Goal: Task Accomplishment & Management: Manage account settings

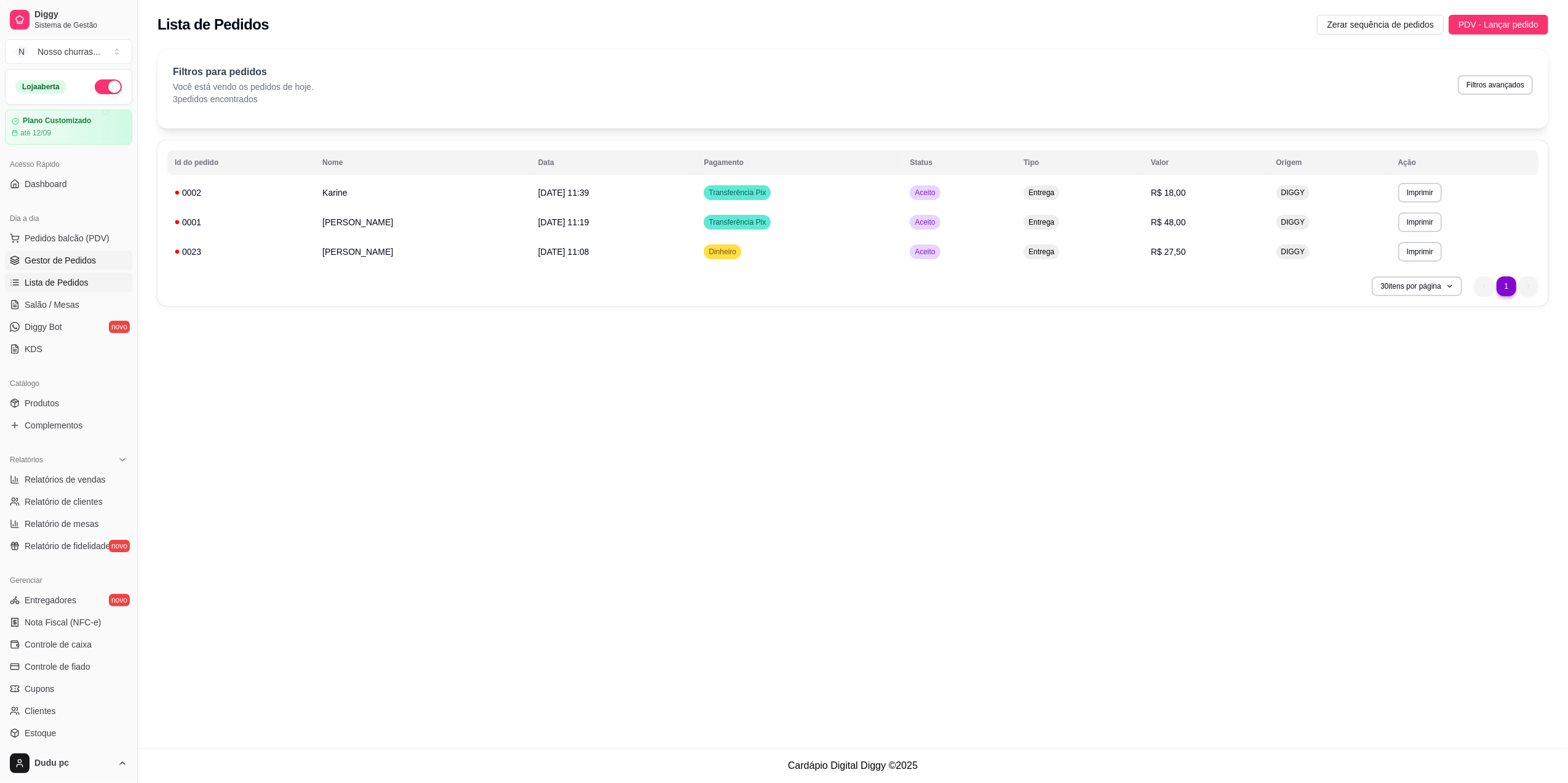
click at [97, 268] on link "Gestor de Pedidos" at bounding box center [68, 261] width 128 height 20
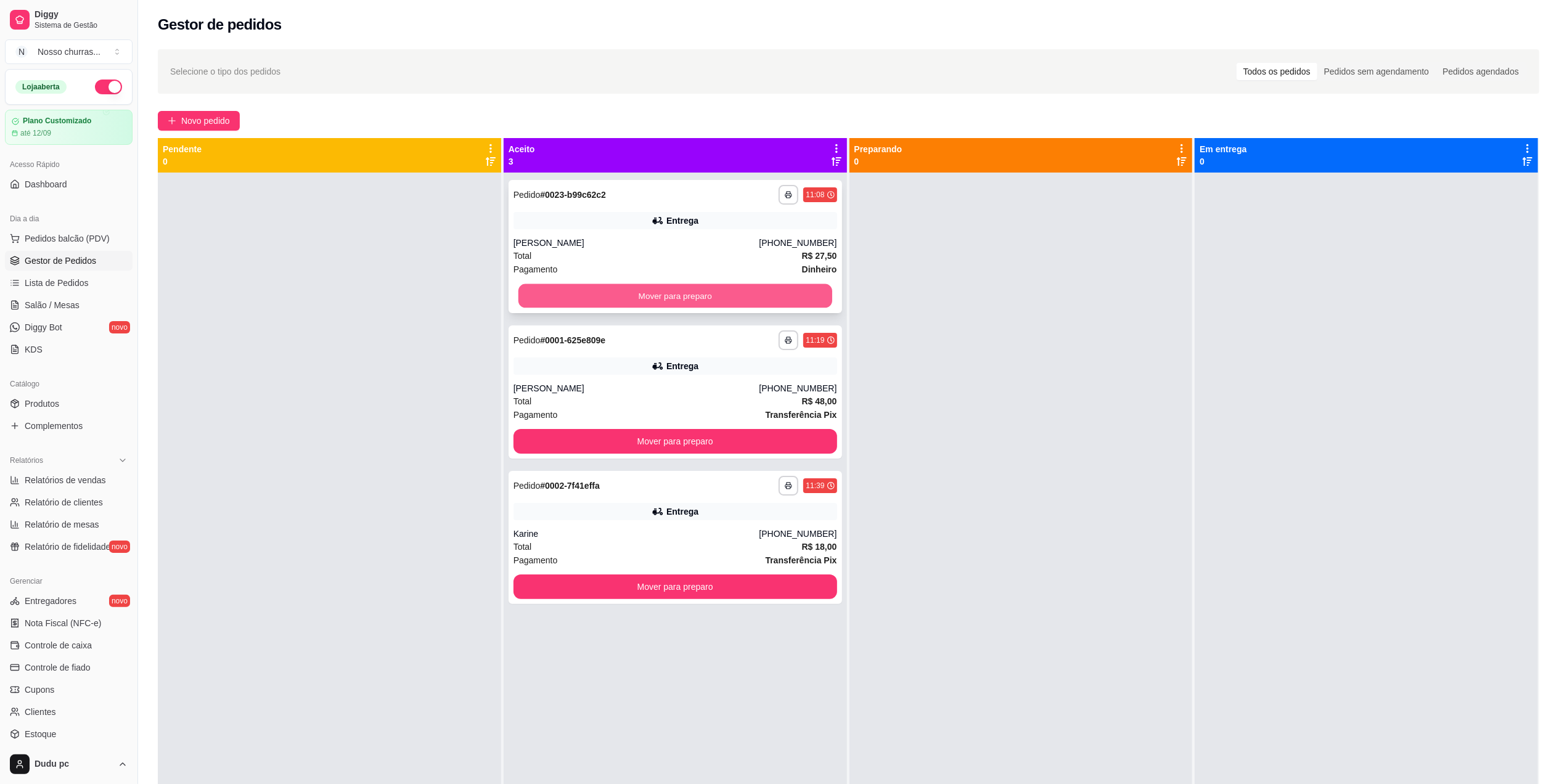
click at [642, 292] on button "Mover para preparo" at bounding box center [676, 295] width 314 height 24
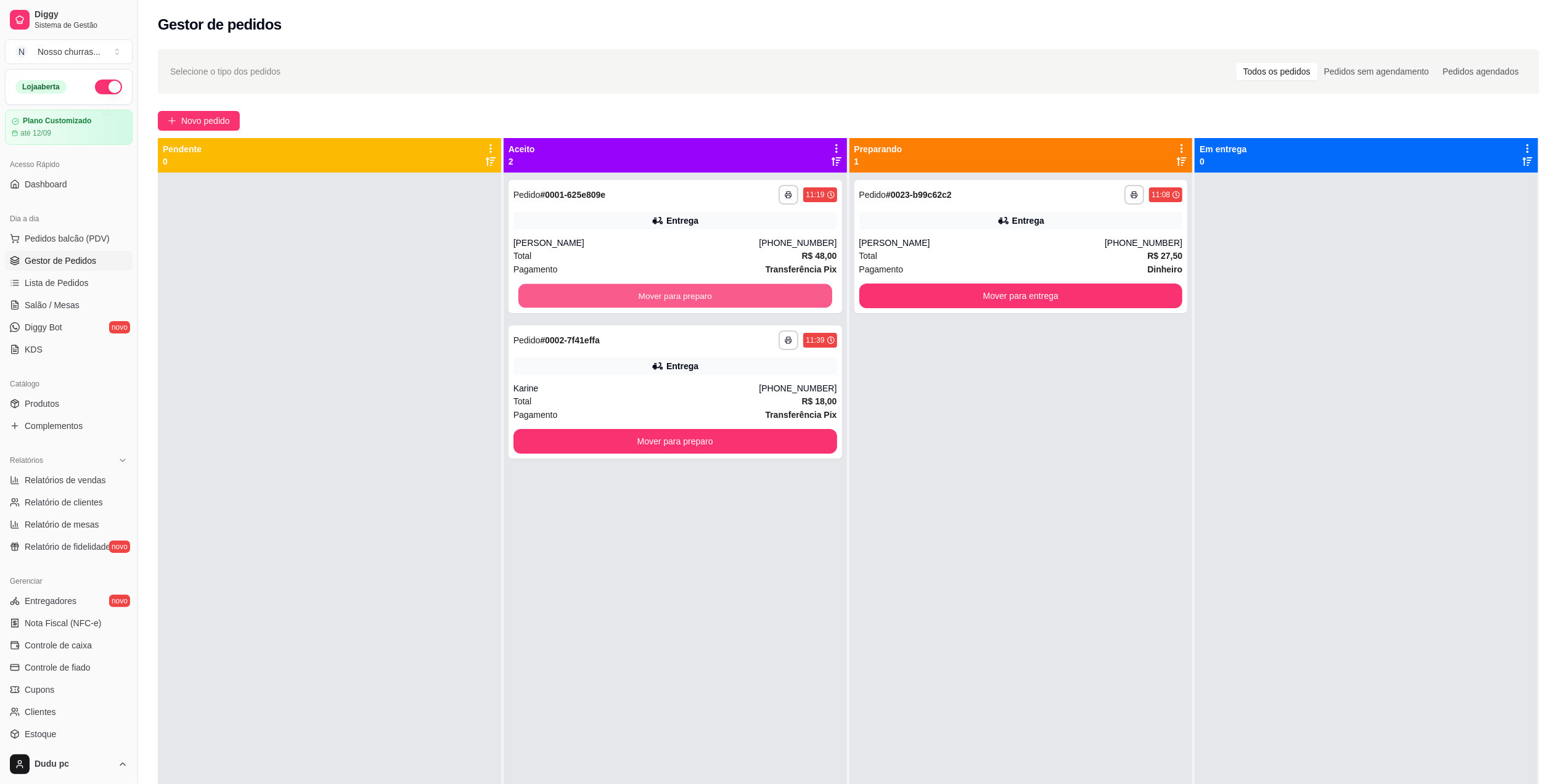
click at [642, 292] on button "Mover para preparo" at bounding box center [676, 295] width 314 height 24
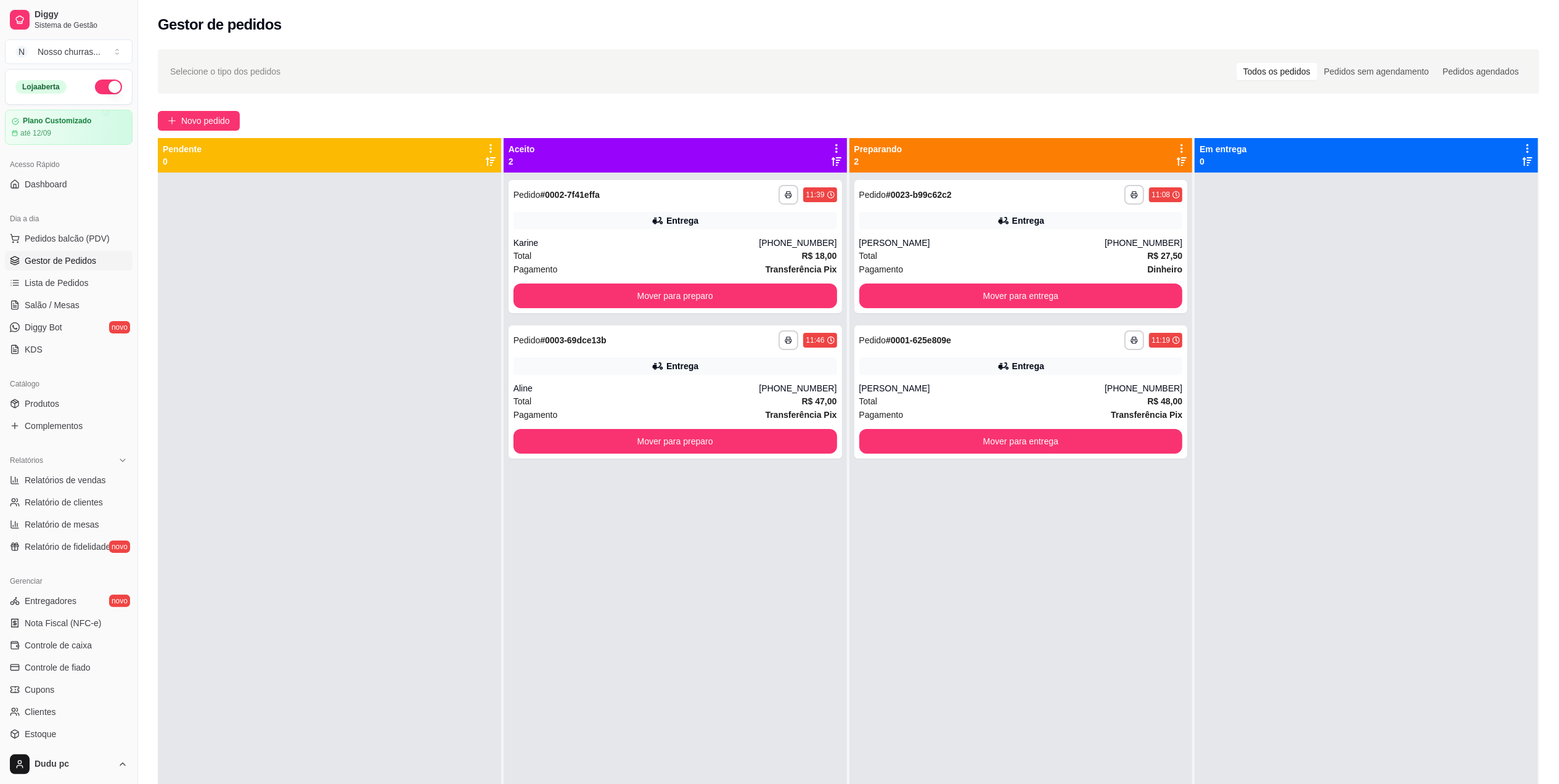
click at [494, 568] on div at bounding box center [329, 564] width 344 height 784
click at [704, 374] on div "**********" at bounding box center [676, 392] width 334 height 133
click at [730, 292] on button "Mover para preparo" at bounding box center [675, 295] width 324 height 24
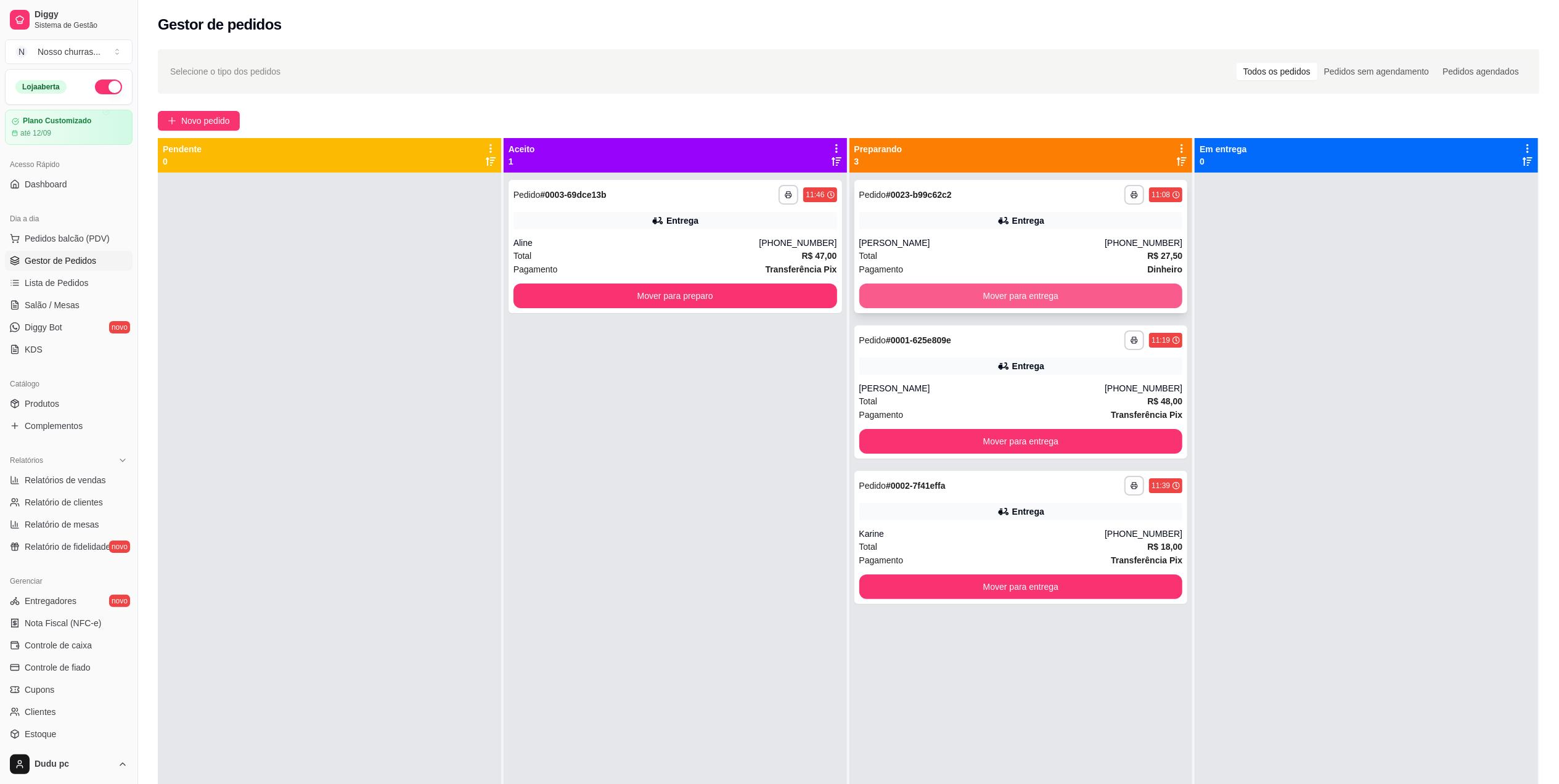
click at [998, 292] on button "Mover para entrega" at bounding box center [1021, 295] width 324 height 24
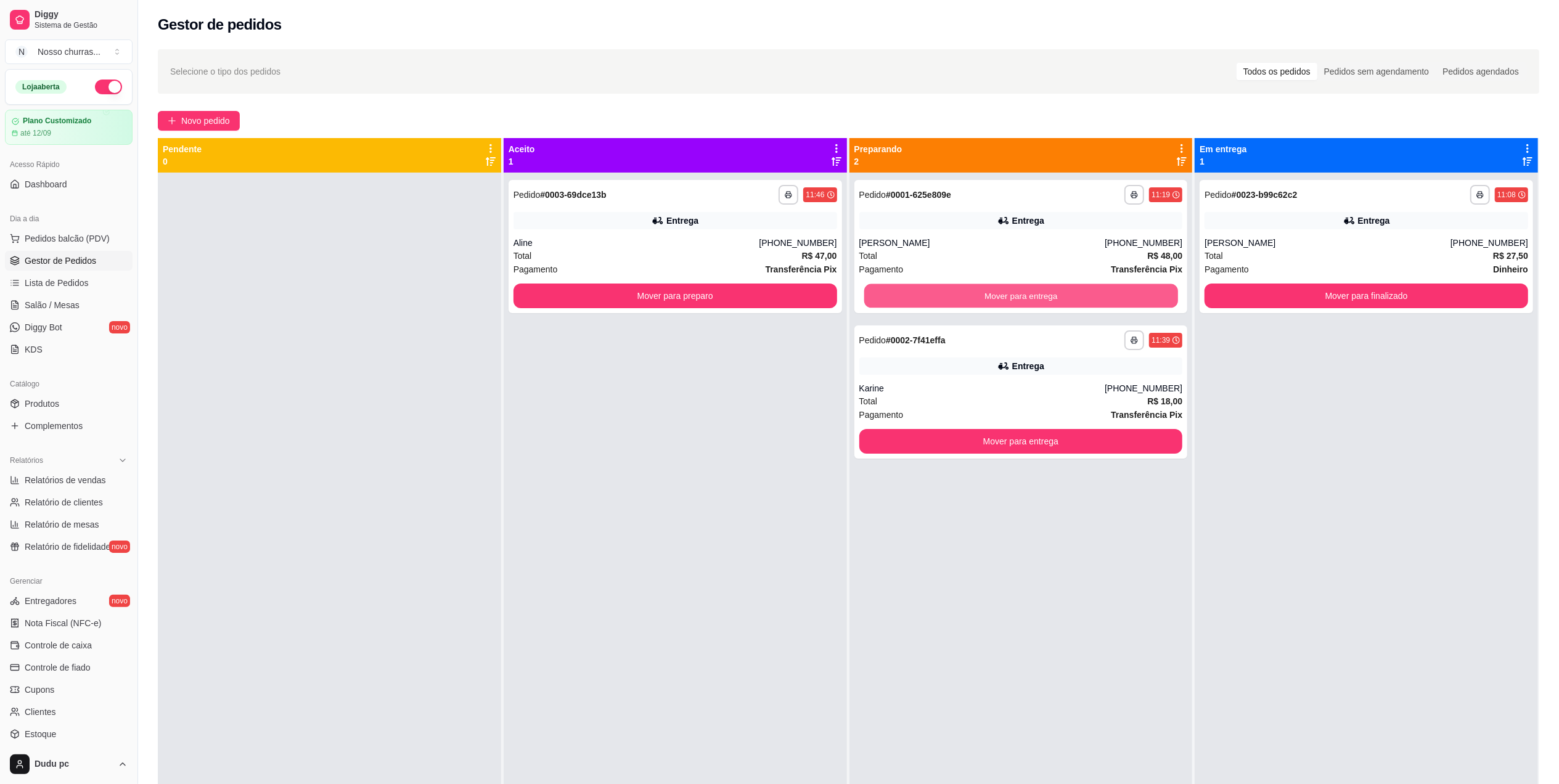
click at [998, 292] on button "Mover para entrega" at bounding box center [1020, 295] width 314 height 24
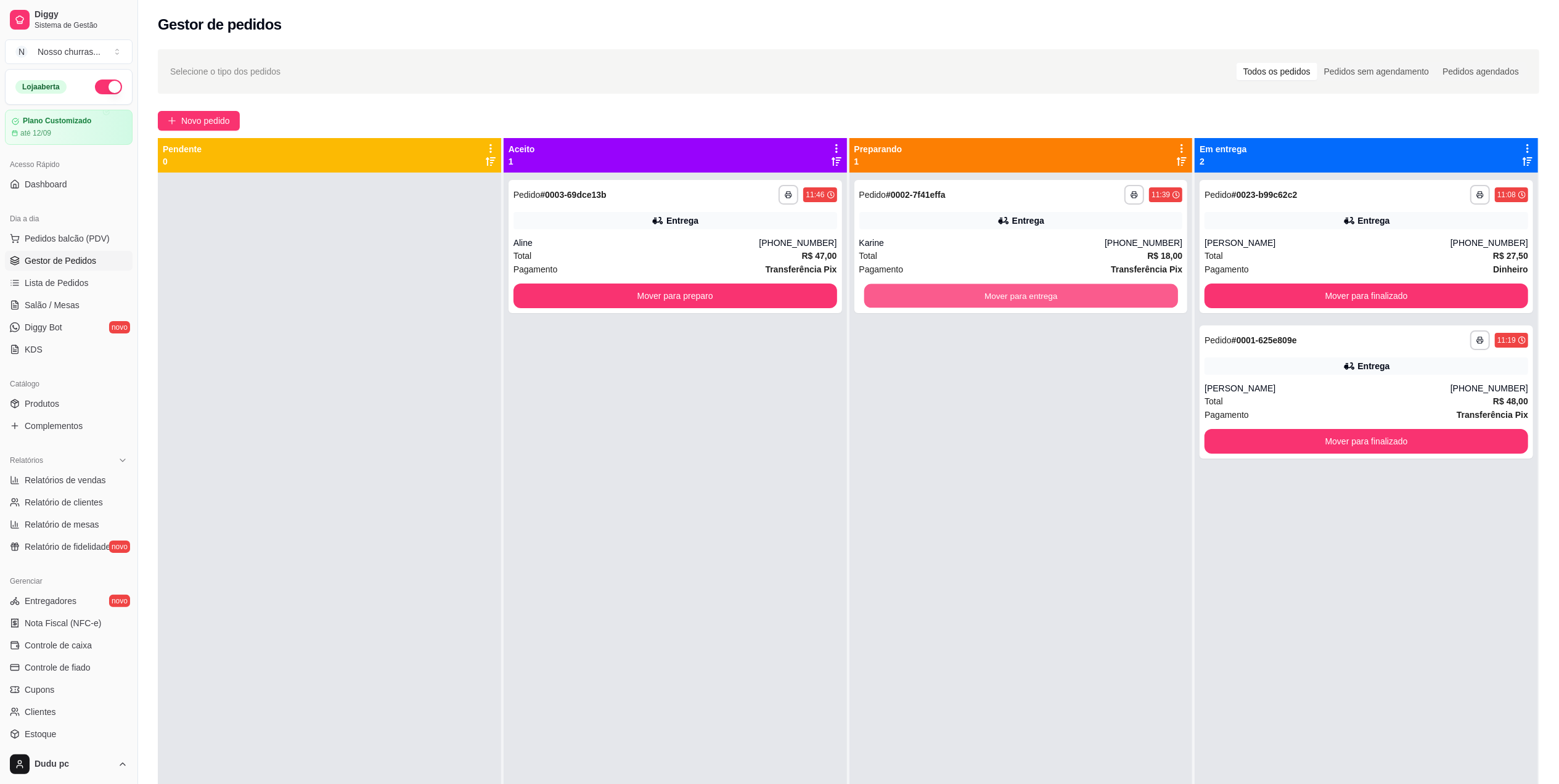
click at [998, 292] on button "Mover para entrega" at bounding box center [1020, 295] width 314 height 24
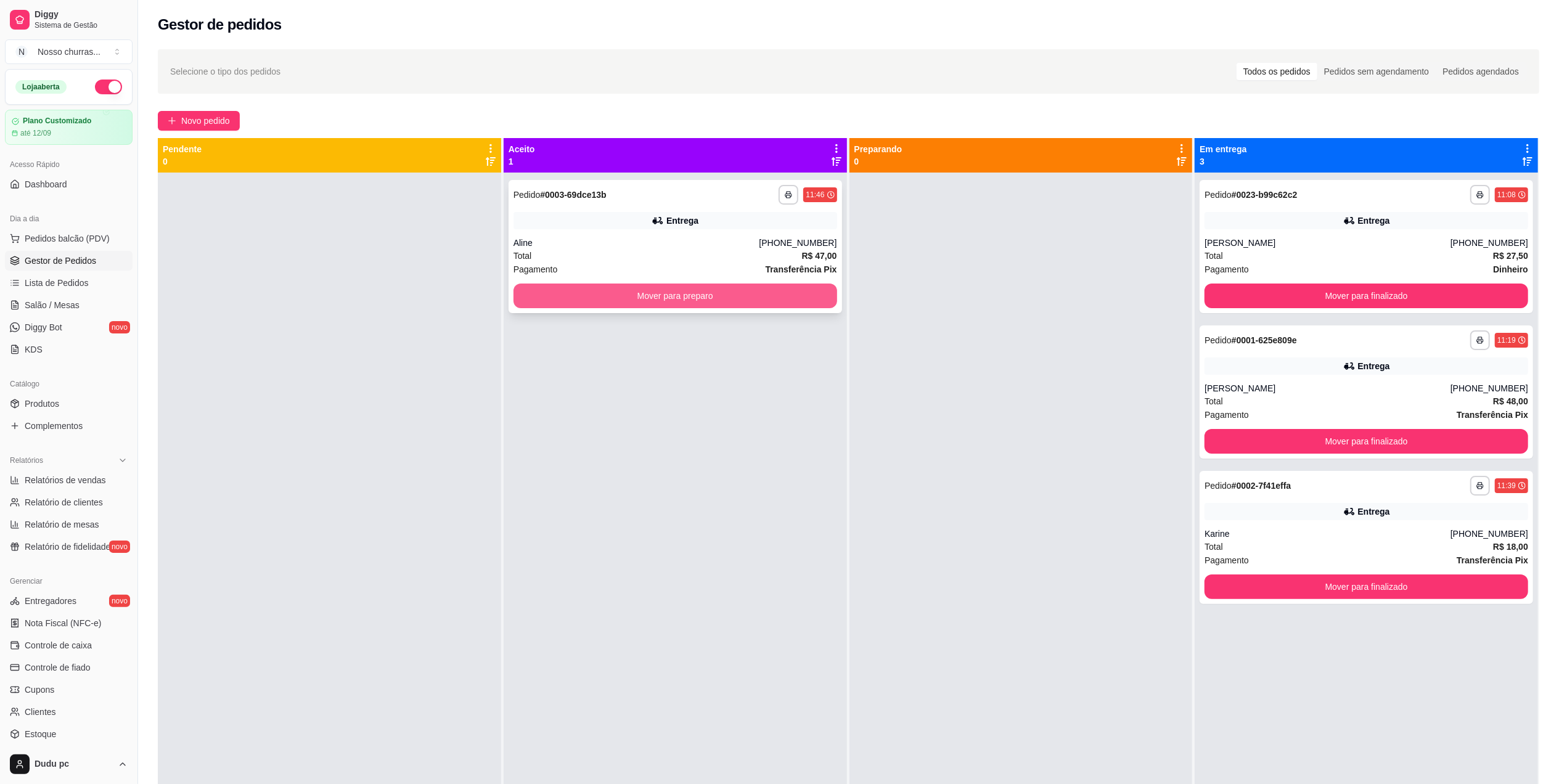
click at [816, 297] on button "Mover para preparo" at bounding box center [675, 295] width 324 height 24
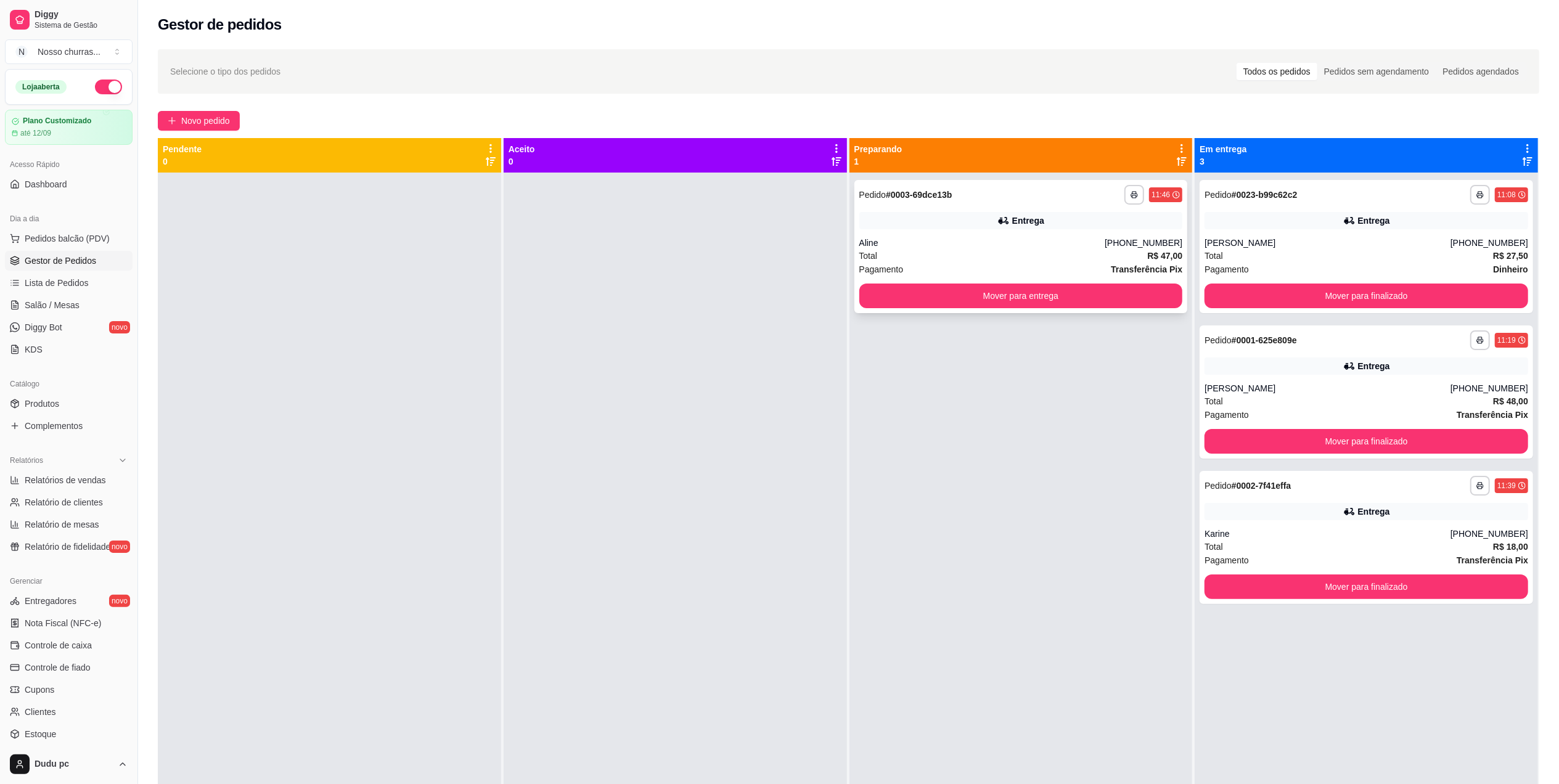
click at [895, 226] on div "Entrega" at bounding box center [1021, 220] width 324 height 17
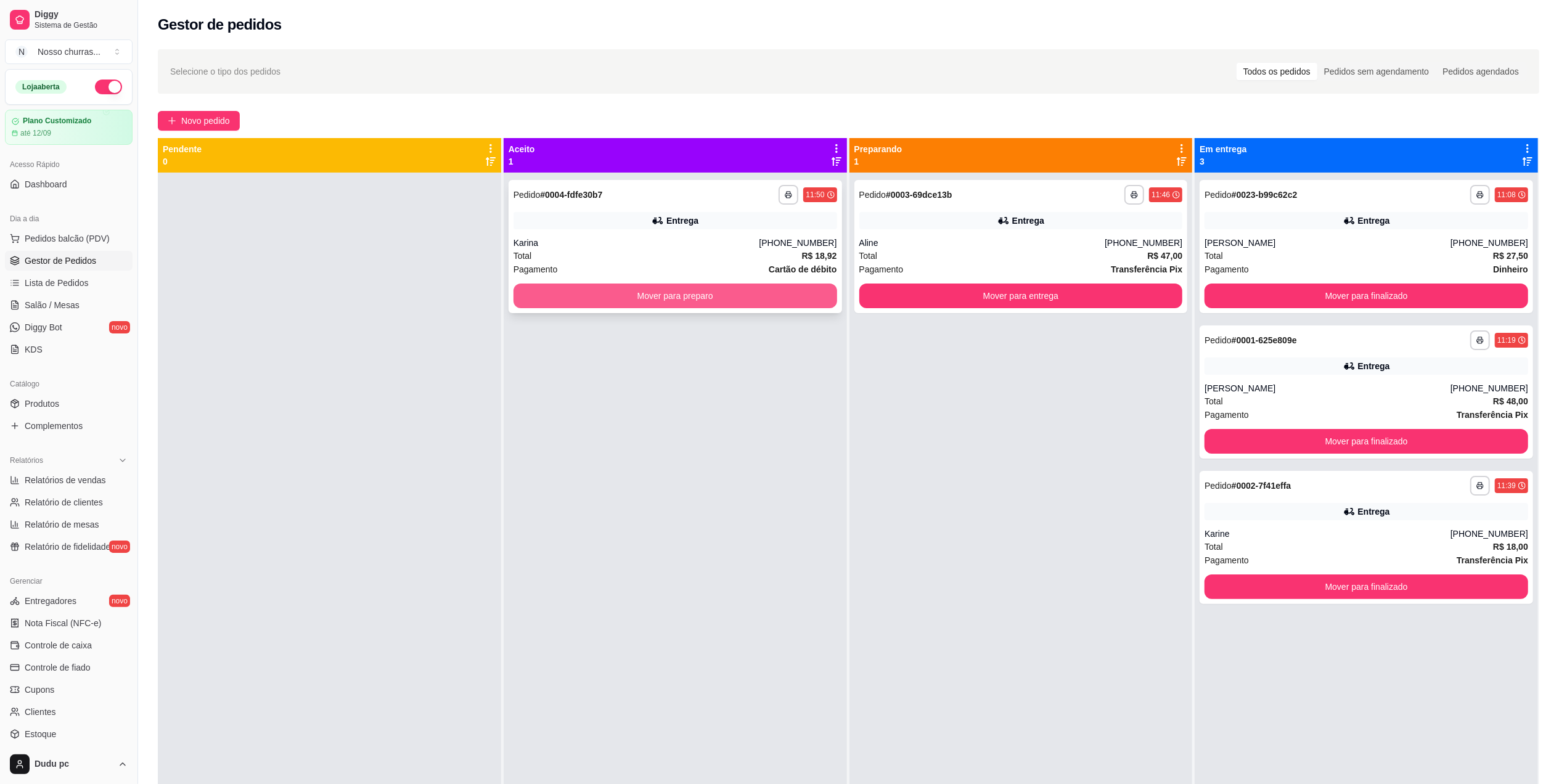
click at [707, 307] on button "Mover para preparo" at bounding box center [675, 295] width 324 height 24
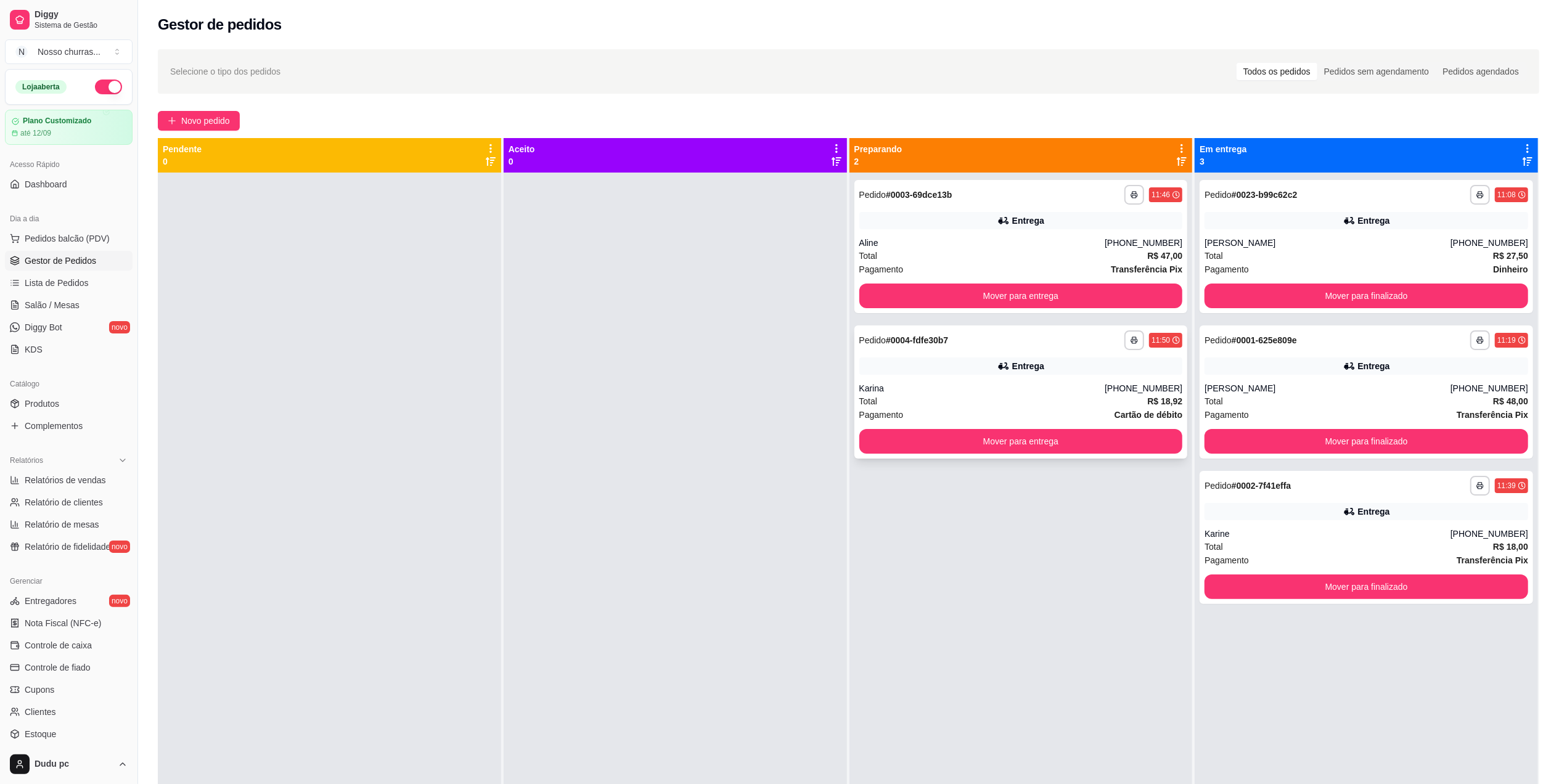
click at [989, 382] on div "Karina" at bounding box center [982, 388] width 246 height 13
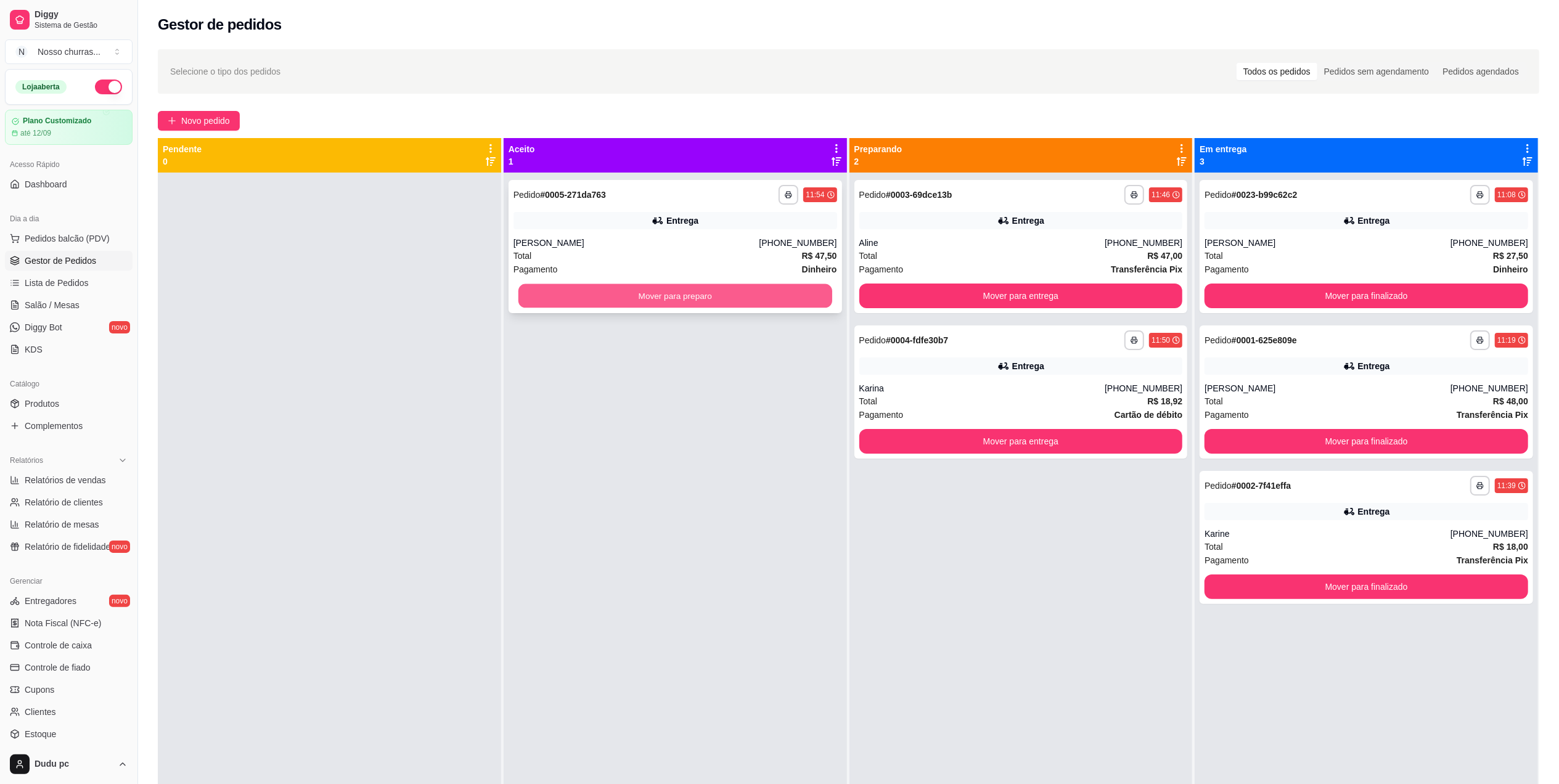
click at [726, 286] on button "Mover para preparo" at bounding box center [676, 295] width 314 height 24
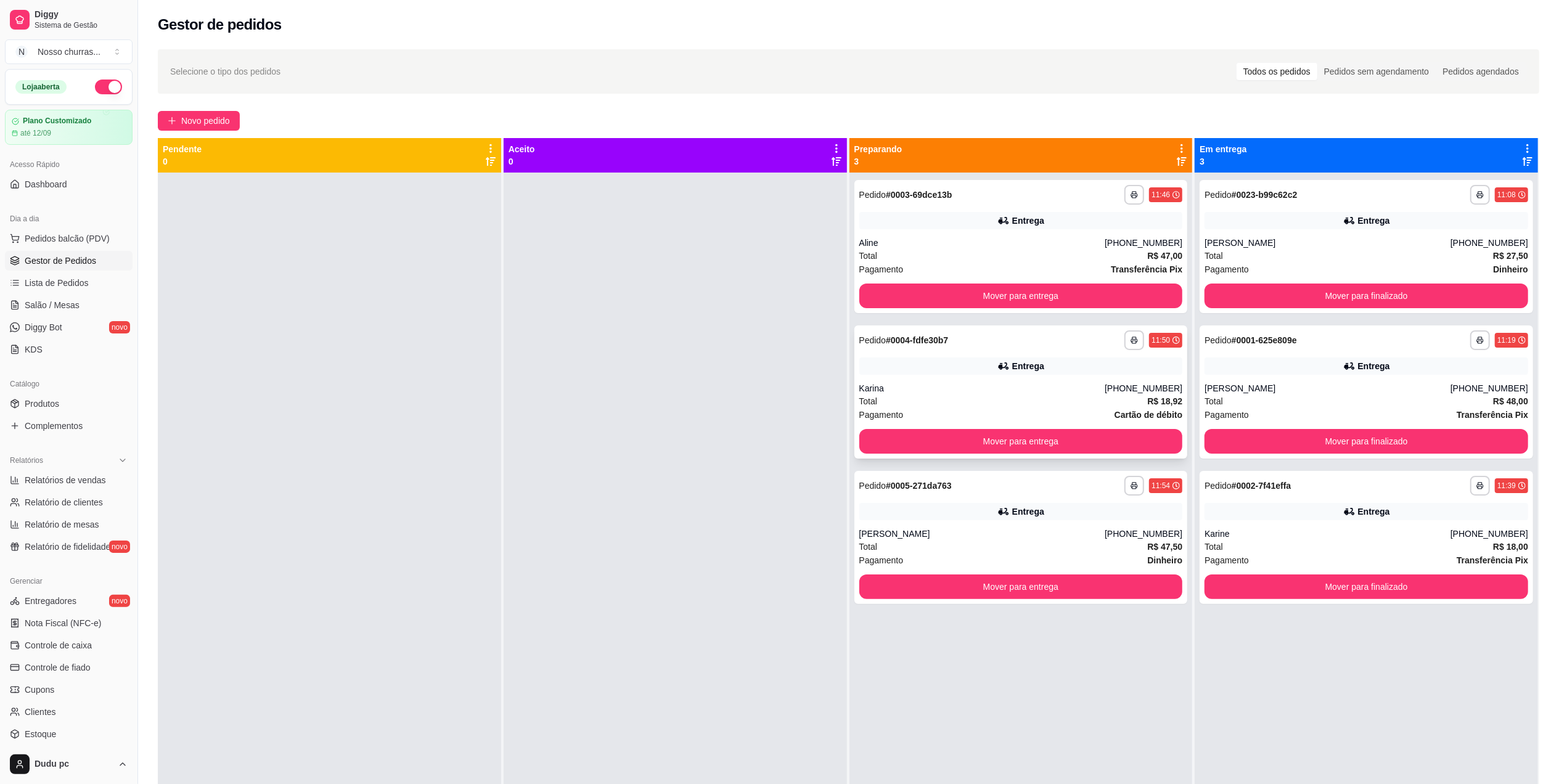
click at [881, 355] on div "**********" at bounding box center [1021, 392] width 334 height 133
click at [920, 227] on div "Entrega" at bounding box center [1021, 220] width 324 height 17
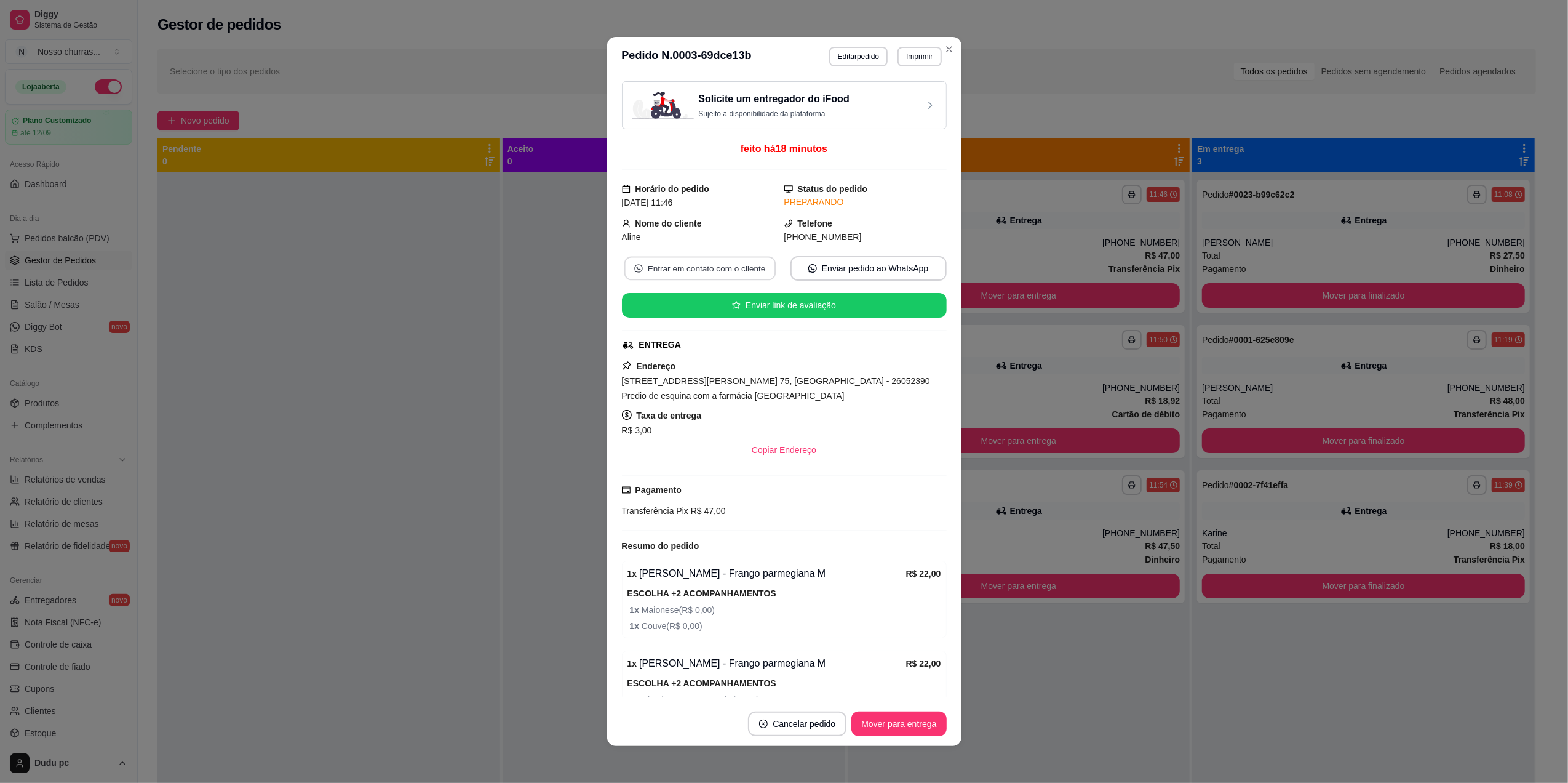
click at [650, 272] on button "Entrar em contato com o cliente" at bounding box center [698, 268] width 151 height 24
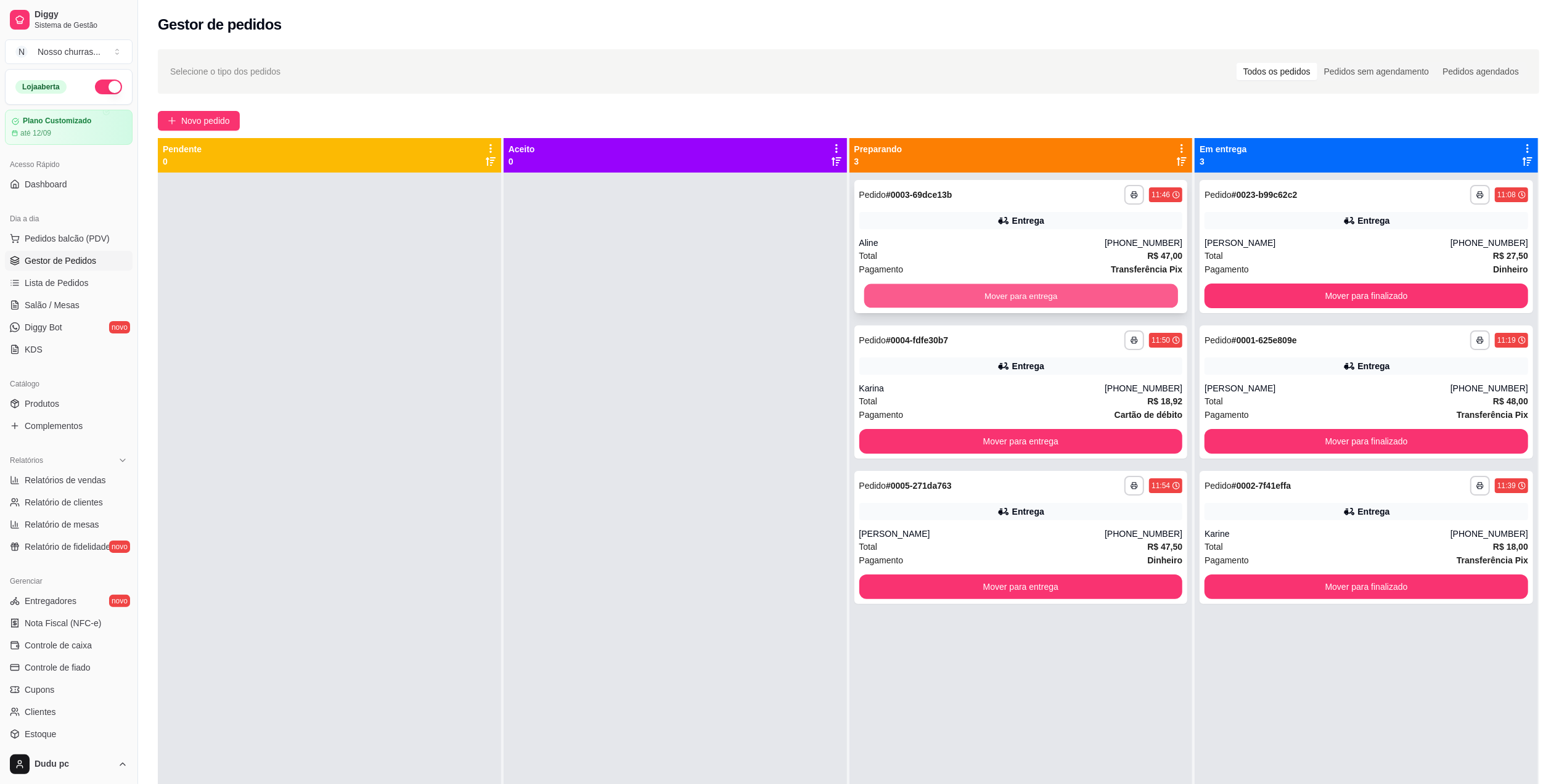
click at [930, 285] on button "Mover para entrega" at bounding box center [1020, 295] width 314 height 24
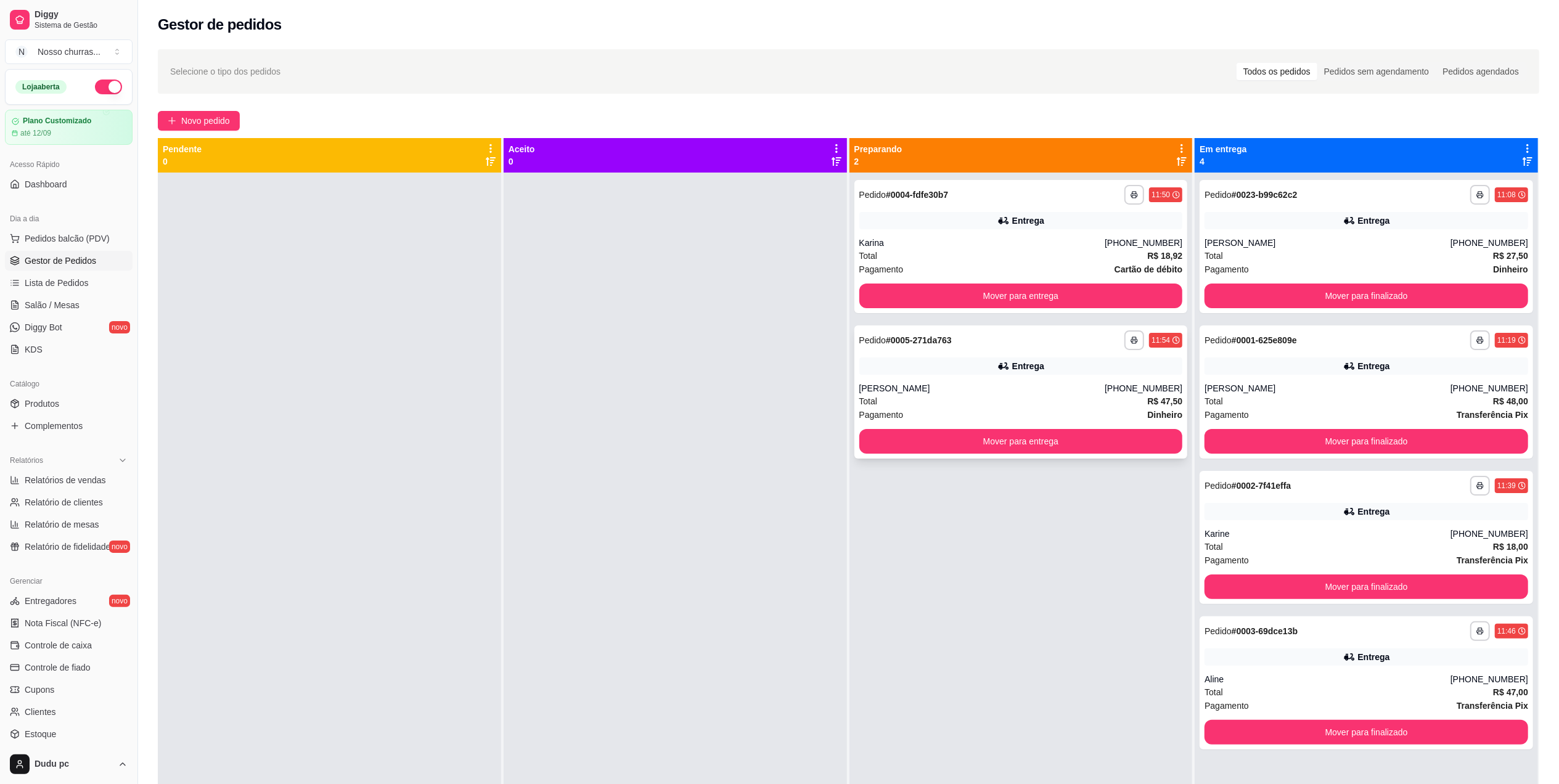
click at [901, 353] on div "**********" at bounding box center [1021, 392] width 334 height 133
click at [195, 120] on span "Novo pedido" at bounding box center [206, 121] width 49 height 14
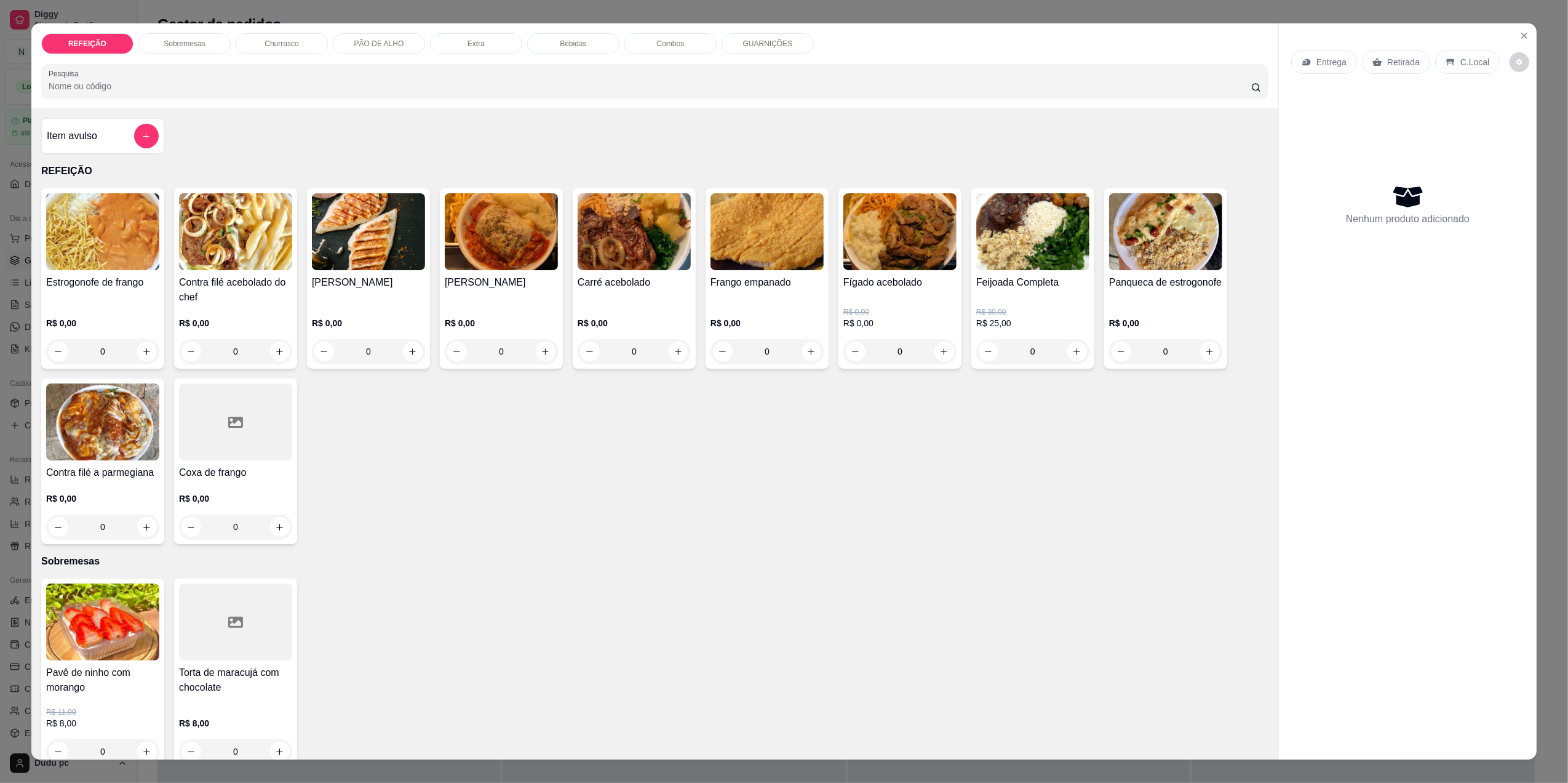
click at [277, 523] on div "0" at bounding box center [235, 526] width 113 height 24
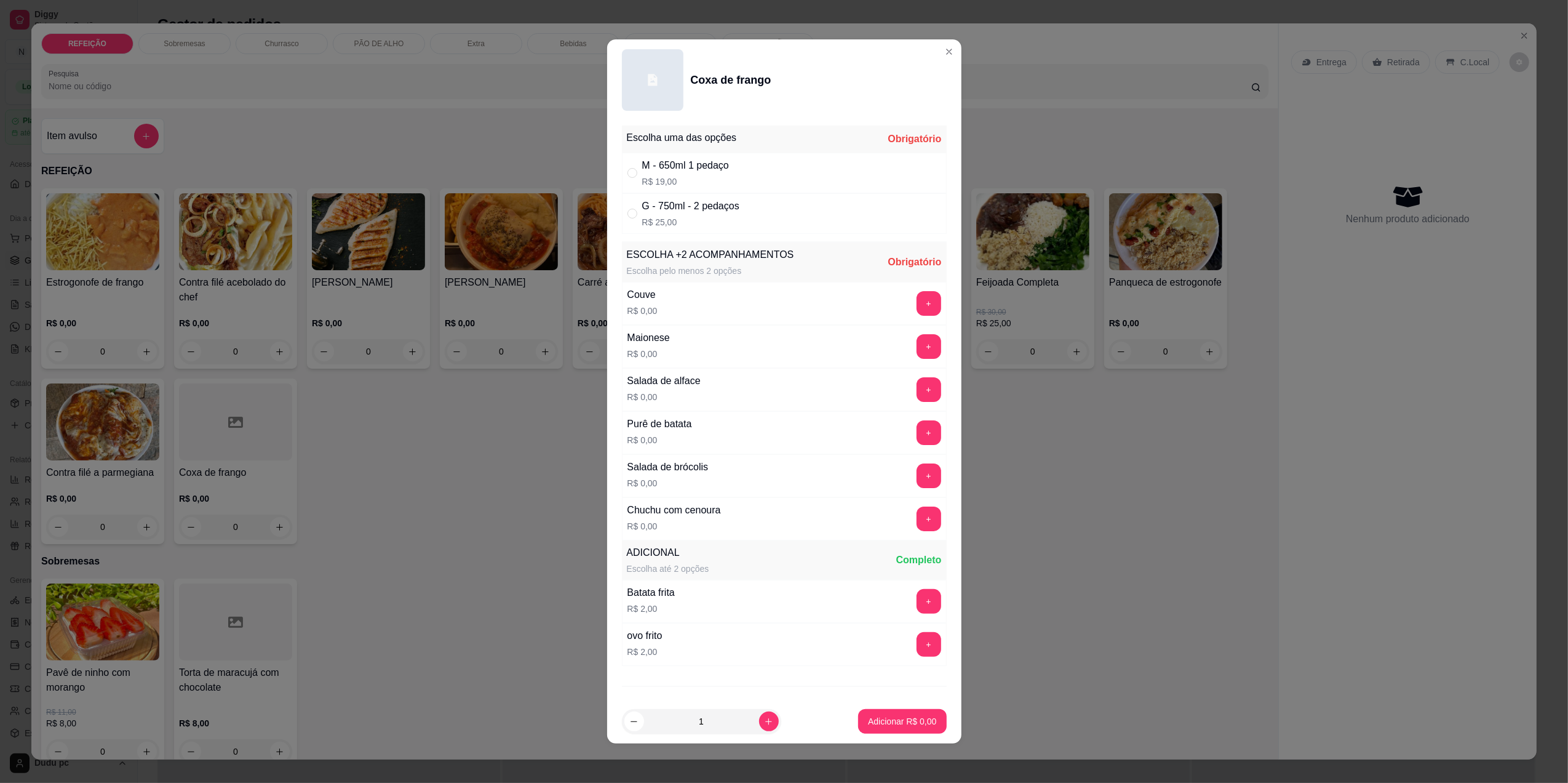
click at [729, 201] on div "G - 750ml - 2 pedaços" at bounding box center [690, 206] width 97 height 14
radio input "true"
click at [917, 432] on button "+" at bounding box center [928, 432] width 24 height 24
click at [917, 395] on button "+" at bounding box center [928, 389] width 24 height 24
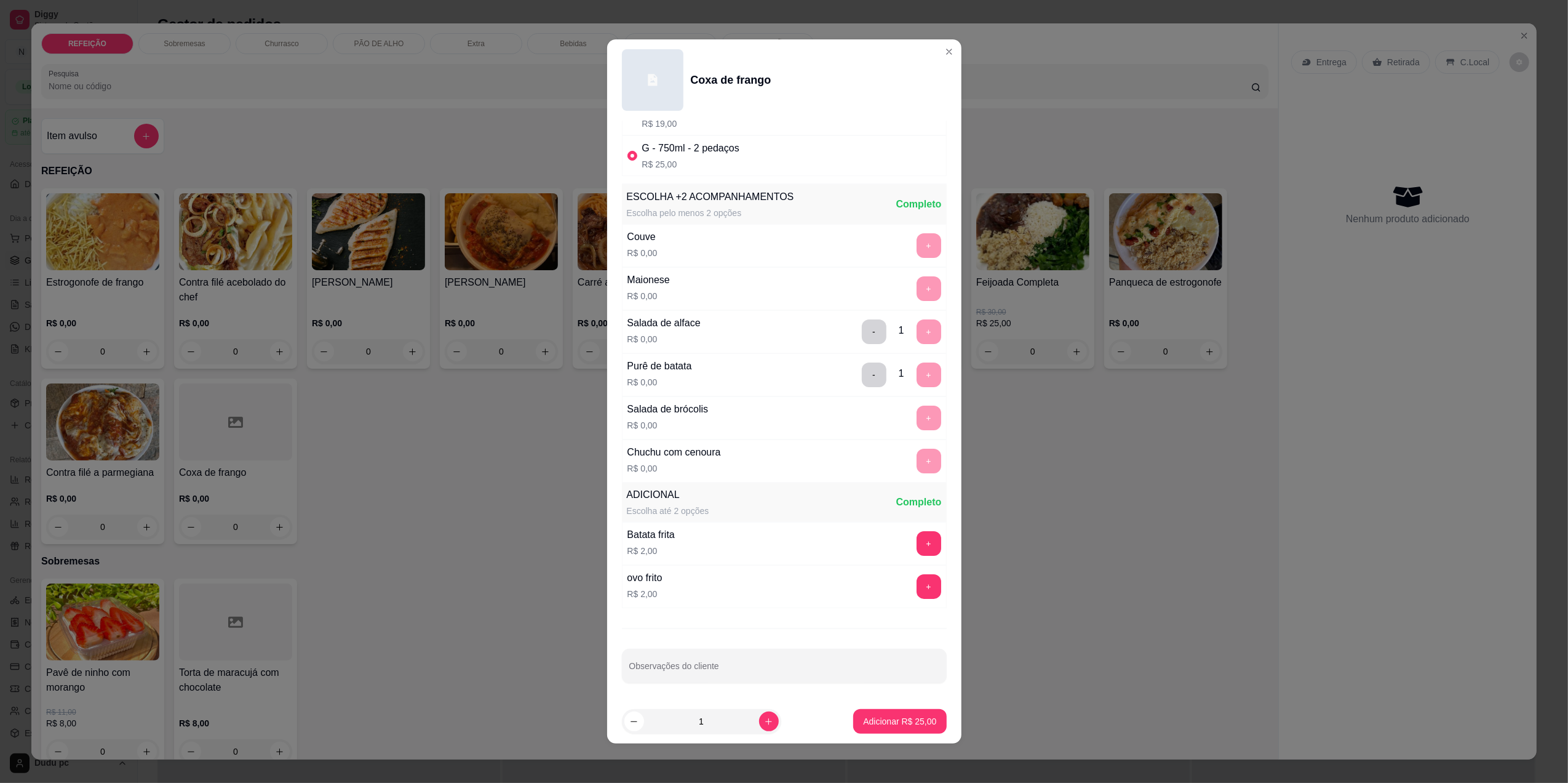
scroll to position [62, 0]
click at [882, 731] on button "Adicionar R$ 25,00" at bounding box center [900, 721] width 90 height 24
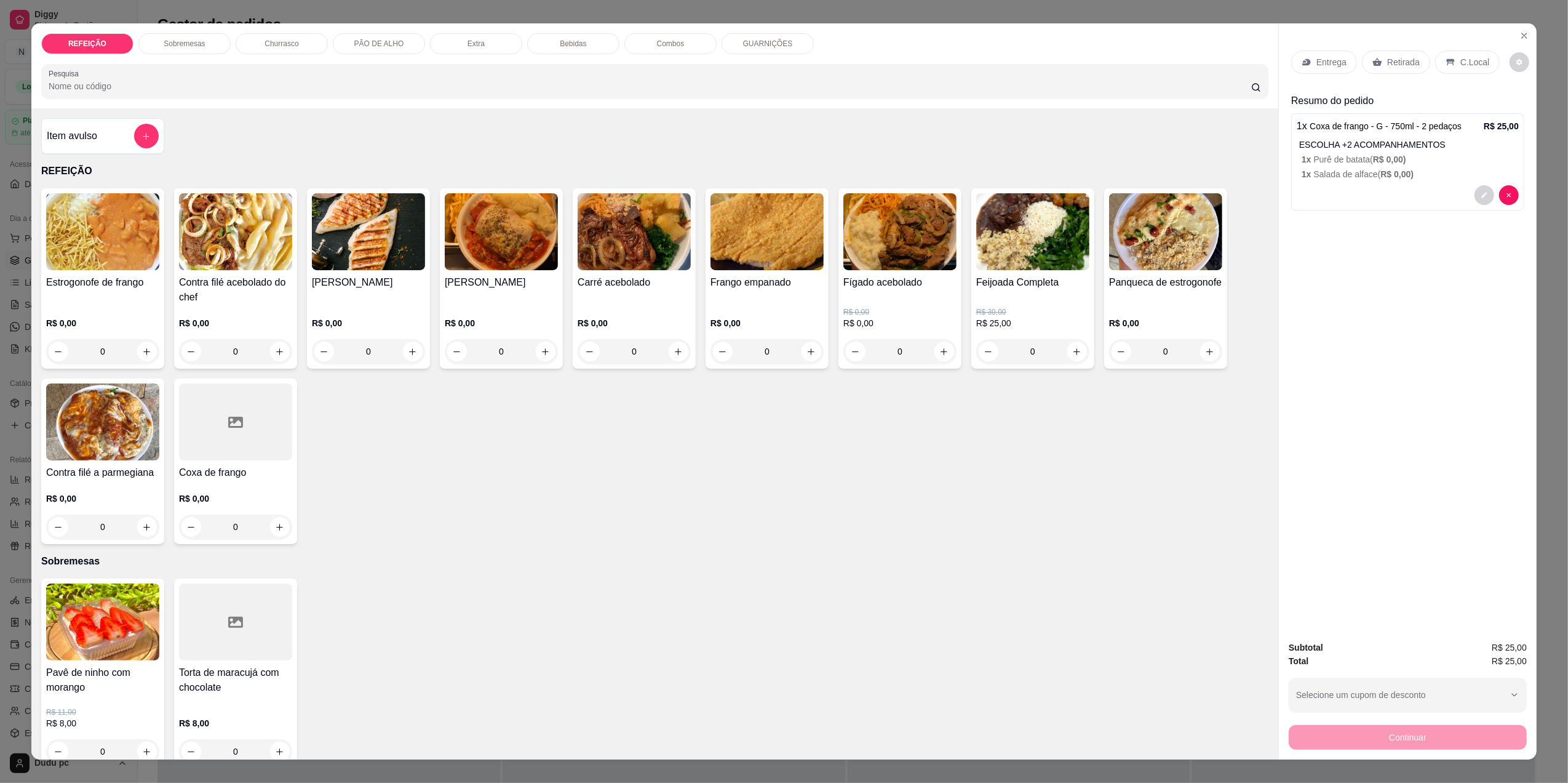
click at [1073, 352] on div "0" at bounding box center [1032, 351] width 113 height 24
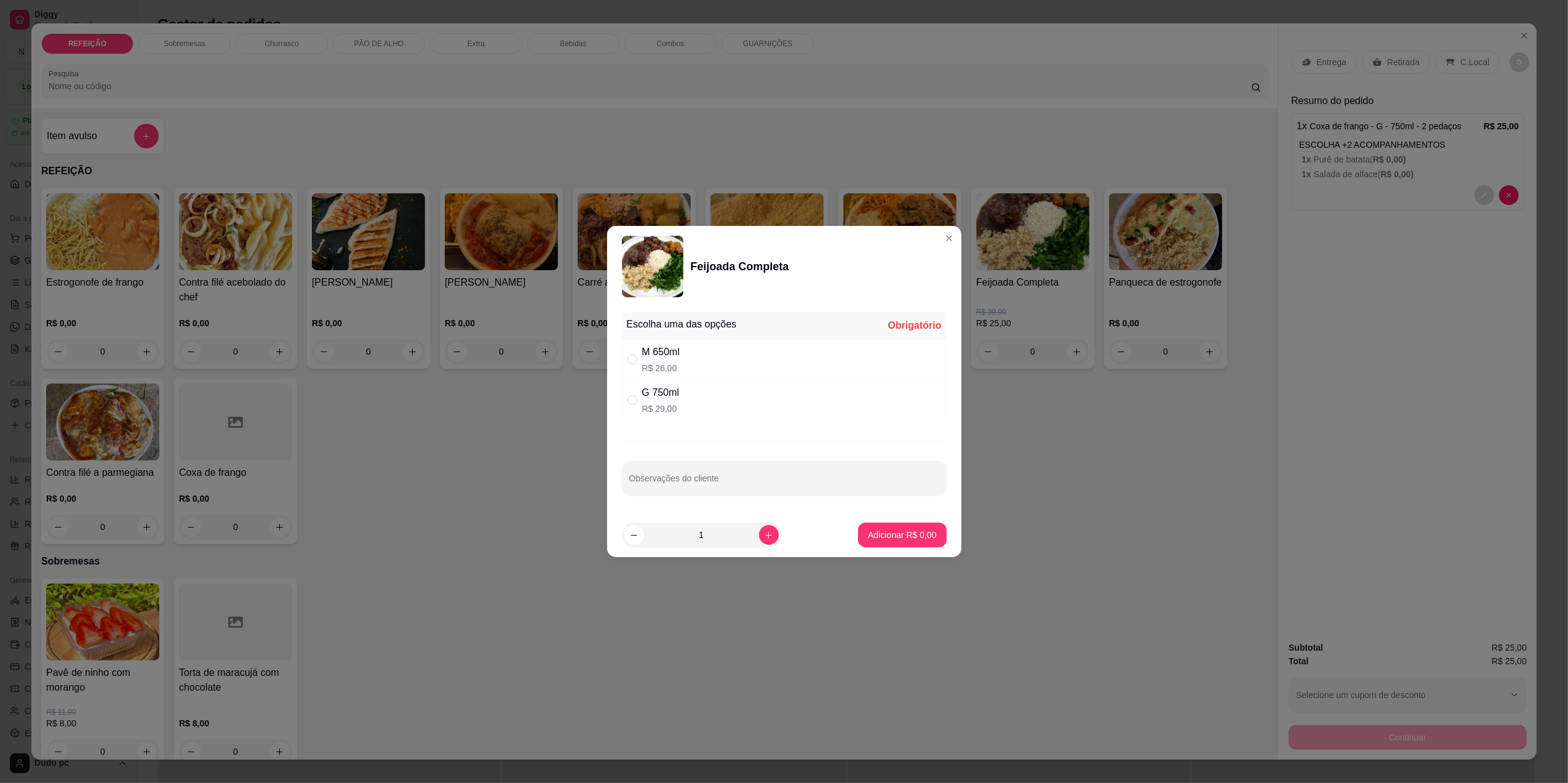
click at [769, 396] on div "G 750ml R$ 29,00" at bounding box center [784, 399] width 325 height 41
radio input "true"
click at [906, 540] on p "Adicionar R$ 29,00" at bounding box center [899, 535] width 73 height 13
type input "1"
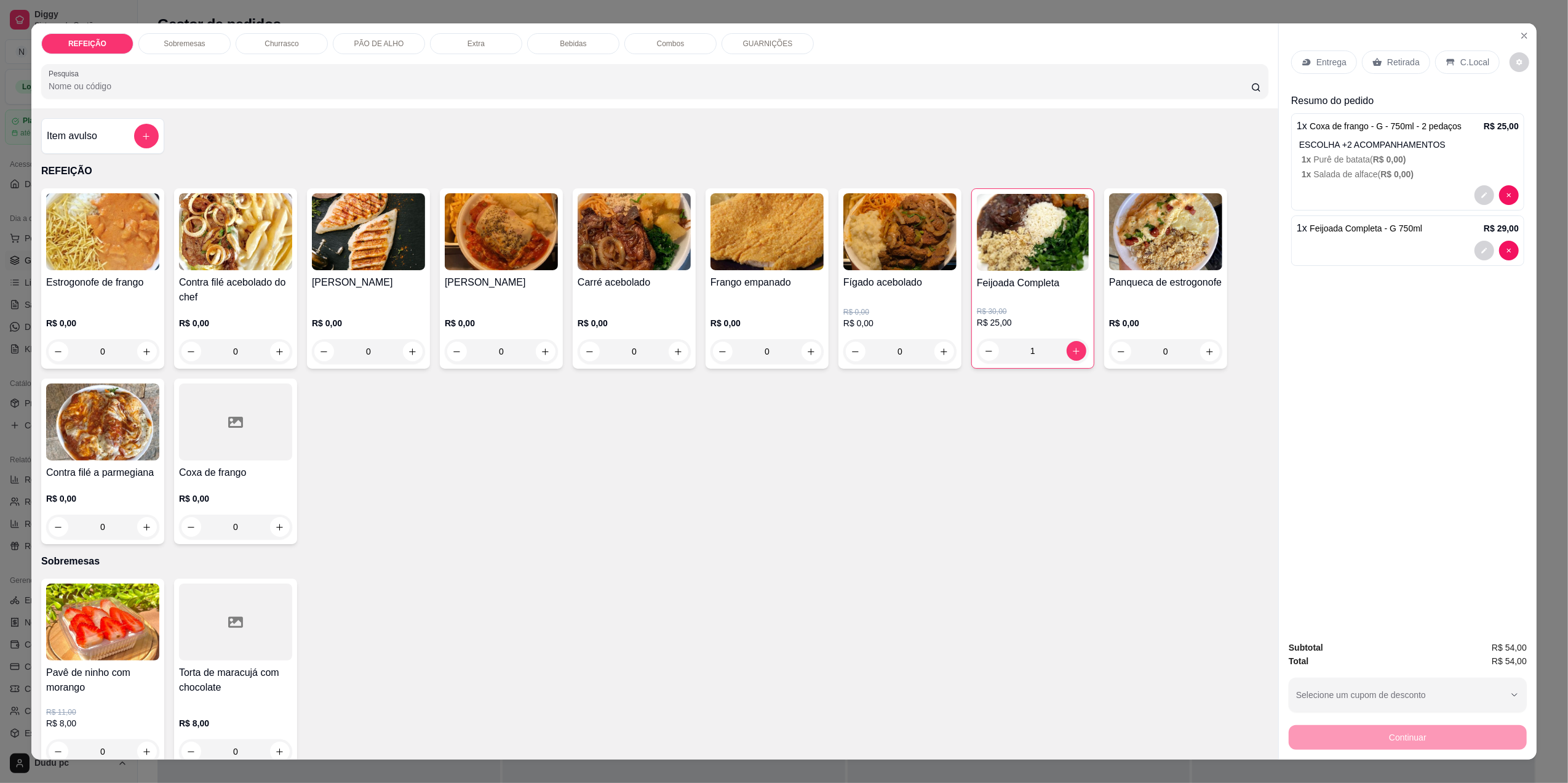
click at [1405, 62] on p "Retirada" at bounding box center [1403, 62] width 33 height 13
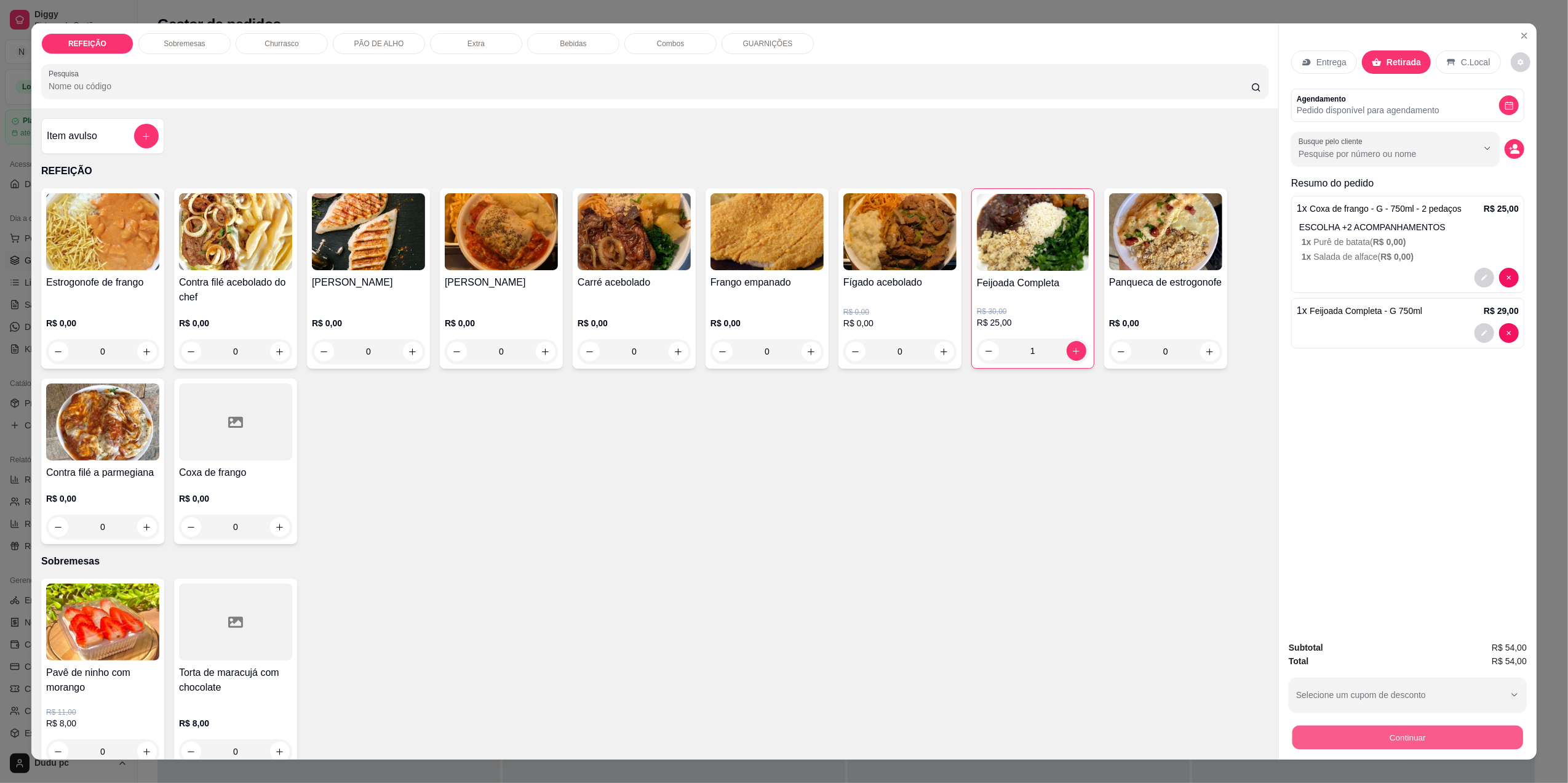
click at [1403, 731] on button "Continuar" at bounding box center [1407, 737] width 231 height 24
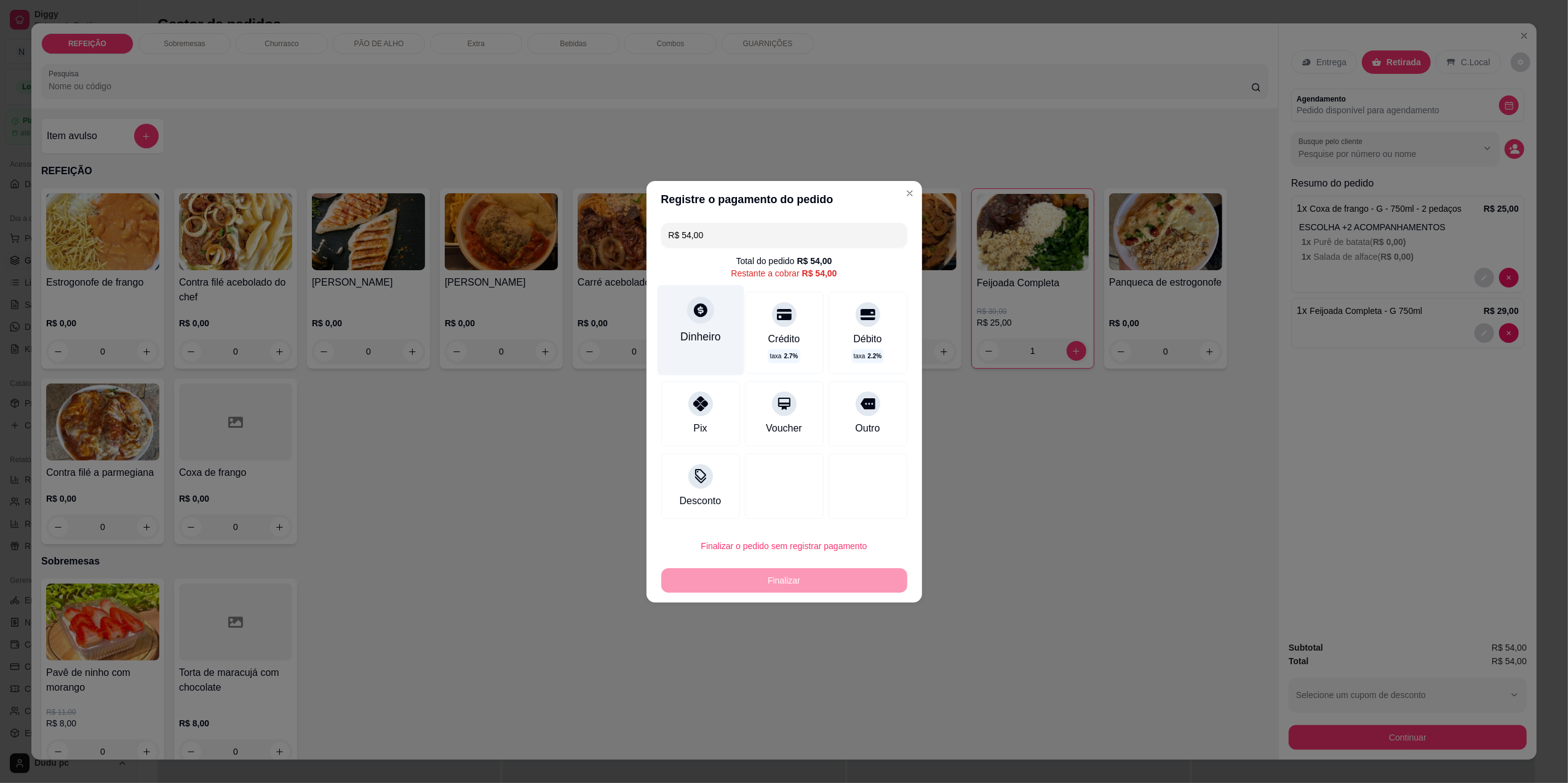
click at [719, 299] on div "Dinheiro" at bounding box center [700, 329] width 87 height 90
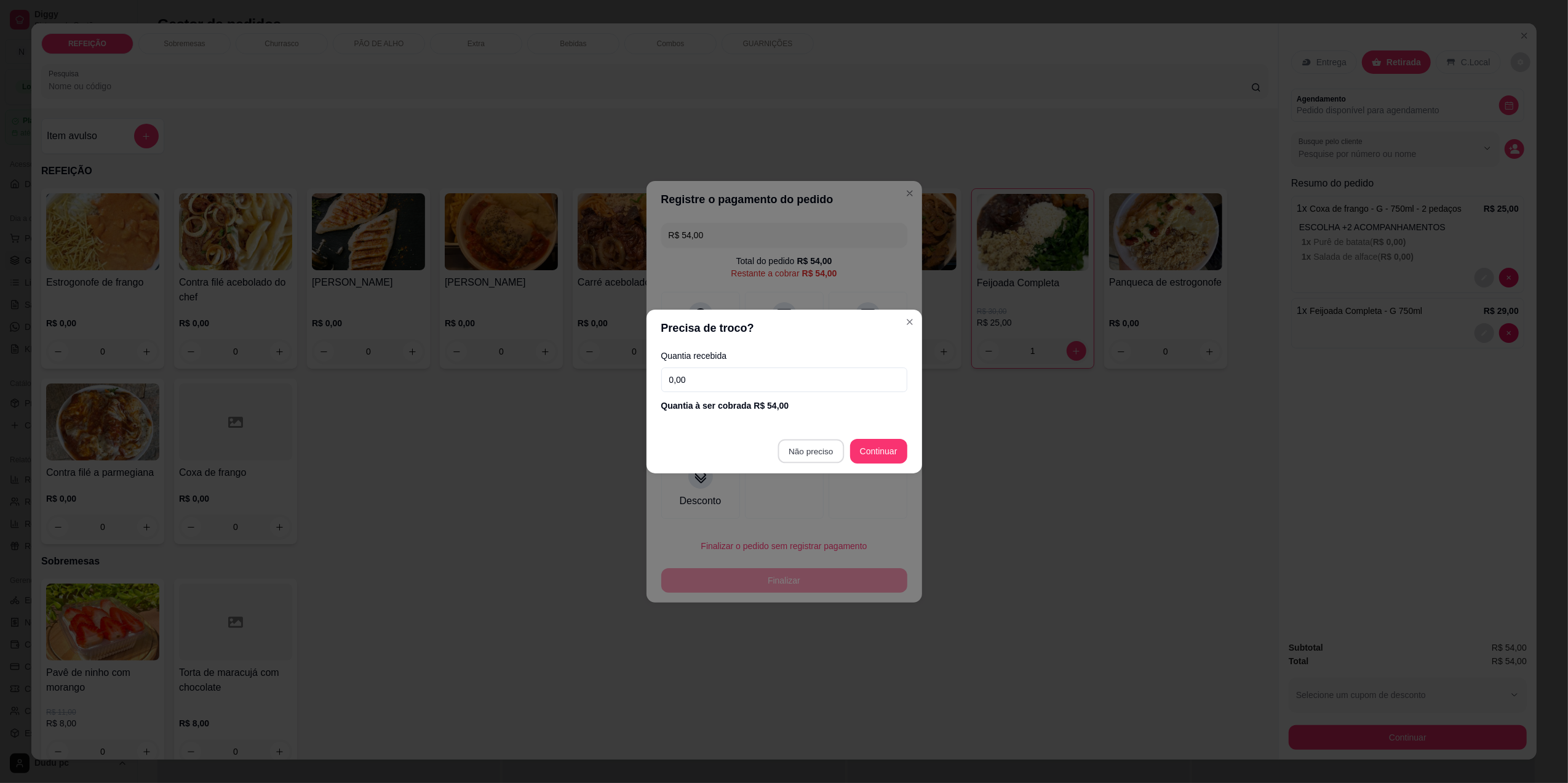
type input "R$ 0,00"
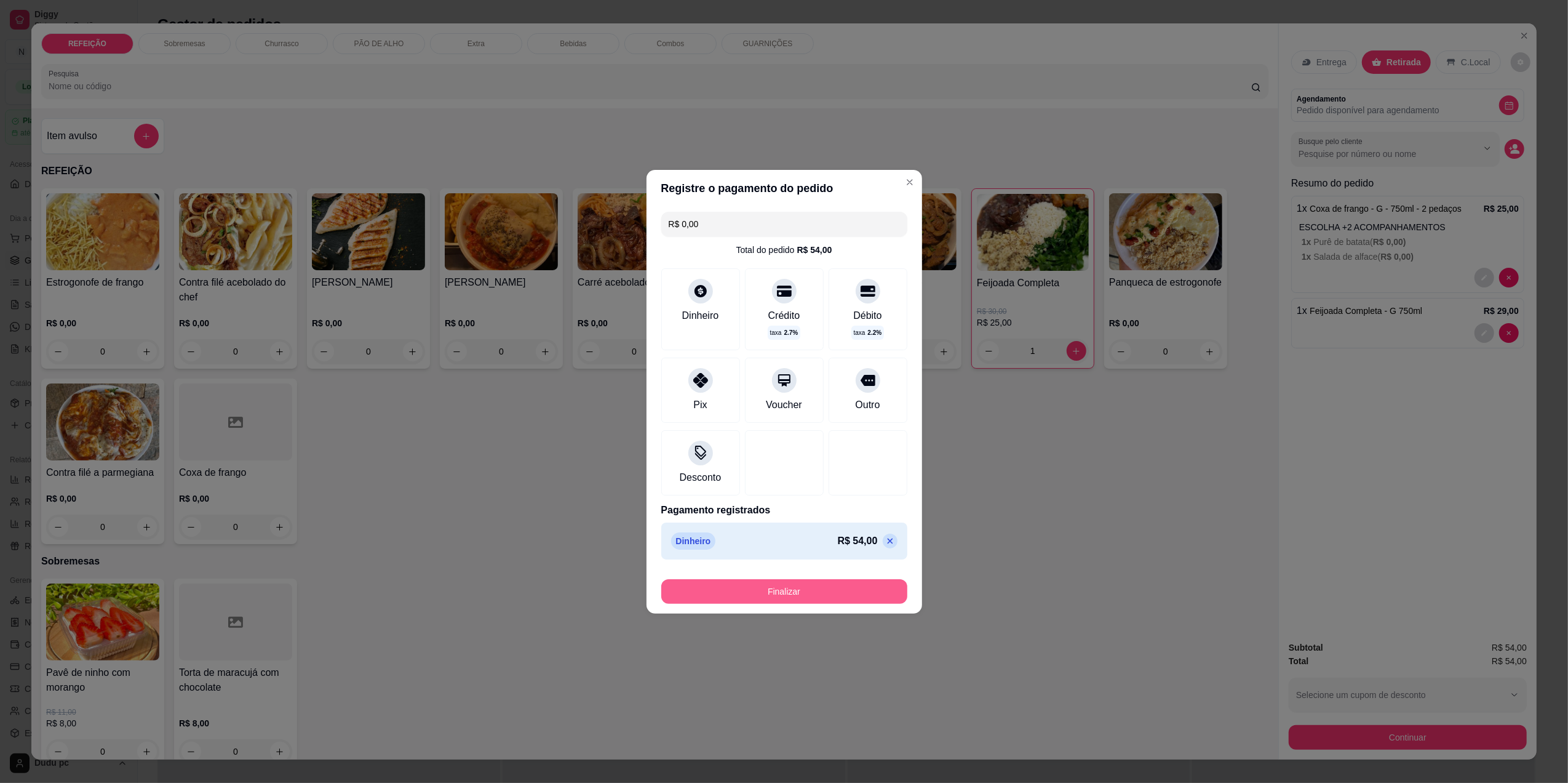
click at [790, 591] on button "Finalizar" at bounding box center [784, 591] width 246 height 24
type input "0"
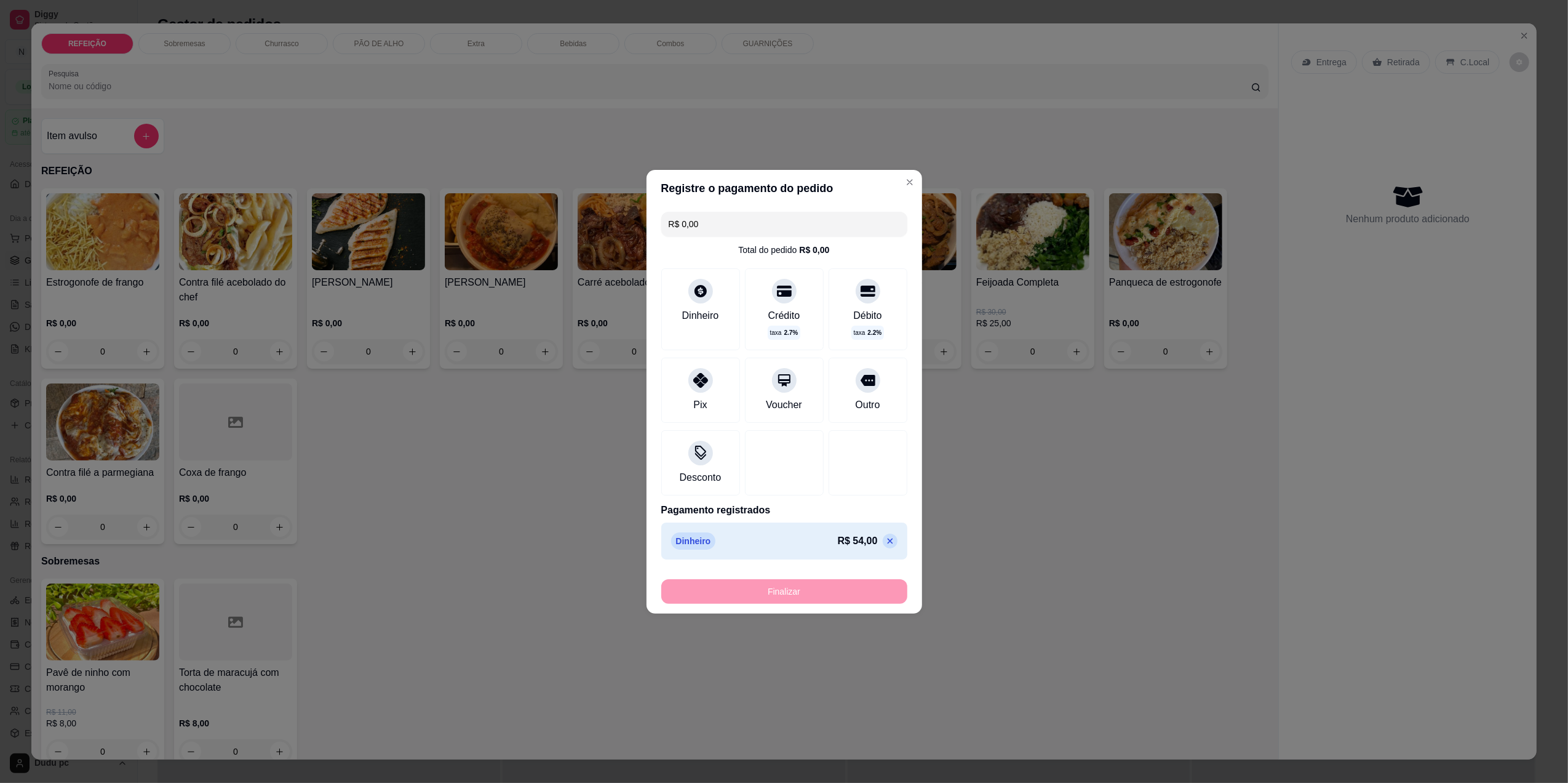
type input "-R$ 54,00"
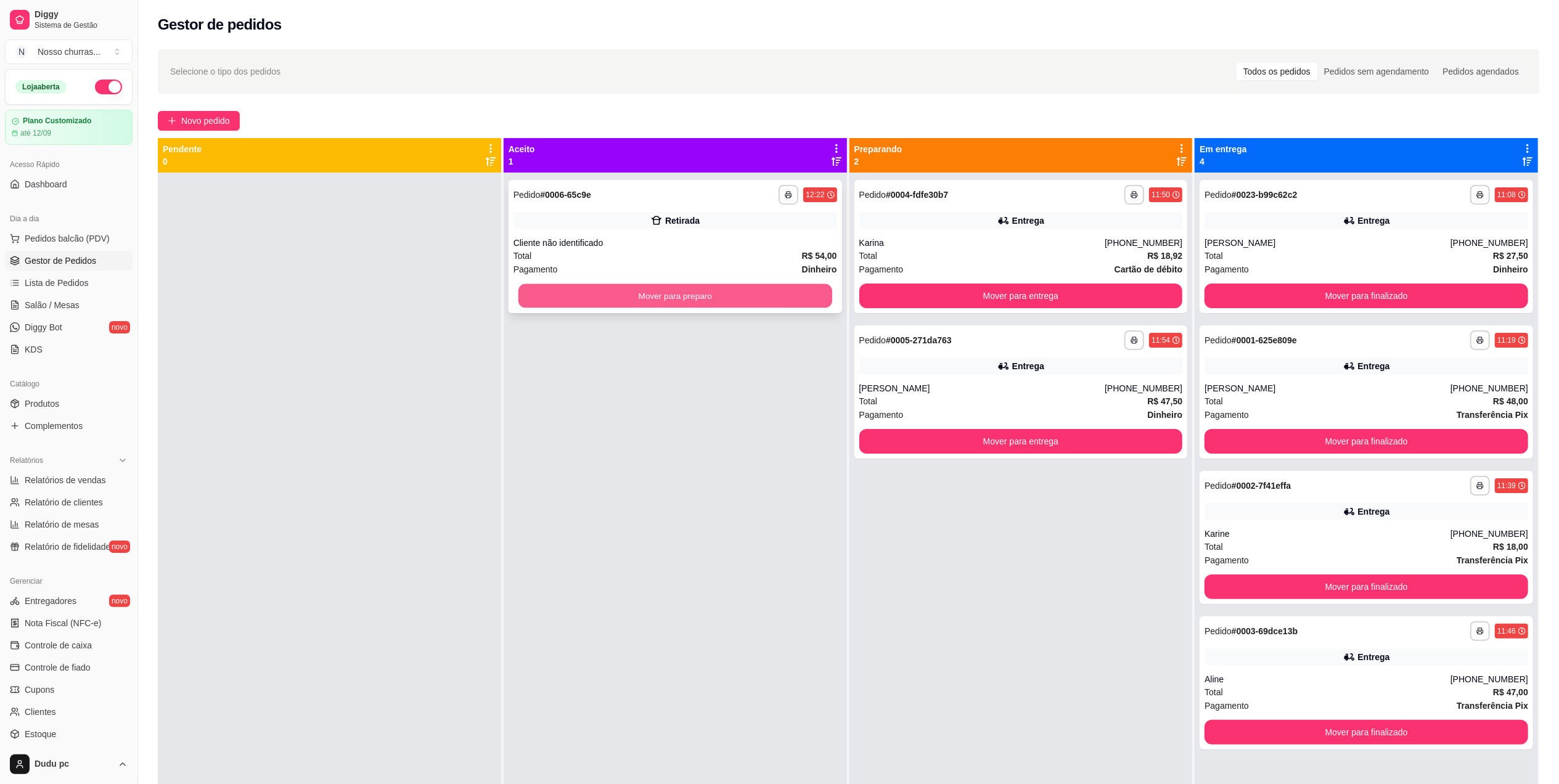
click at [672, 294] on button "Mover para preparo" at bounding box center [676, 295] width 314 height 24
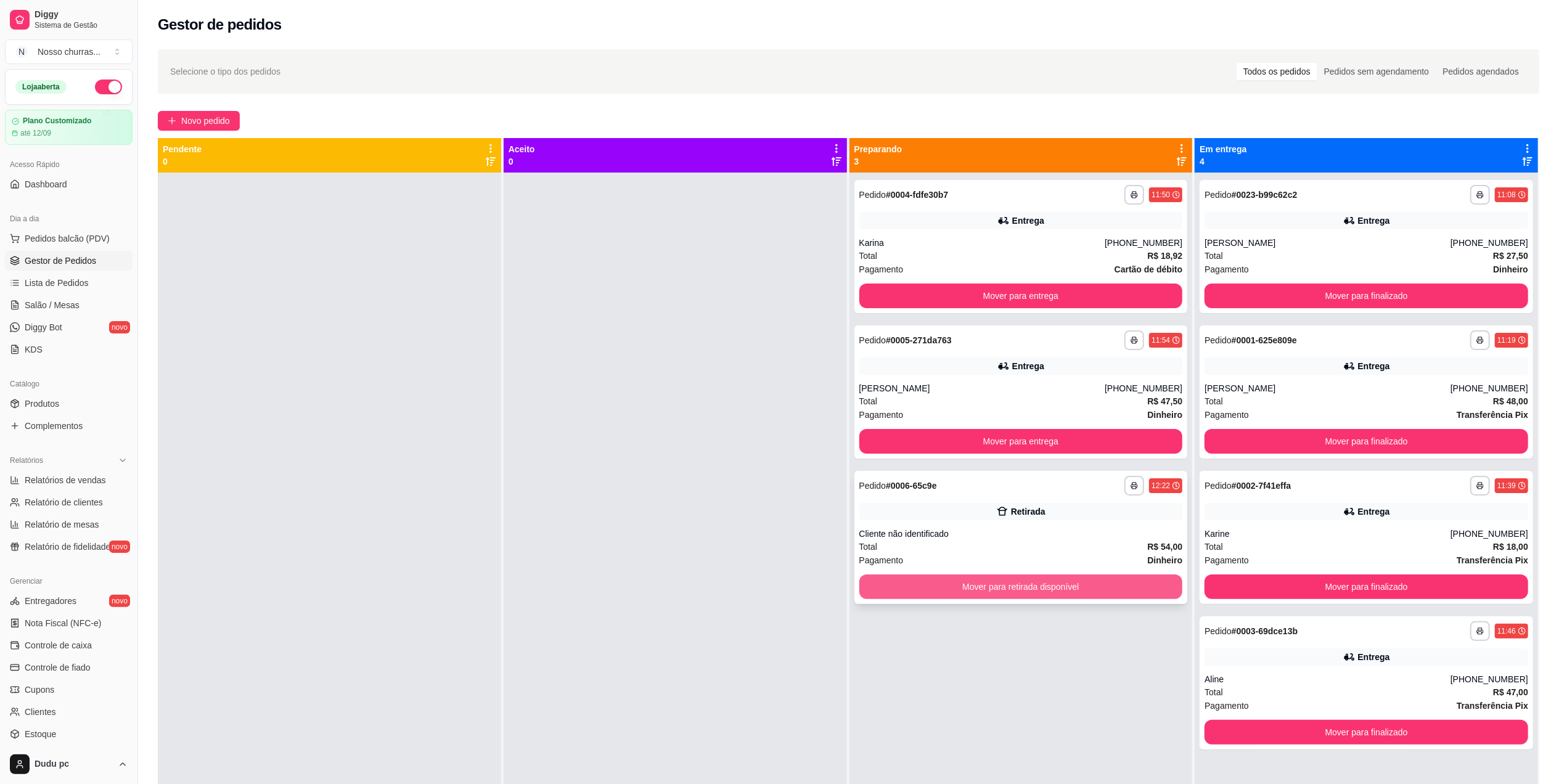
click at [979, 595] on button "Mover para retirada disponível" at bounding box center [1021, 586] width 324 height 24
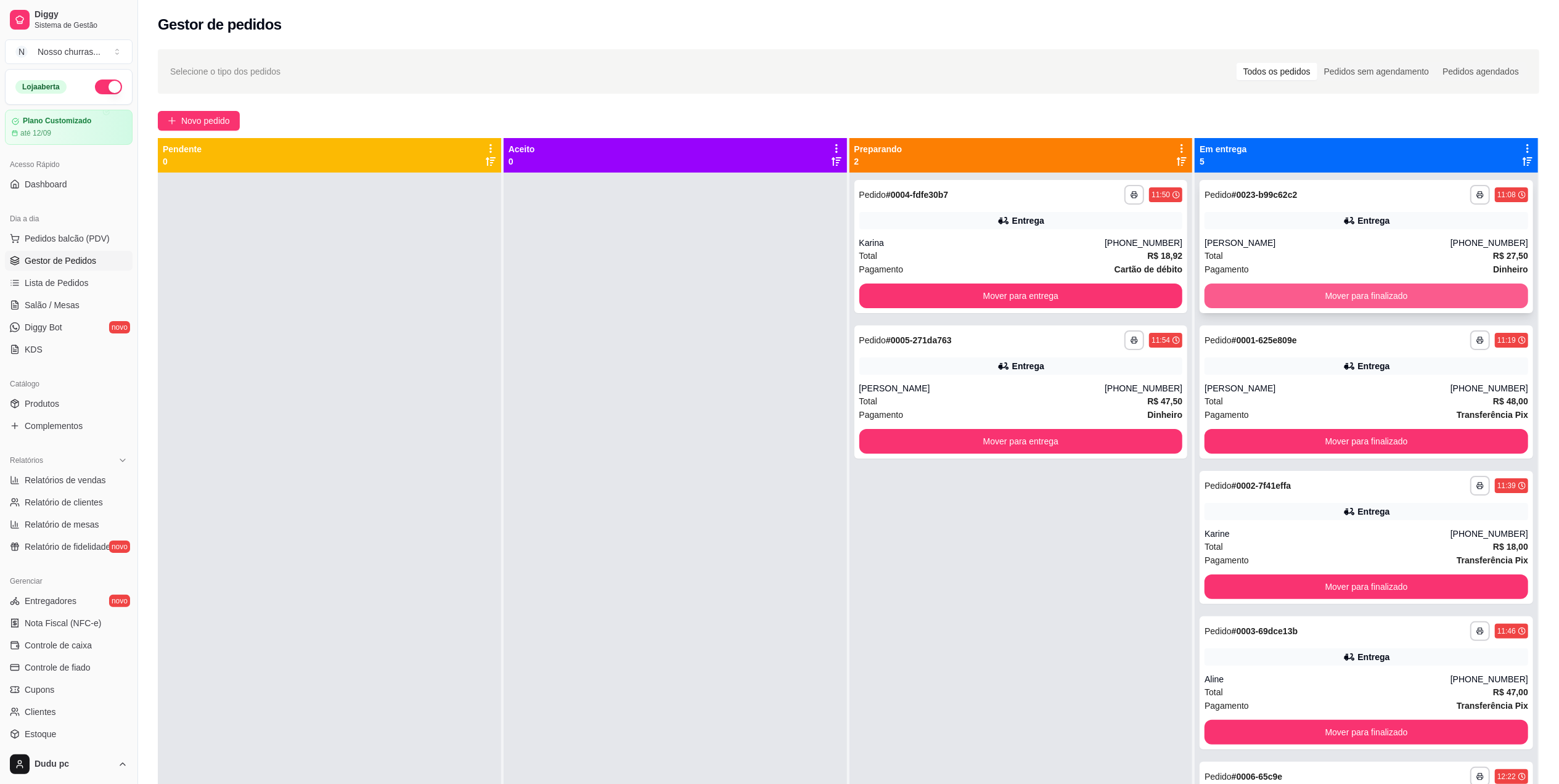
click at [1299, 302] on button "Mover para finalizado" at bounding box center [1366, 295] width 324 height 24
click at [1299, 302] on button "Mover para finalizado" at bounding box center [1367, 295] width 314 height 24
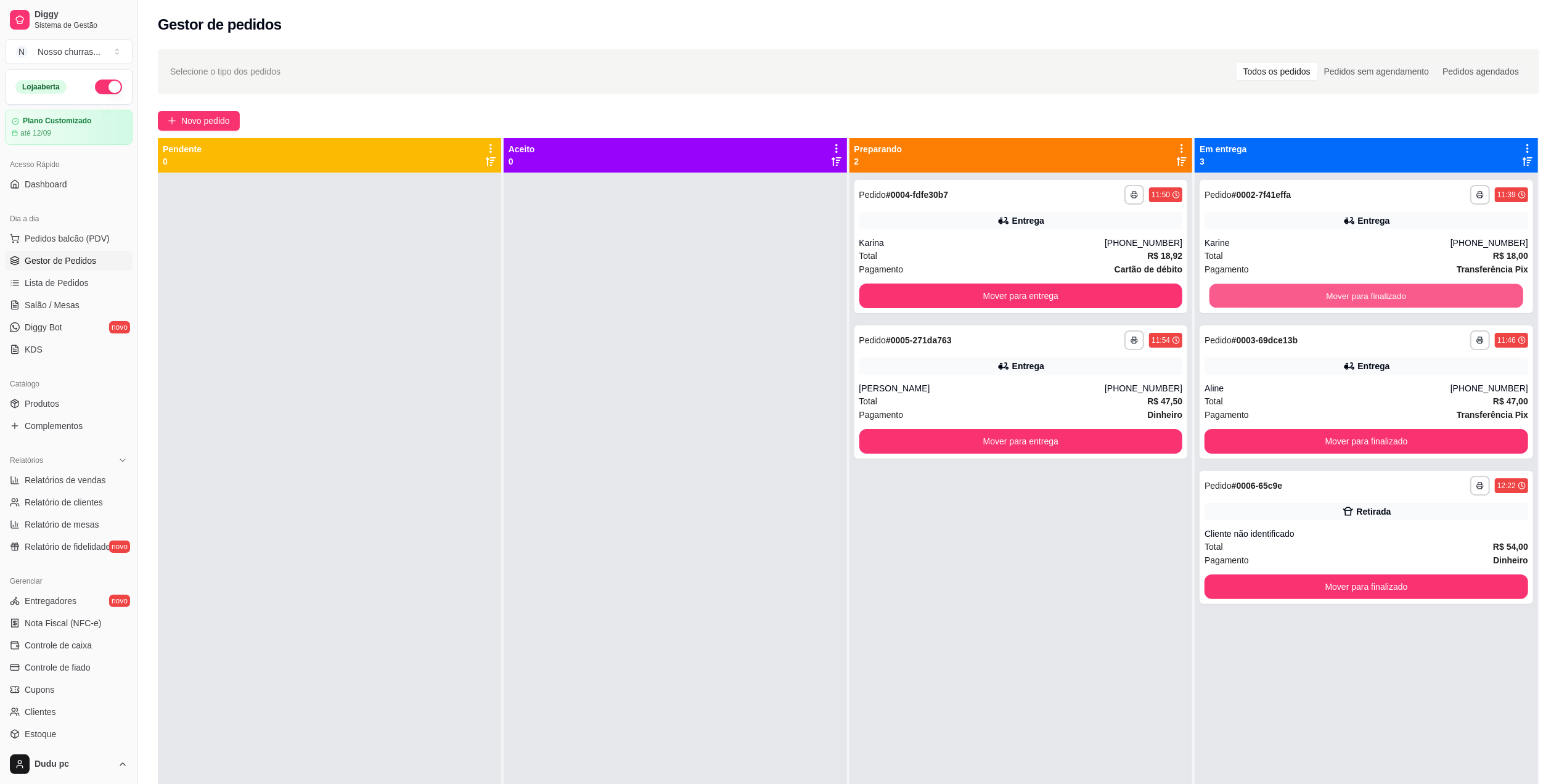
click at [1299, 302] on button "Mover para finalizado" at bounding box center [1367, 295] width 314 height 24
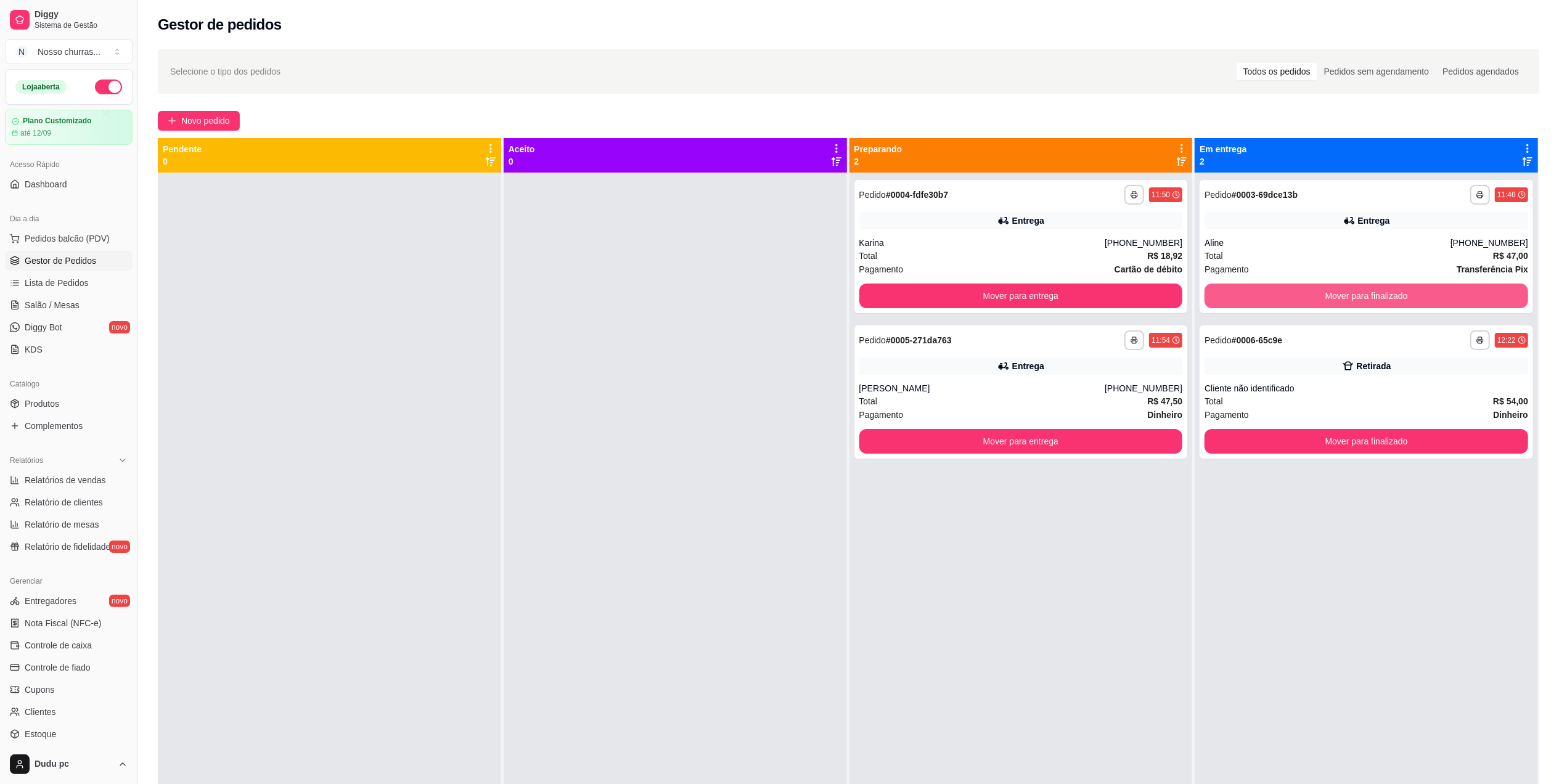
click at [1299, 302] on button "Mover para finalizado" at bounding box center [1366, 295] width 324 height 24
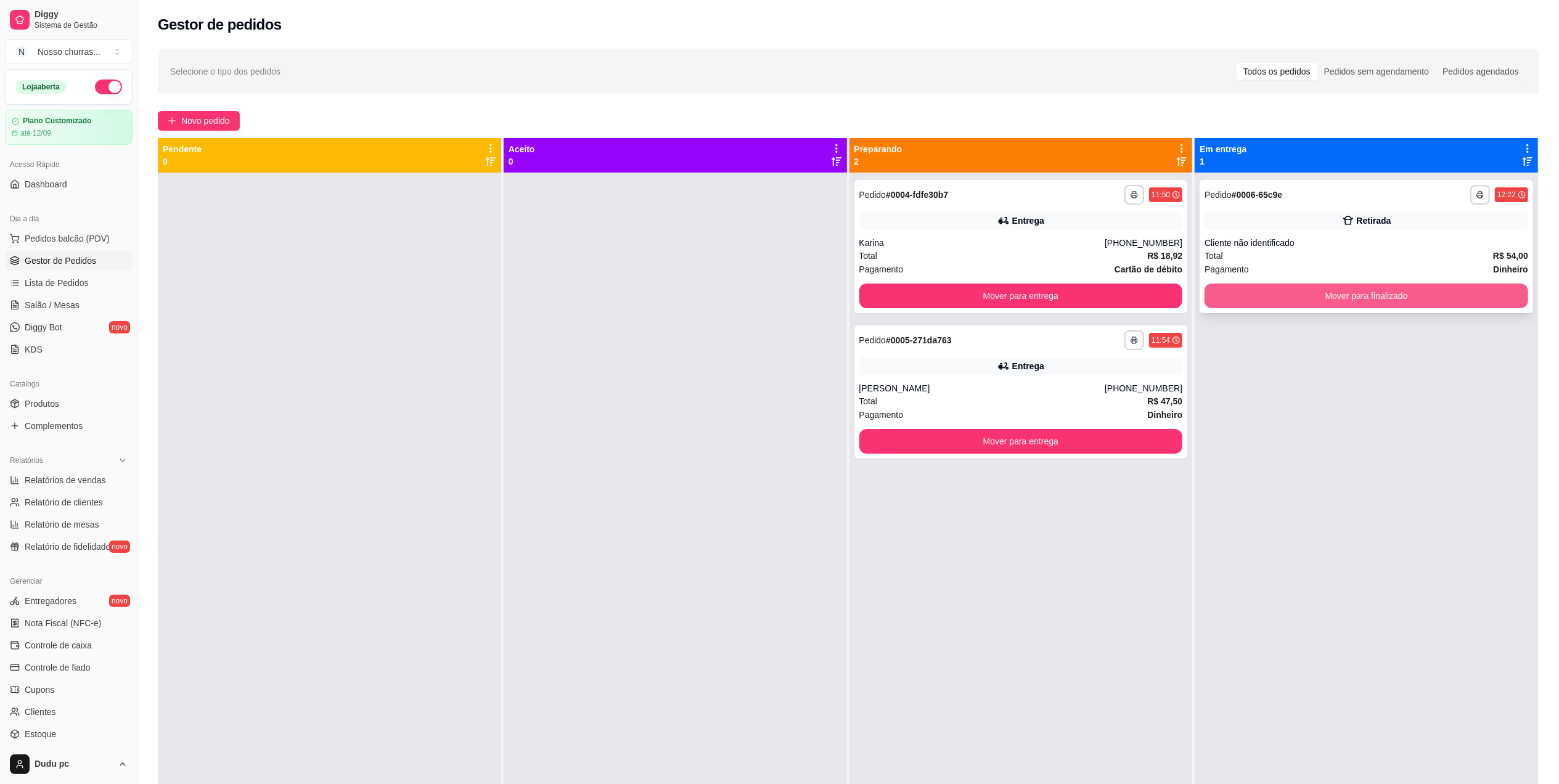
click at [1297, 301] on button "Mover para finalizado" at bounding box center [1366, 295] width 324 height 24
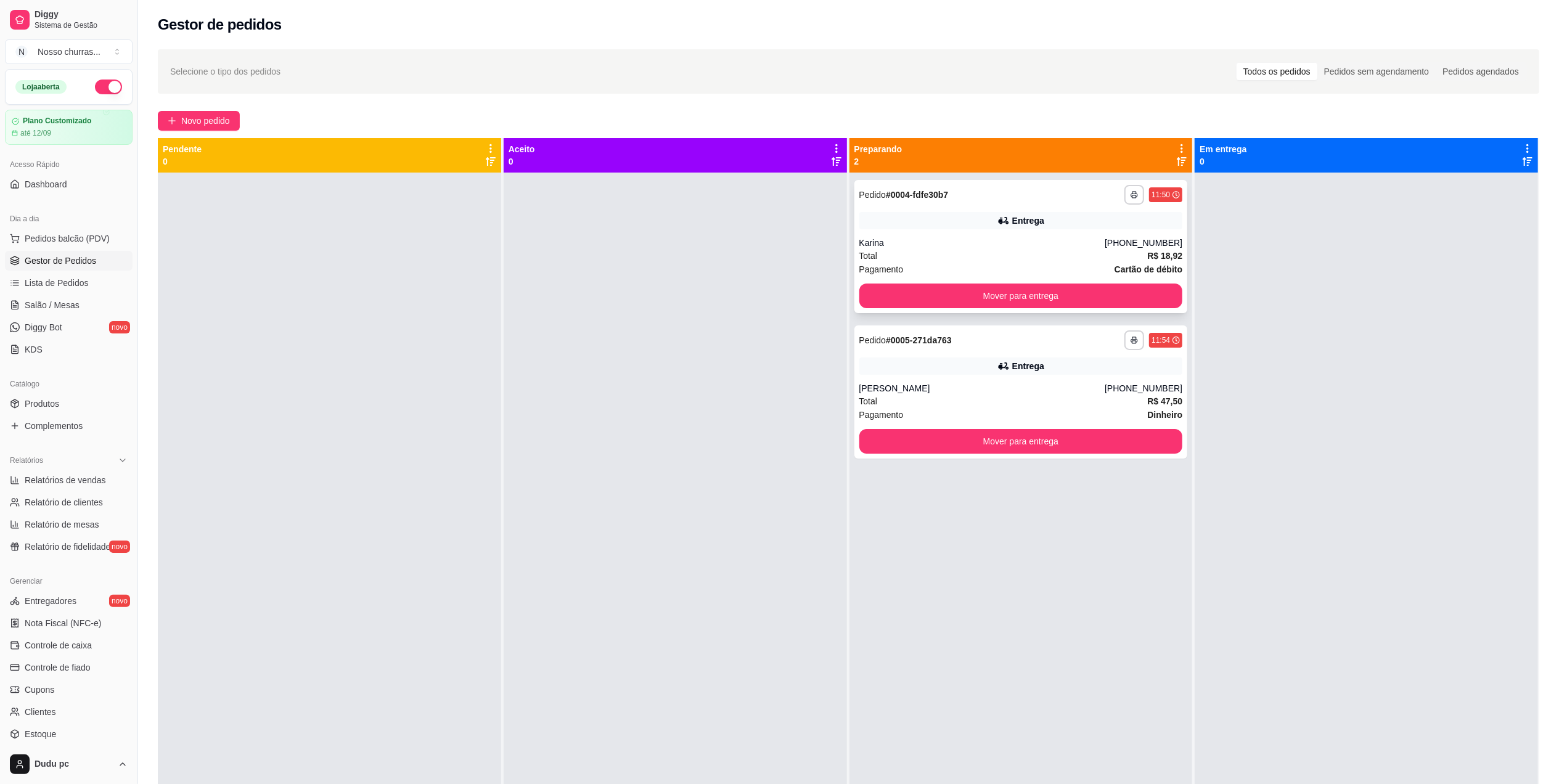
click at [1142, 245] on div "[PHONE_NUMBER]" at bounding box center [1144, 243] width 78 height 13
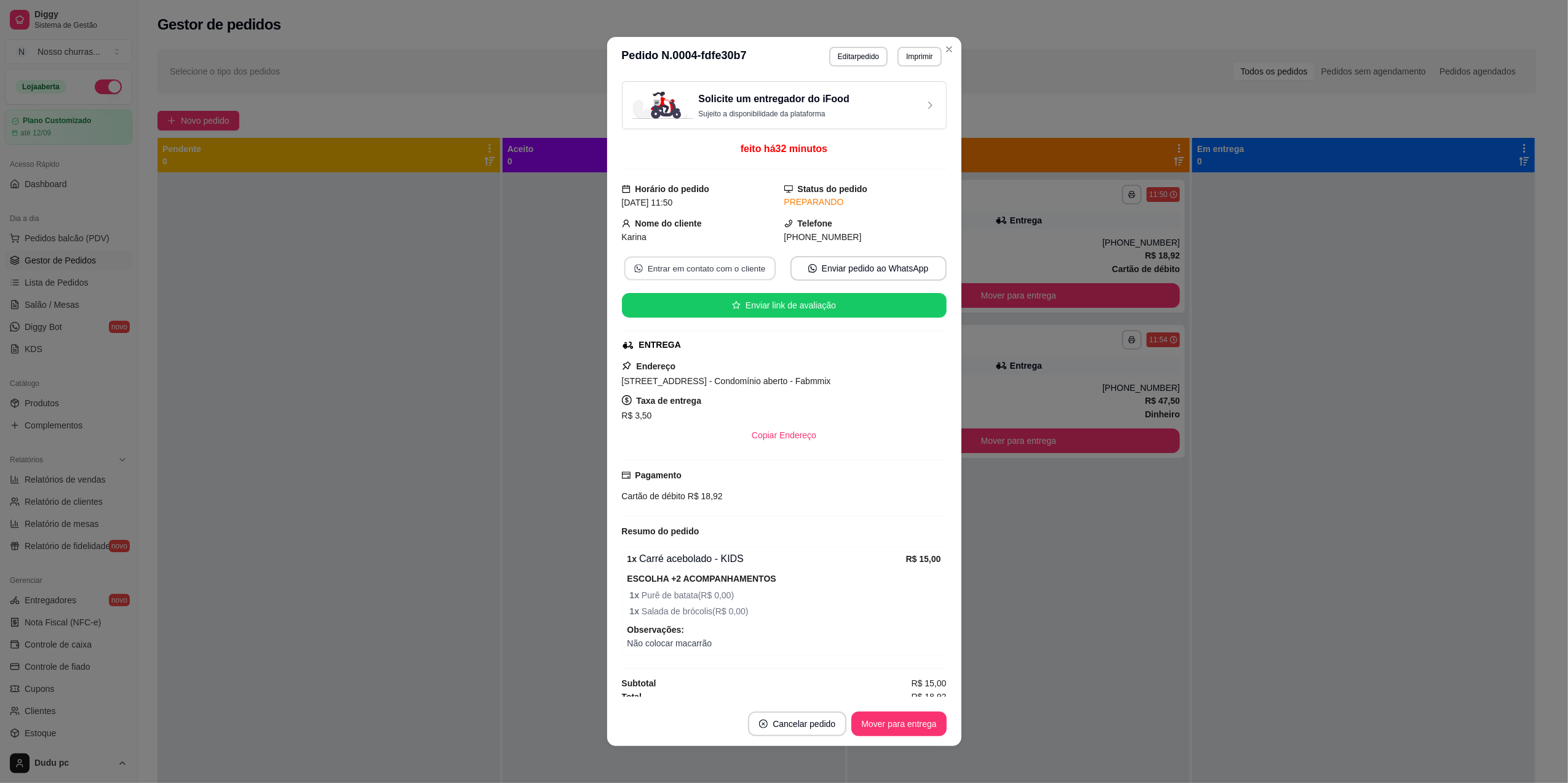
click at [679, 276] on button "Entrar em contato com o cliente" at bounding box center [698, 268] width 151 height 24
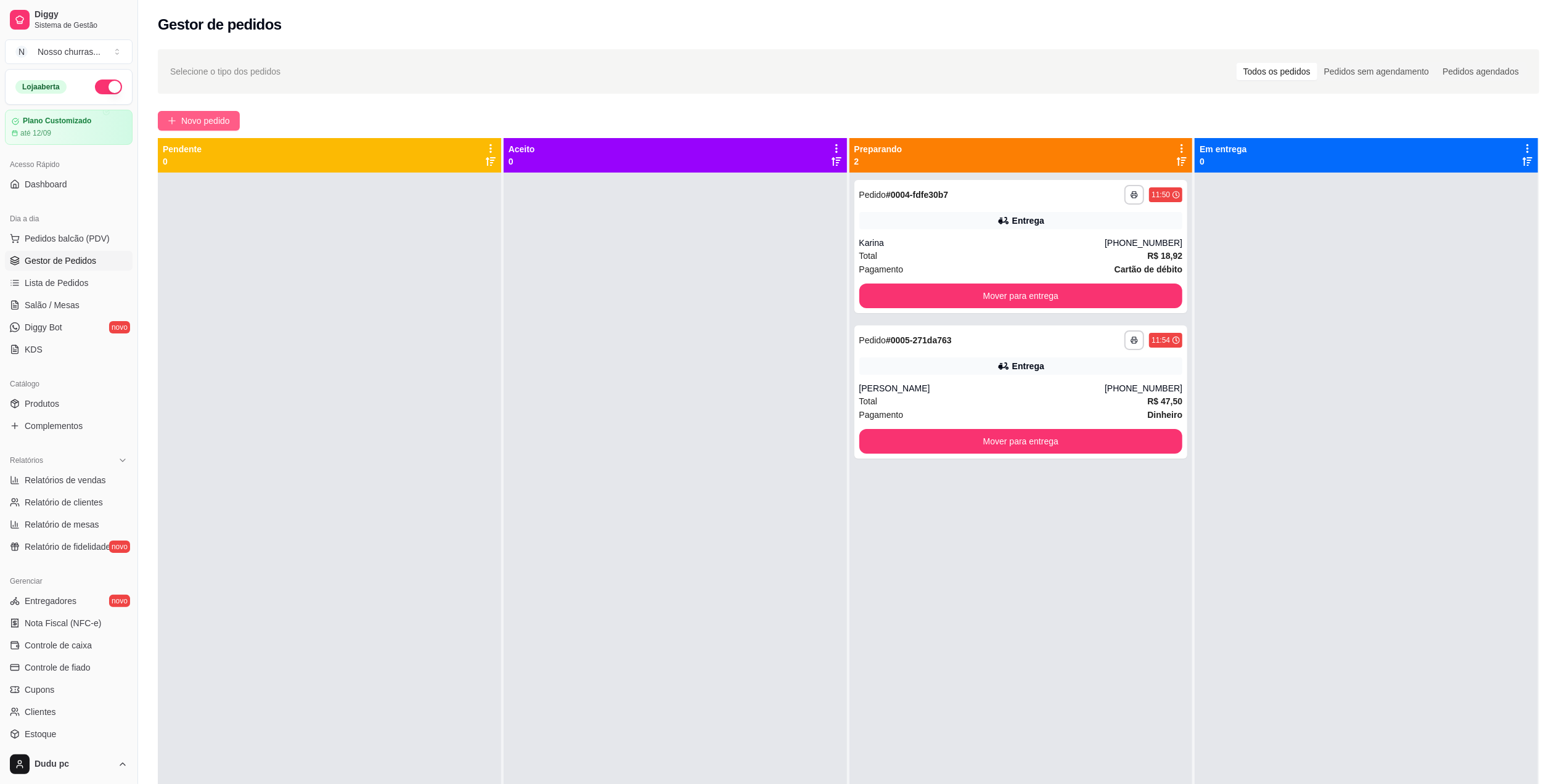
click at [209, 121] on span "Novo pedido" at bounding box center [206, 121] width 49 height 14
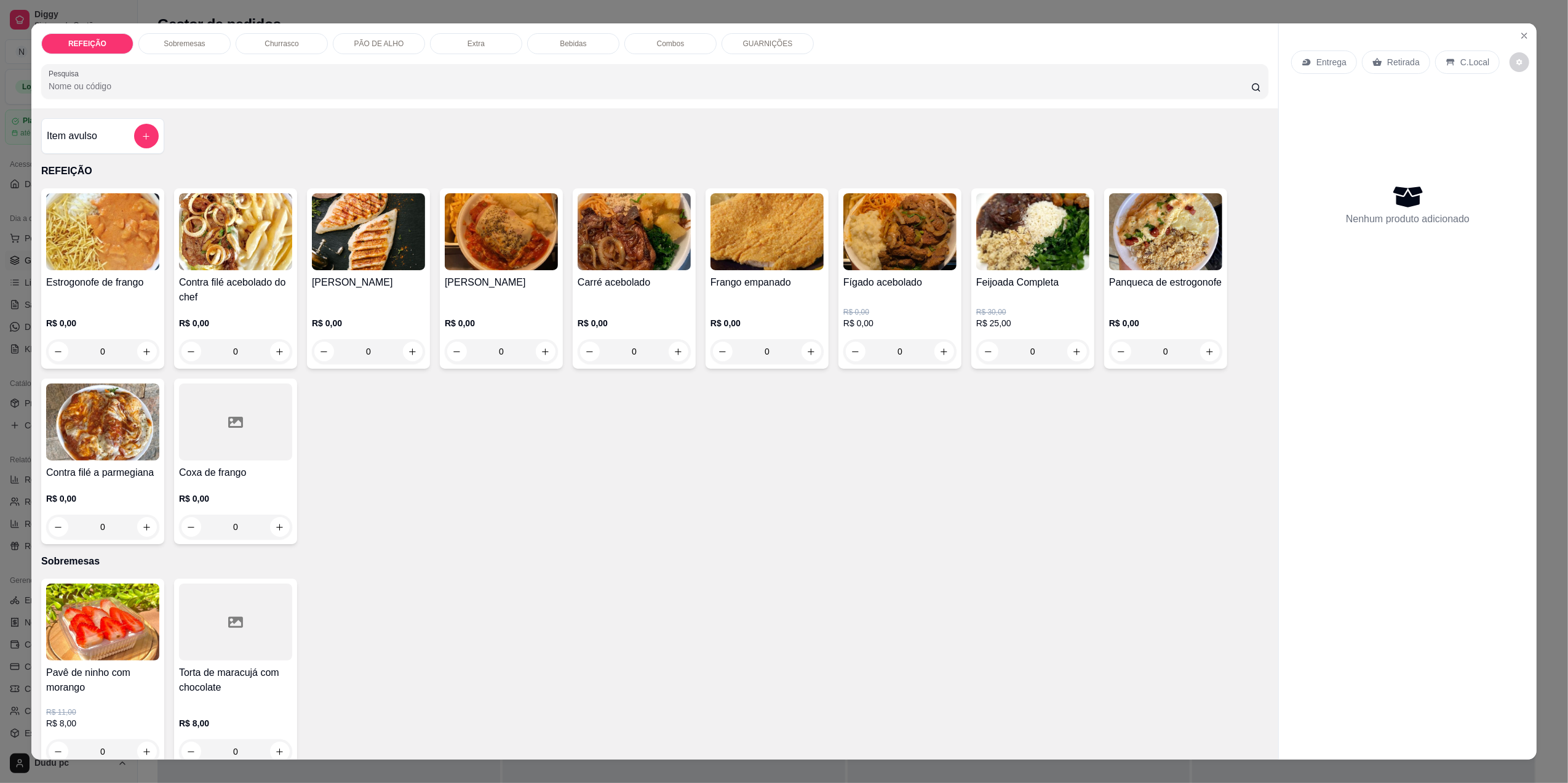
click at [815, 343] on div "0" at bounding box center [766, 351] width 113 height 24
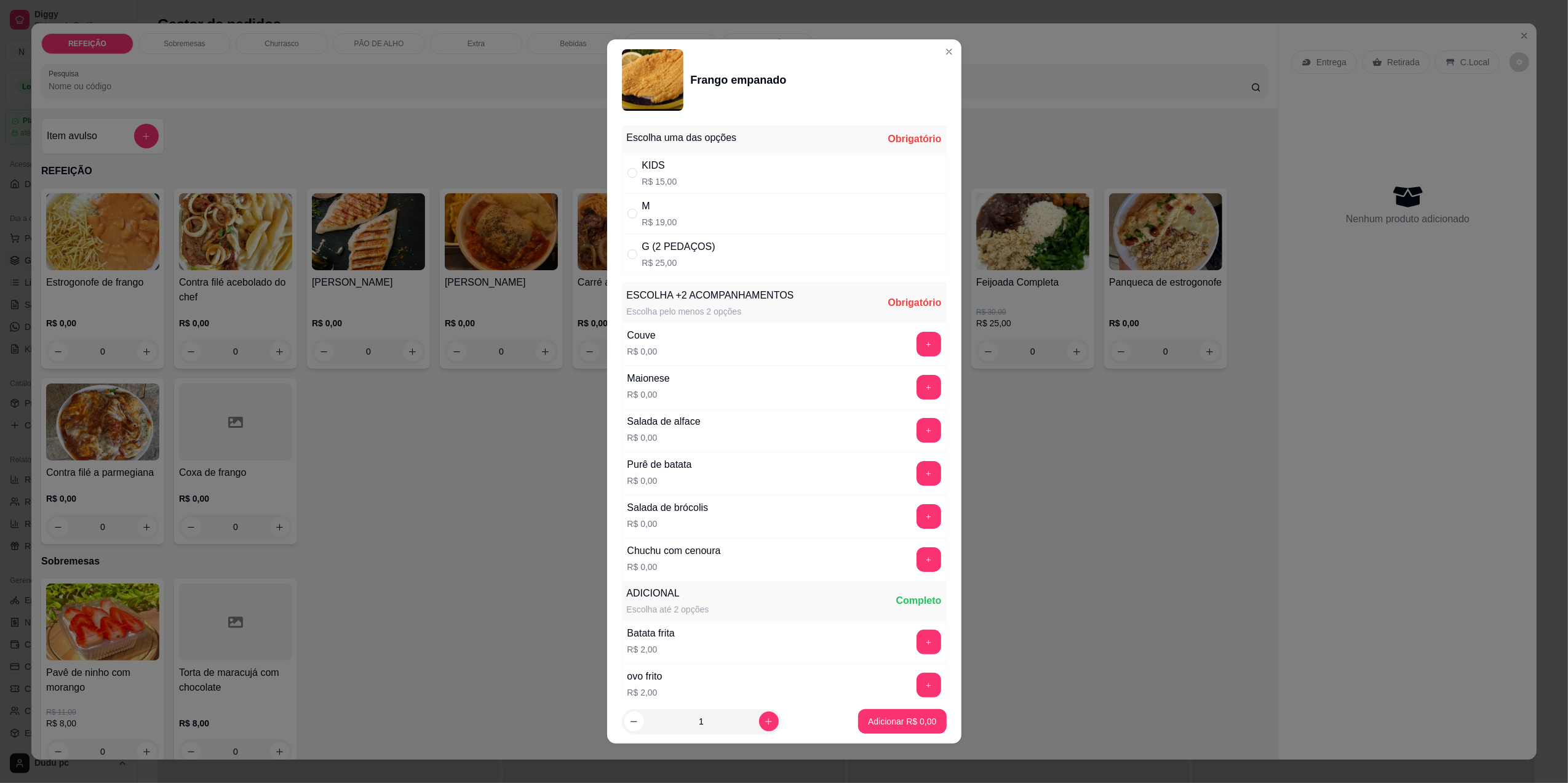
click at [711, 203] on div "M R$ 19,00" at bounding box center [784, 213] width 325 height 41
radio input "true"
click at [917, 649] on button "+" at bounding box center [928, 642] width 24 height 24
click at [766, 721] on button "increase-product-quantity" at bounding box center [768, 721] width 19 height 19
type input "2"
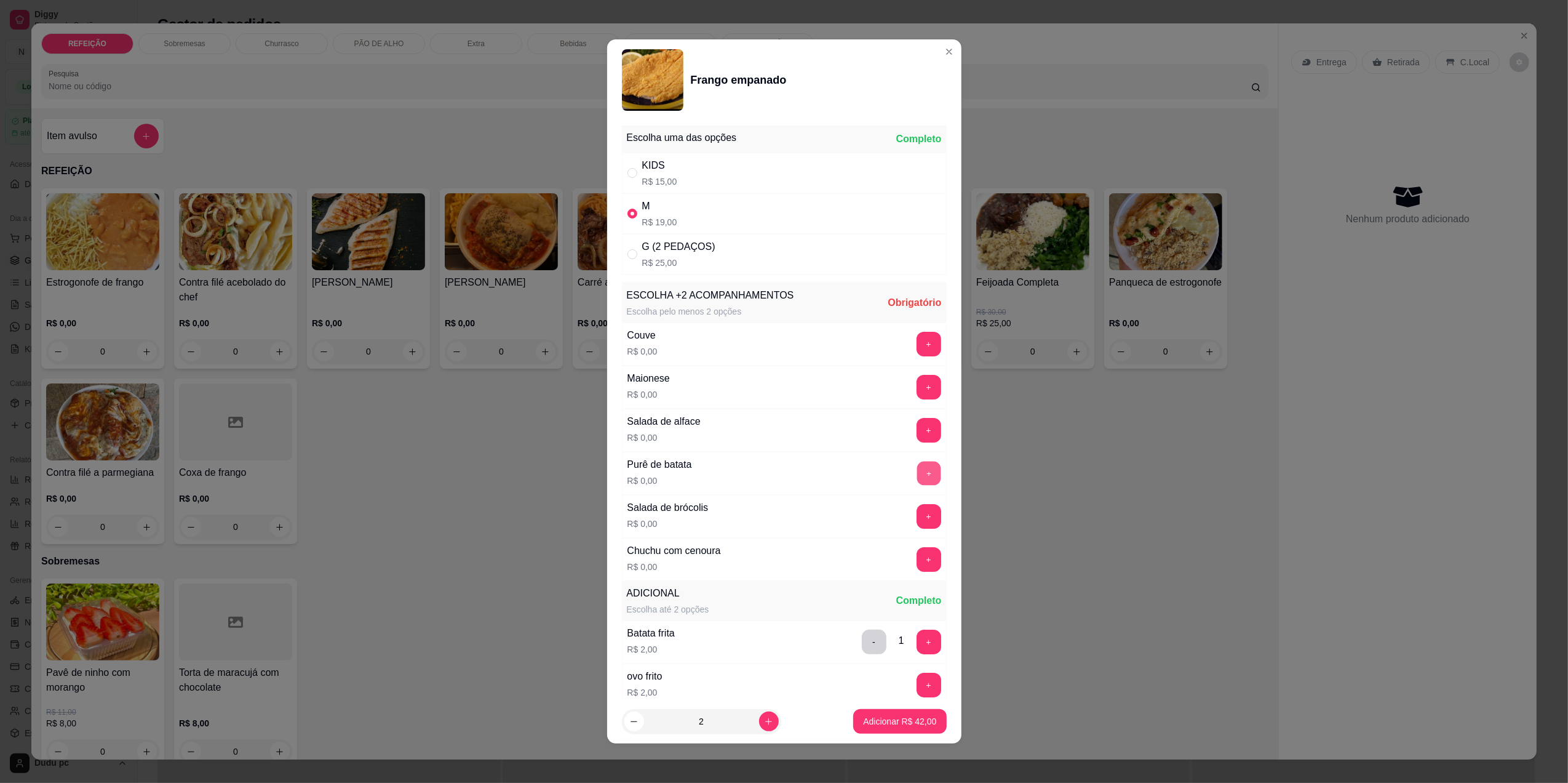
click at [917, 481] on button "+" at bounding box center [928, 473] width 24 height 24
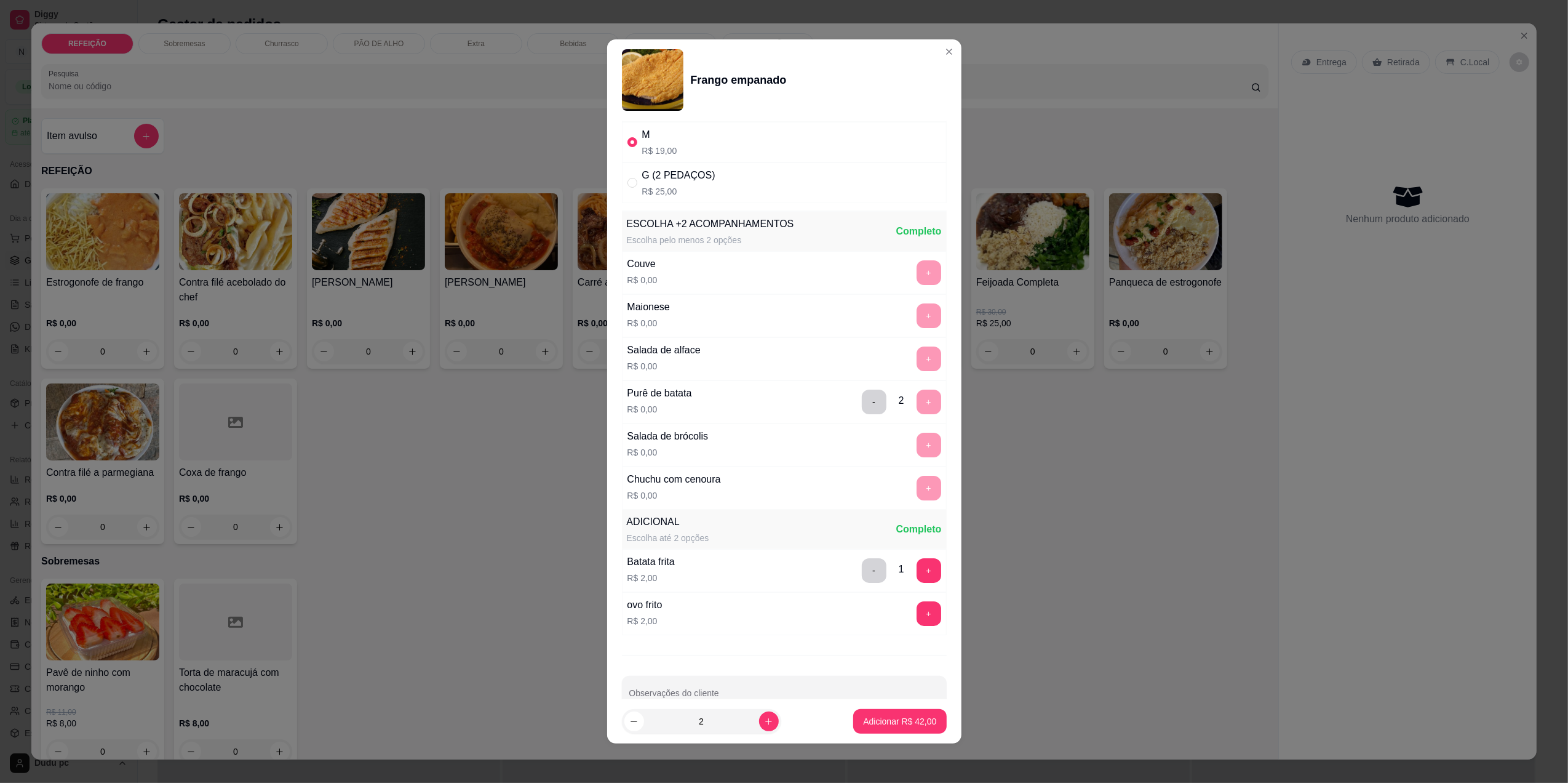
scroll to position [105, 0]
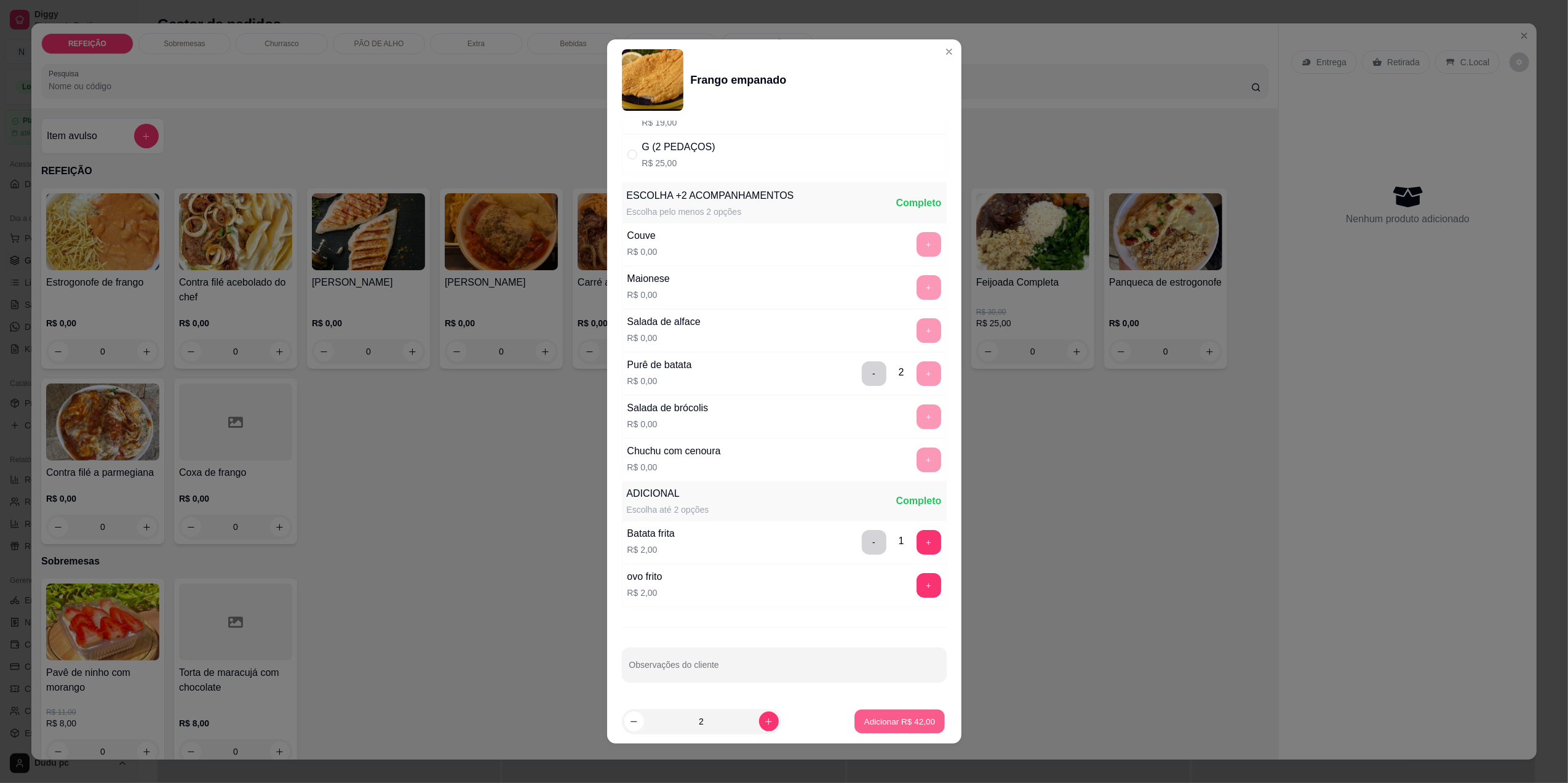
click at [916, 726] on p "Adicionar R$ 42,00" at bounding box center [899, 721] width 71 height 12
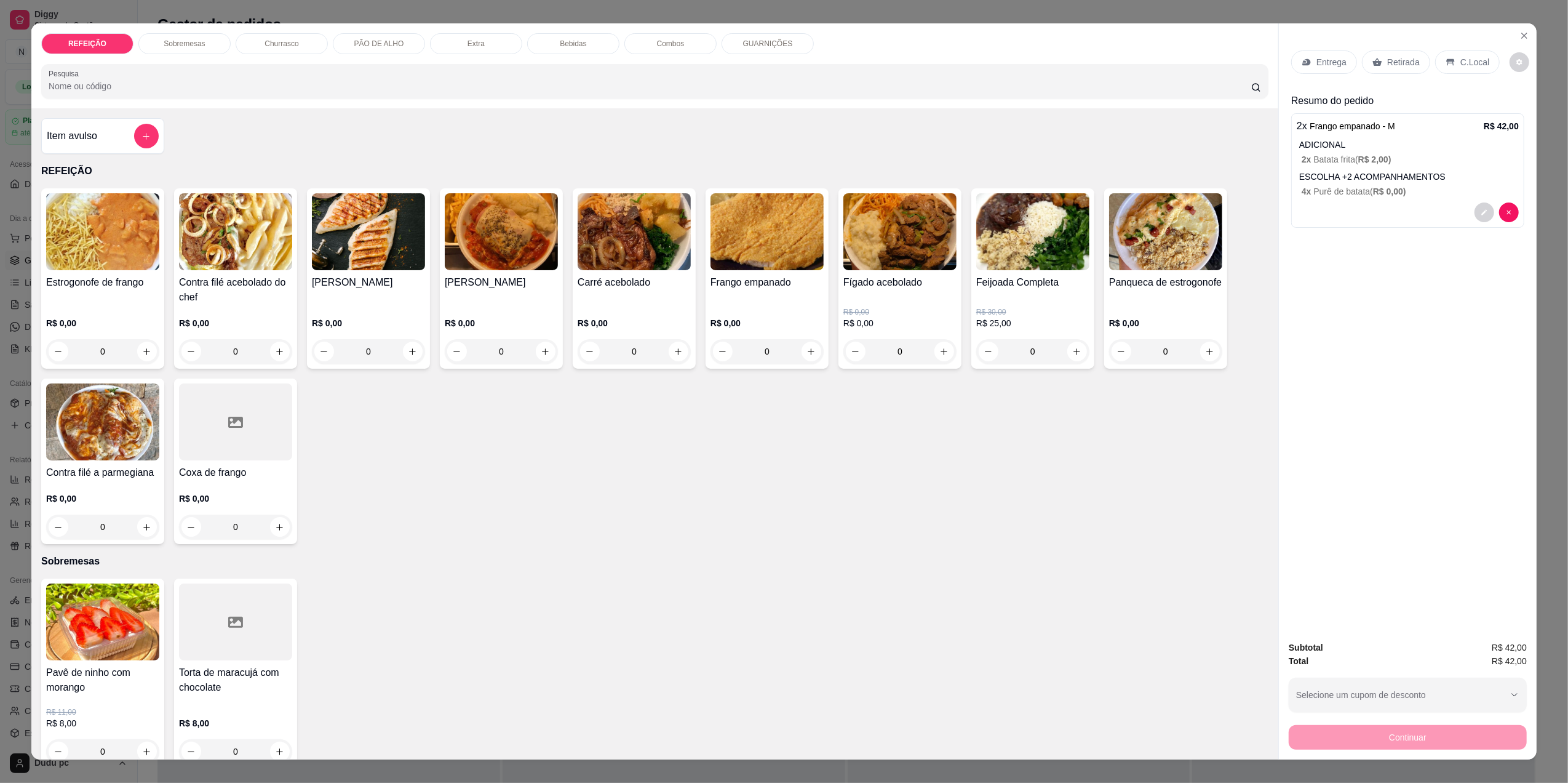
click at [1315, 54] on div "Entrega" at bounding box center [1324, 62] width 66 height 24
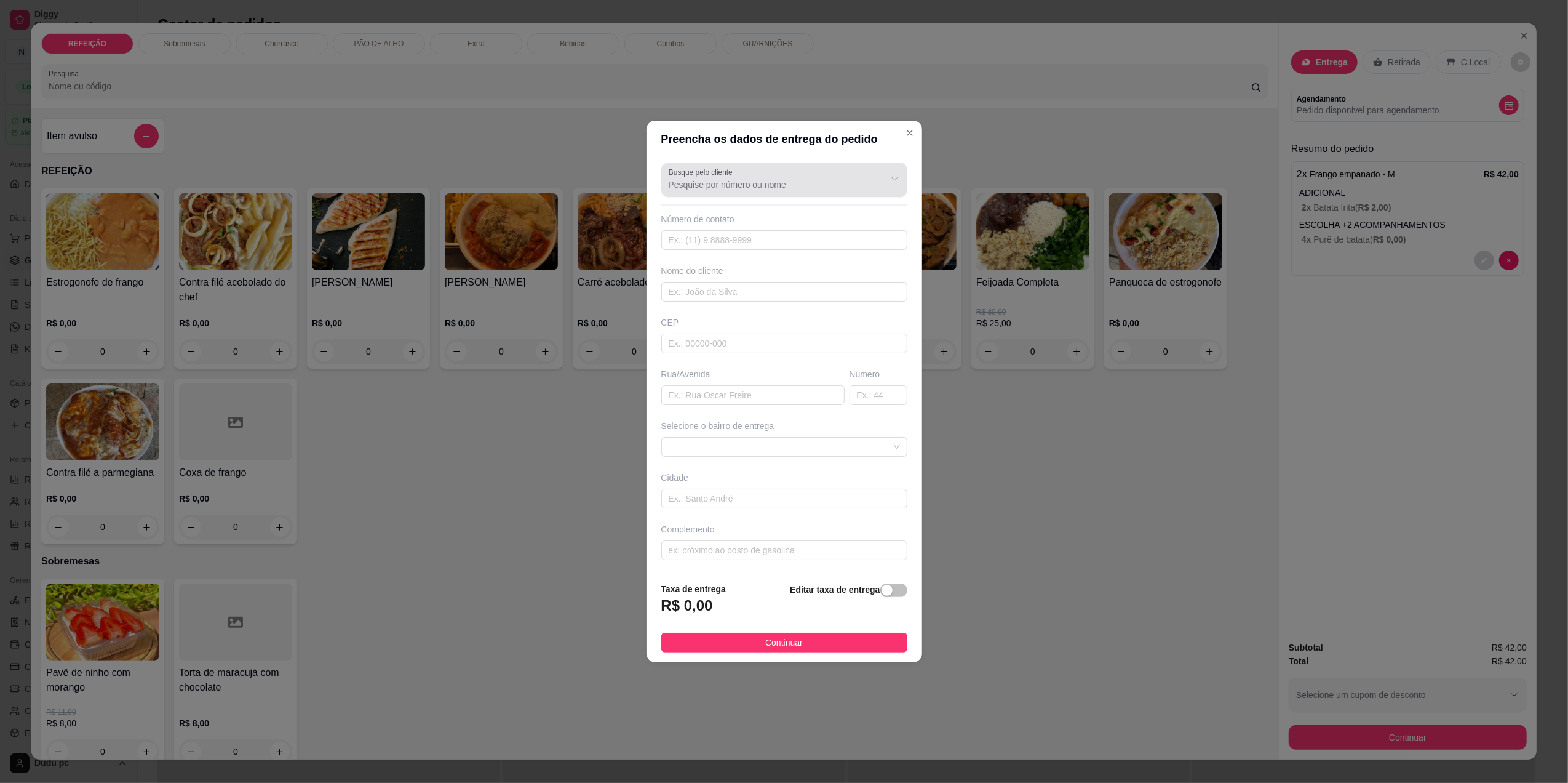
click at [725, 190] on div at bounding box center [784, 179] width 232 height 24
click at [701, 216] on span "Jenifer" at bounding box center [772, 213] width 202 height 13
type input "Jenifer"
type input "21965846959"
type input "Jenifer"
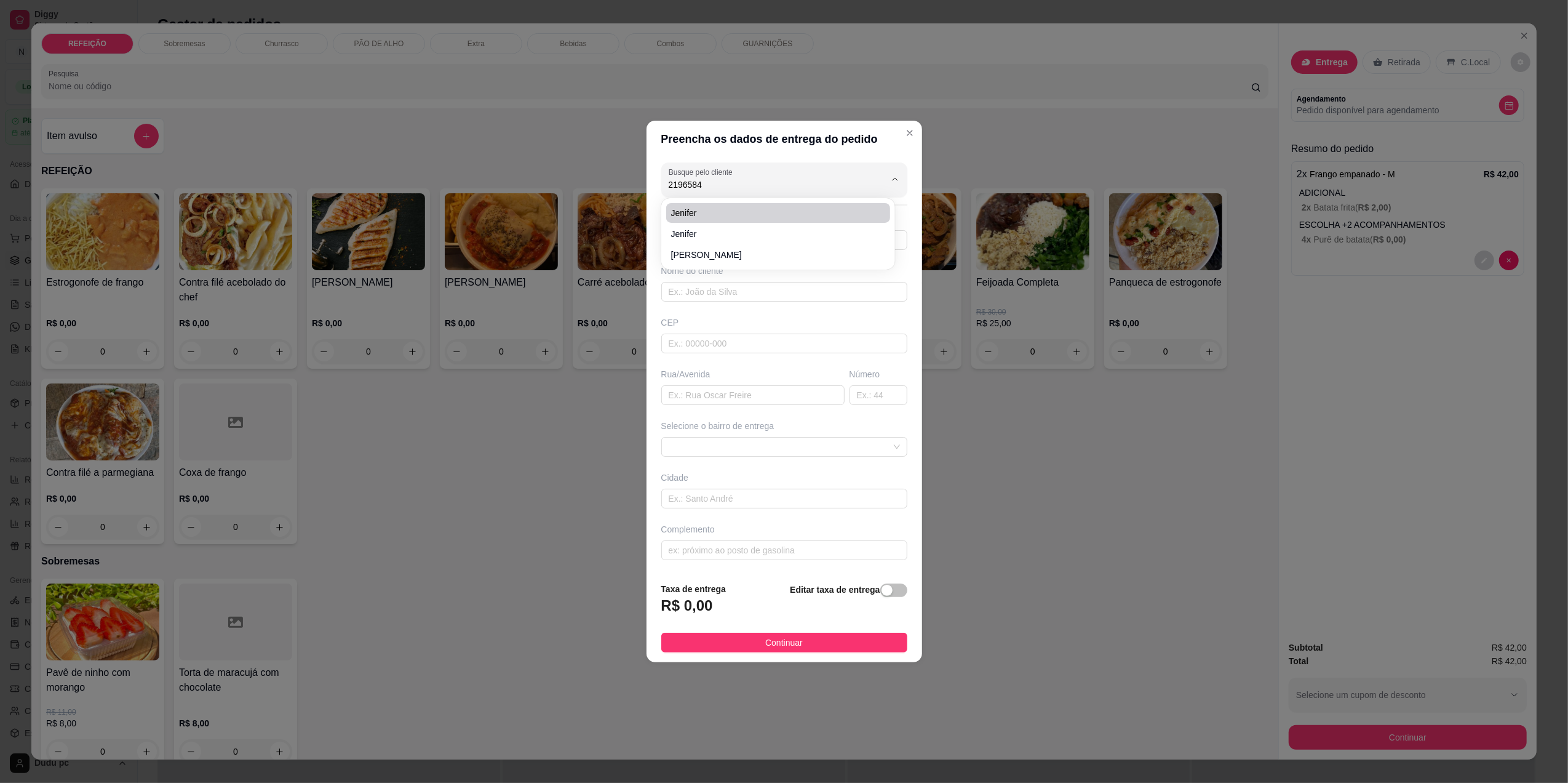
type input "26031570"
type input "Estrada Santa Perciliana"
type input "2845"
type input "[GEOGRAPHIC_DATA]"
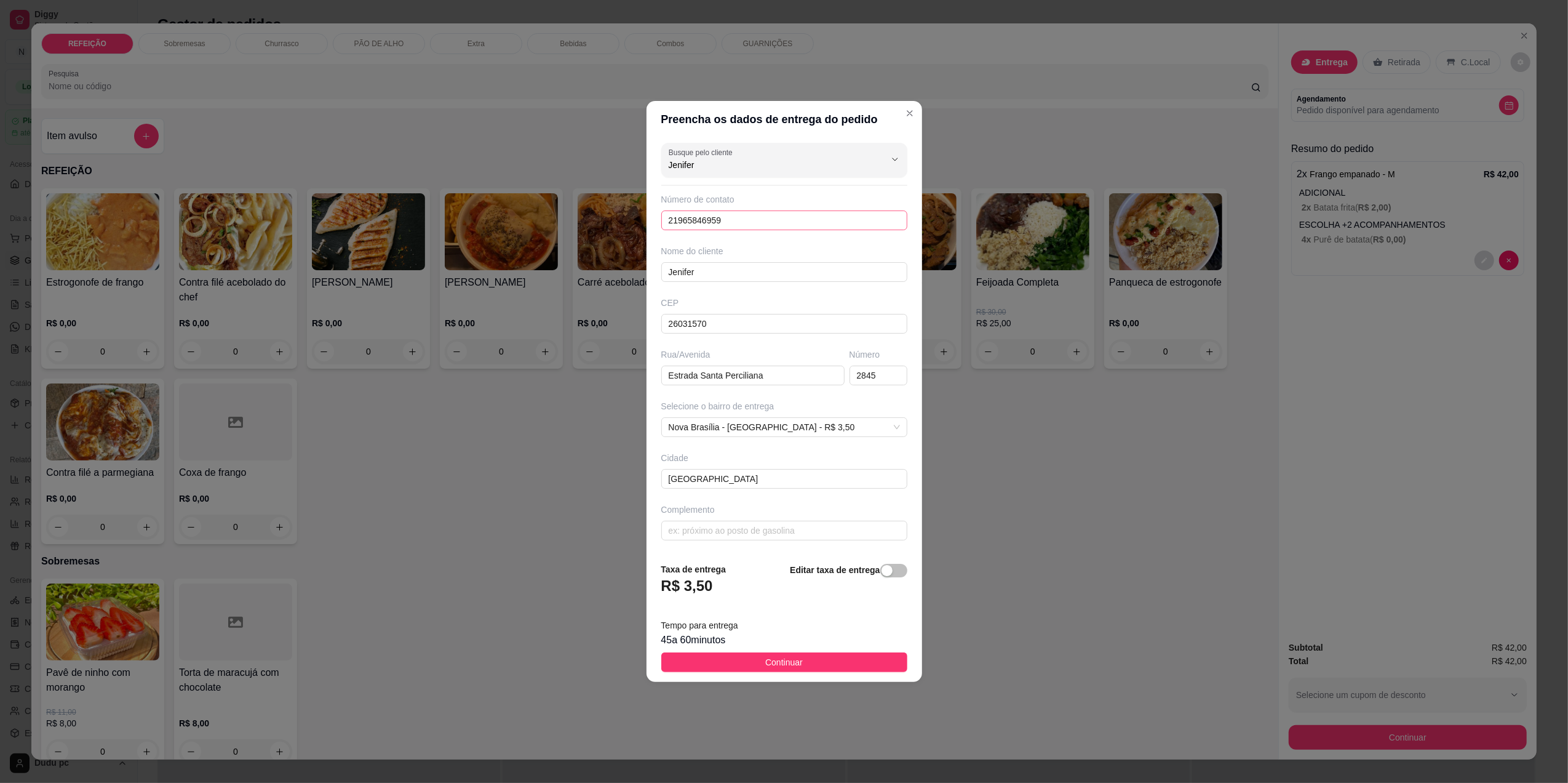
type input "Jenifer"
click at [749, 213] on input "21965846959" at bounding box center [784, 220] width 246 height 20
type input "[PHONE_NUMBER]"
click at [732, 381] on input "Estrada Santa Perciliana" at bounding box center [753, 376] width 184 height 20
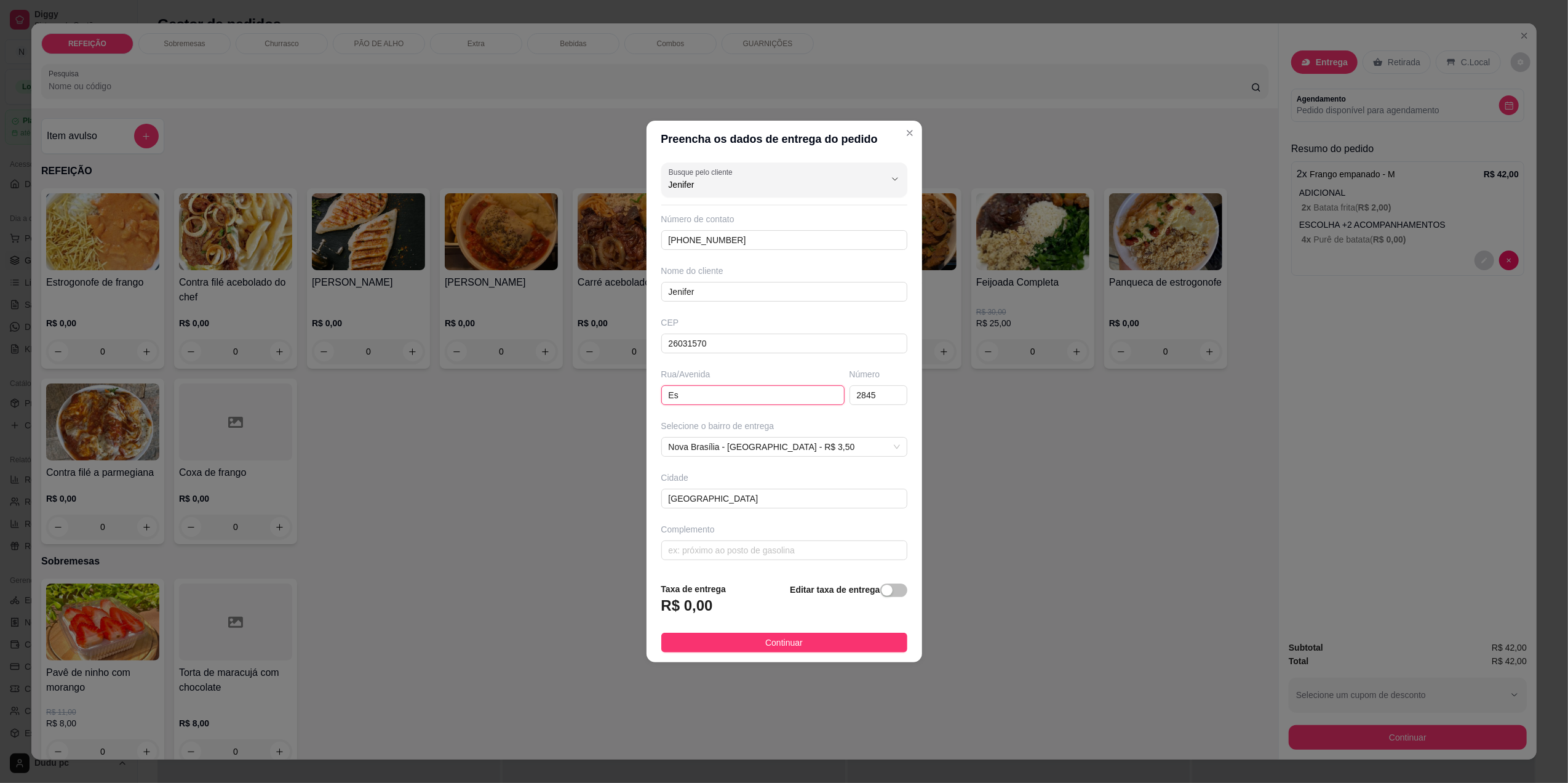
type input "E"
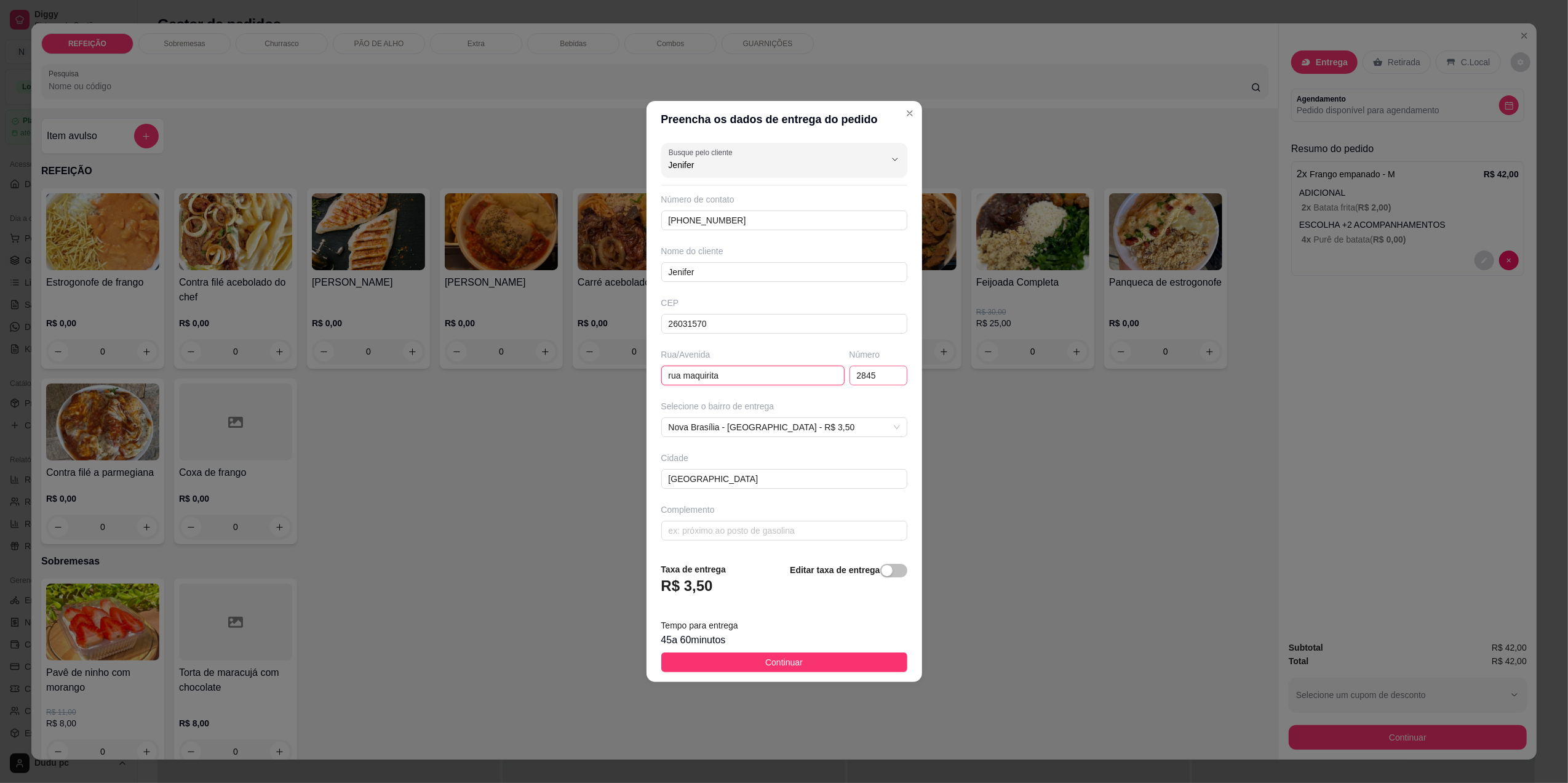
type input "rua maquirita"
click at [870, 375] on input "2845" at bounding box center [879, 376] width 58 height 20
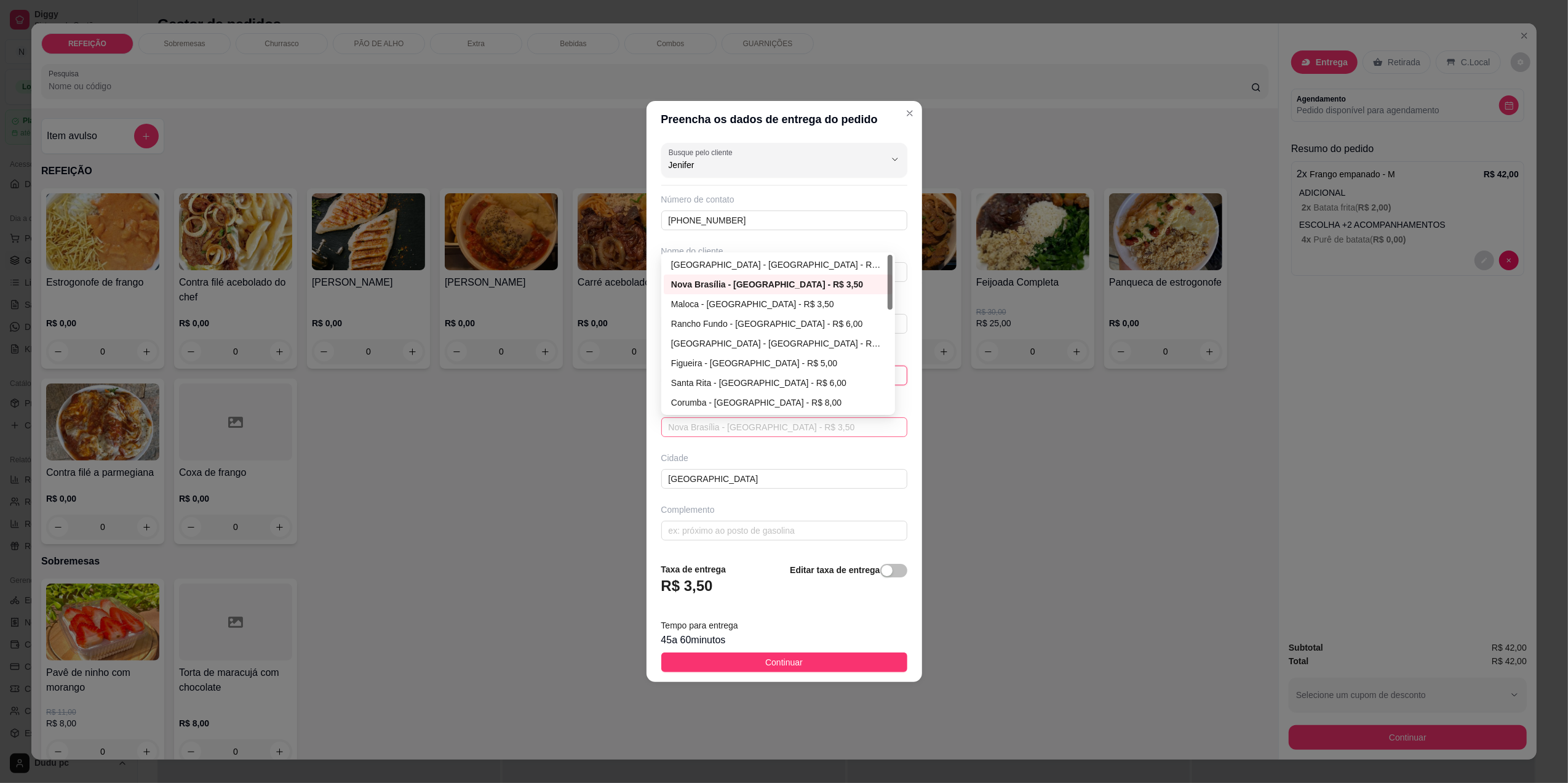
click at [851, 430] on span "Nova Brasília - [GEOGRAPHIC_DATA] - R$ 3,50" at bounding box center [784, 427] width 232 height 18
type input "181"
click at [739, 325] on div "Rancho Fundo - [GEOGRAPHIC_DATA] - R$ 6,00" at bounding box center [778, 323] width 214 height 14
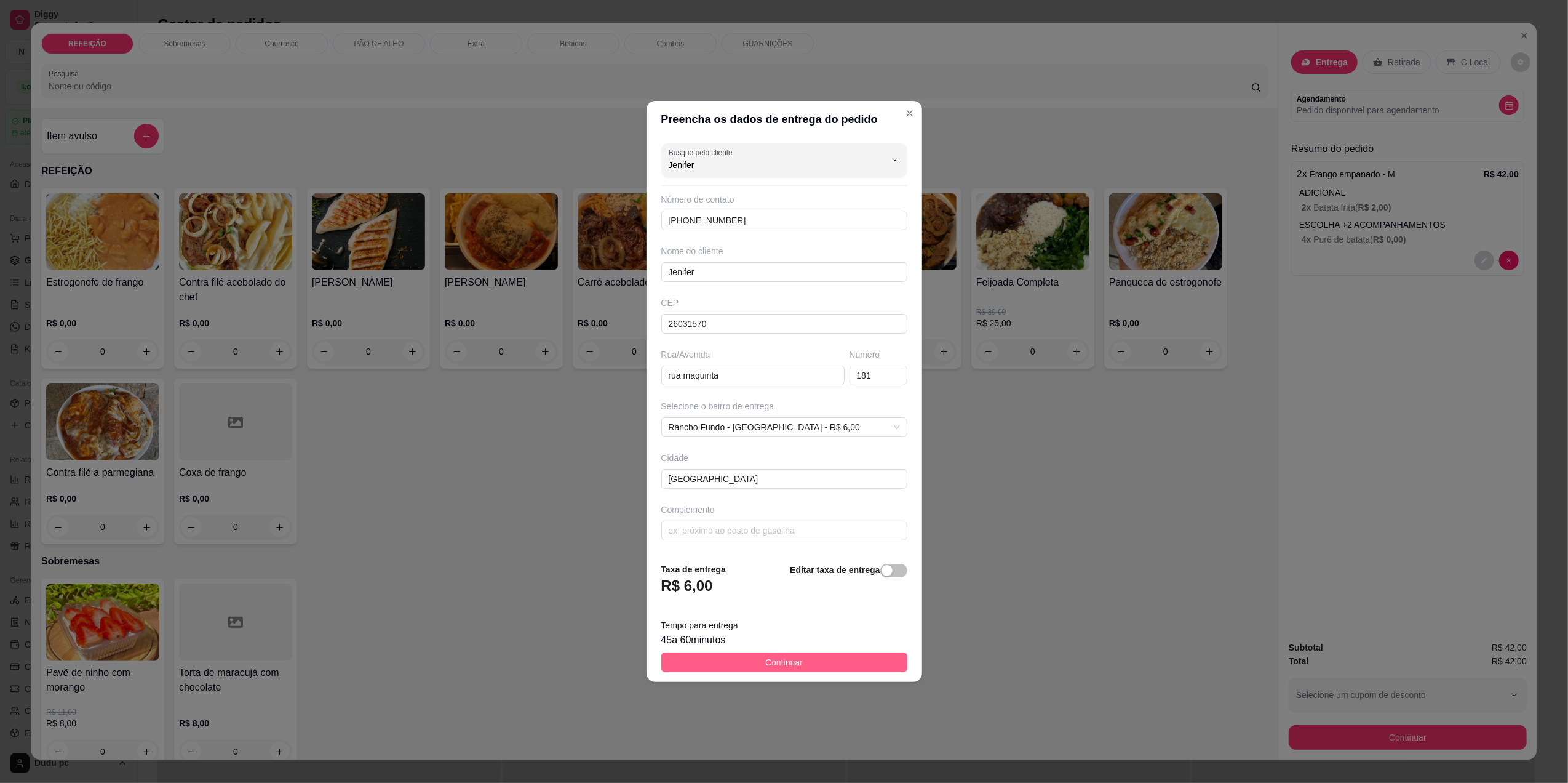
click at [727, 660] on button "Continuar" at bounding box center [784, 663] width 246 height 20
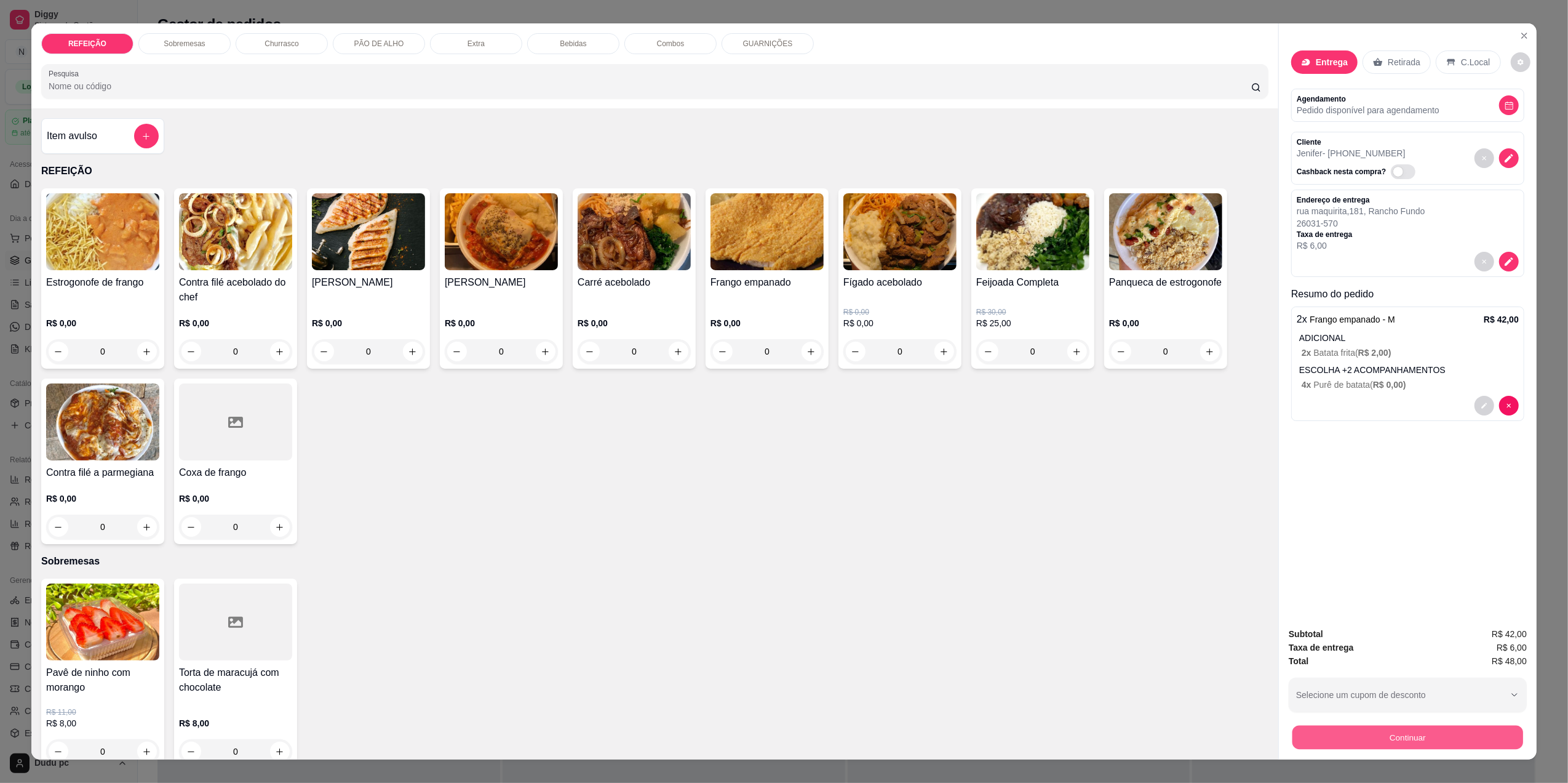
click at [1354, 745] on button "Continuar" at bounding box center [1407, 737] width 231 height 24
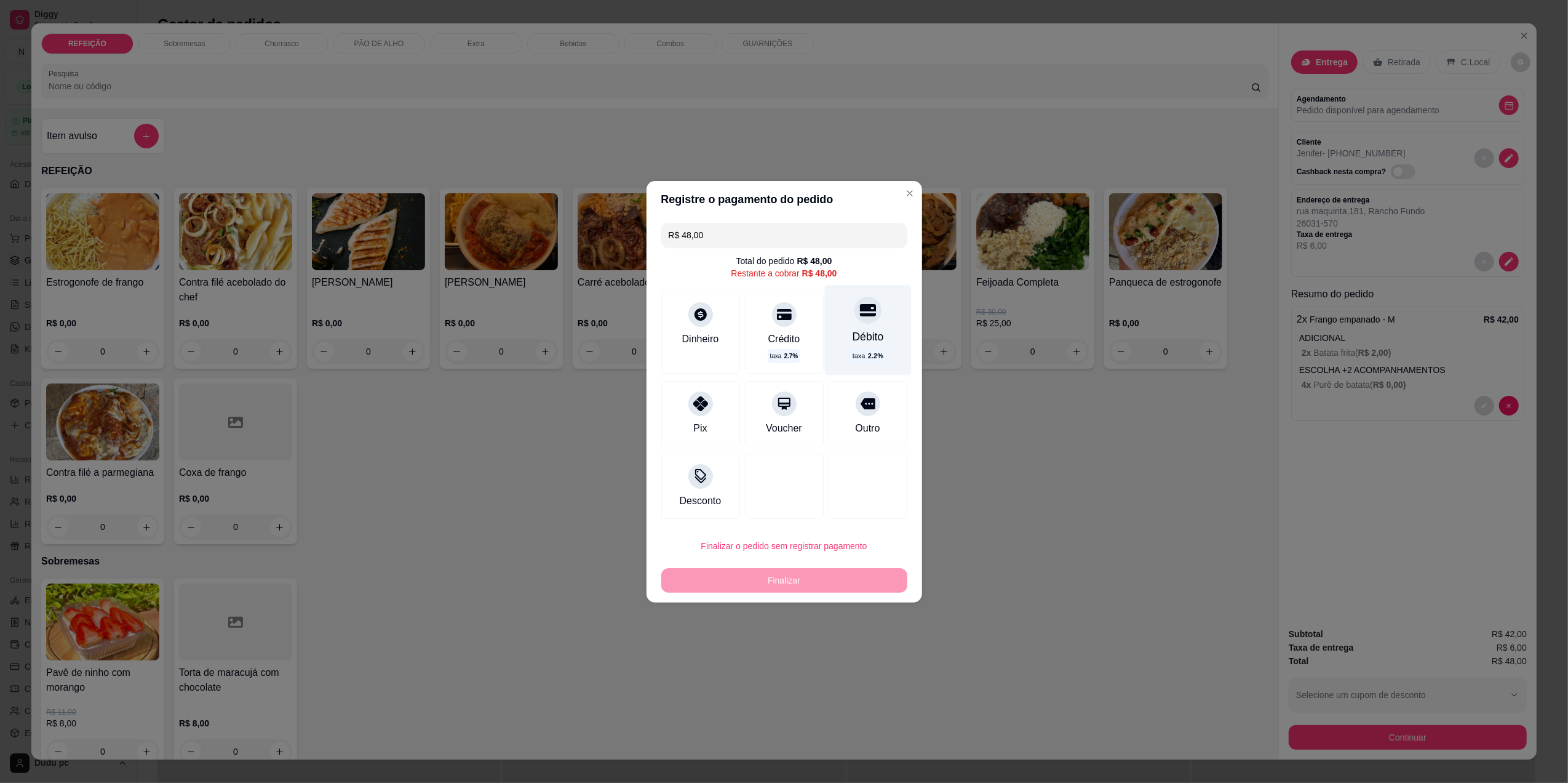
click at [852, 335] on div "Débito" at bounding box center [868, 337] width 32 height 16
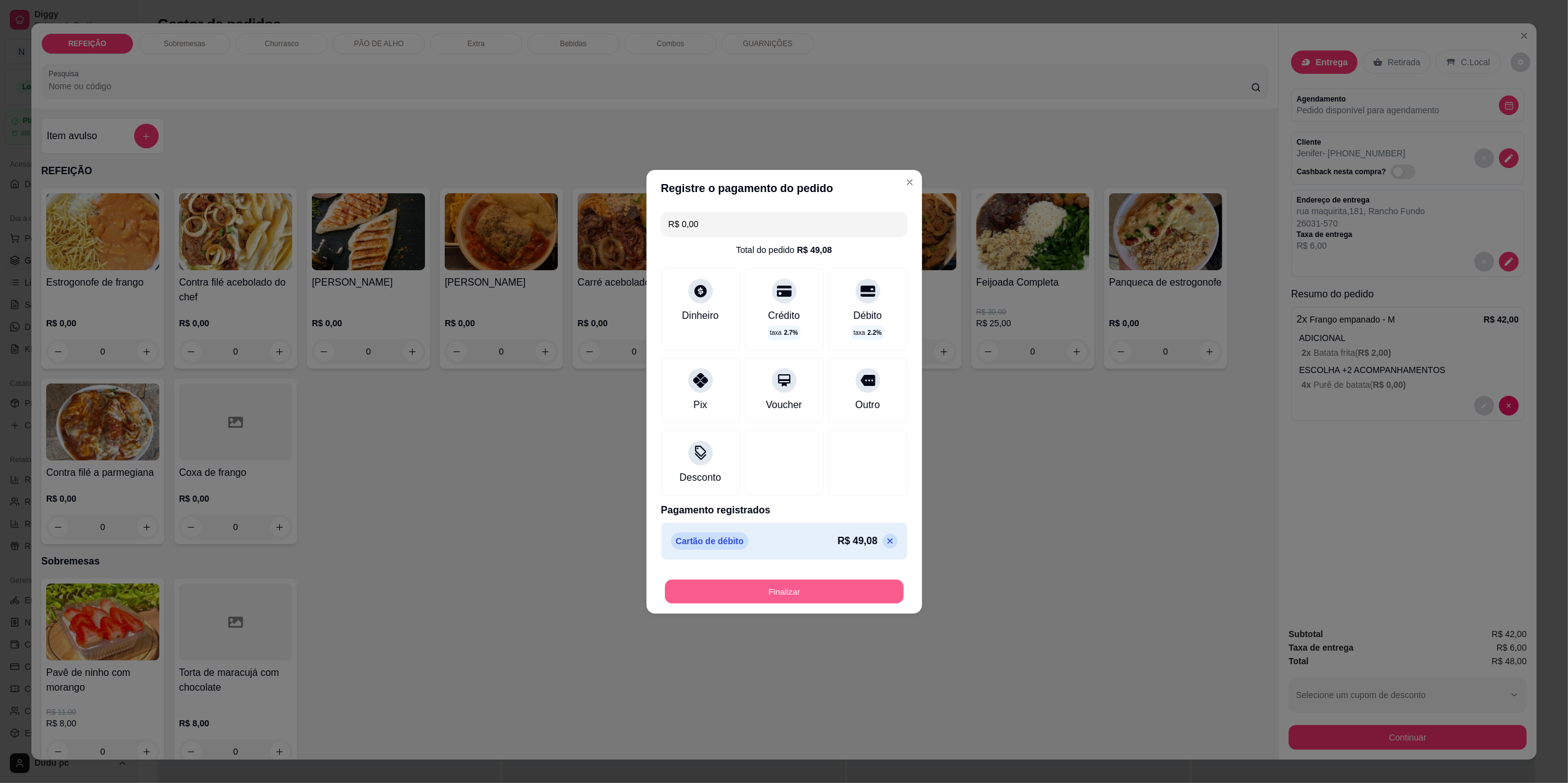
click at [807, 593] on button "Finalizar" at bounding box center [784, 591] width 239 height 24
type input "-R$ 48,00"
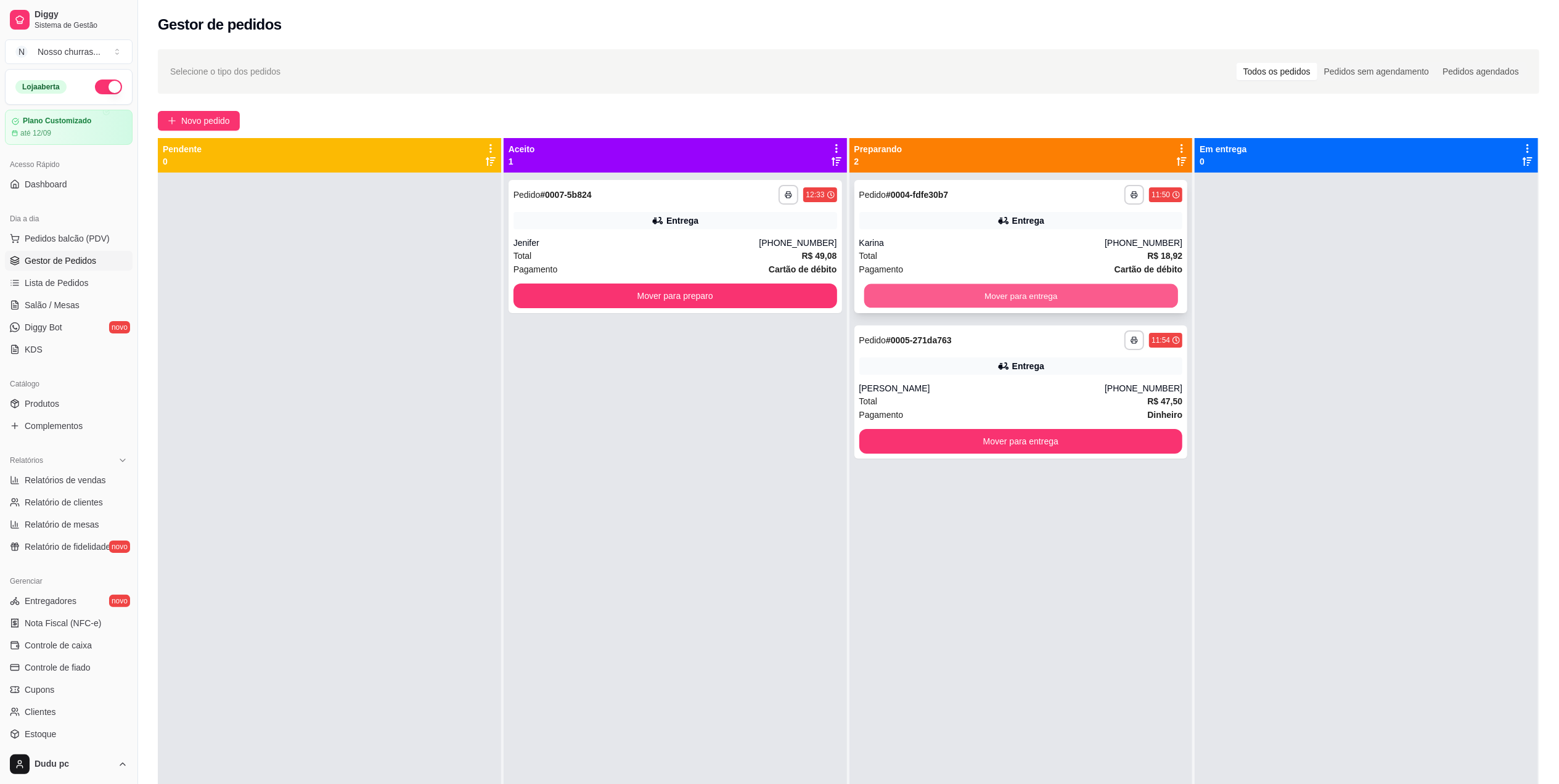
click at [998, 297] on button "Mover para entrega" at bounding box center [1020, 295] width 314 height 24
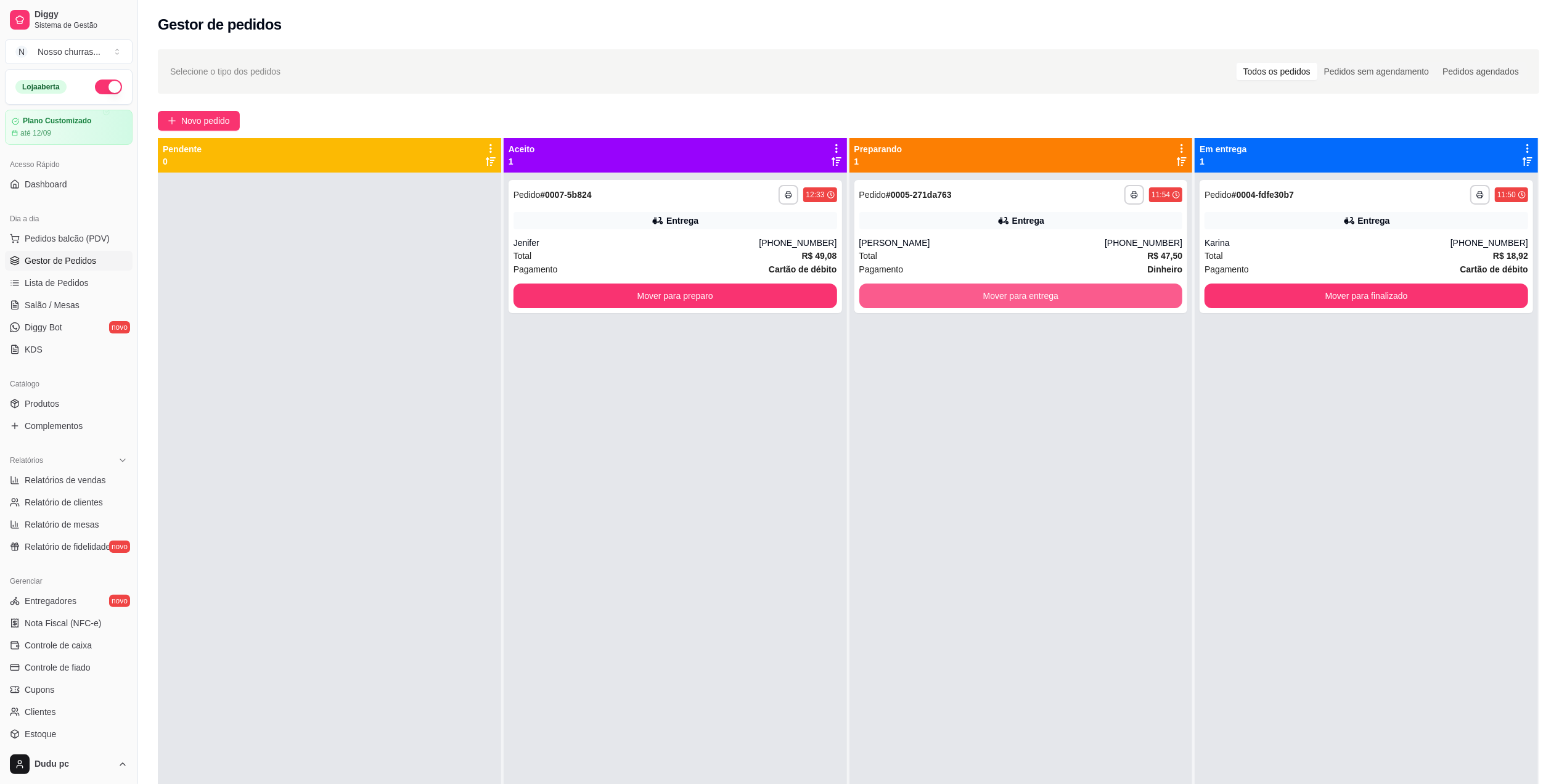
click at [998, 297] on button "Mover para entrega" at bounding box center [1021, 295] width 324 height 24
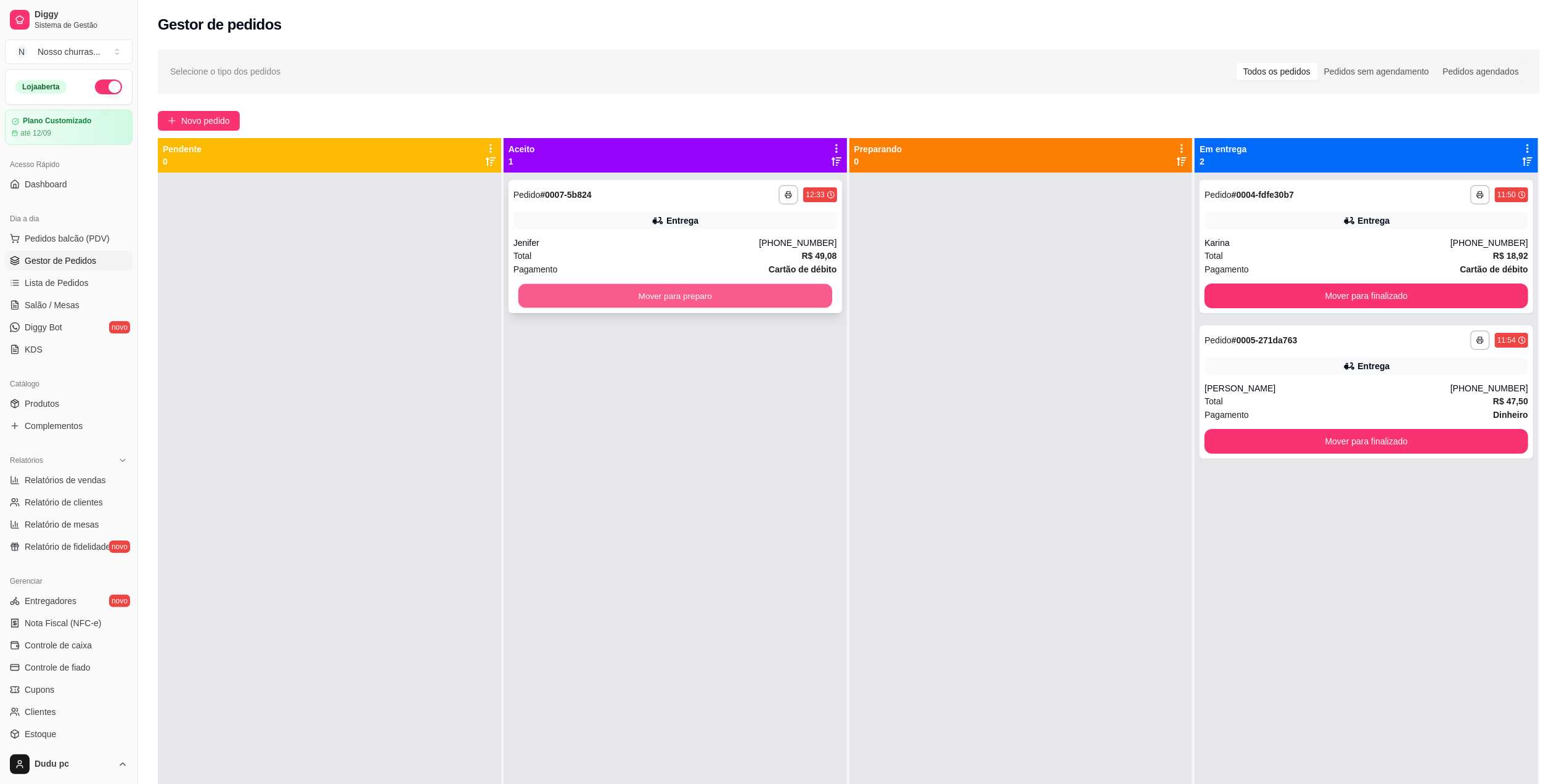
click at [729, 299] on button "Mover para preparo" at bounding box center [676, 295] width 314 height 24
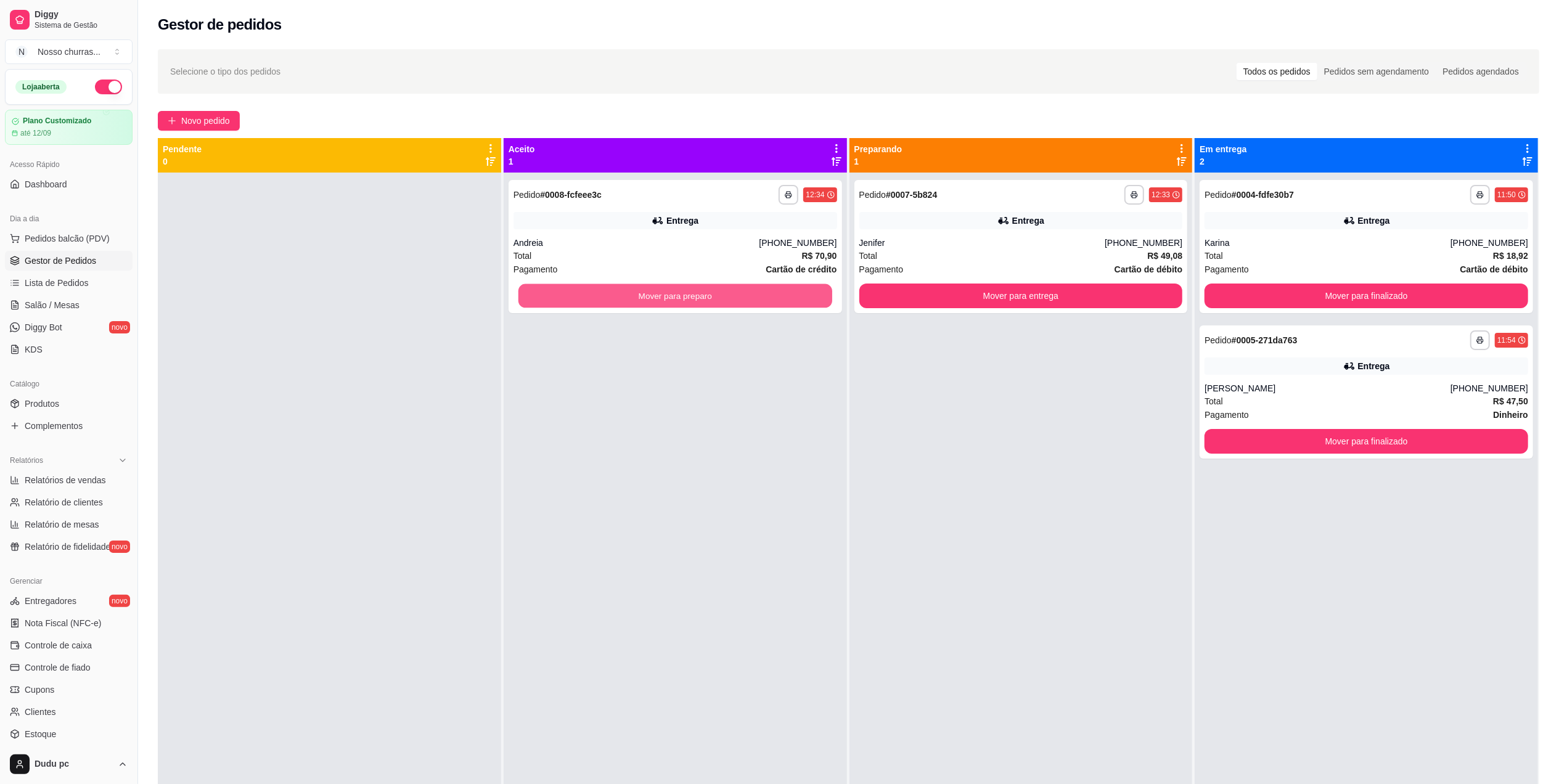
click at [729, 299] on button "Mover para preparo" at bounding box center [676, 295] width 314 height 24
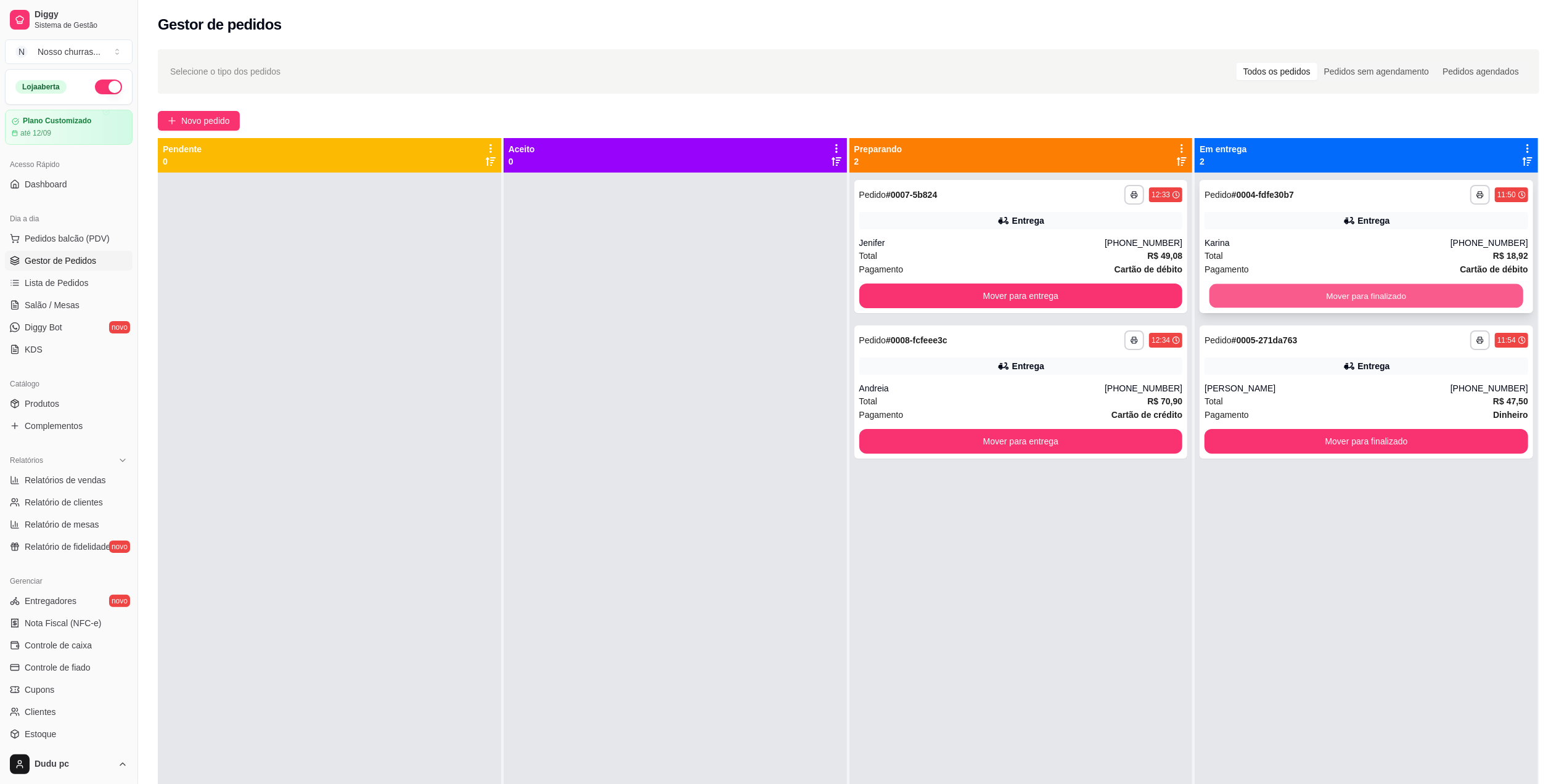
click at [1258, 295] on button "Mover para finalizado" at bounding box center [1367, 295] width 314 height 24
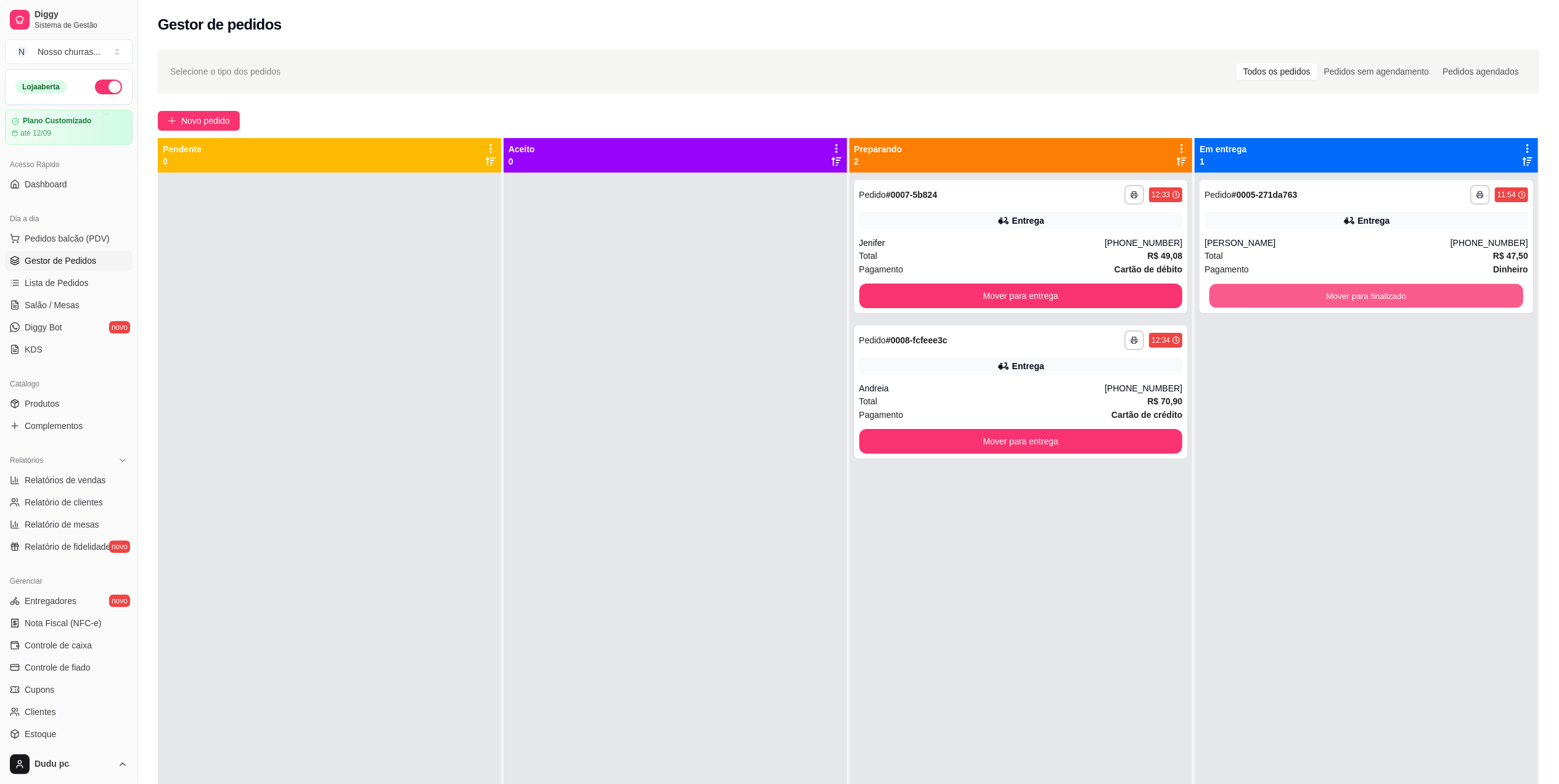
click at [1258, 295] on button "Mover para finalizado" at bounding box center [1367, 295] width 314 height 24
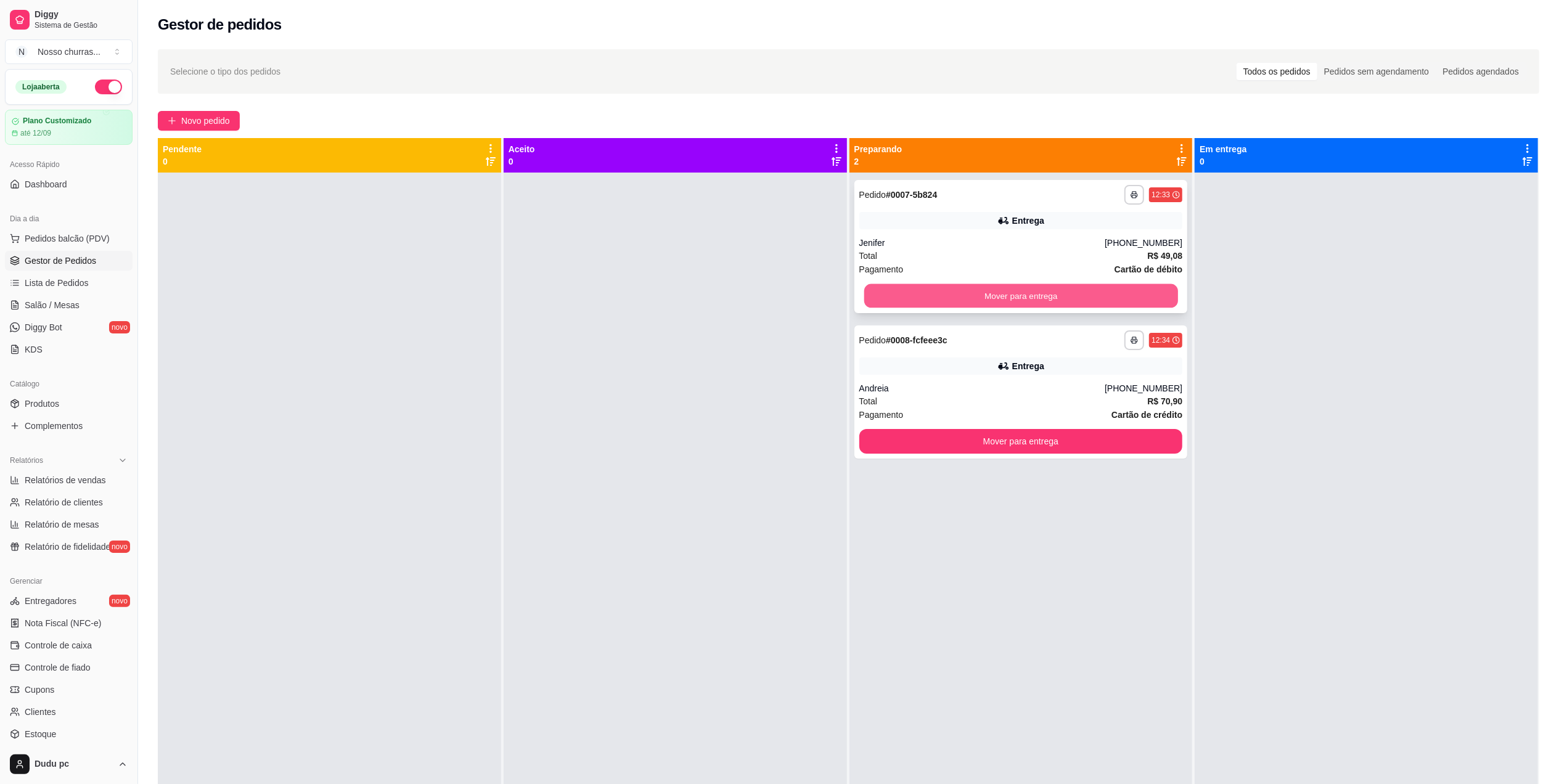
click at [1123, 294] on button "Mover para entrega" at bounding box center [1020, 295] width 314 height 24
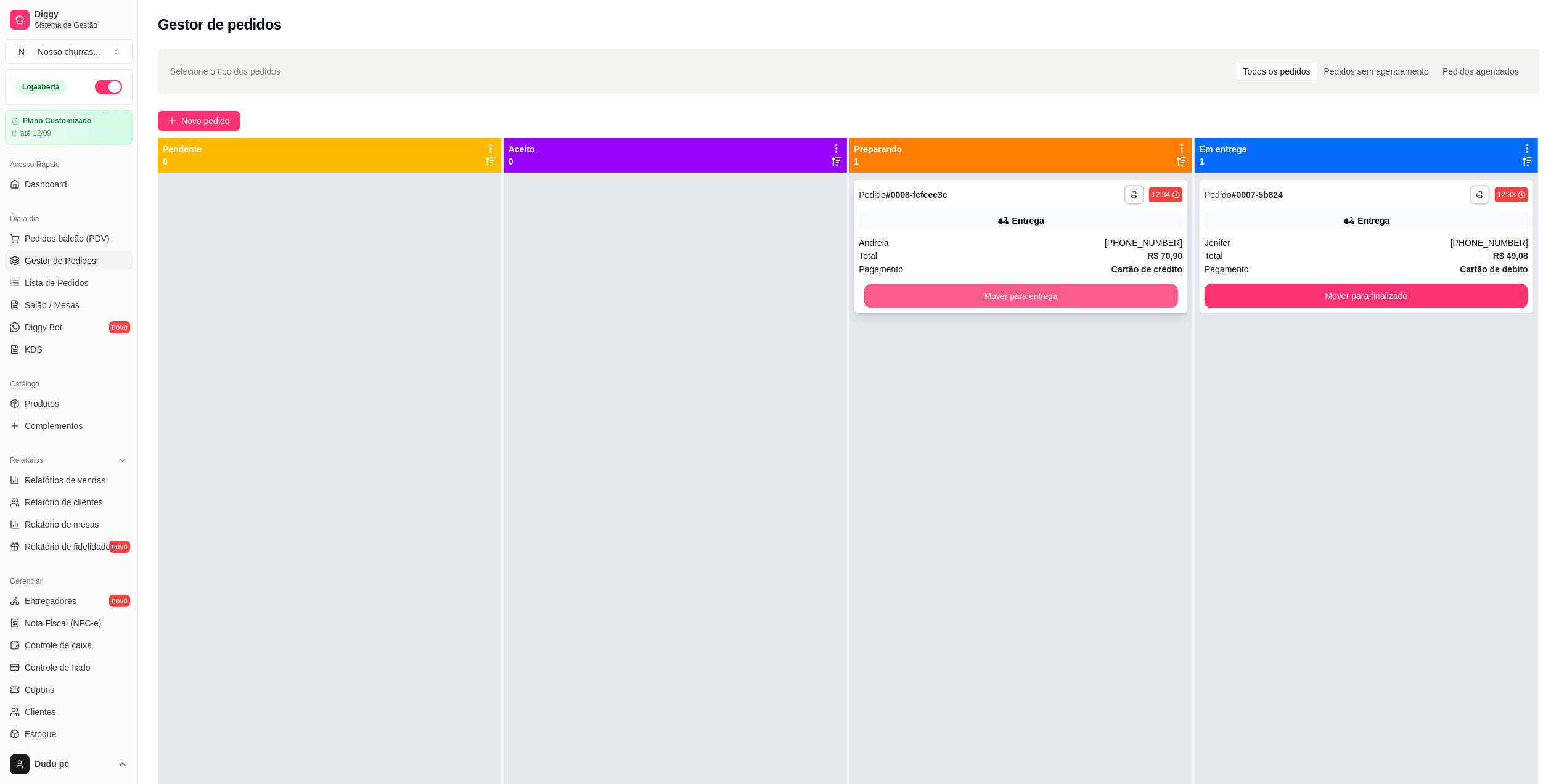
click at [1149, 302] on button "Mover para entrega" at bounding box center [1020, 295] width 314 height 24
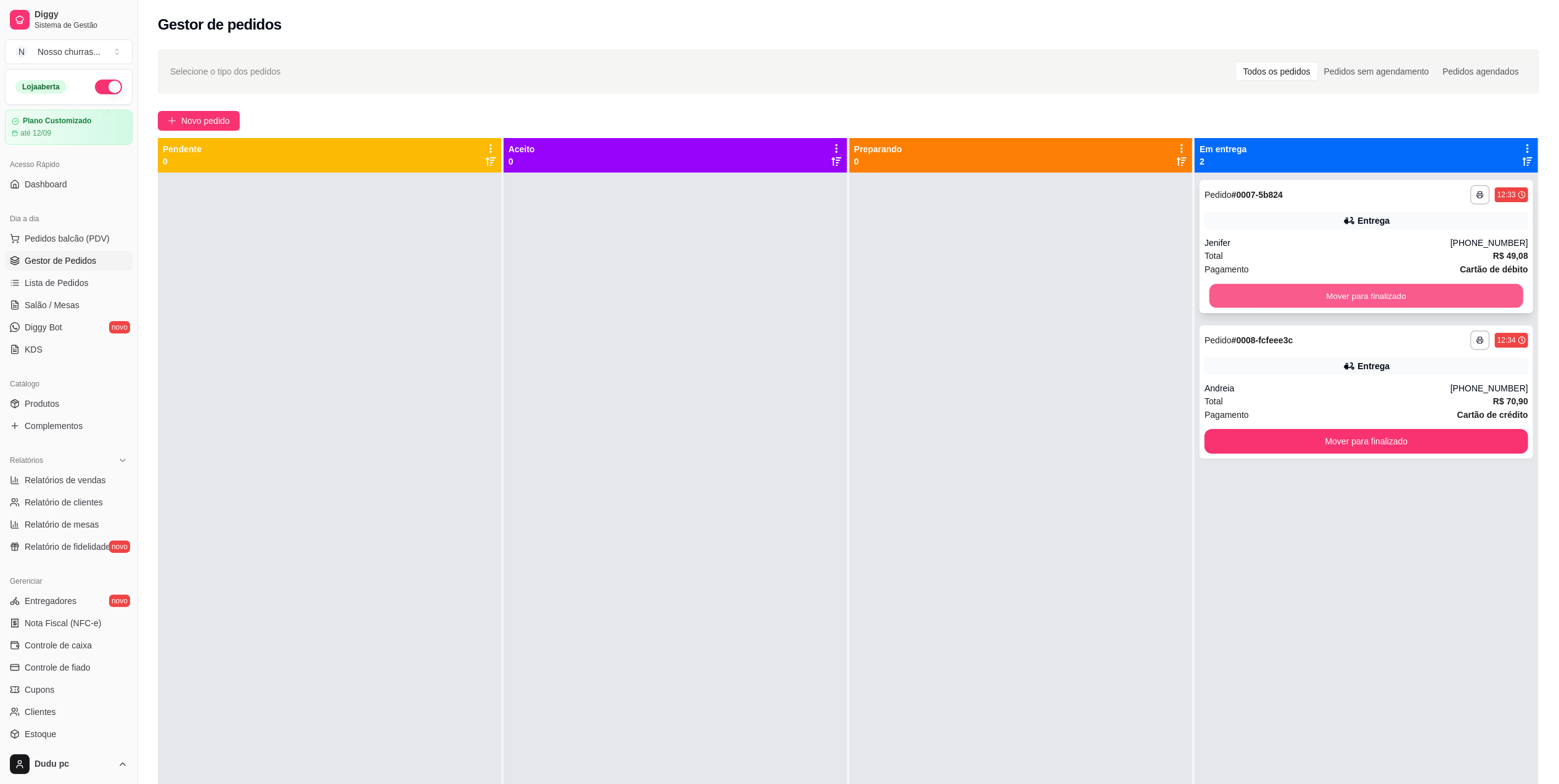
click at [1398, 294] on button "Mover para finalizado" at bounding box center [1367, 295] width 314 height 24
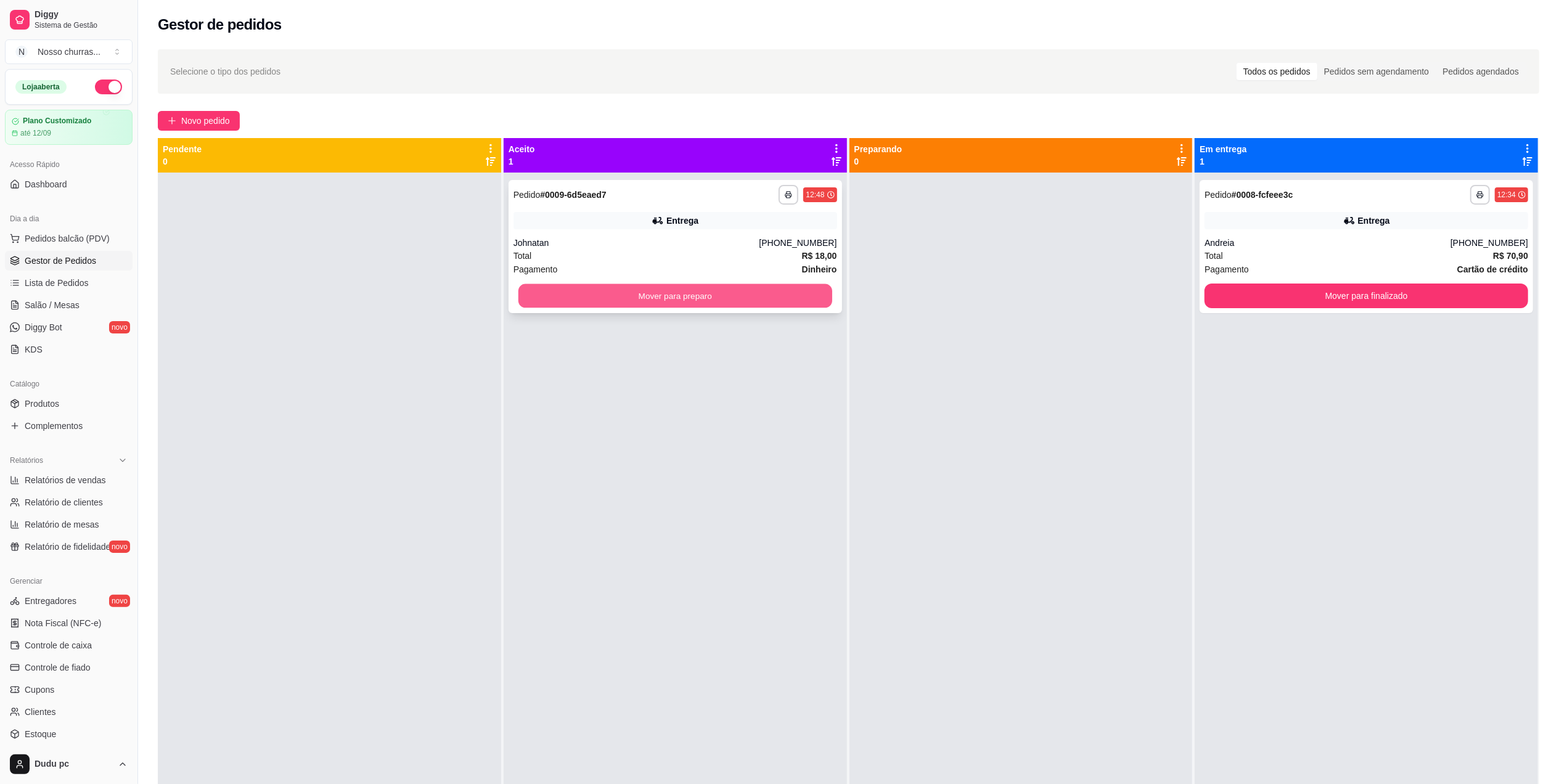
click at [787, 299] on button "Mover para preparo" at bounding box center [676, 295] width 314 height 24
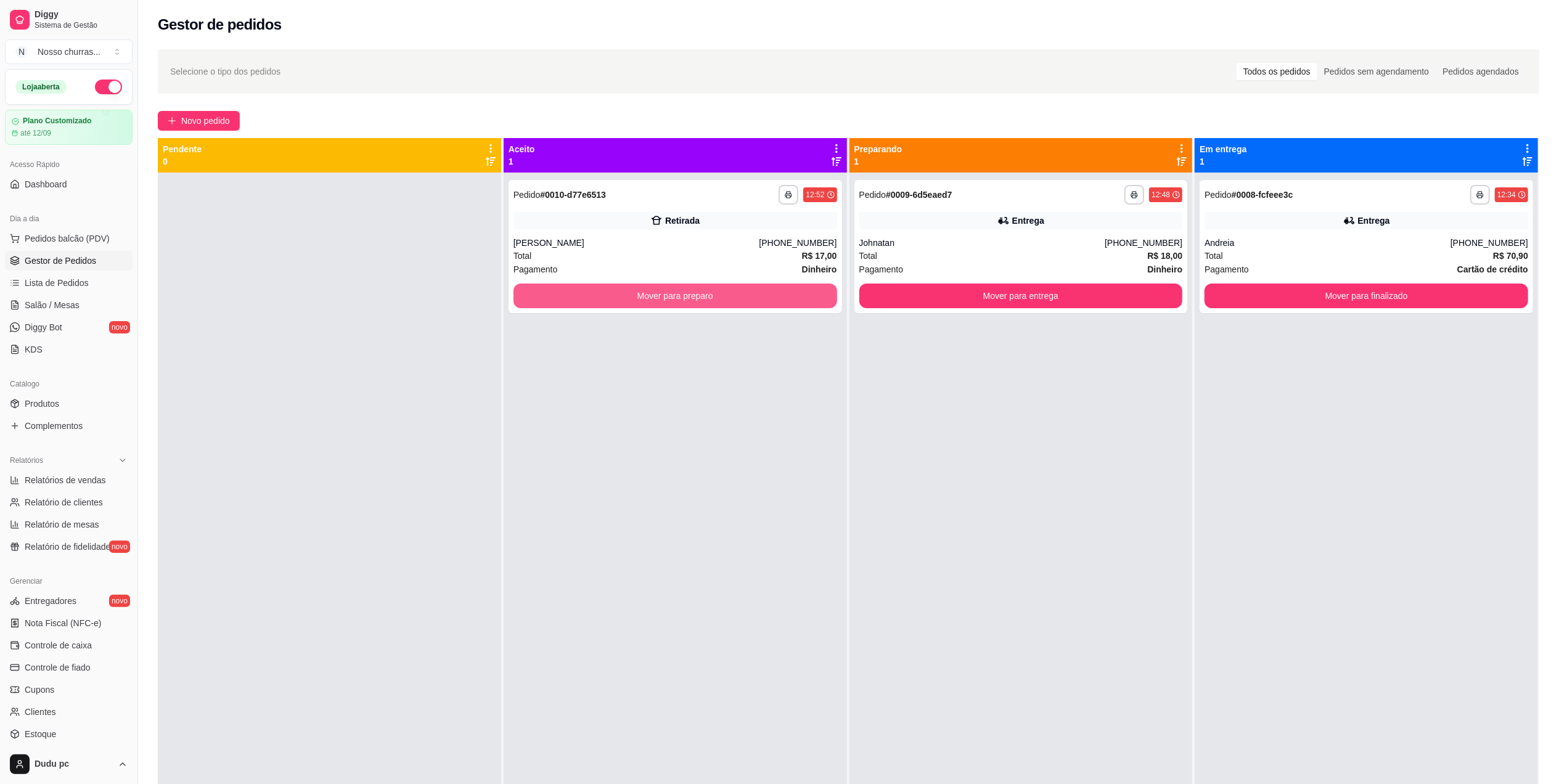
click at [787, 299] on button "Mover para preparo" at bounding box center [675, 295] width 324 height 24
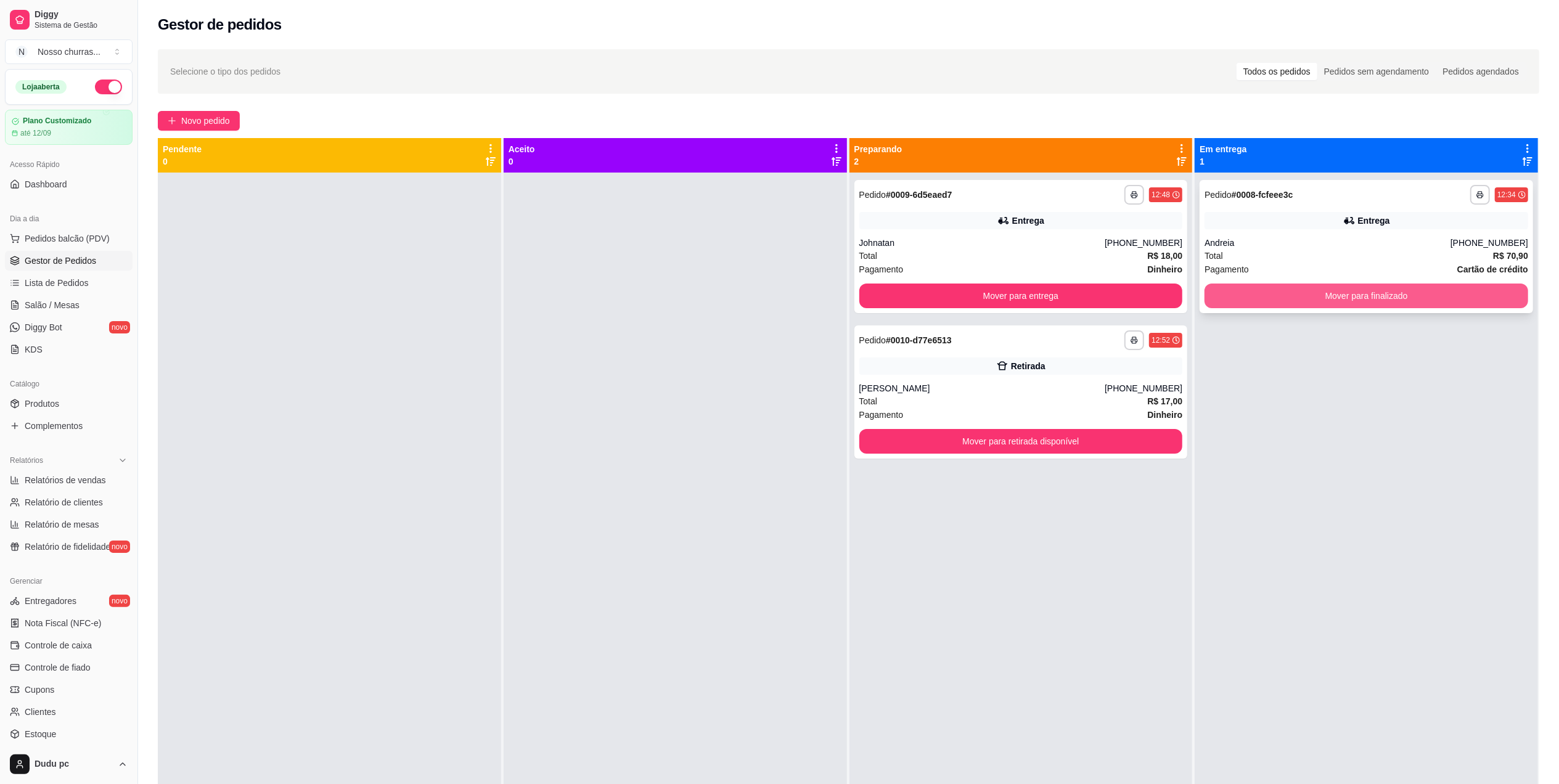
click at [1281, 292] on button "Mover para finalizado" at bounding box center [1366, 295] width 324 height 24
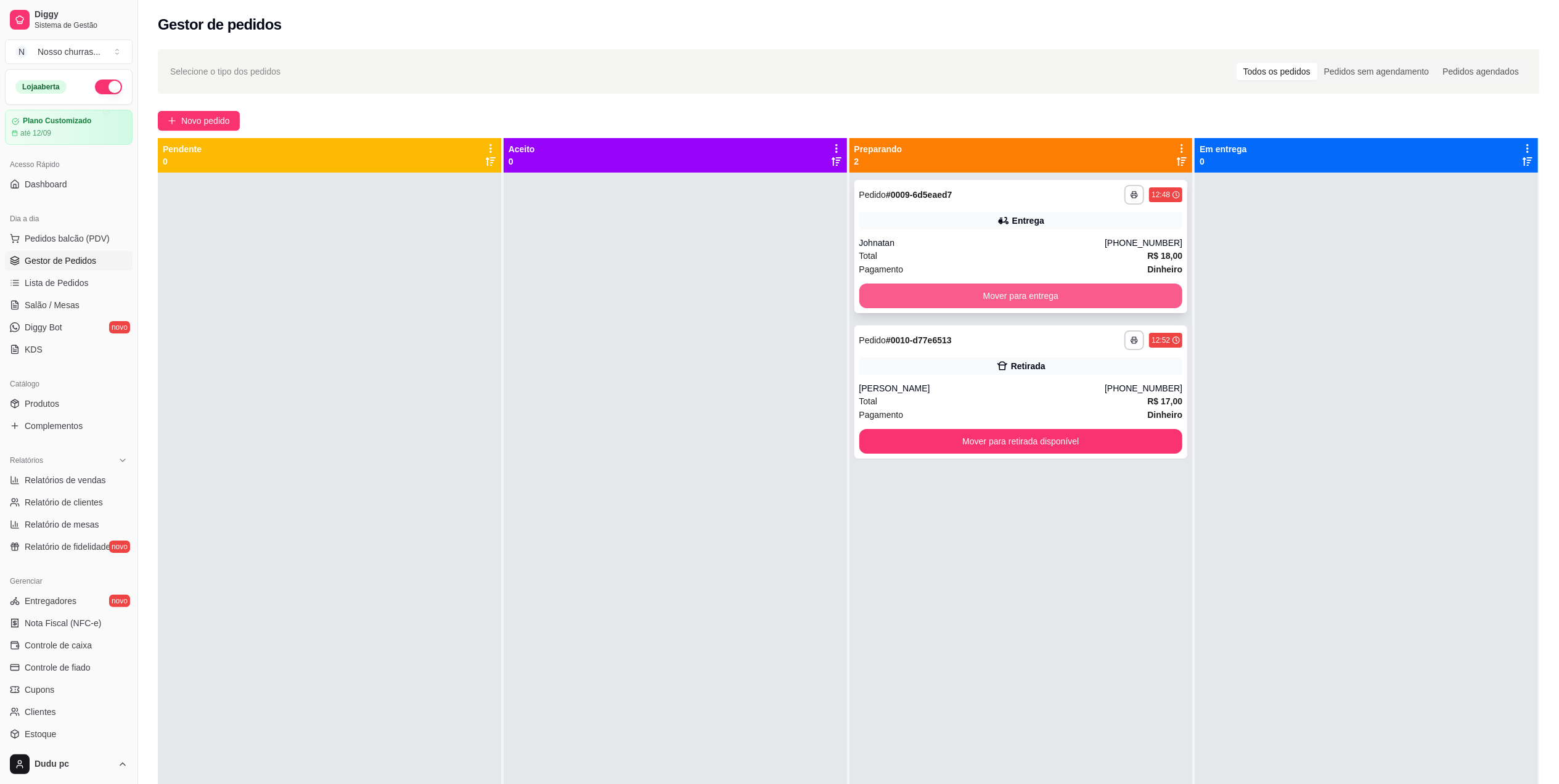
click at [1138, 294] on button "Mover para entrega" at bounding box center [1021, 295] width 324 height 24
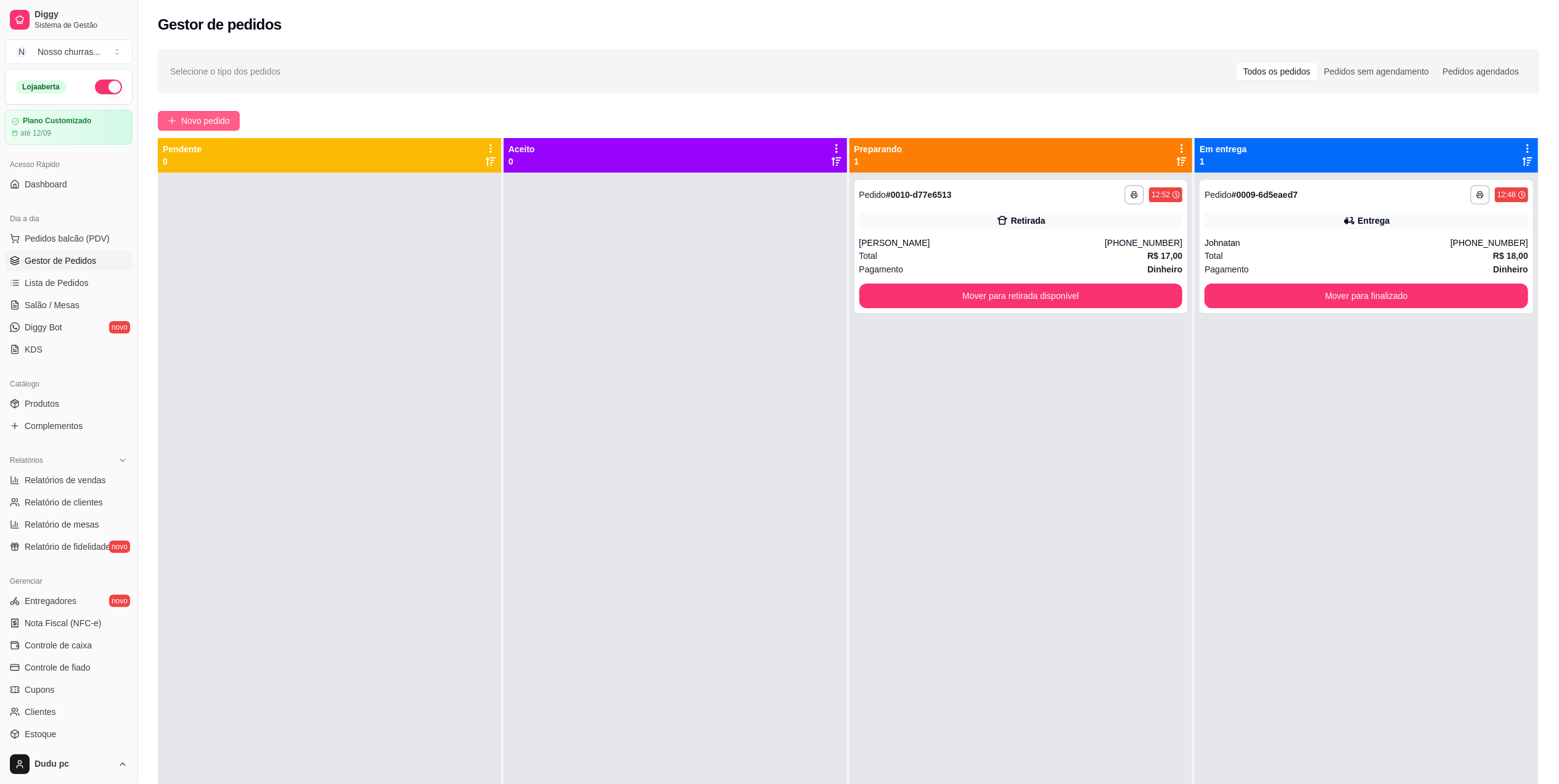
click at [193, 116] on span "Novo pedido" at bounding box center [206, 121] width 49 height 14
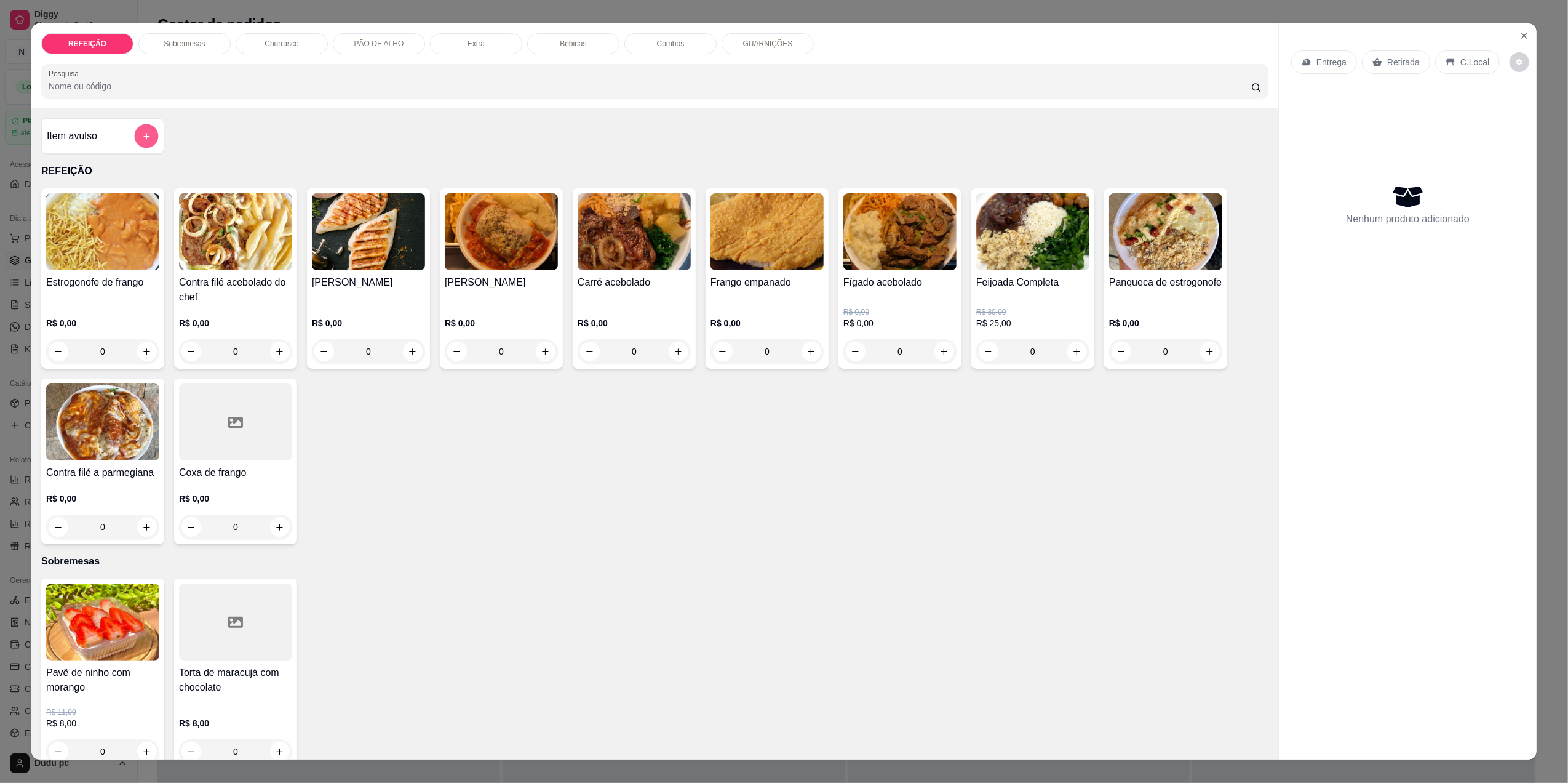
click at [142, 134] on icon "add-separate-item" at bounding box center [147, 136] width 9 height 9
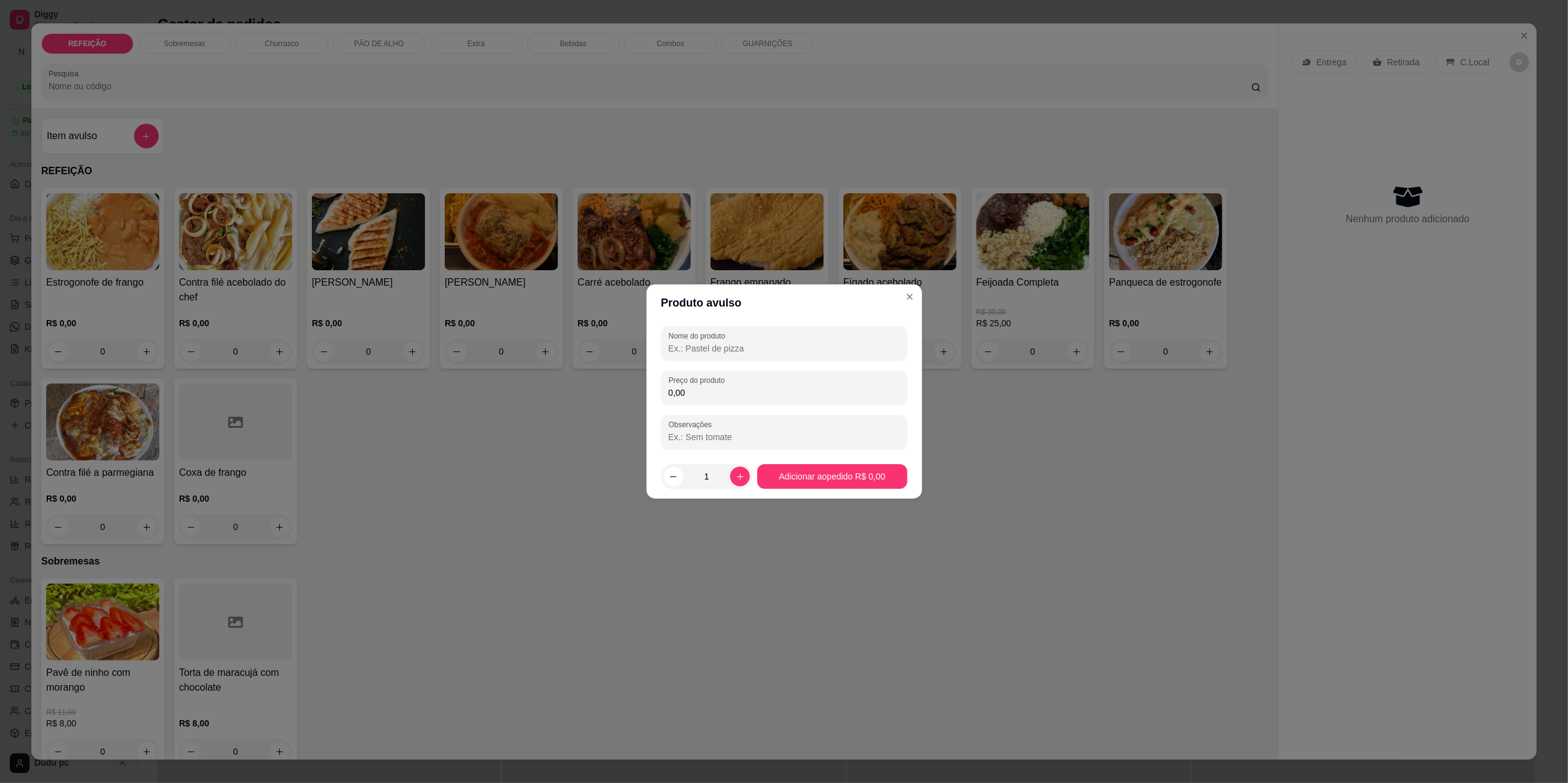
click at [765, 353] on input "Nome do produto" at bounding box center [784, 349] width 232 height 13
type input "pure m"
click at [764, 399] on div "0,00" at bounding box center [784, 387] width 232 height 24
type input "15,00"
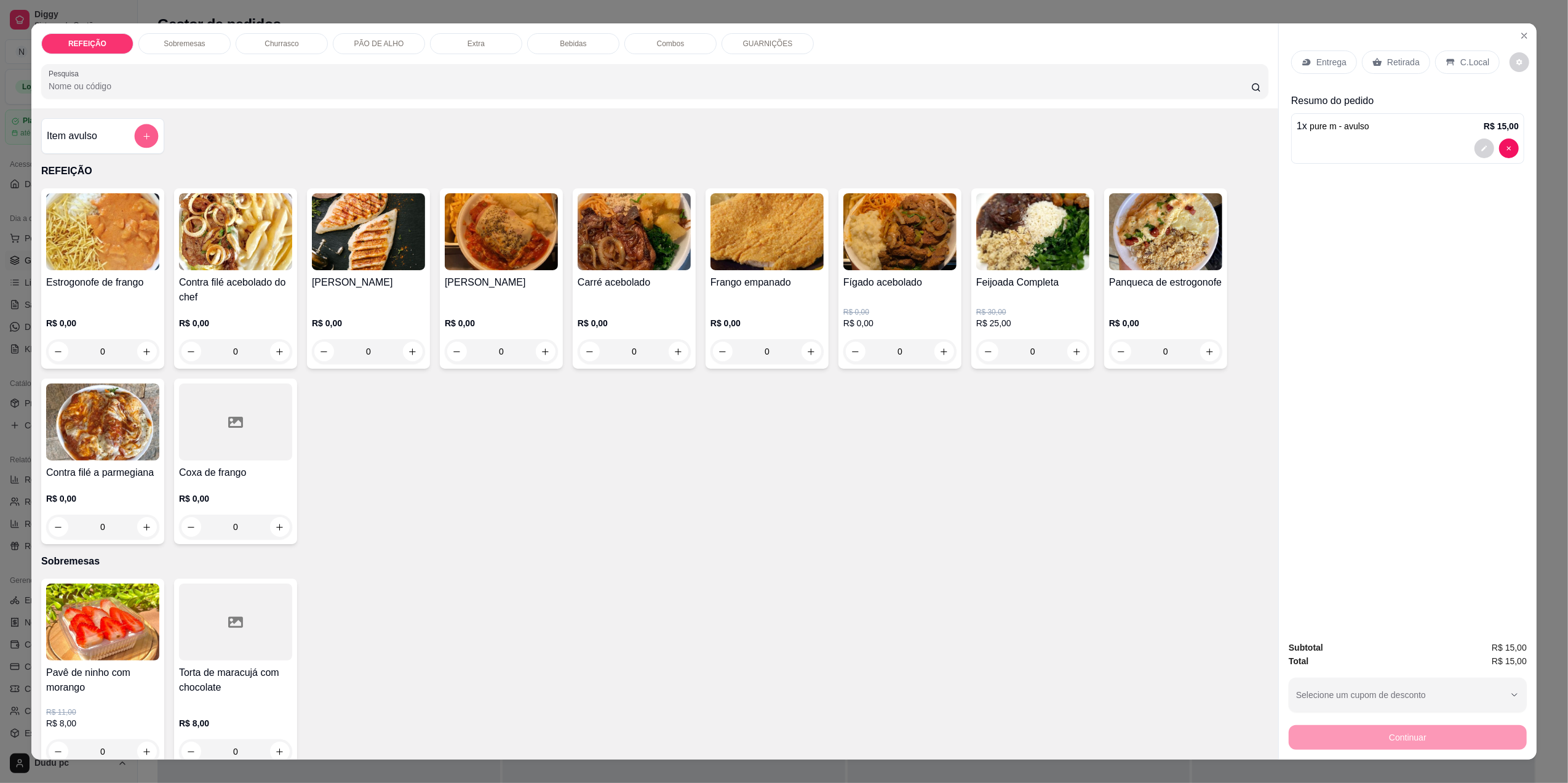
click at [138, 129] on button "add-separate-item" at bounding box center [147, 136] width 24 height 24
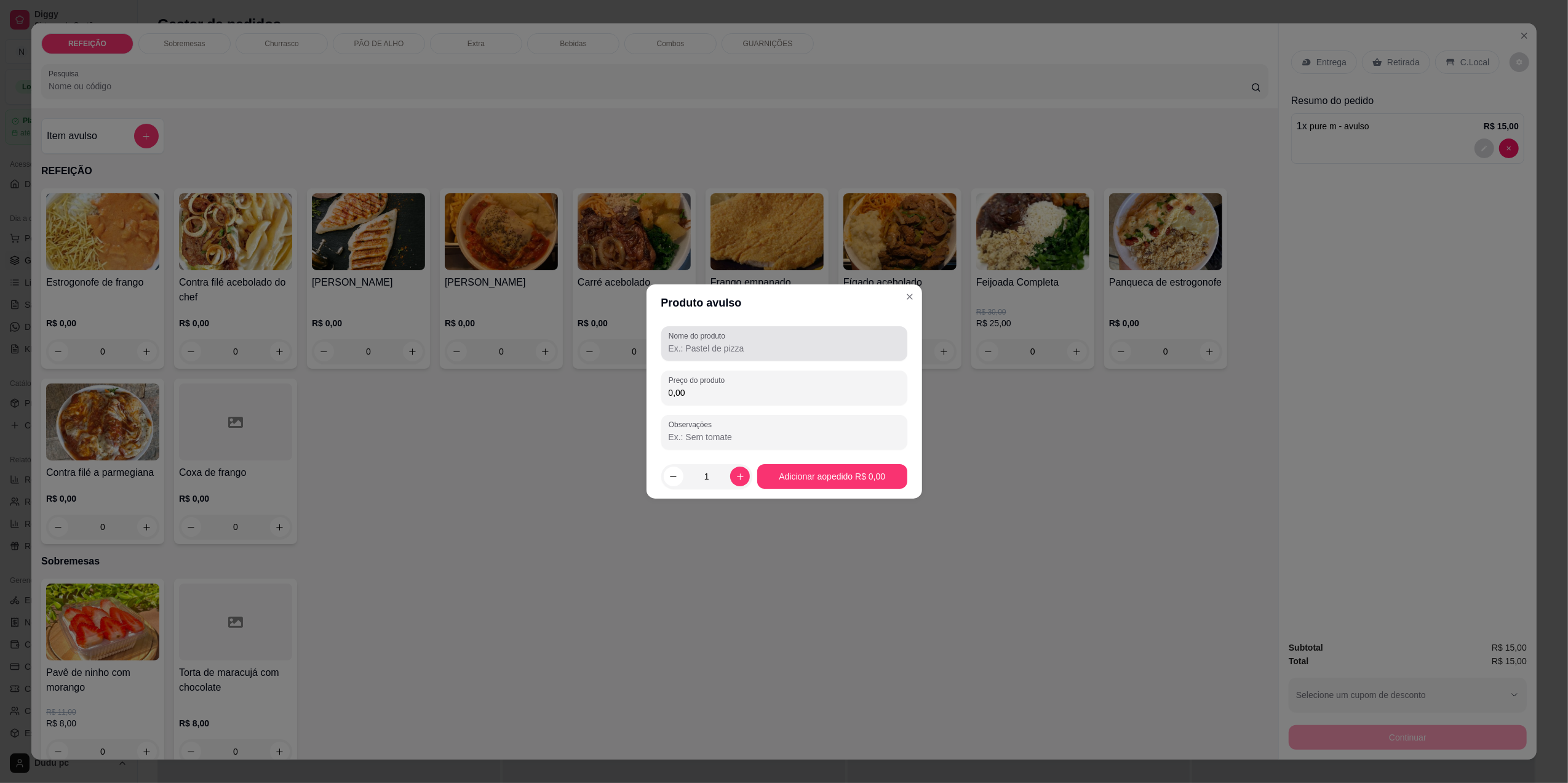
click at [725, 355] on div at bounding box center [784, 343] width 232 height 24
type input "brocolis kids"
click at [717, 379] on label "Preço do produto" at bounding box center [698, 380] width 61 height 11
click at [717, 387] on input "0,00" at bounding box center [784, 393] width 232 height 13
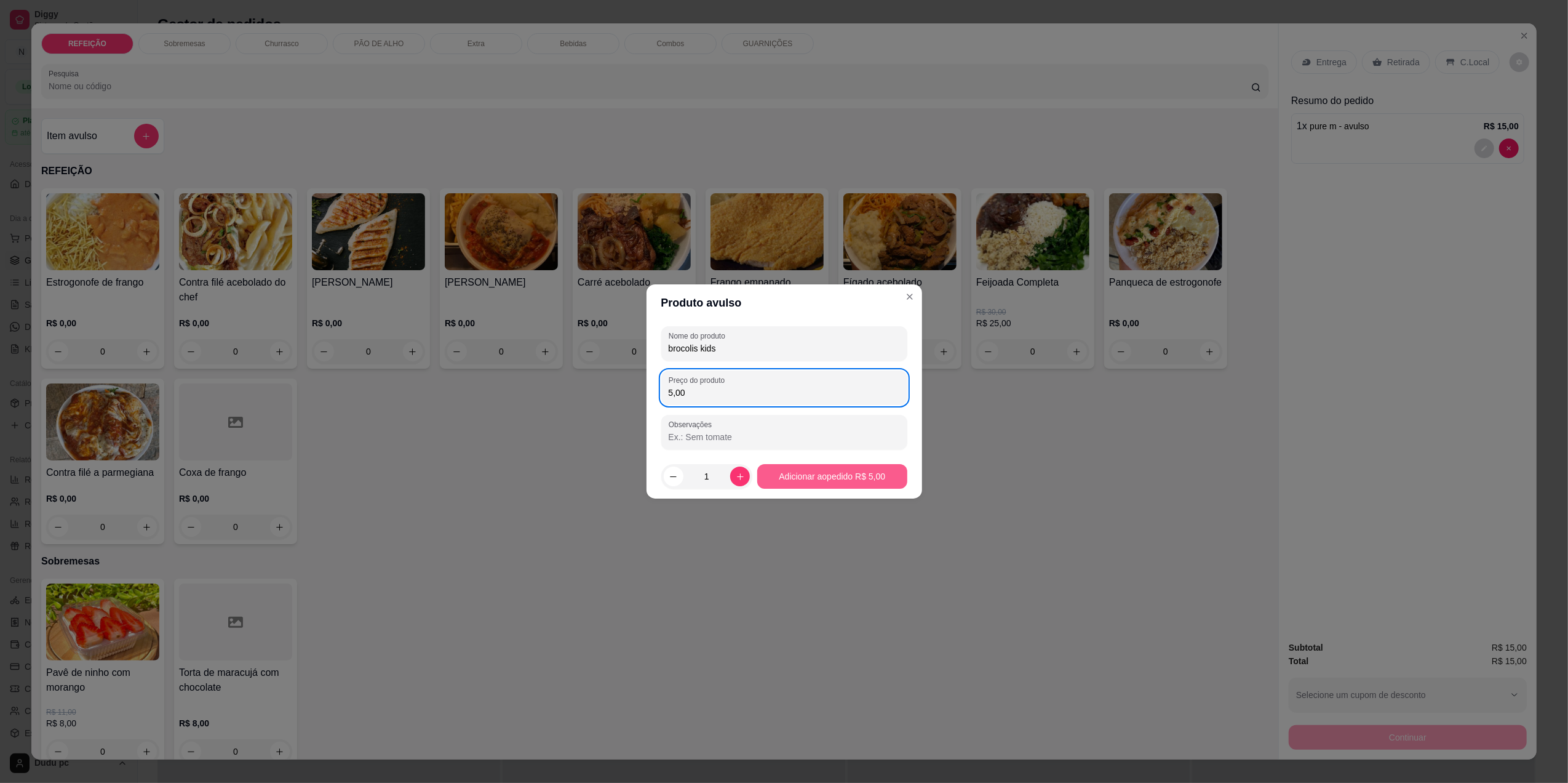
type input "5,00"
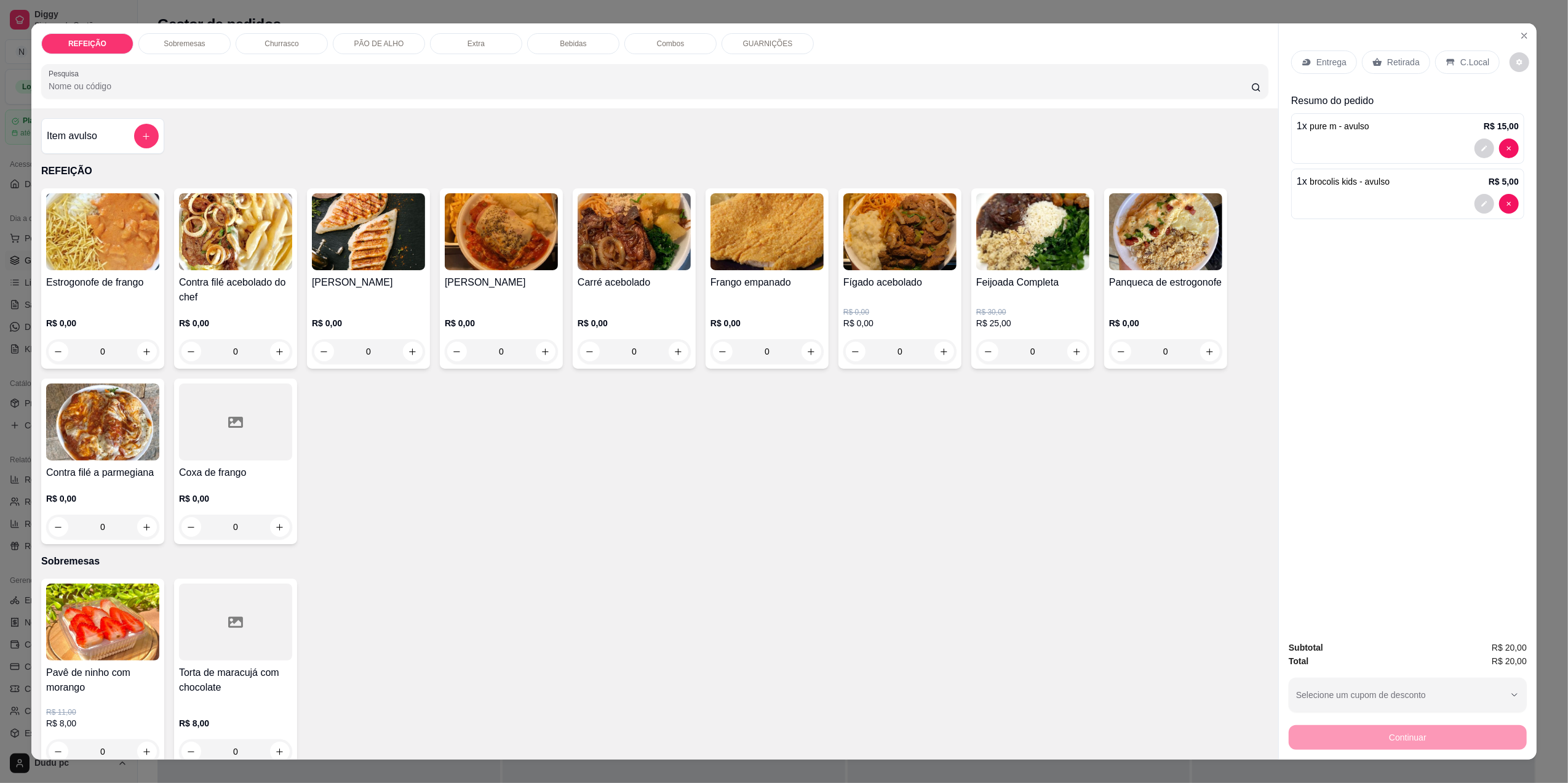
click at [1326, 61] on p "Entrega" at bounding box center [1331, 62] width 30 height 13
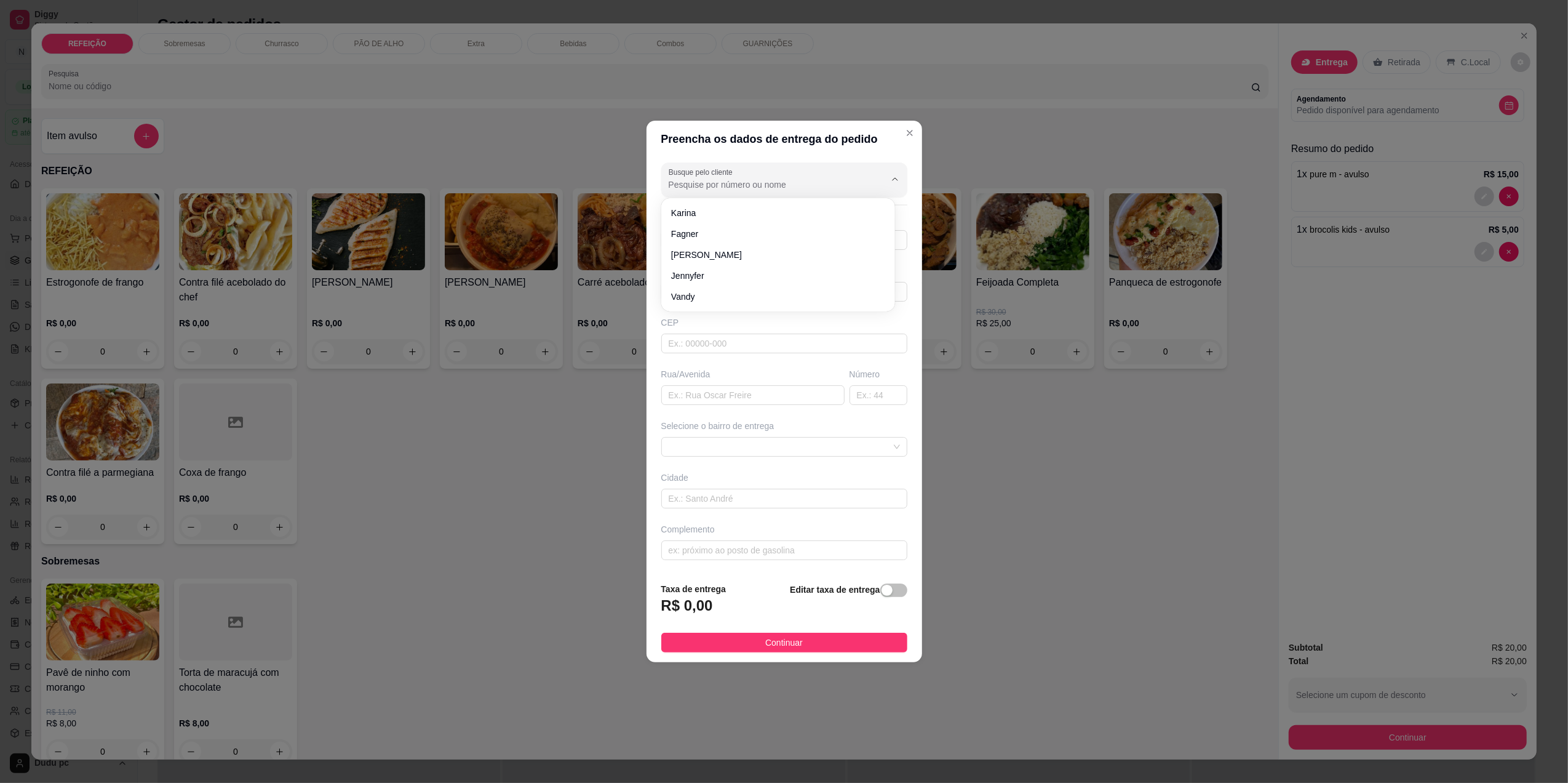
click at [705, 186] on input "Busque pelo cliente" at bounding box center [767, 185] width 197 height 13
click at [705, 205] on li "[PERSON_NAME]" at bounding box center [777, 213] width 223 height 20
type input "[PERSON_NAME]"
type input "21983020976"
type input "[PERSON_NAME]"
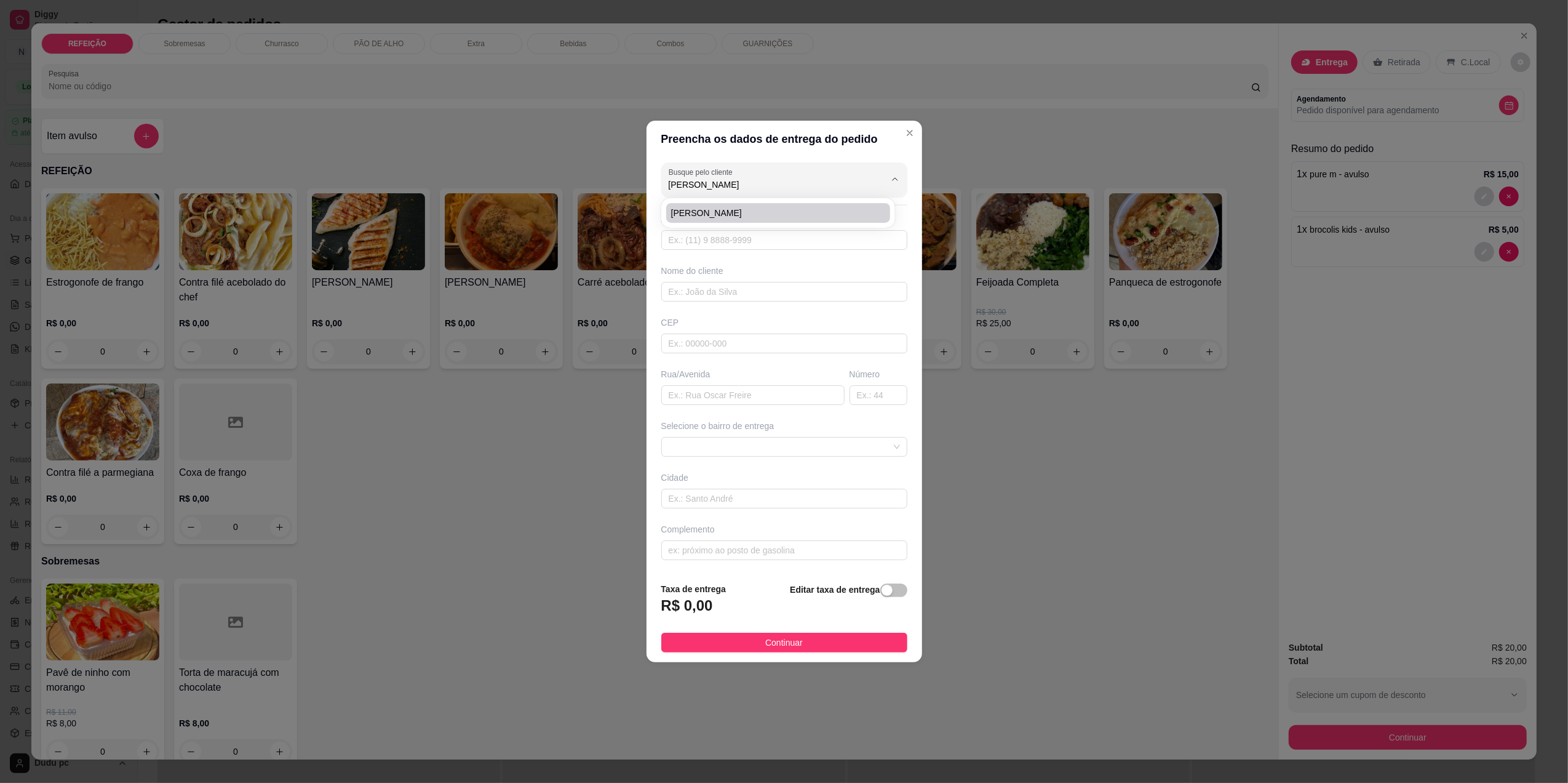
type input "26051840"
type input "Rua Professor [GEOGRAPHIC_DATA]"
type input "115"
type input "[GEOGRAPHIC_DATA]"
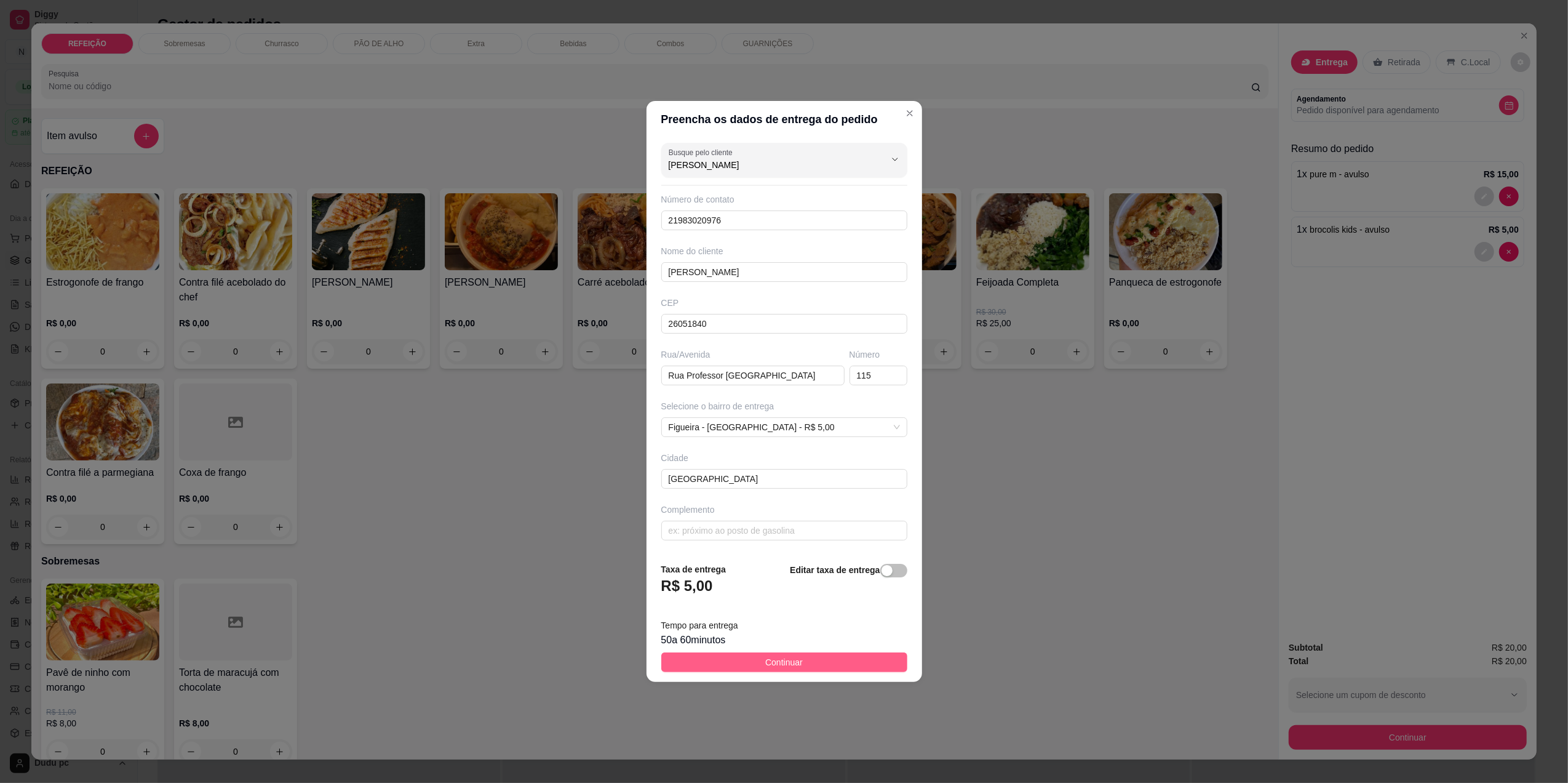
type input "[PERSON_NAME]"
click at [789, 661] on span "Continuar" at bounding box center [784, 662] width 37 height 14
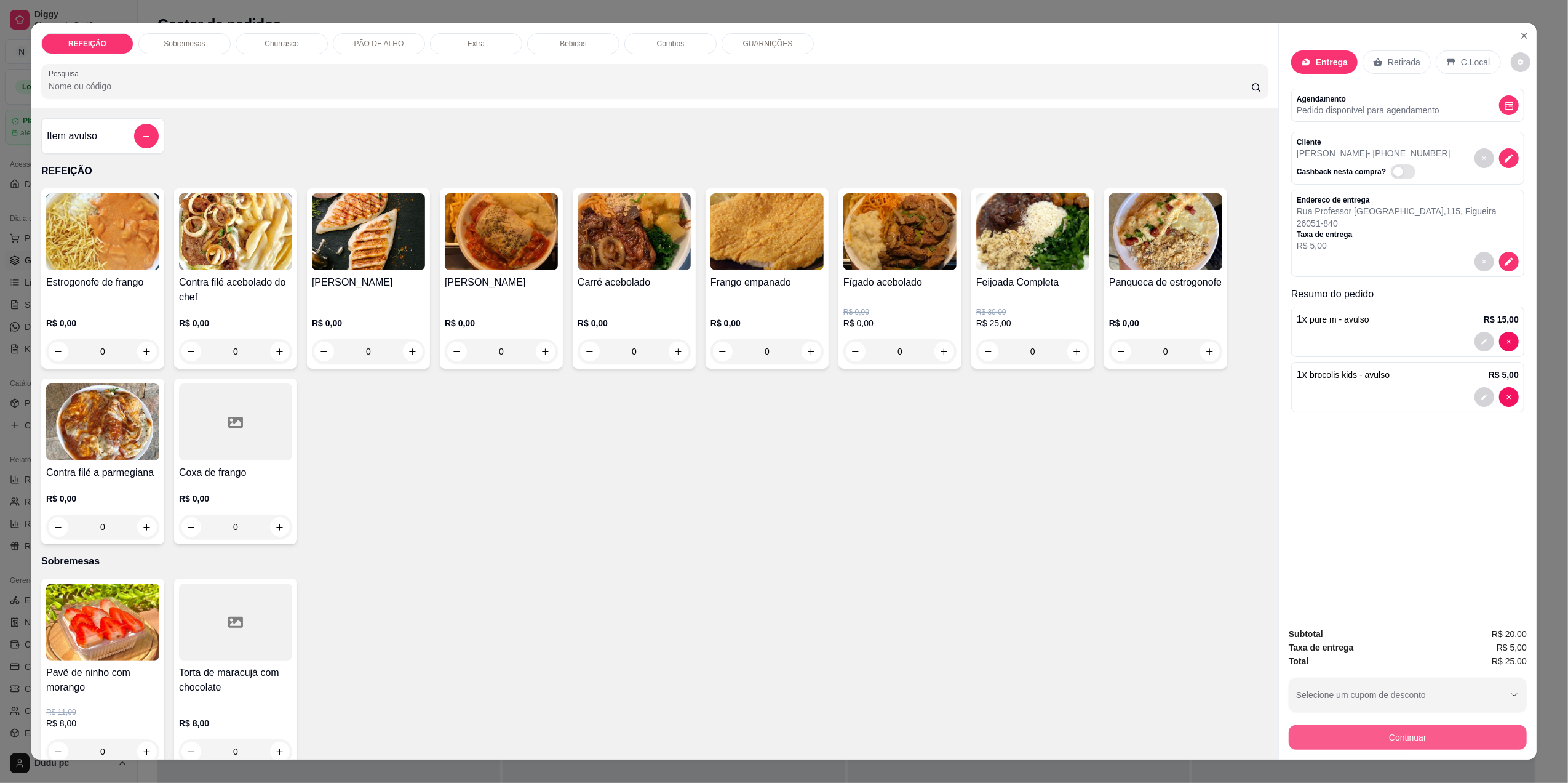
click at [1315, 740] on button "Continuar" at bounding box center [1407, 737] width 238 height 24
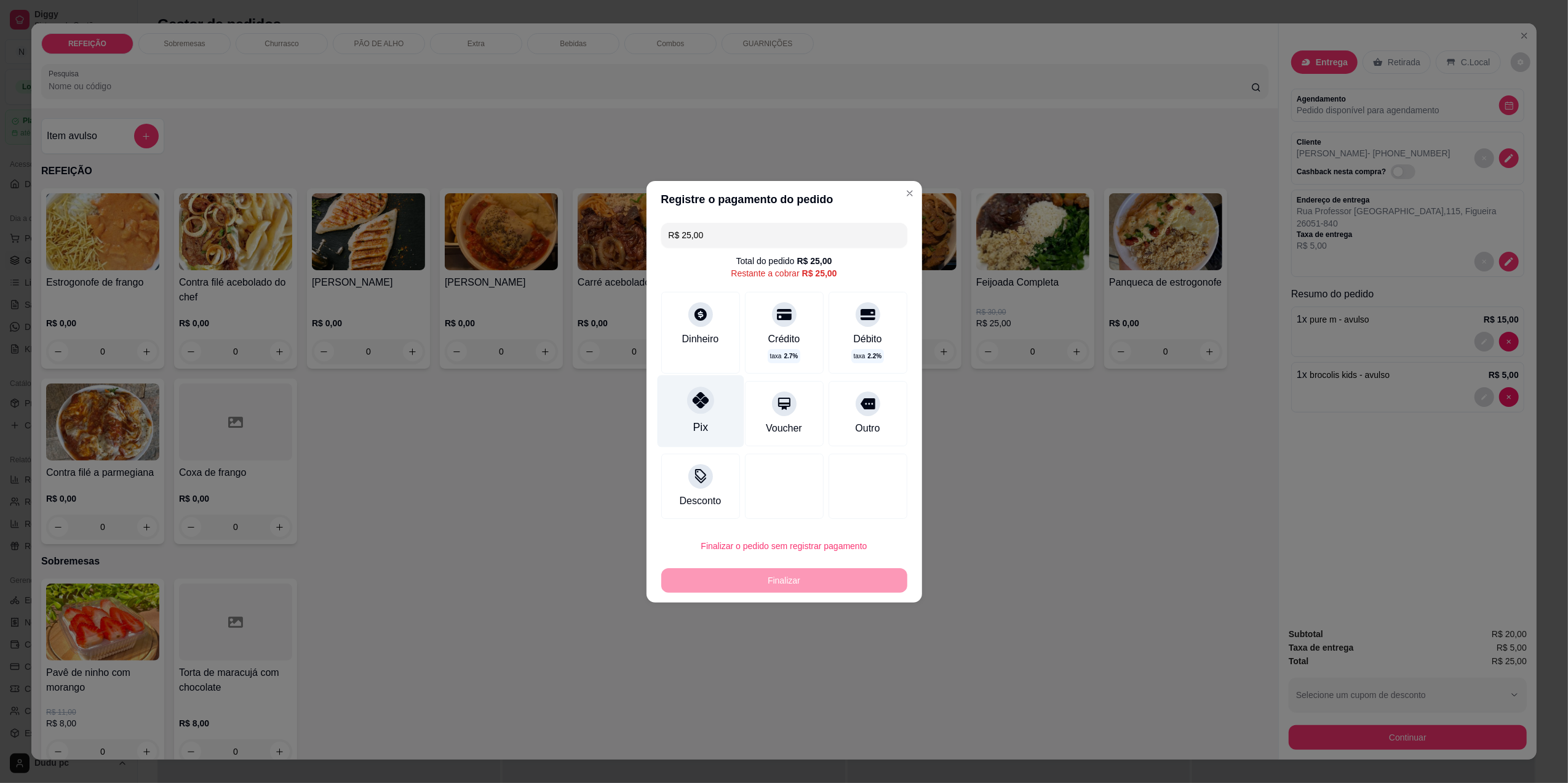
click at [704, 395] on icon at bounding box center [700, 400] width 16 height 16
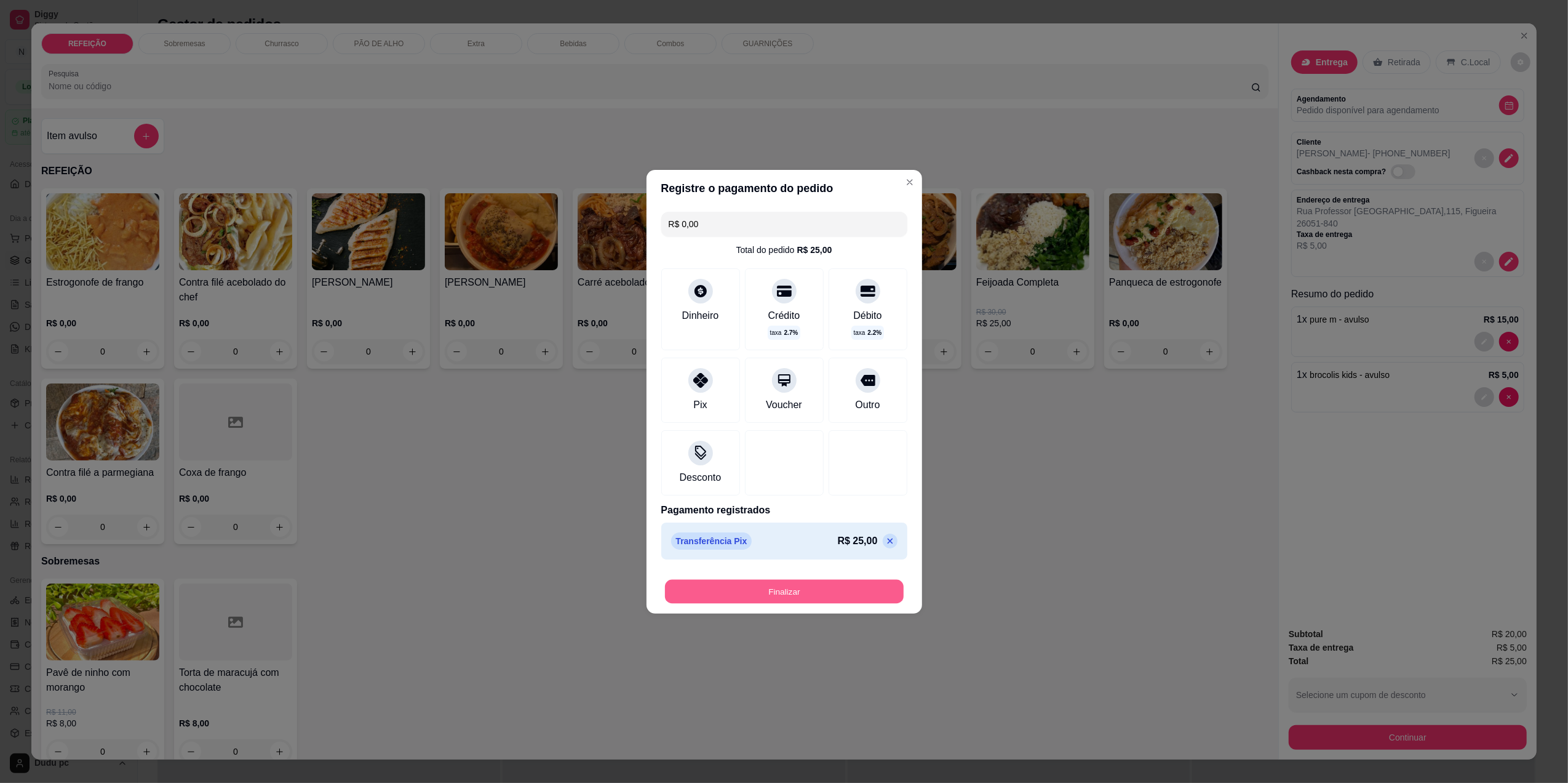
click at [723, 594] on button "Finalizar" at bounding box center [784, 591] width 239 height 24
type input "-R$ 25,00"
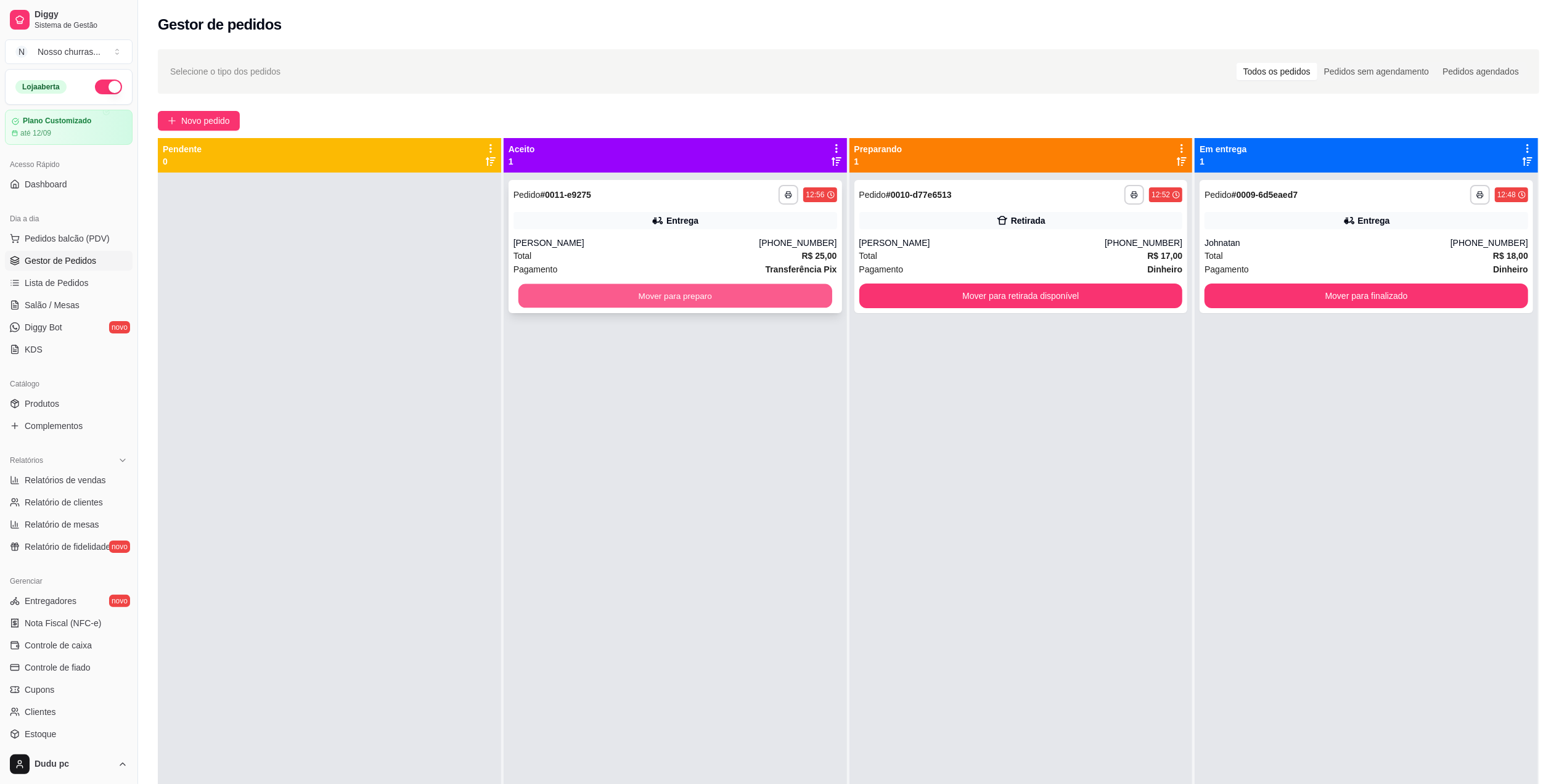
click at [737, 298] on button "Mover para preparo" at bounding box center [676, 295] width 314 height 24
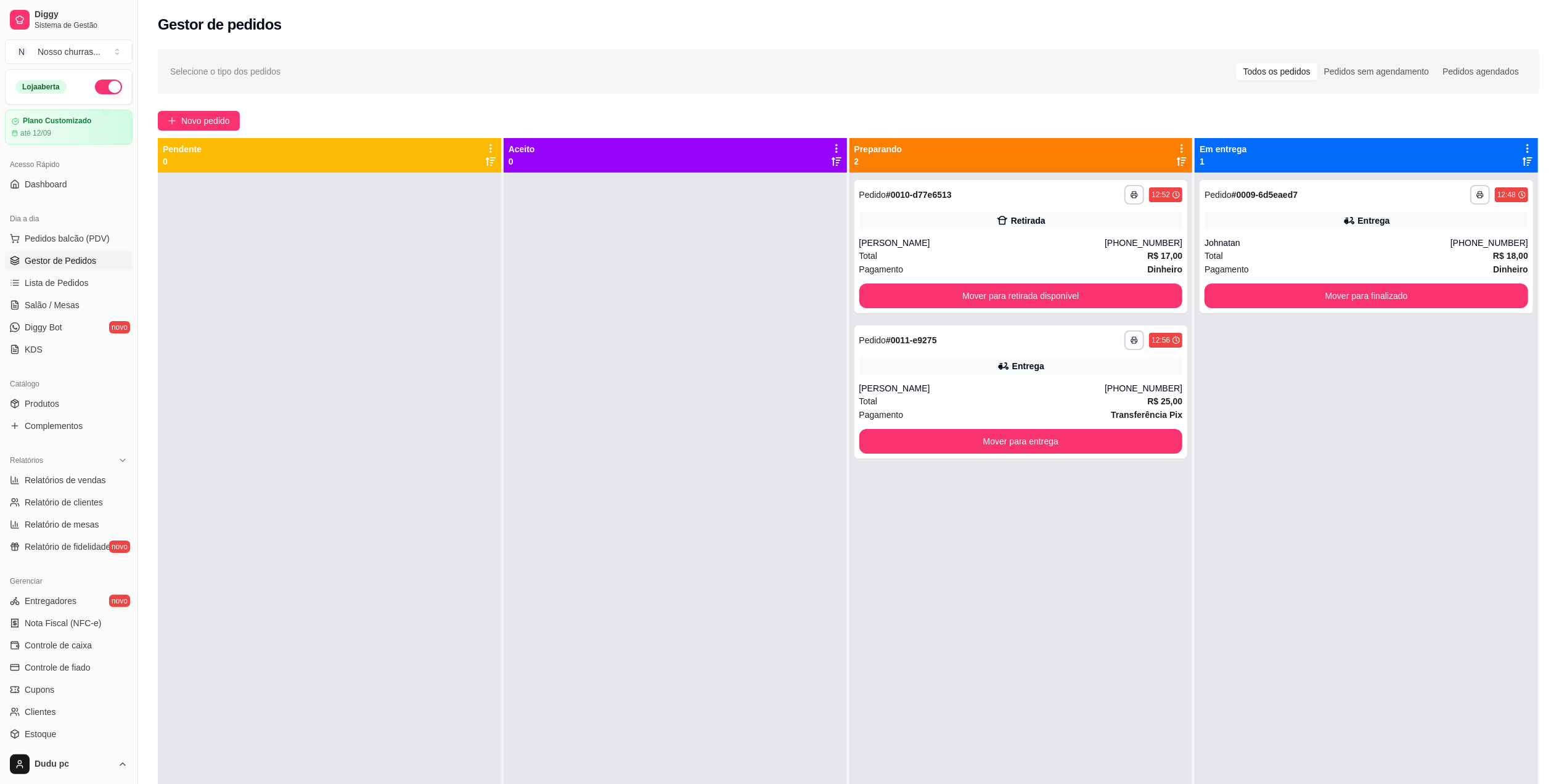
click at [409, 281] on div at bounding box center [329, 564] width 344 height 784
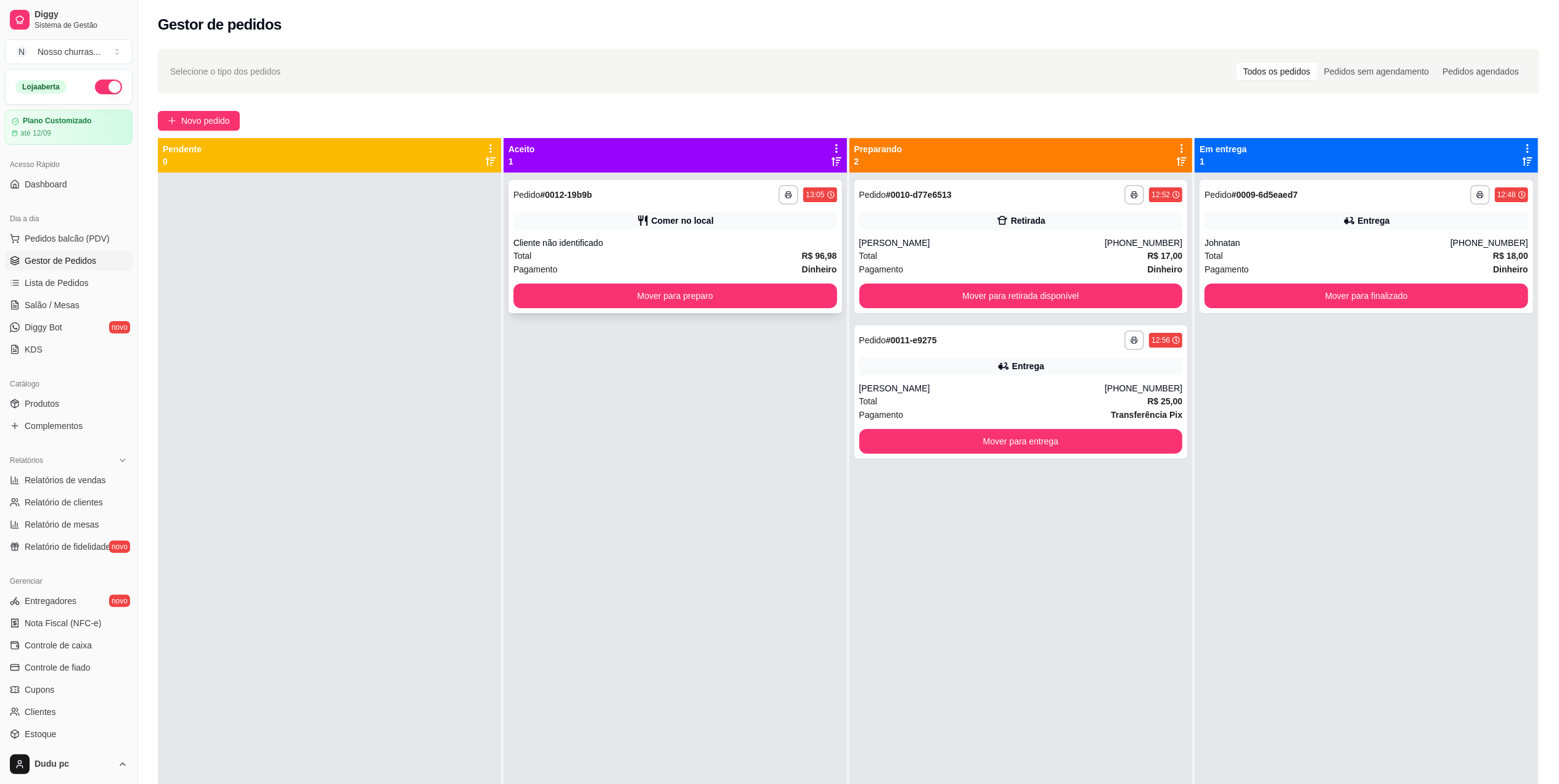
click at [592, 239] on div "Cliente não identificado" at bounding box center [675, 243] width 324 height 13
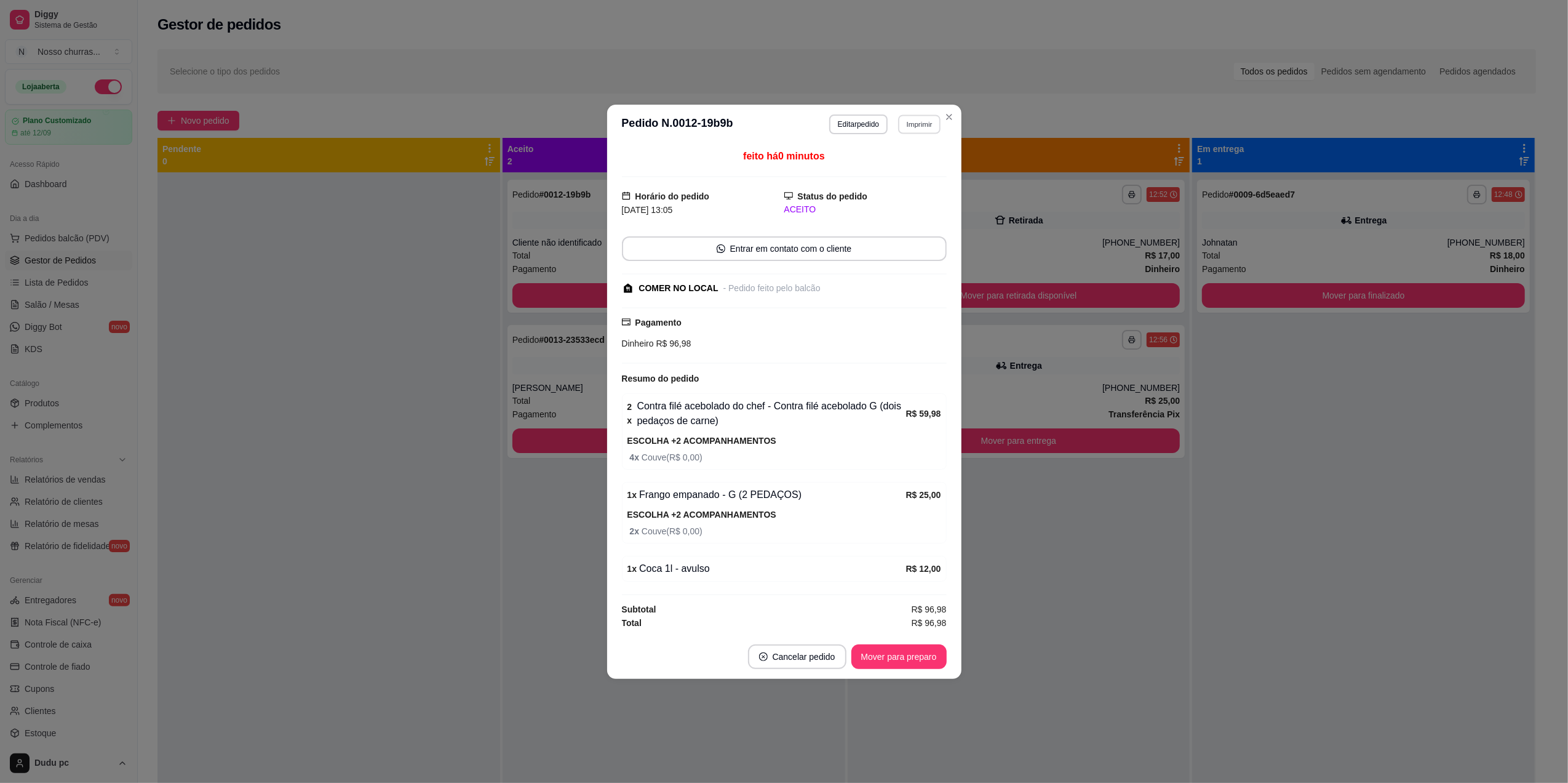
click at [927, 126] on button "Imprimir" at bounding box center [919, 123] width 43 height 19
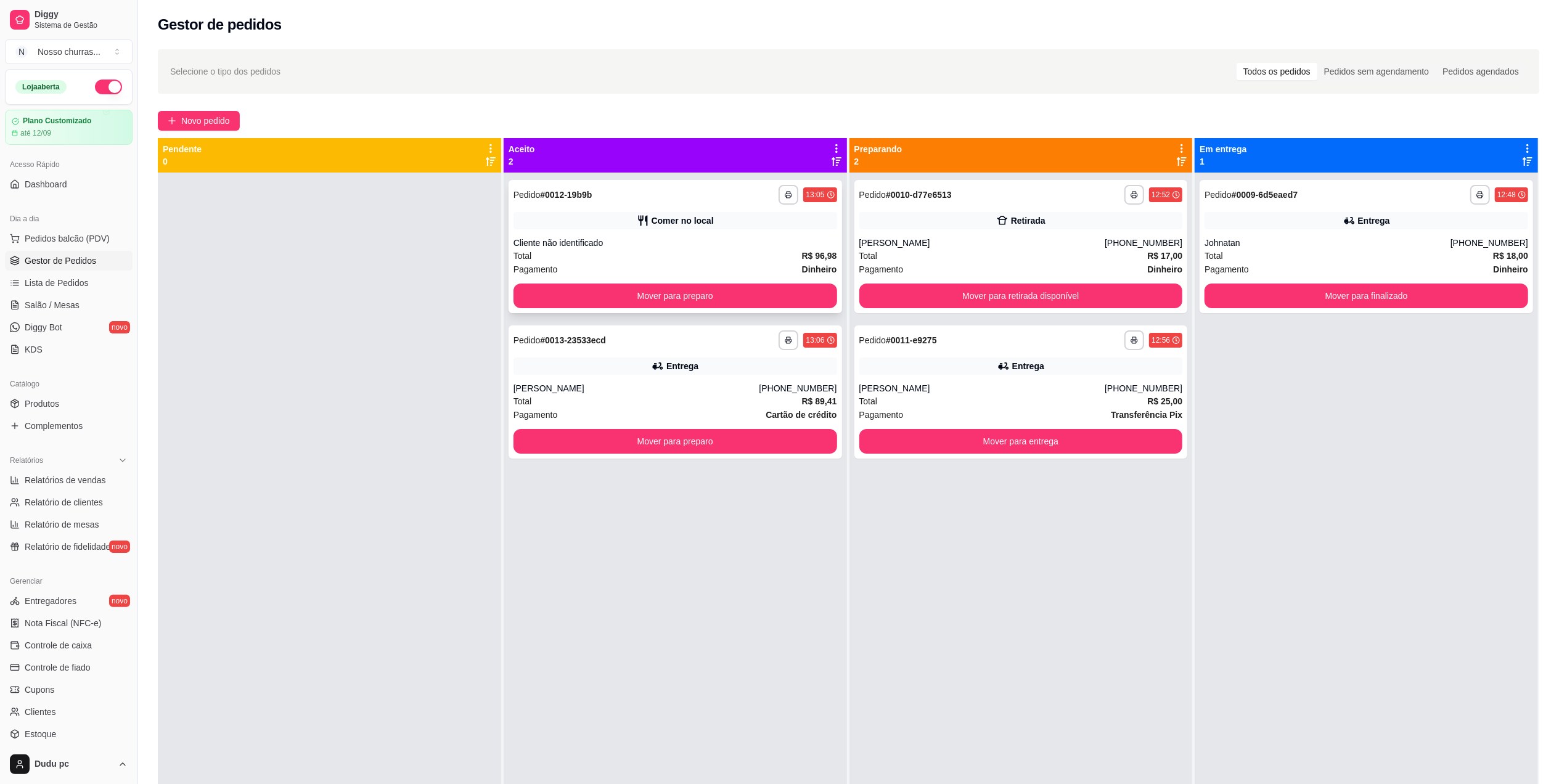
click at [665, 230] on div "**********" at bounding box center [676, 247] width 334 height 133
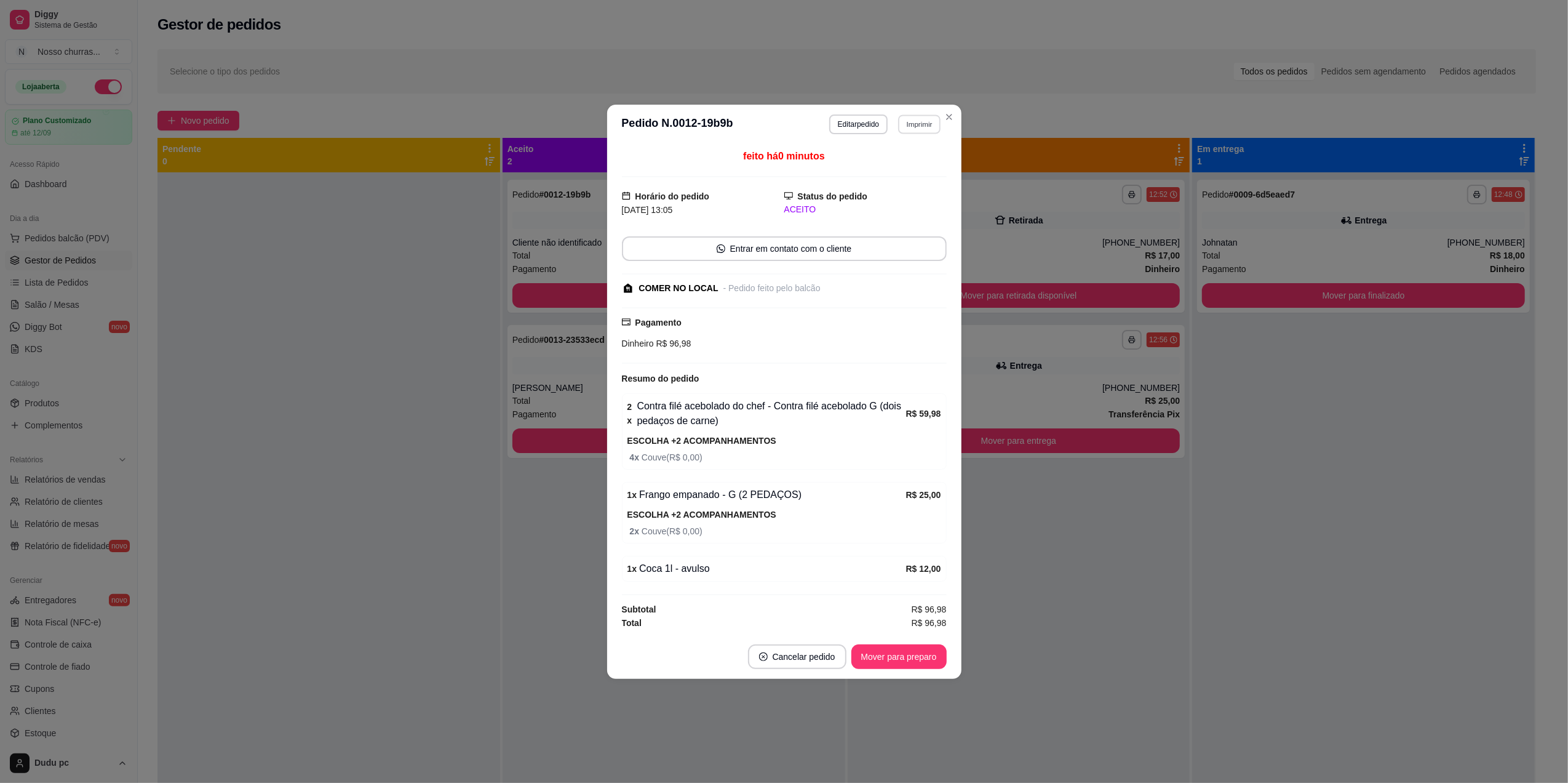
click at [911, 123] on button "Imprimir" at bounding box center [919, 123] width 43 height 19
click at [910, 170] on button "IMPRESSORA" at bounding box center [897, 164] width 86 height 19
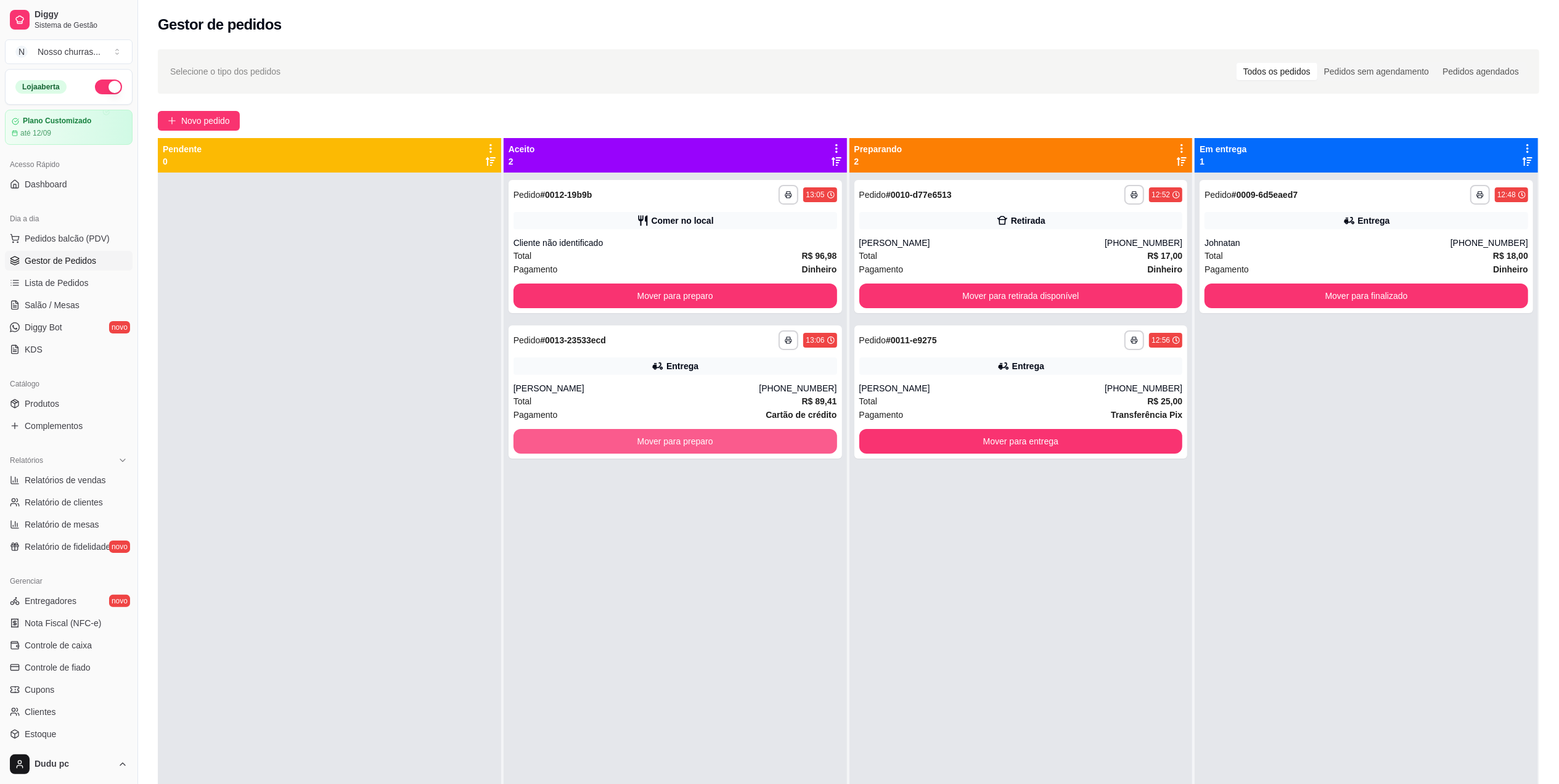
click at [543, 439] on button "Mover para preparo" at bounding box center [675, 440] width 324 height 24
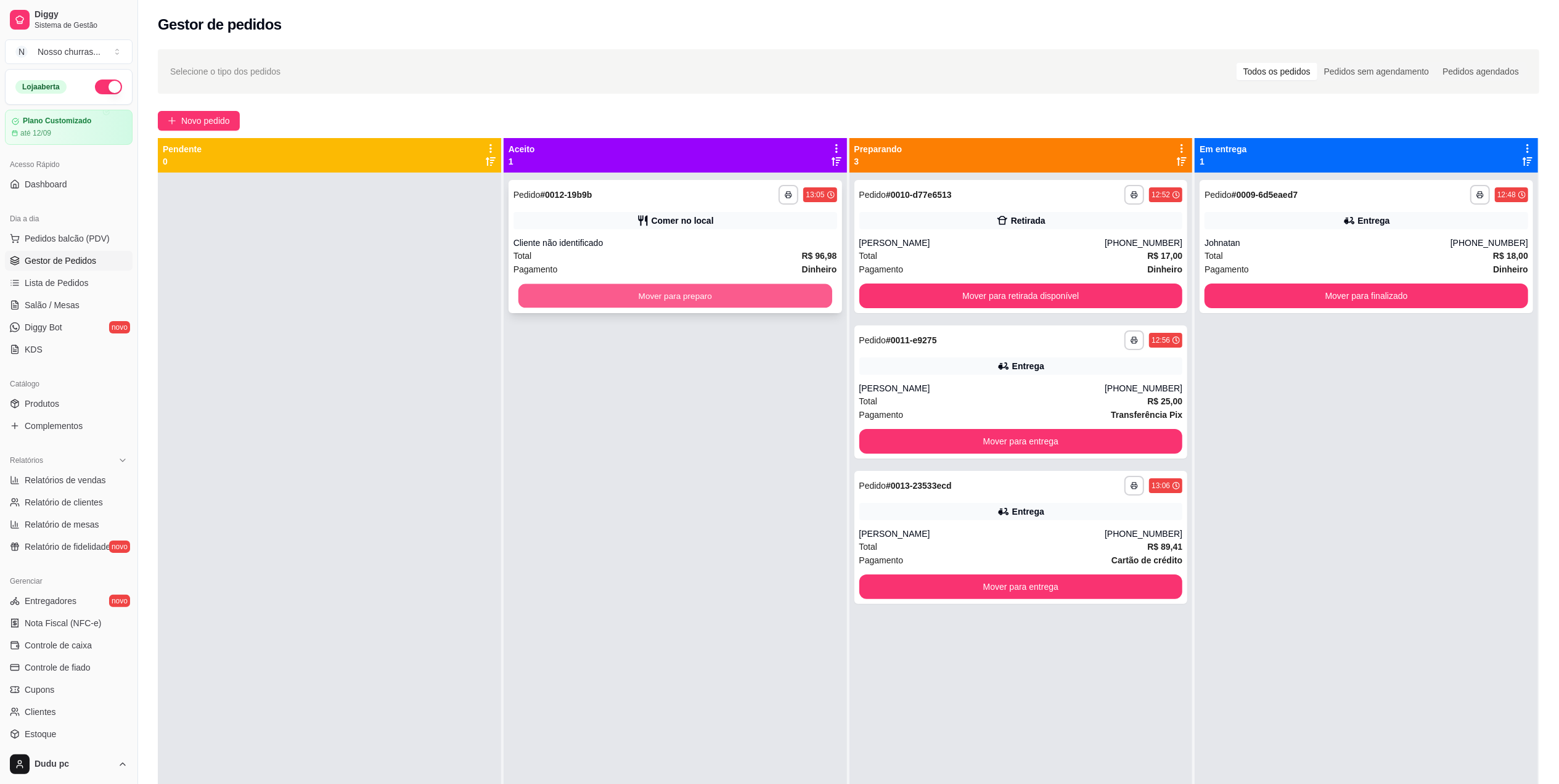
click at [598, 291] on button "Mover para preparo" at bounding box center [676, 295] width 314 height 24
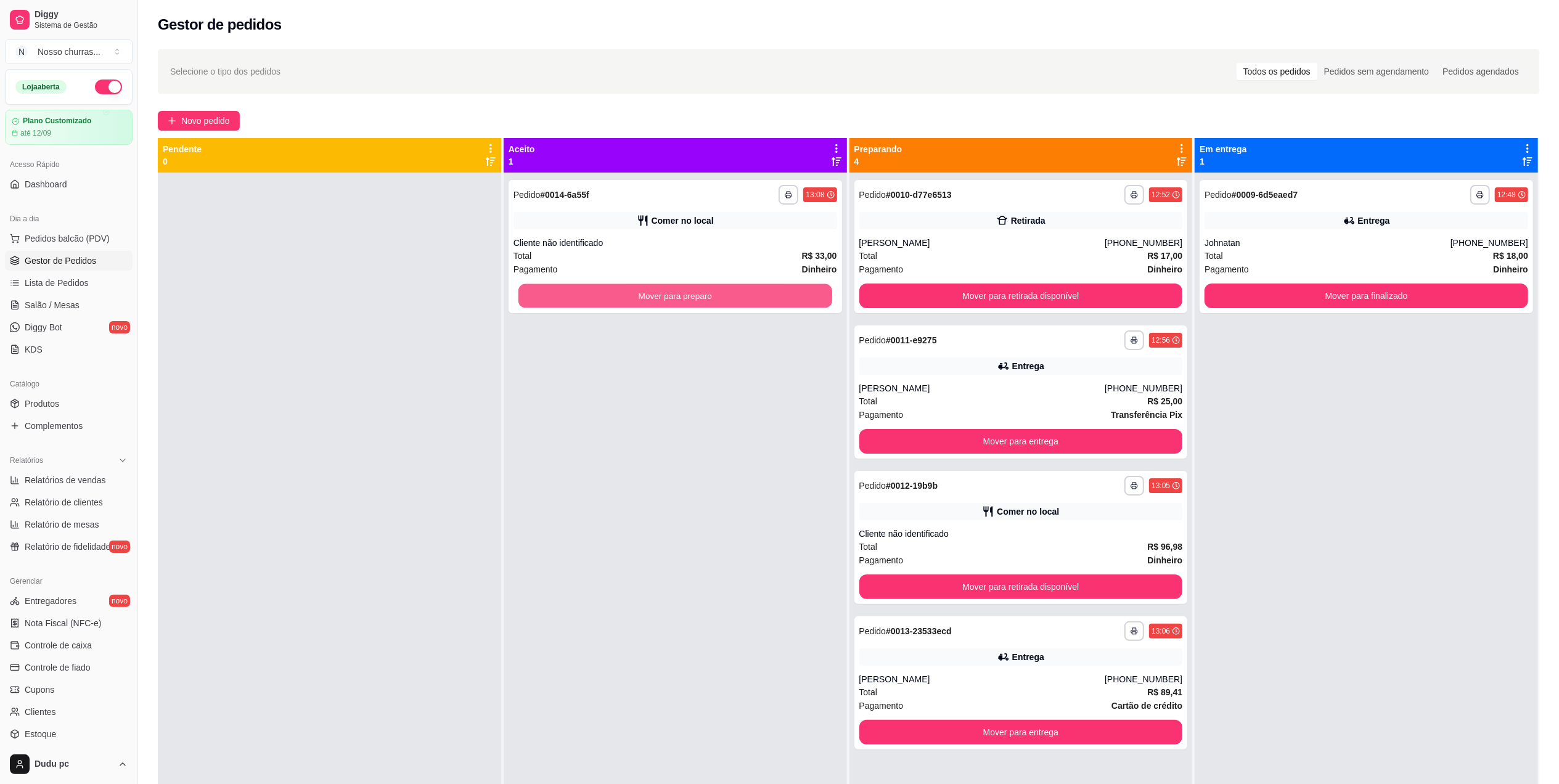
click at [598, 291] on button "Mover para preparo" at bounding box center [676, 295] width 314 height 24
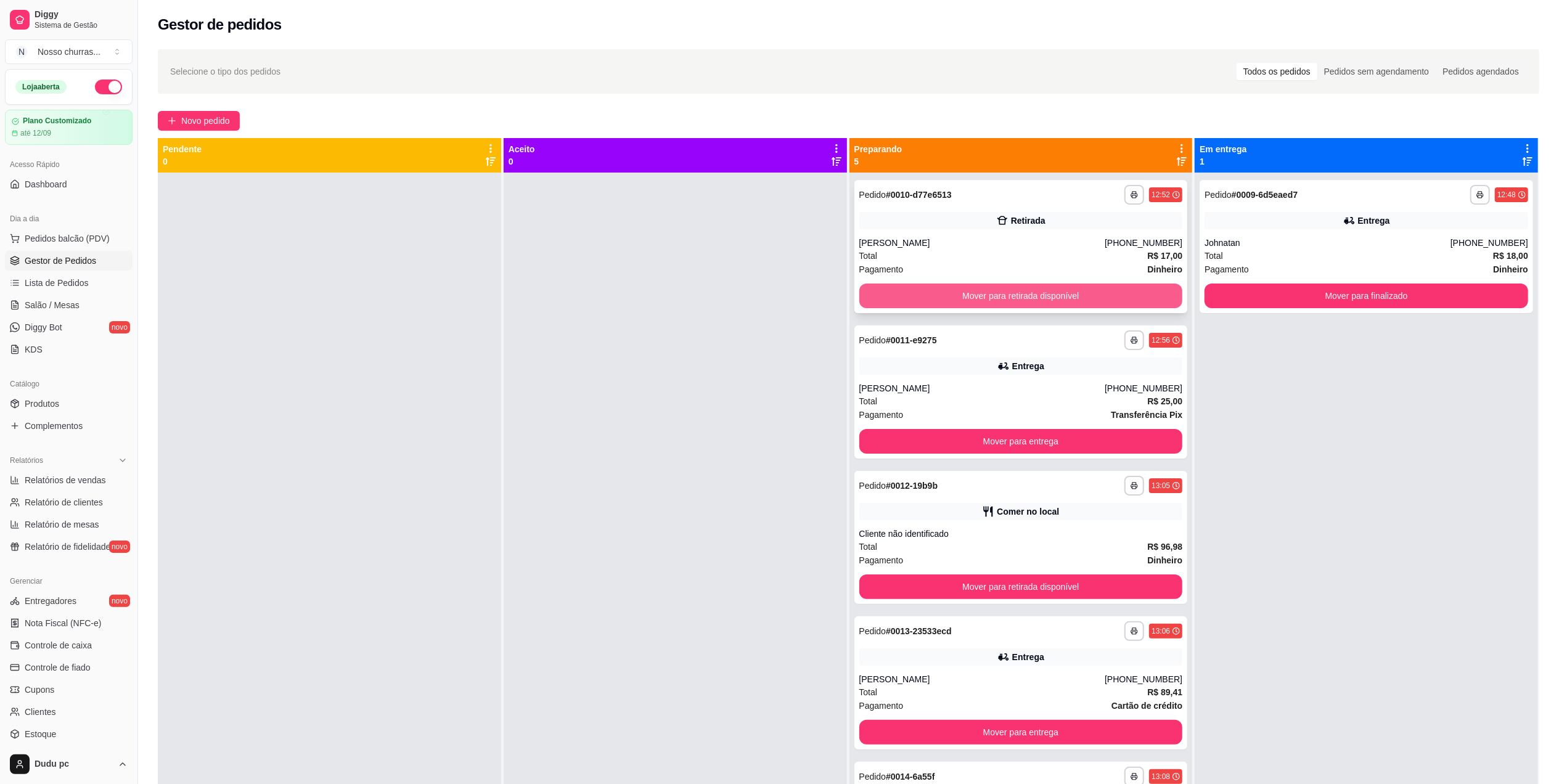
click at [891, 305] on button "Mover para retirada disponível" at bounding box center [1021, 295] width 324 height 24
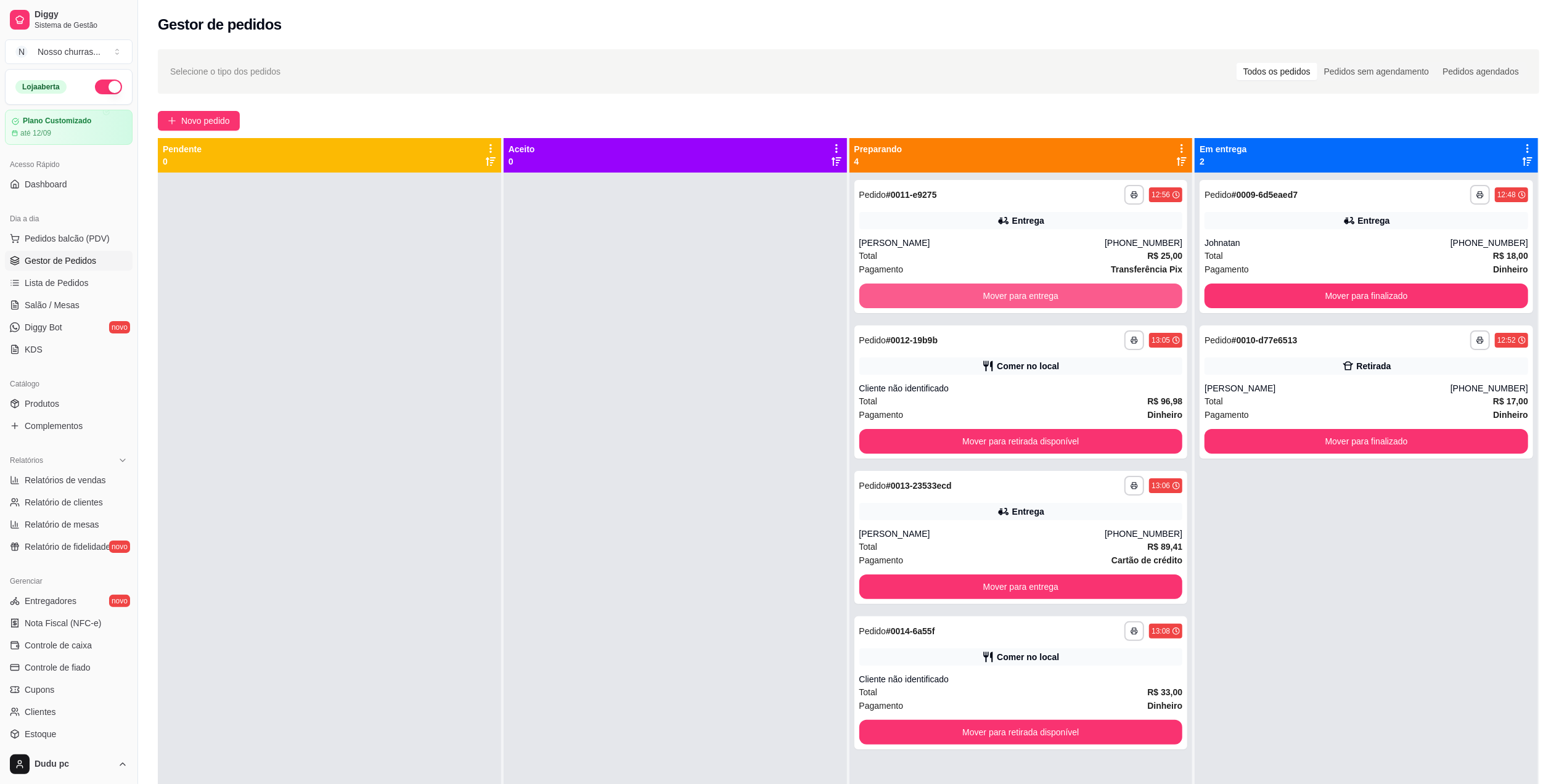
click at [892, 305] on button "Mover para entrega" at bounding box center [1021, 295] width 324 height 24
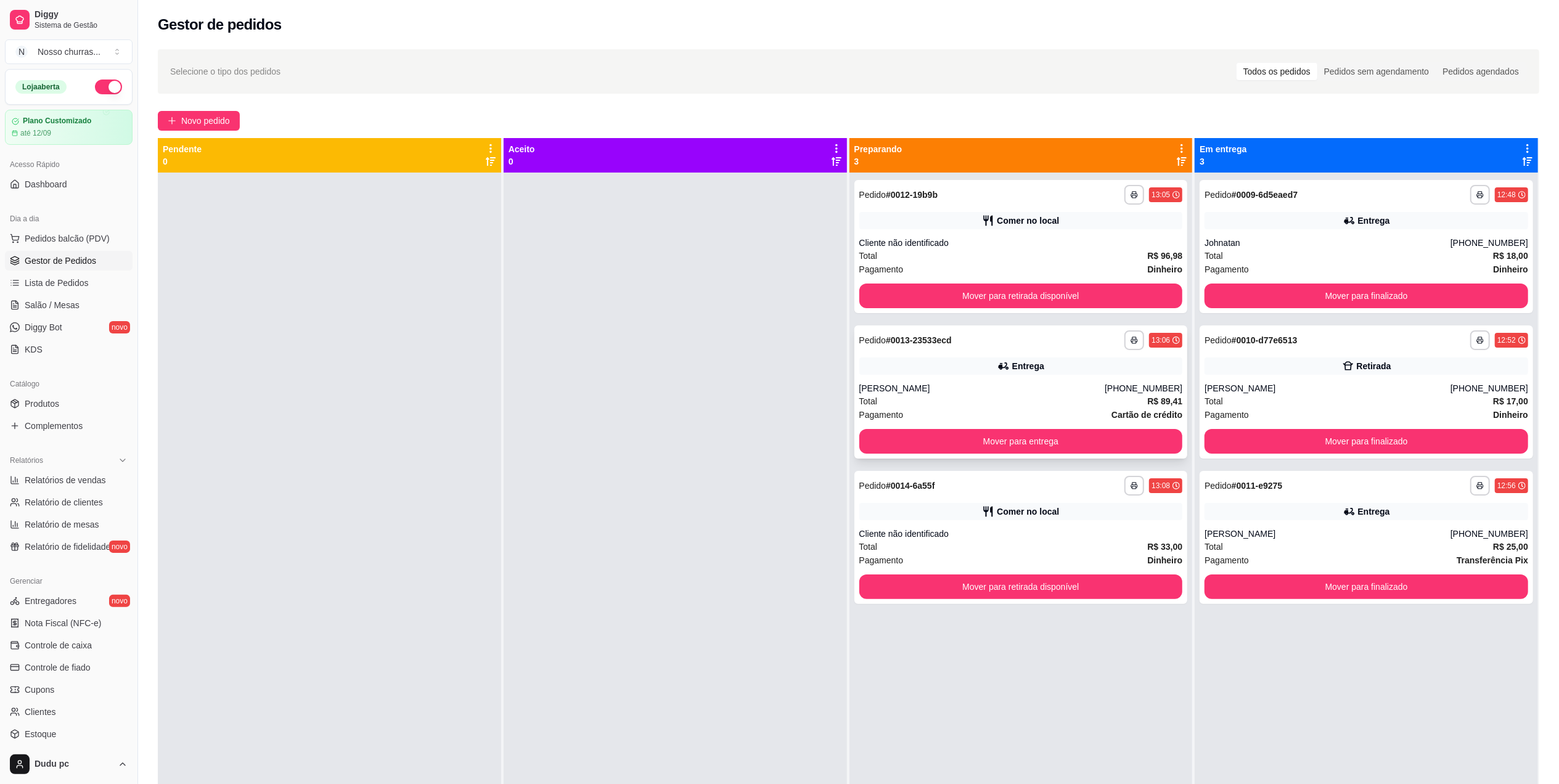
click at [970, 371] on div "Entrega" at bounding box center [1021, 365] width 324 height 17
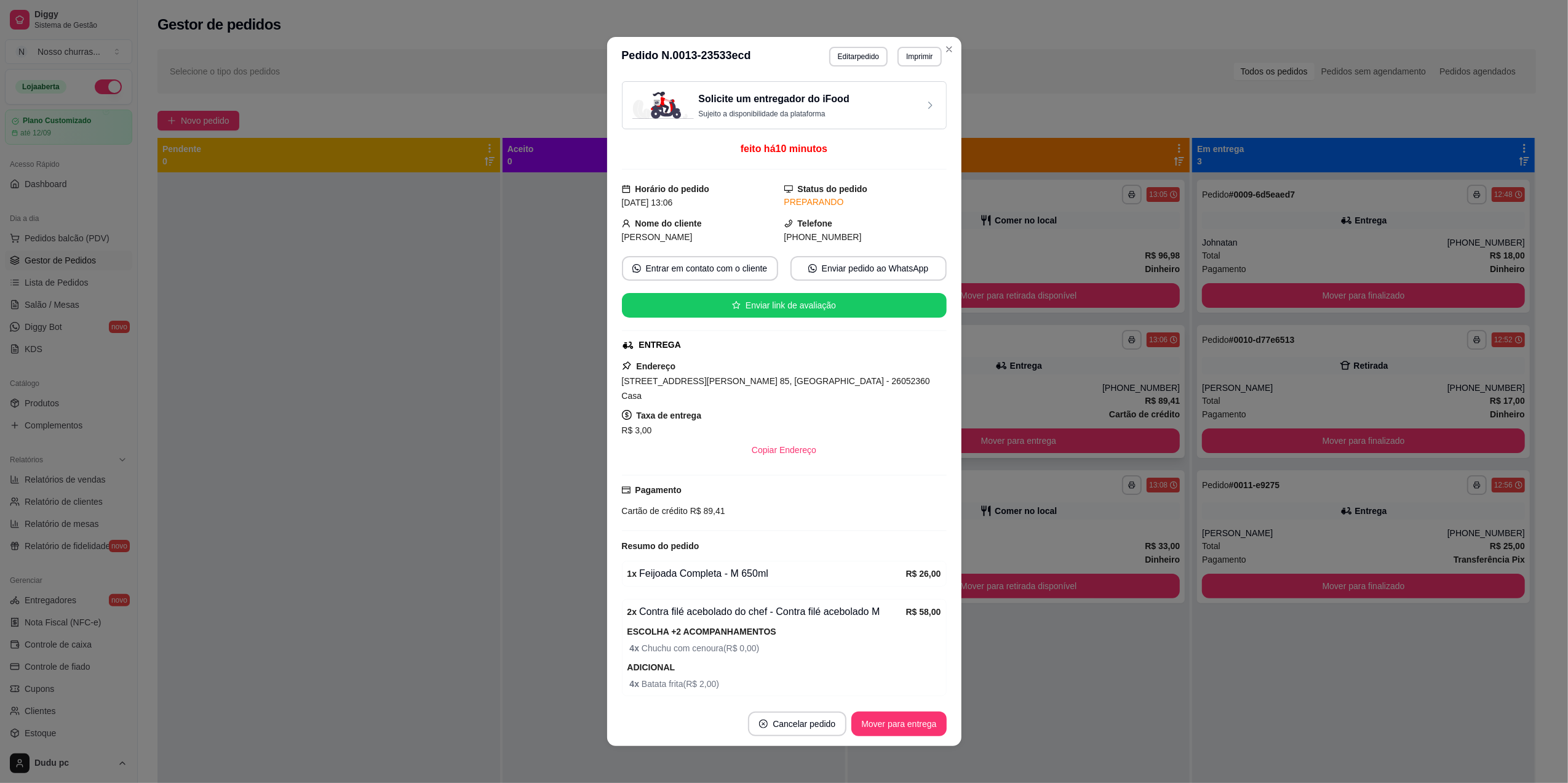
click at [904, 551] on div "**********" at bounding box center [784, 391] width 1568 height 783
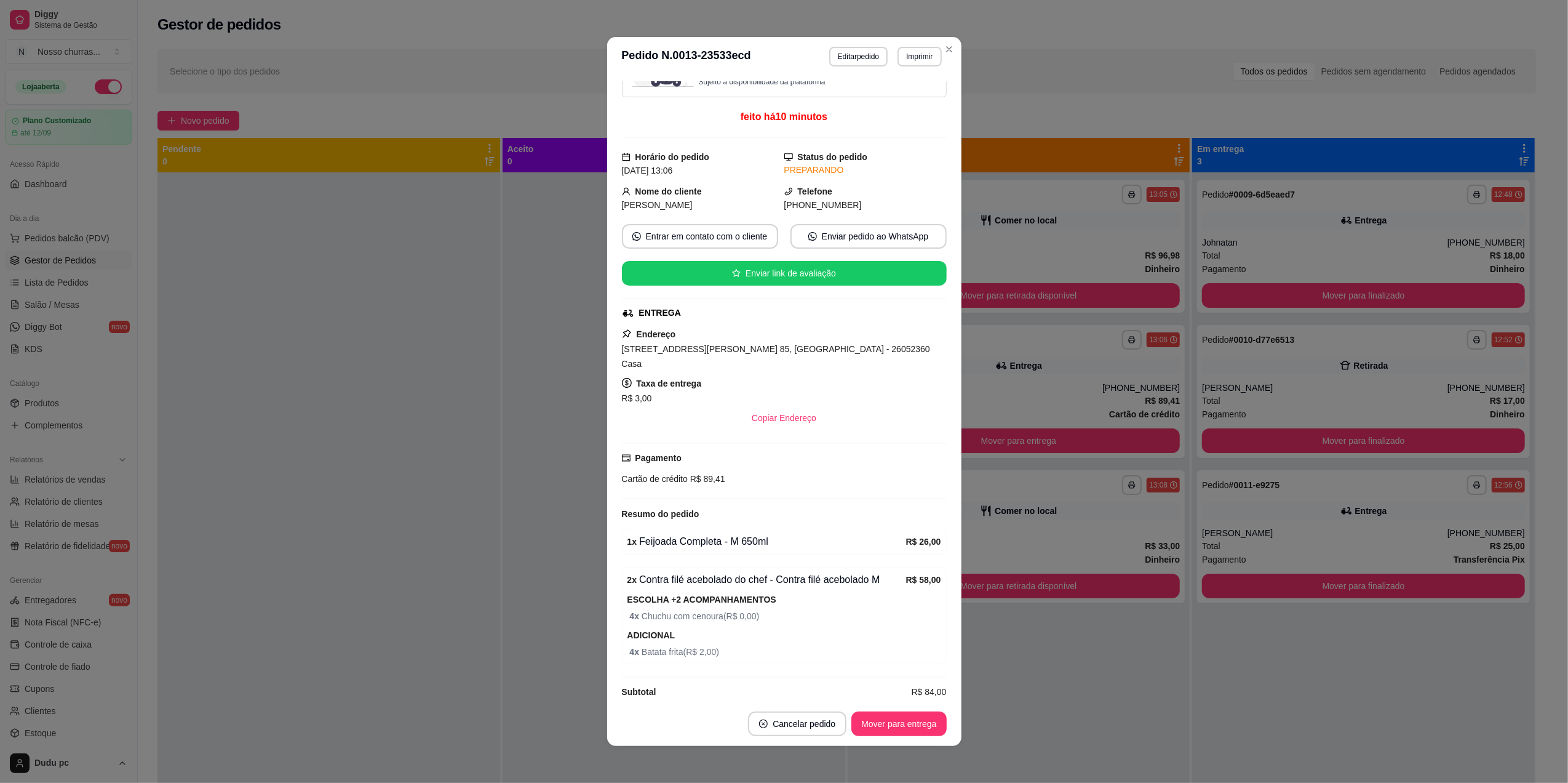
scroll to position [41, 0]
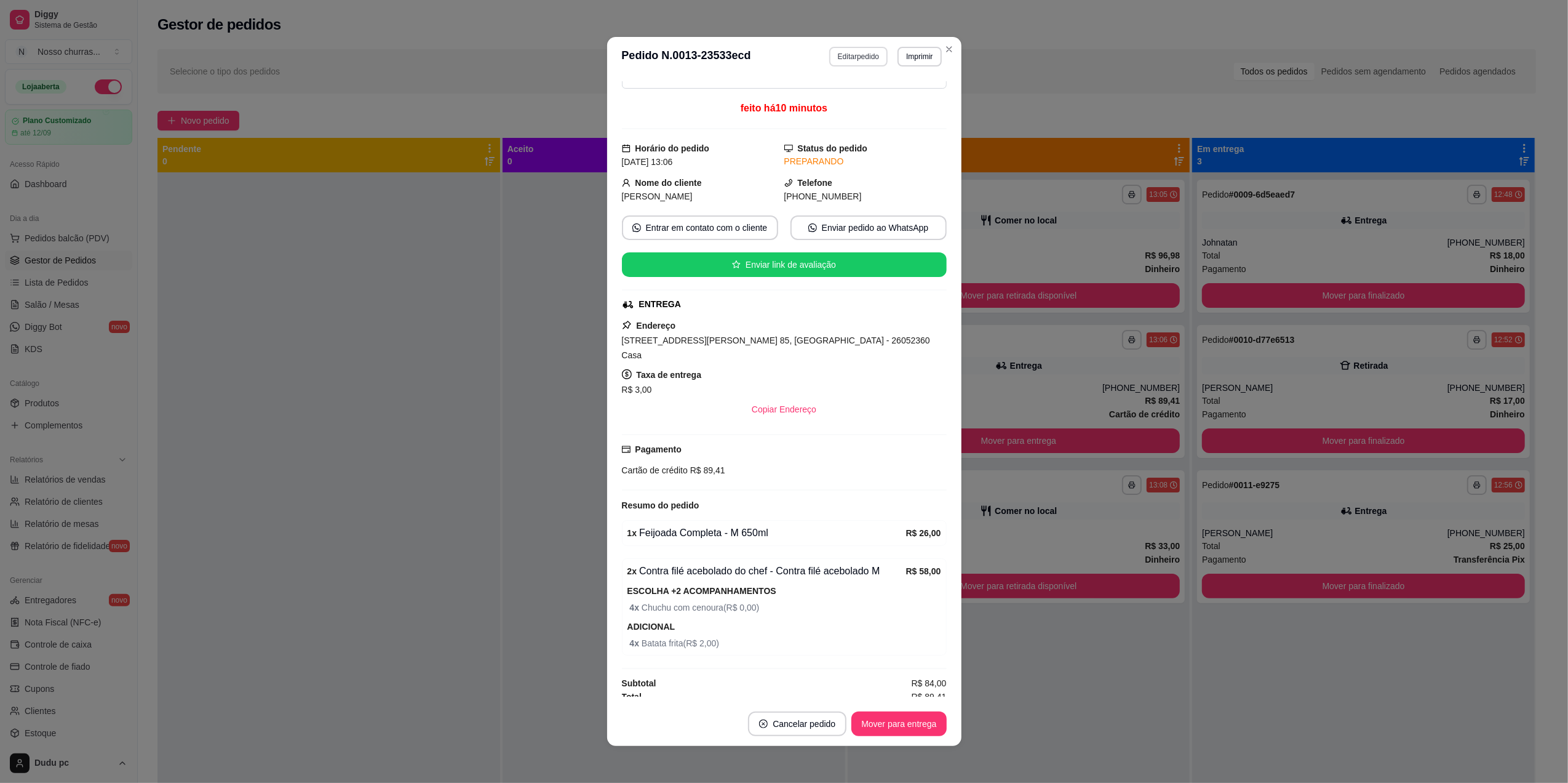
click at [844, 64] on button "Editar pedido" at bounding box center [858, 57] width 59 height 20
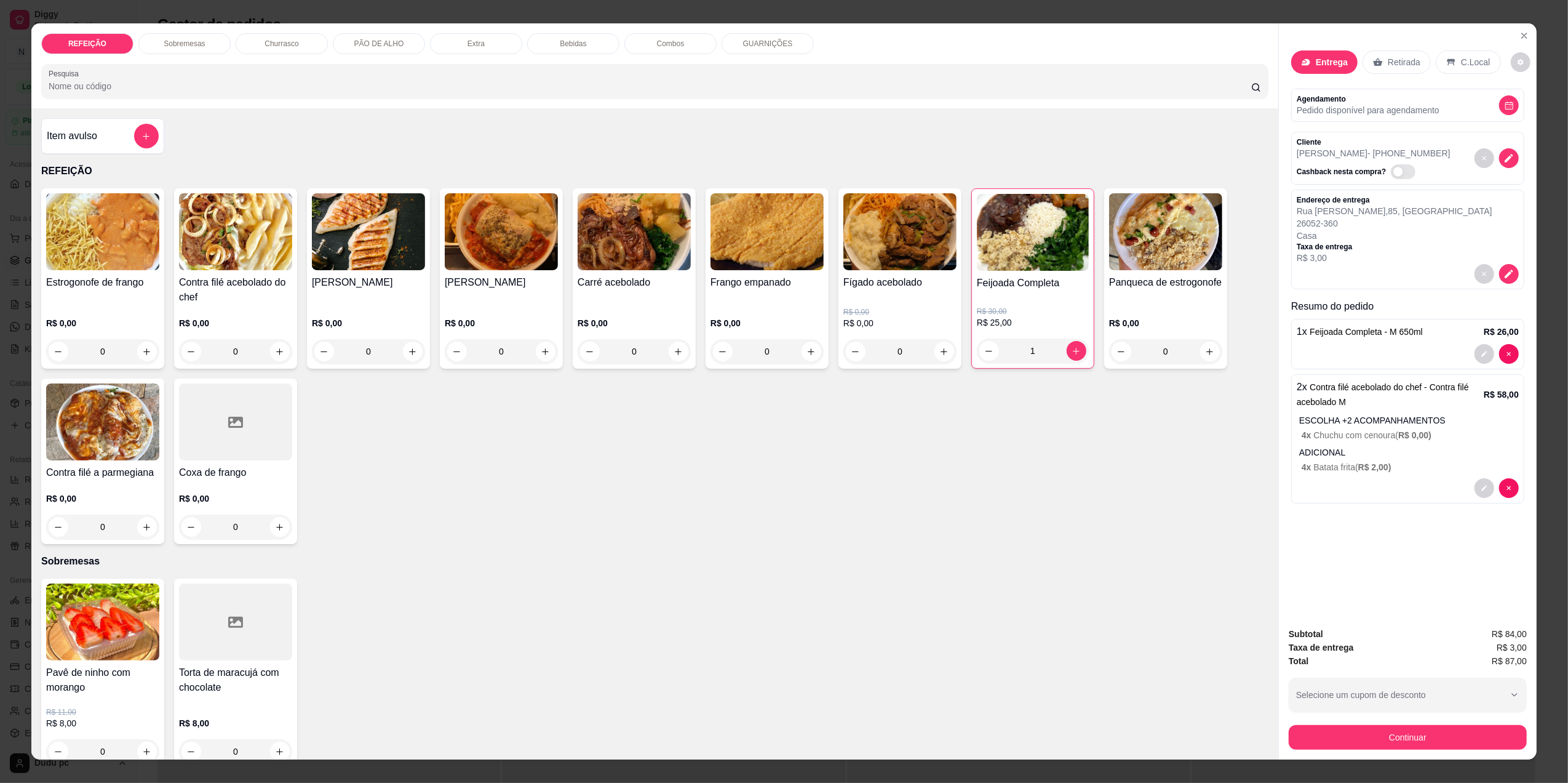
click at [560, 41] on p "Bebidas" at bounding box center [573, 43] width 26 height 10
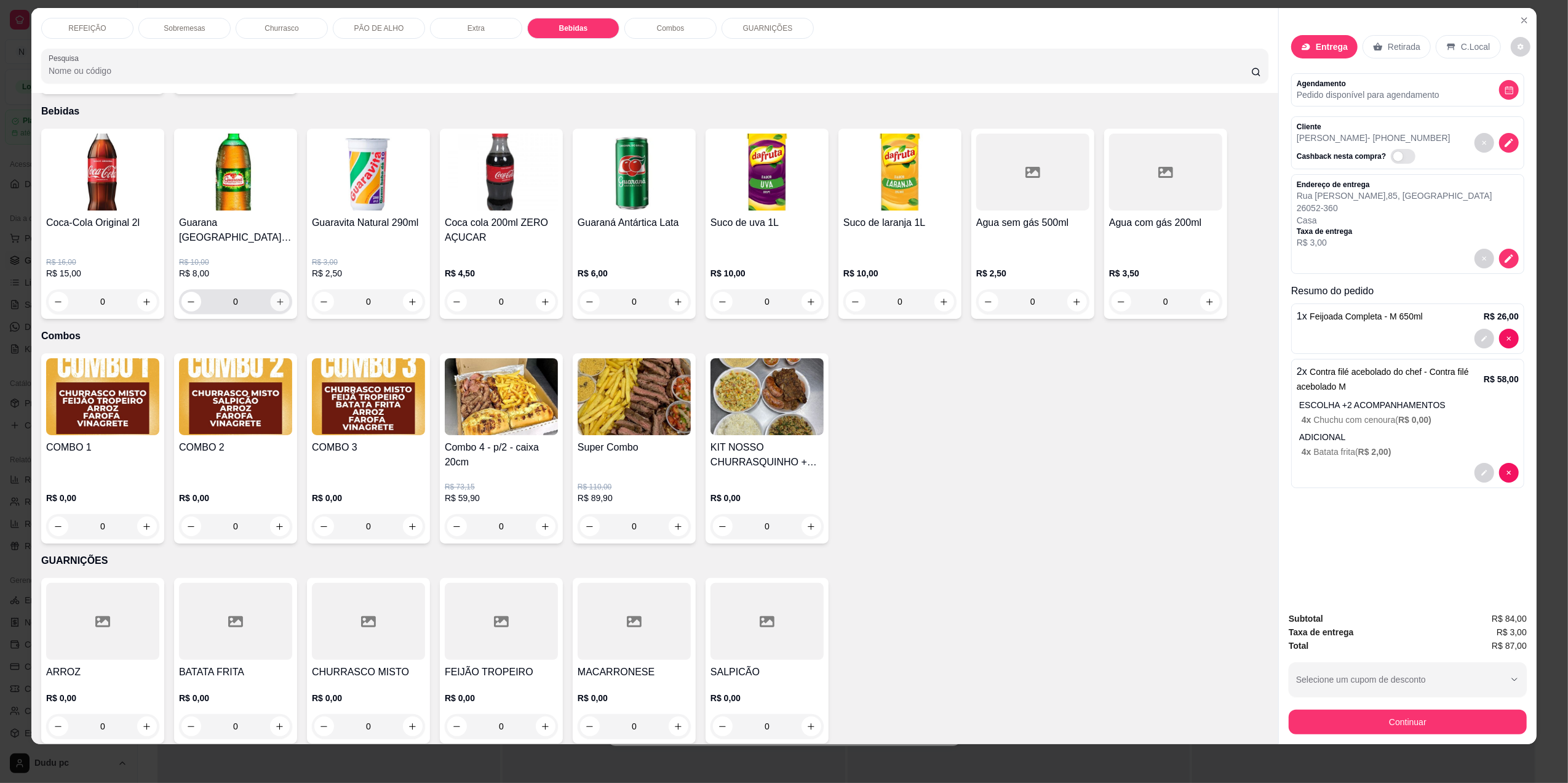
click at [276, 297] on icon "increase-product-quantity" at bounding box center [280, 301] width 9 height 9
type input "1"
click at [170, 24] on p "Sobremesas" at bounding box center [185, 28] width 42 height 10
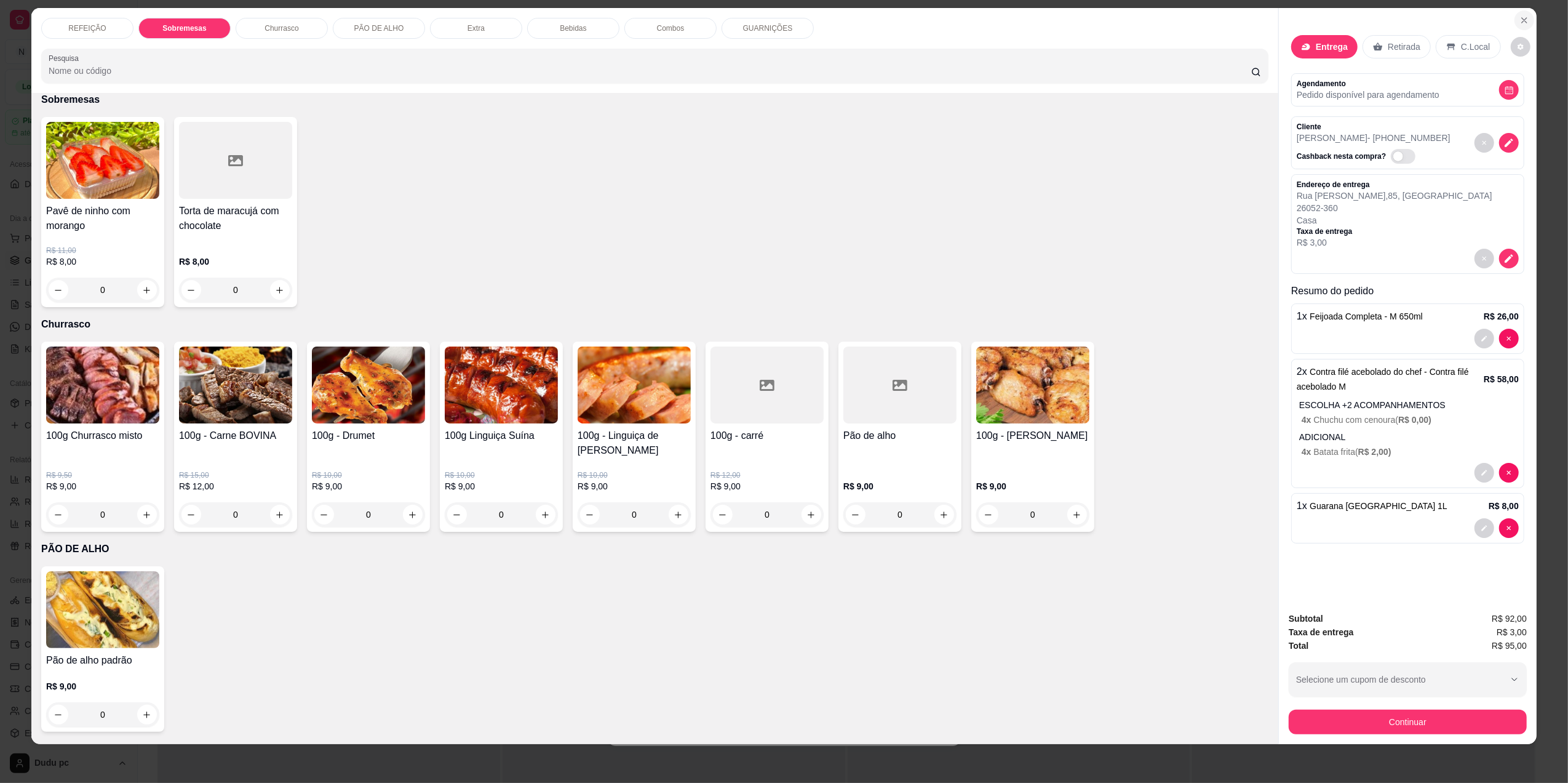
click at [1519, 18] on icon "Close" at bounding box center [1524, 20] width 10 height 10
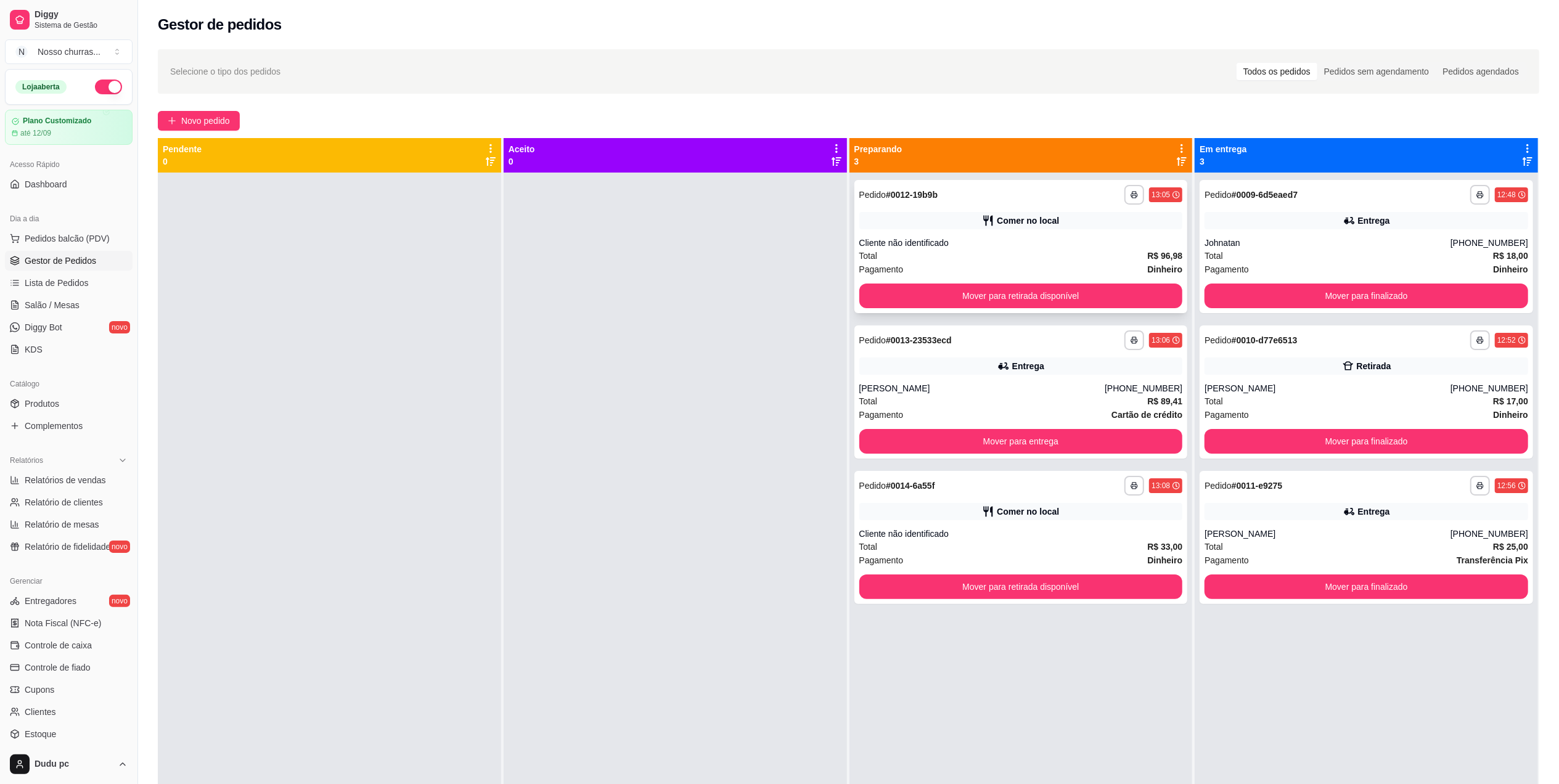
click at [1005, 202] on div "**********" at bounding box center [1021, 195] width 324 height 20
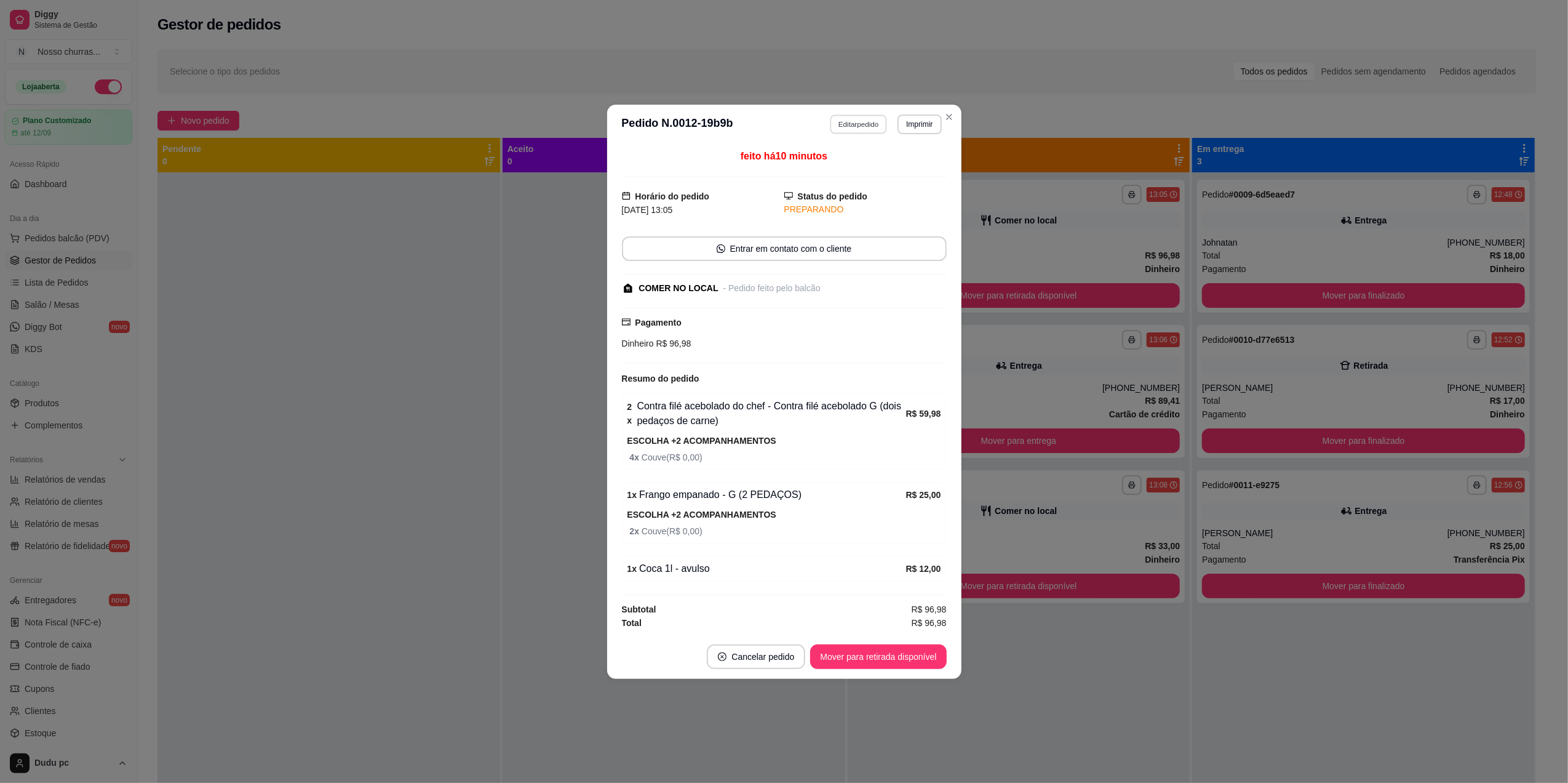
click at [849, 121] on button "Editar pedido" at bounding box center [858, 123] width 57 height 19
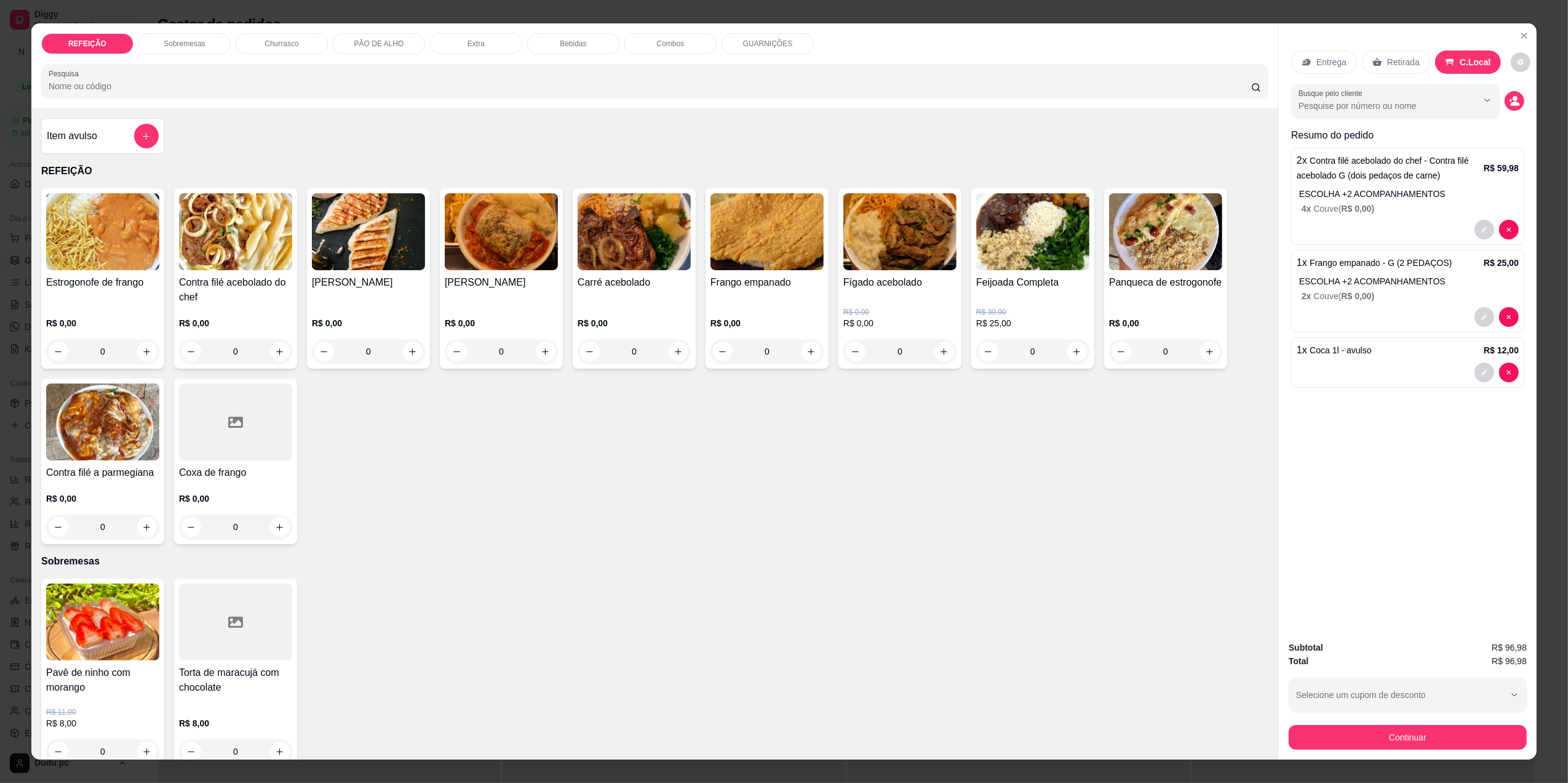
click at [560, 40] on p "Bebidas" at bounding box center [573, 43] width 26 height 10
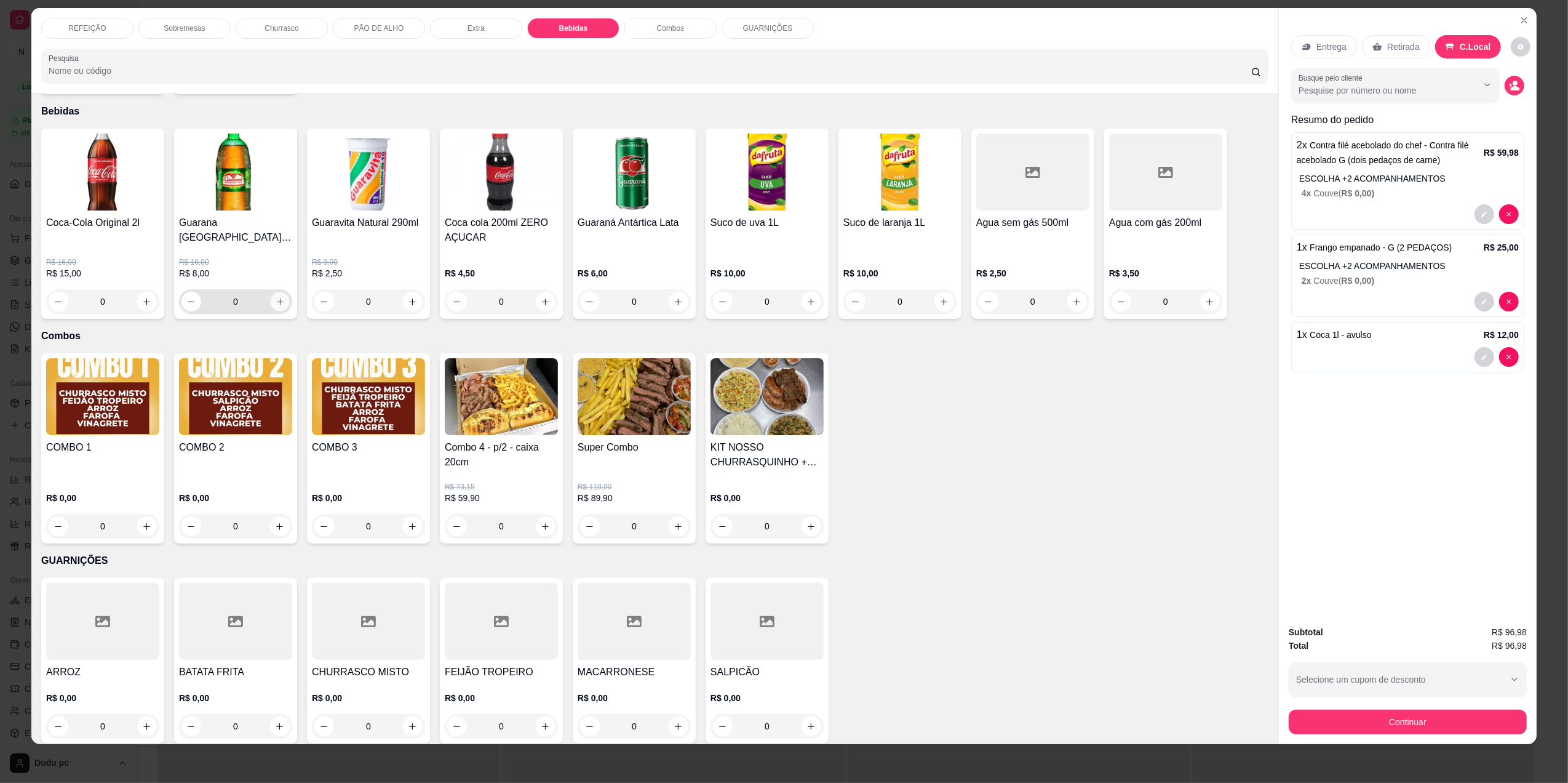
click at [278, 297] on icon "increase-product-quantity" at bounding box center [280, 301] width 9 height 9
type input "1"
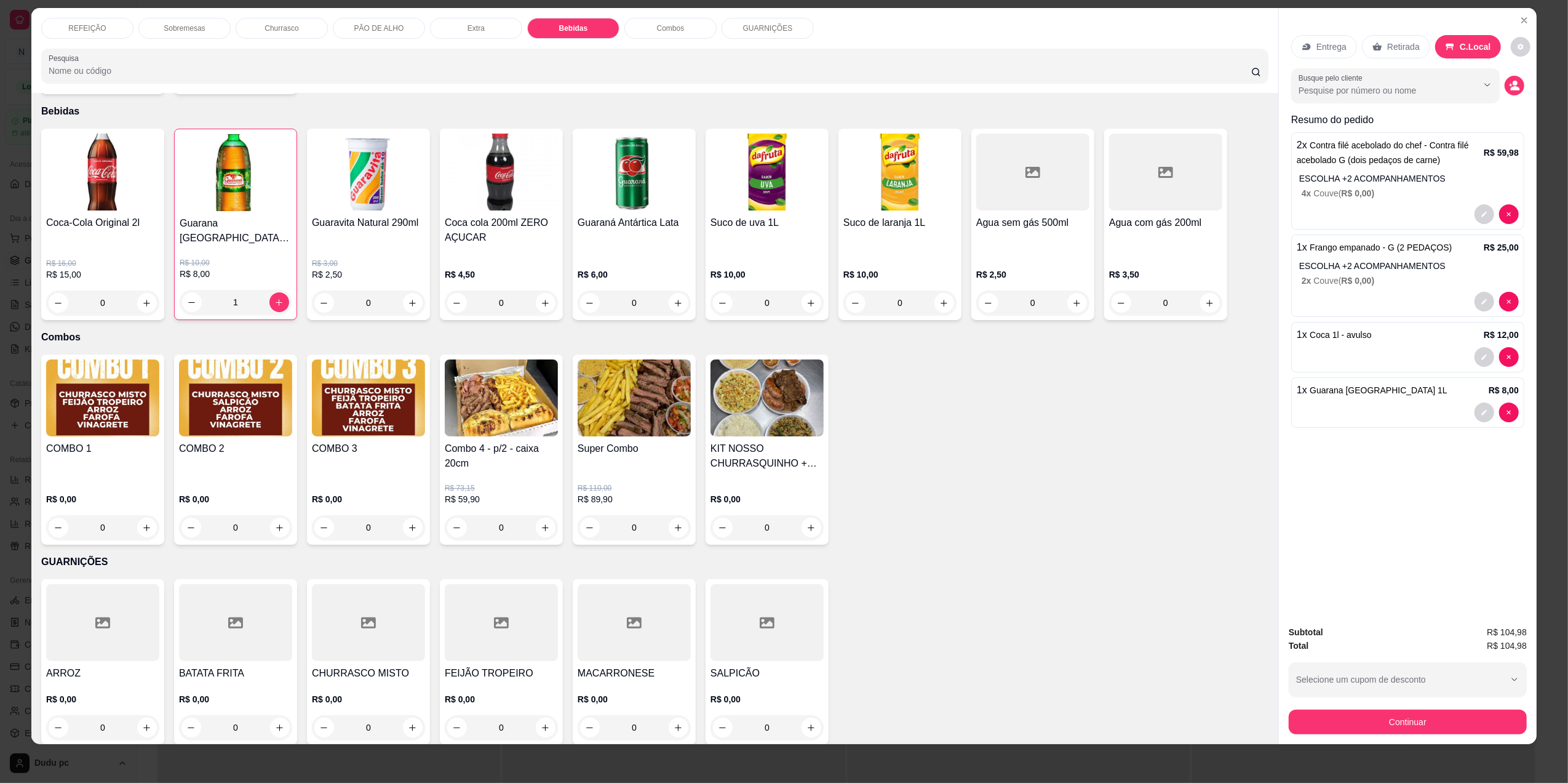
click at [206, 21] on div "Sobremesas" at bounding box center [185, 28] width 92 height 21
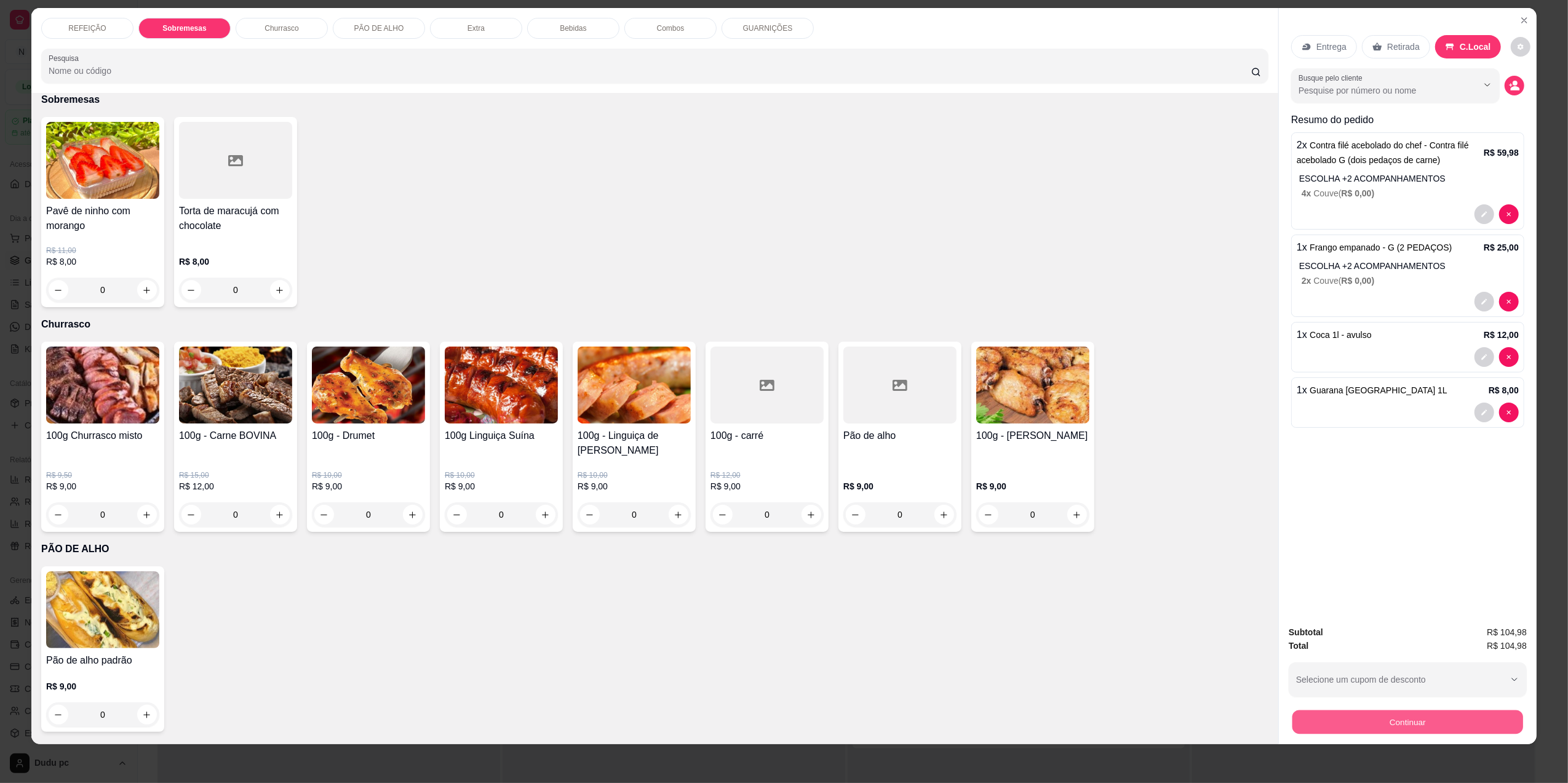
click at [1434, 720] on button "Continuar" at bounding box center [1407, 721] width 231 height 24
click at [1349, 717] on button "Continuar" at bounding box center [1407, 721] width 238 height 24
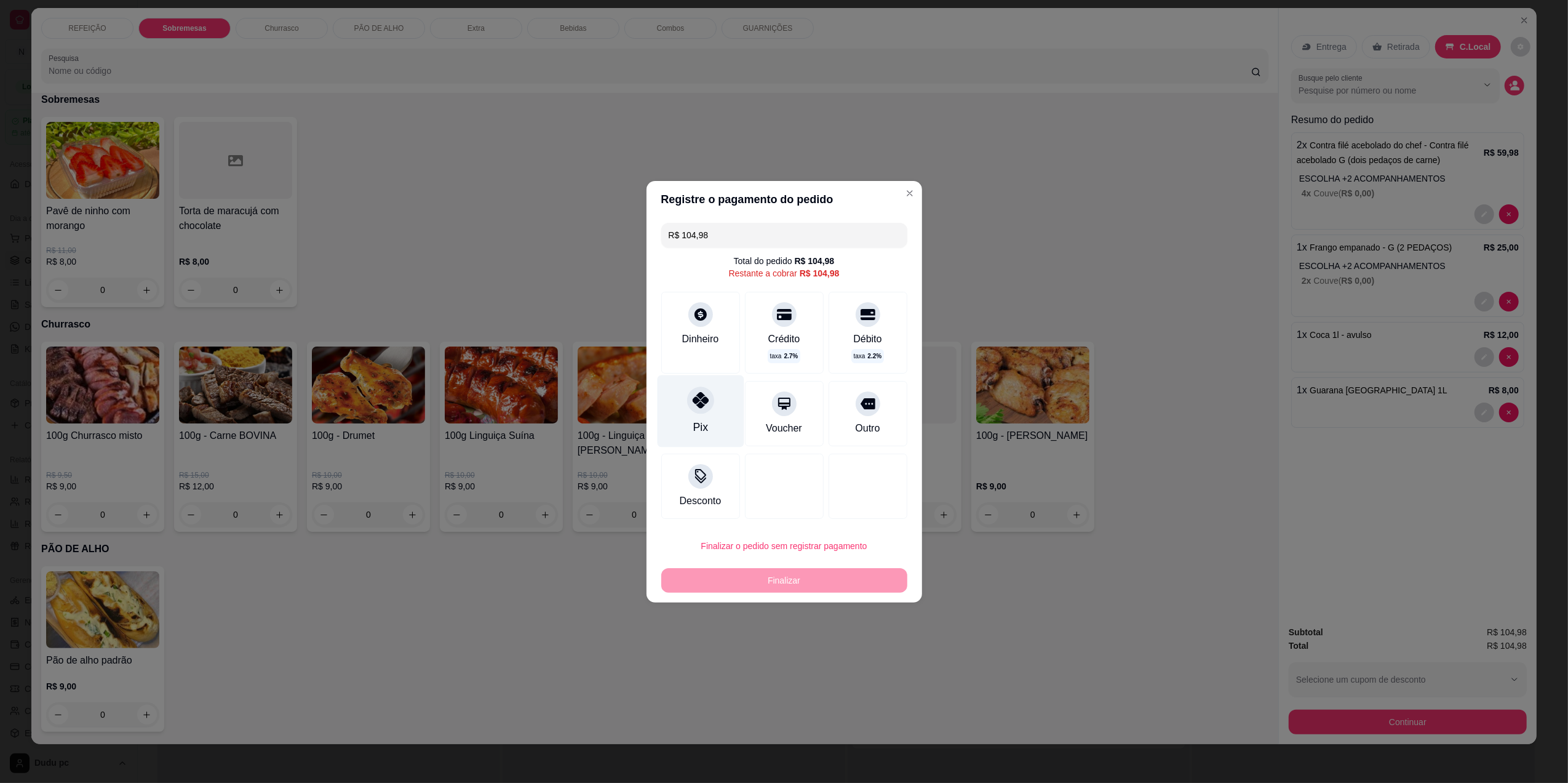
click at [692, 402] on icon at bounding box center [700, 400] width 16 height 16
type input "R$ 0,00"
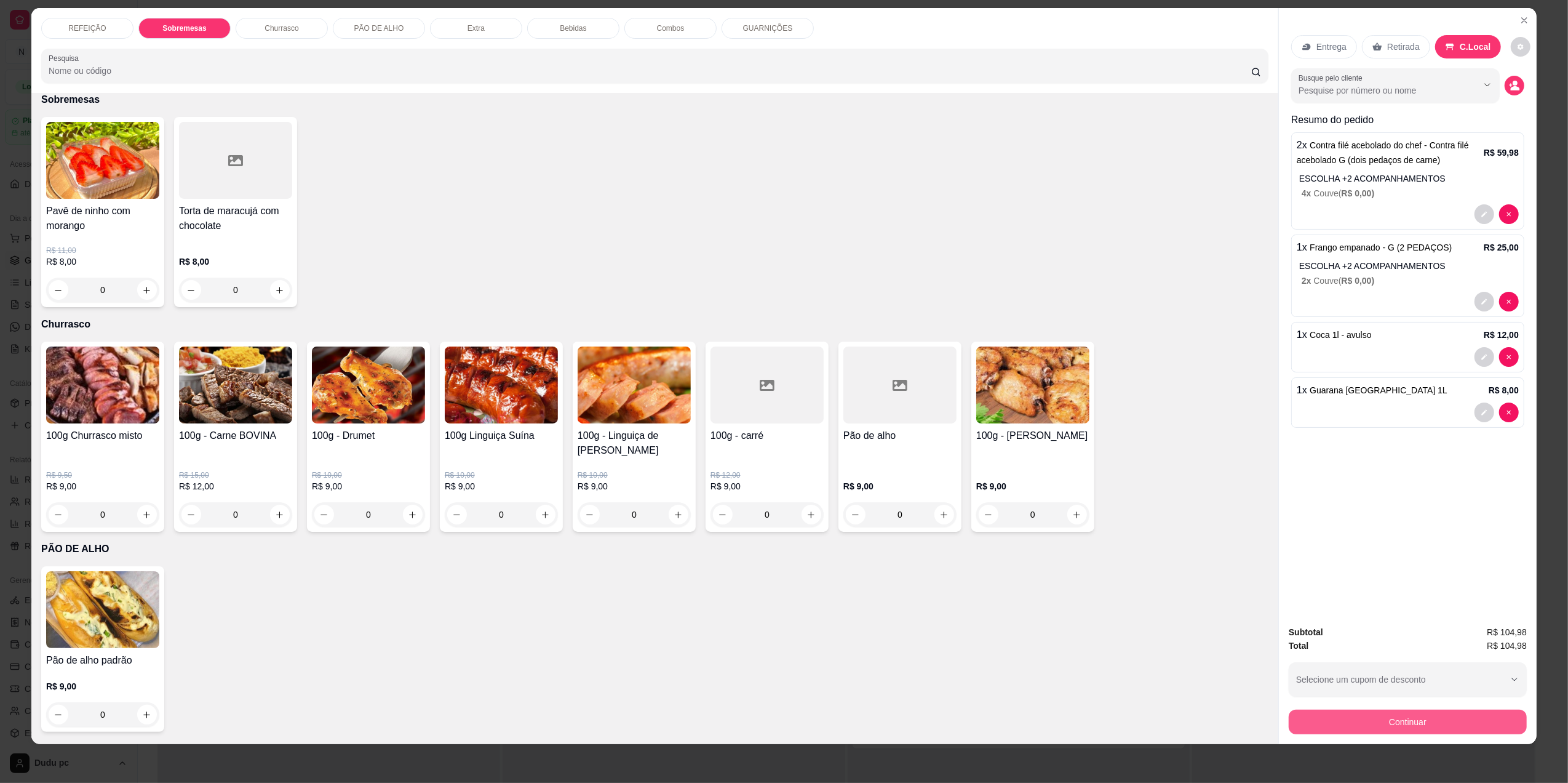
click at [1341, 722] on button "Continuar" at bounding box center [1407, 721] width 238 height 24
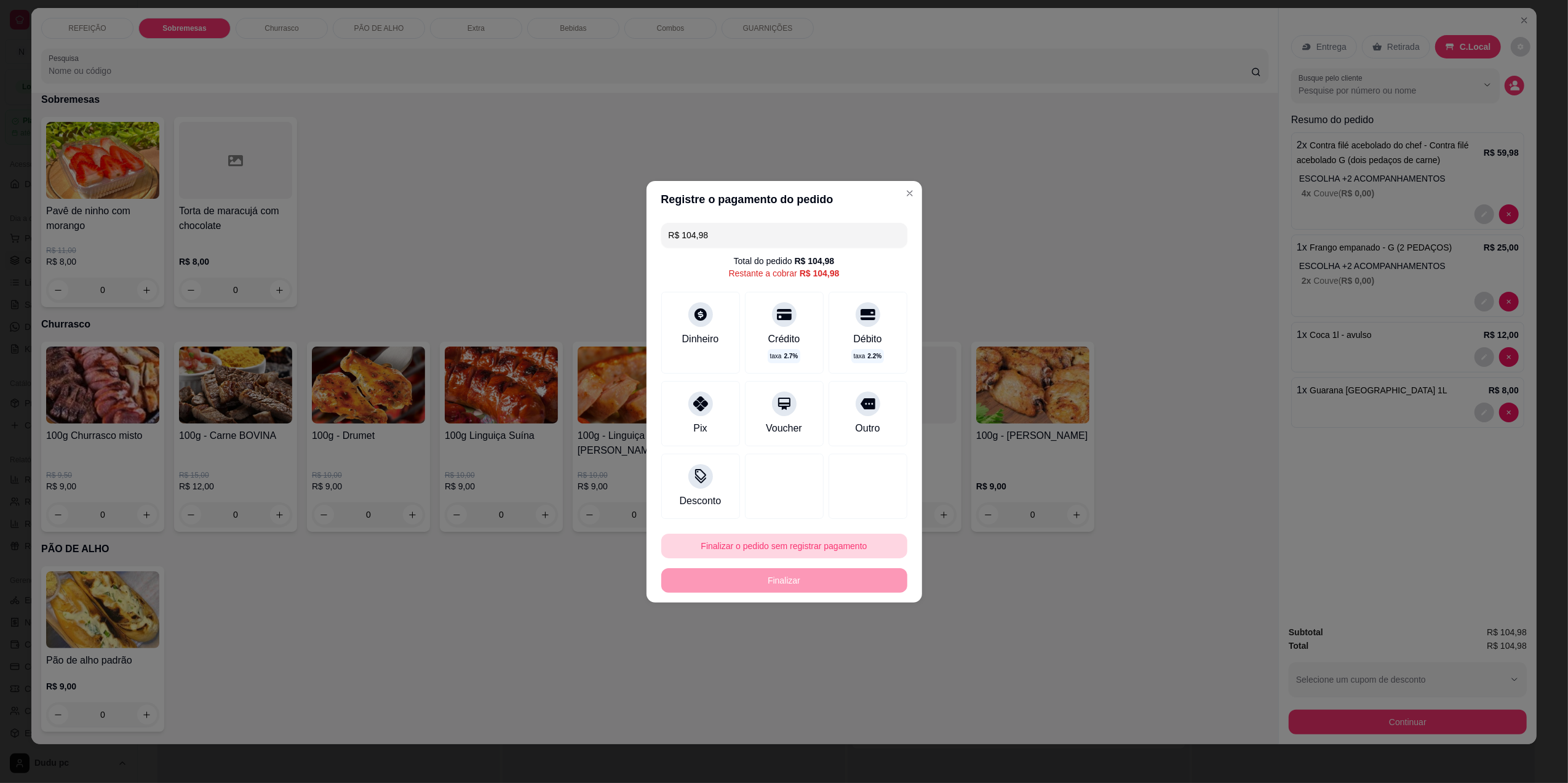
click at [798, 549] on button "Finalizar o pedido sem registrar pagamento" at bounding box center [784, 545] width 246 height 24
click at [868, 651] on button "Confirmar" at bounding box center [860, 646] width 43 height 18
type input "0"
type input "R$ 0,00"
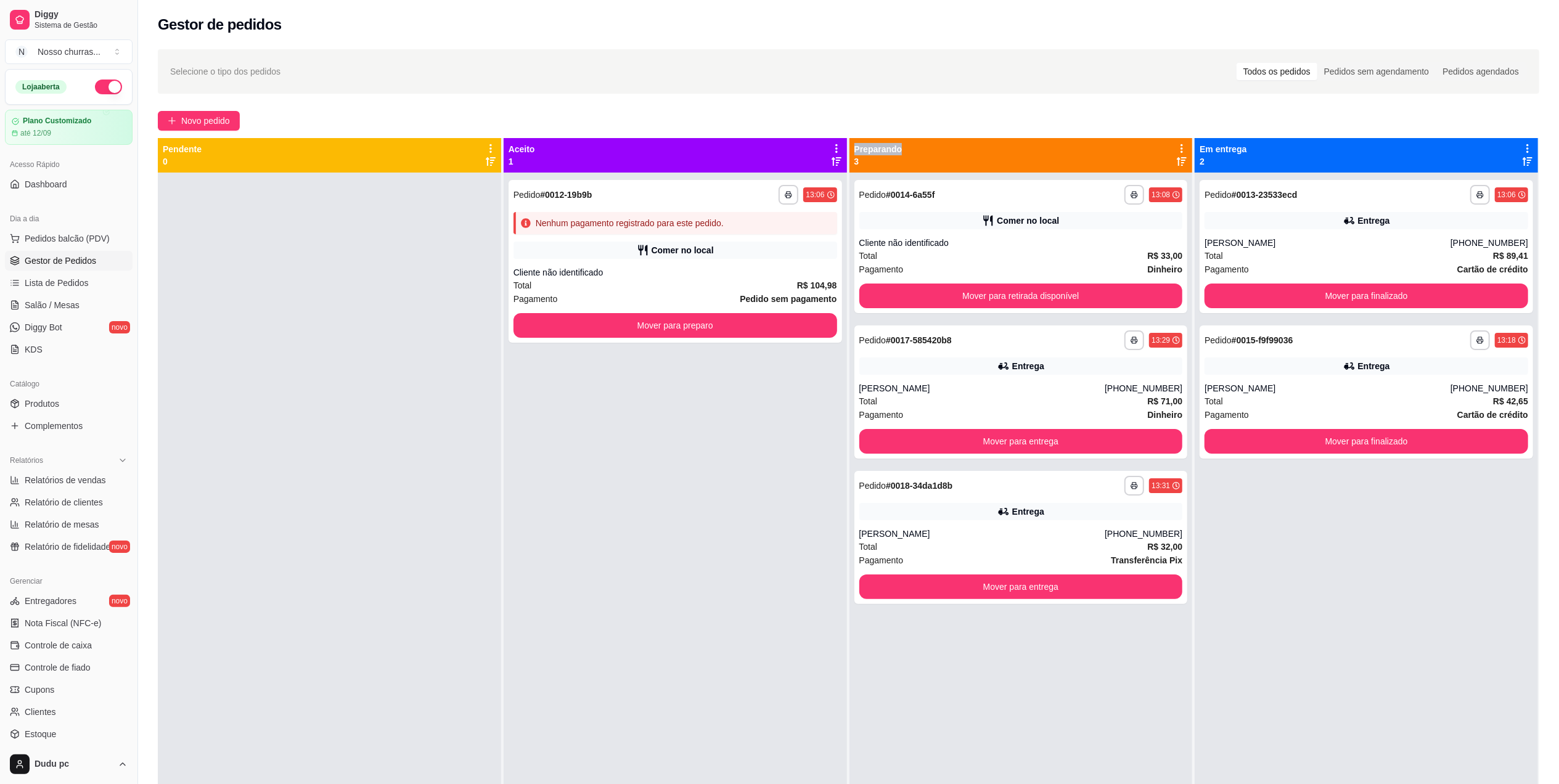
click at [521, 373] on div "**********" at bounding box center [675, 564] width 344 height 784
click at [802, 272] on div "Cliente não identificado" at bounding box center [675, 273] width 324 height 13
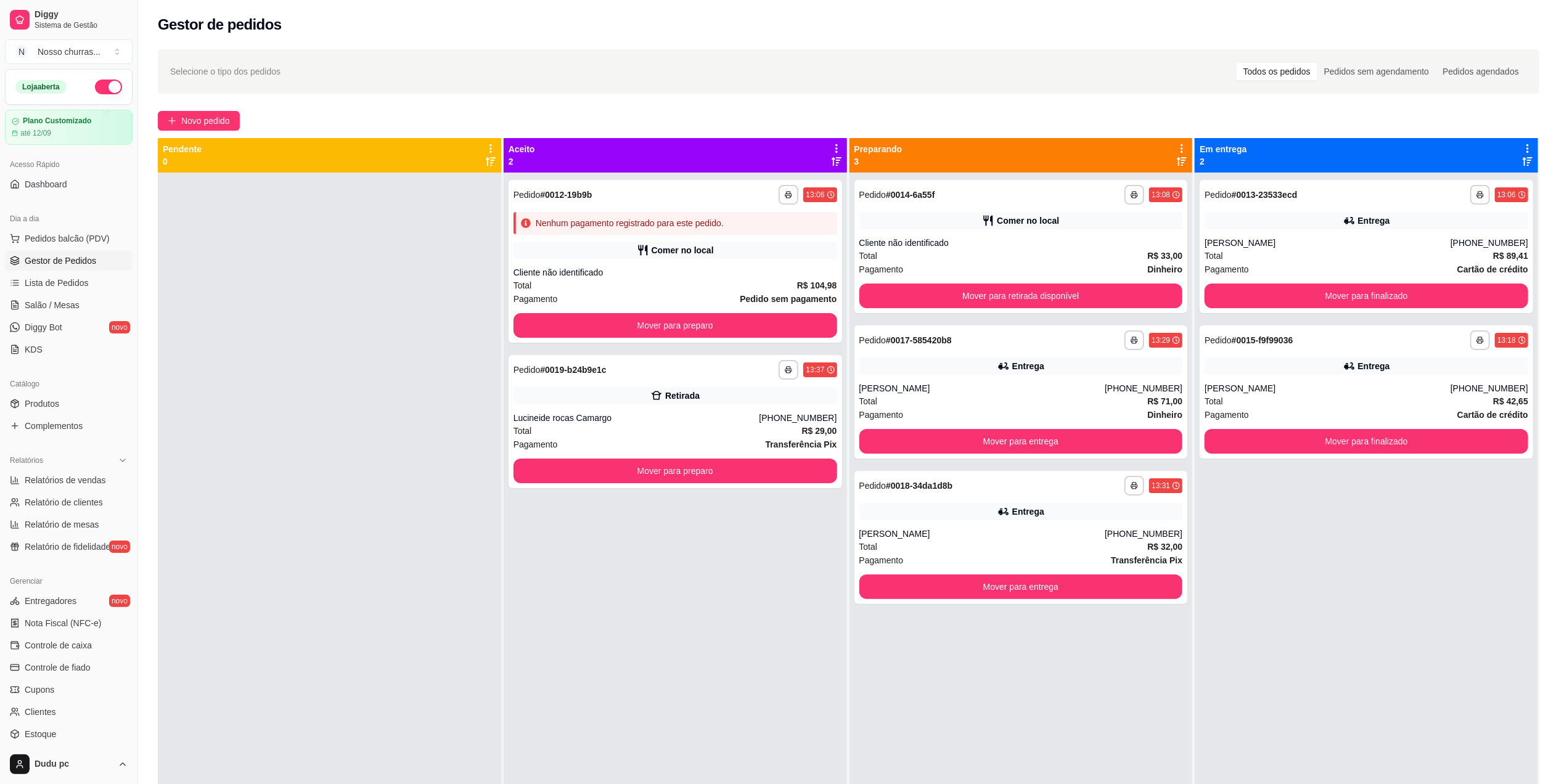
click at [587, 297] on div "Pagamento Pedido sem pagamento" at bounding box center [675, 298] width 324 height 14
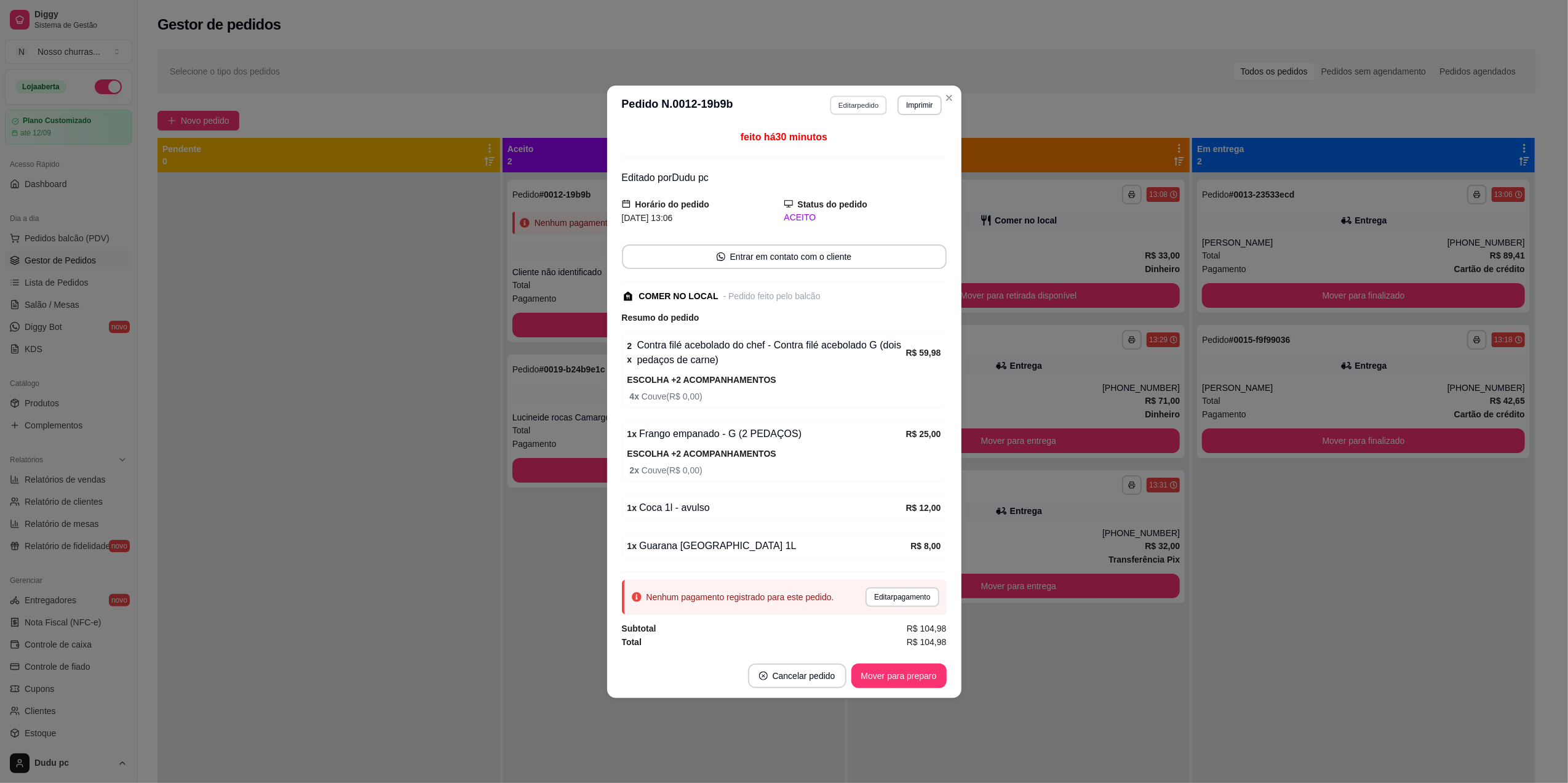
click at [854, 101] on button "Editar pedido" at bounding box center [858, 104] width 57 height 19
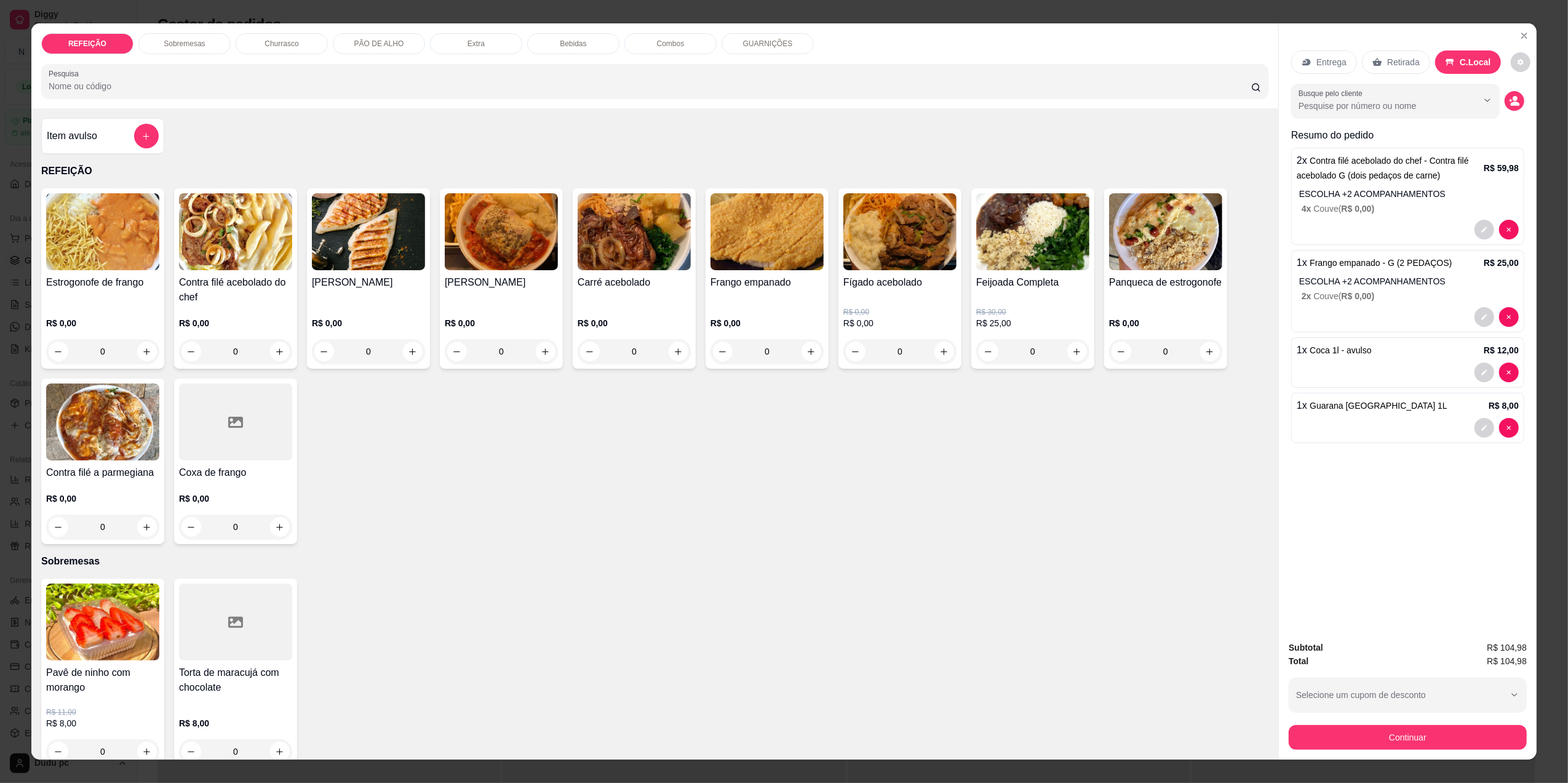
click at [187, 39] on p "Sobremesas" at bounding box center [185, 43] width 42 height 10
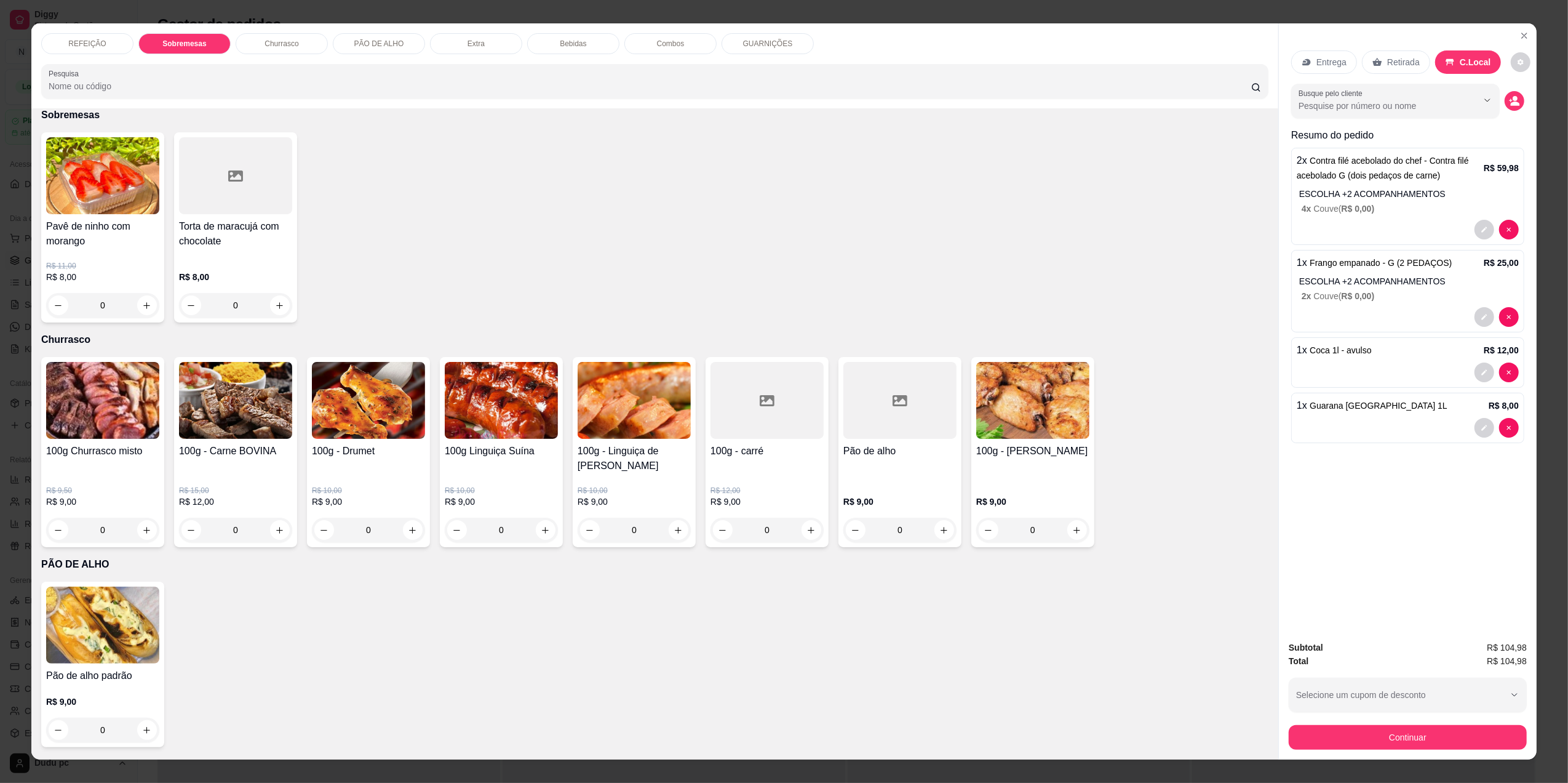
scroll to position [15, 0]
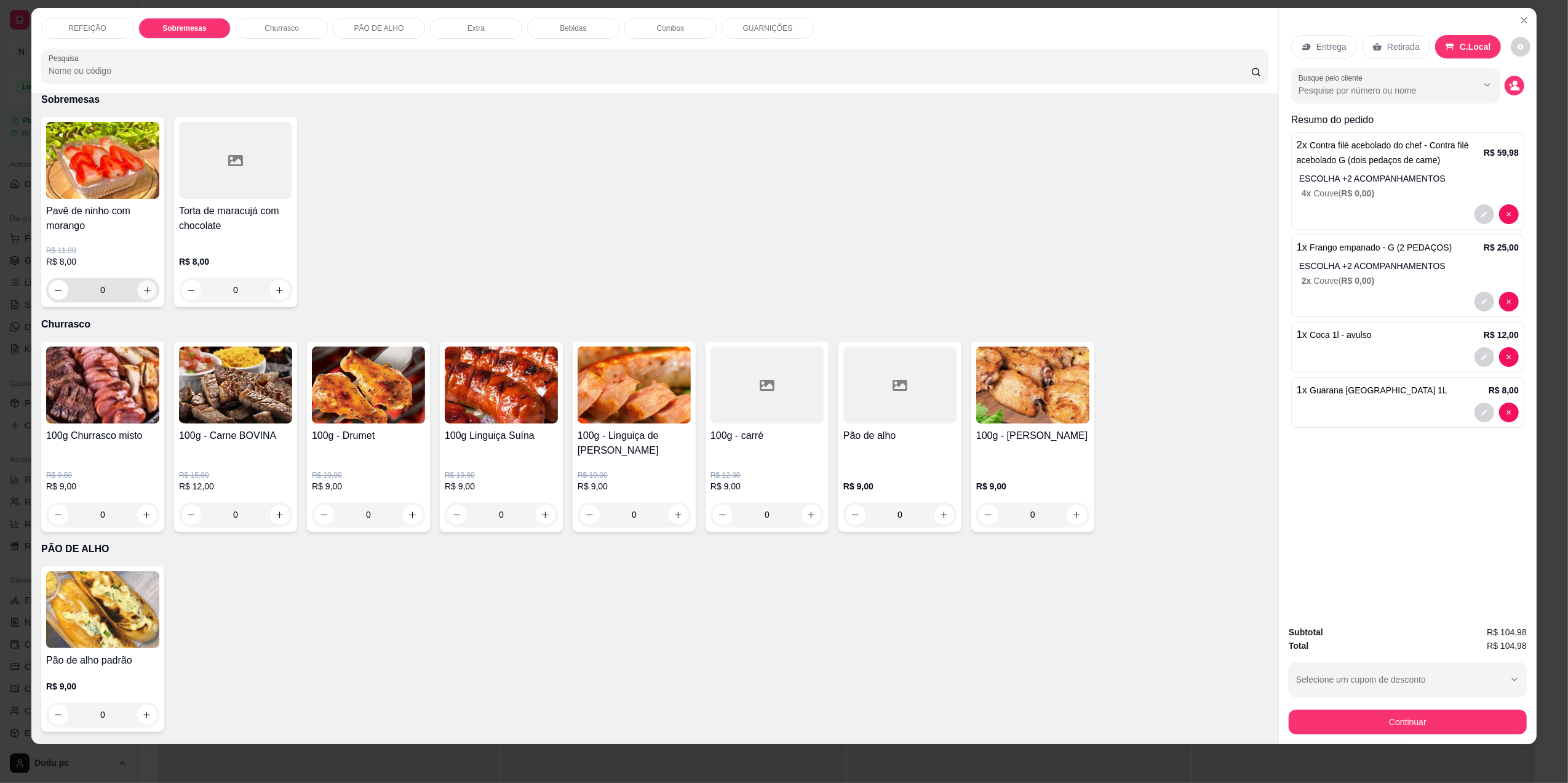
click at [144, 291] on icon "increase-product-quantity" at bounding box center [147, 290] width 9 height 9
type input "1"
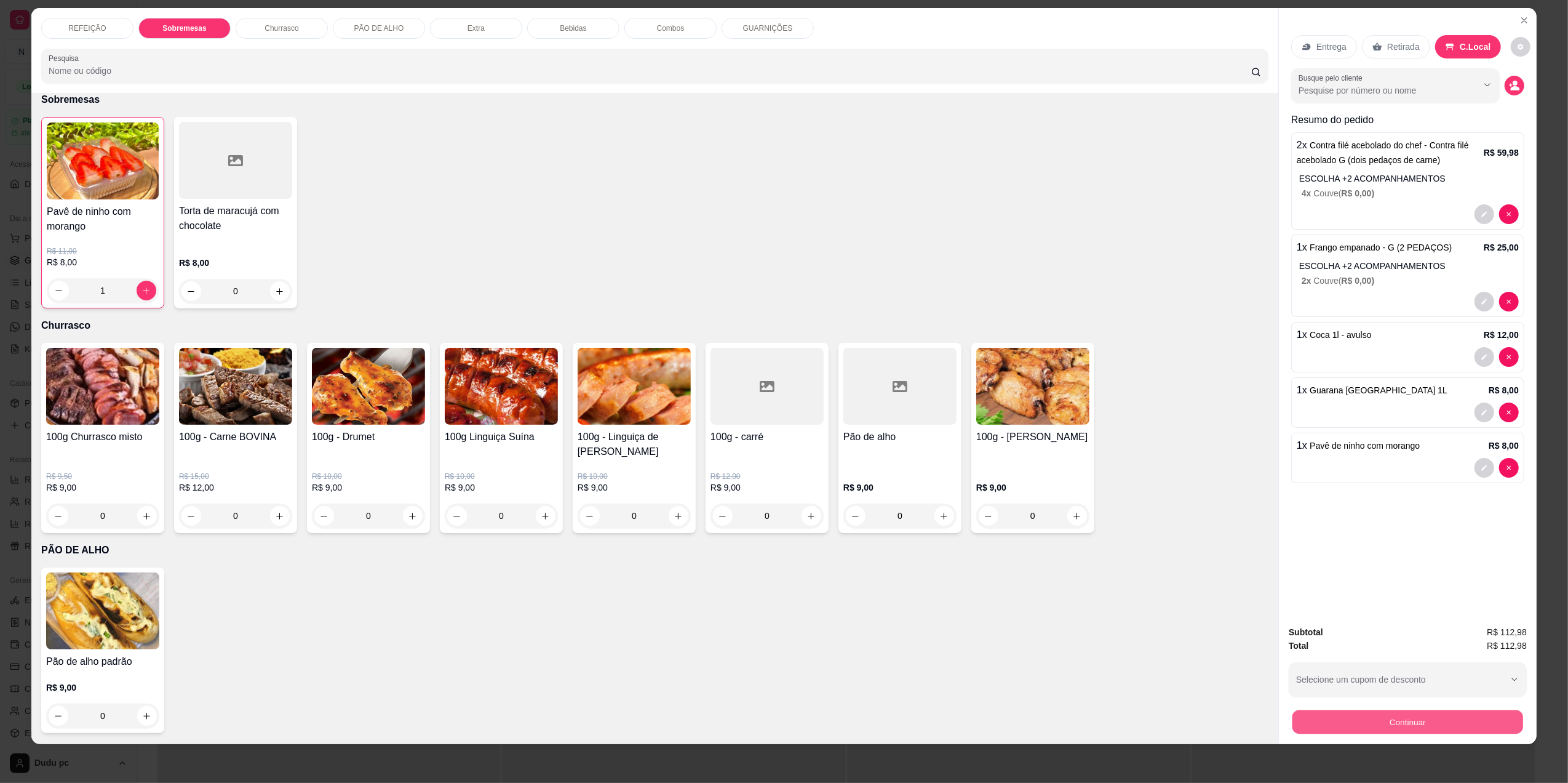
click at [1368, 719] on button "Continuar" at bounding box center [1407, 721] width 231 height 24
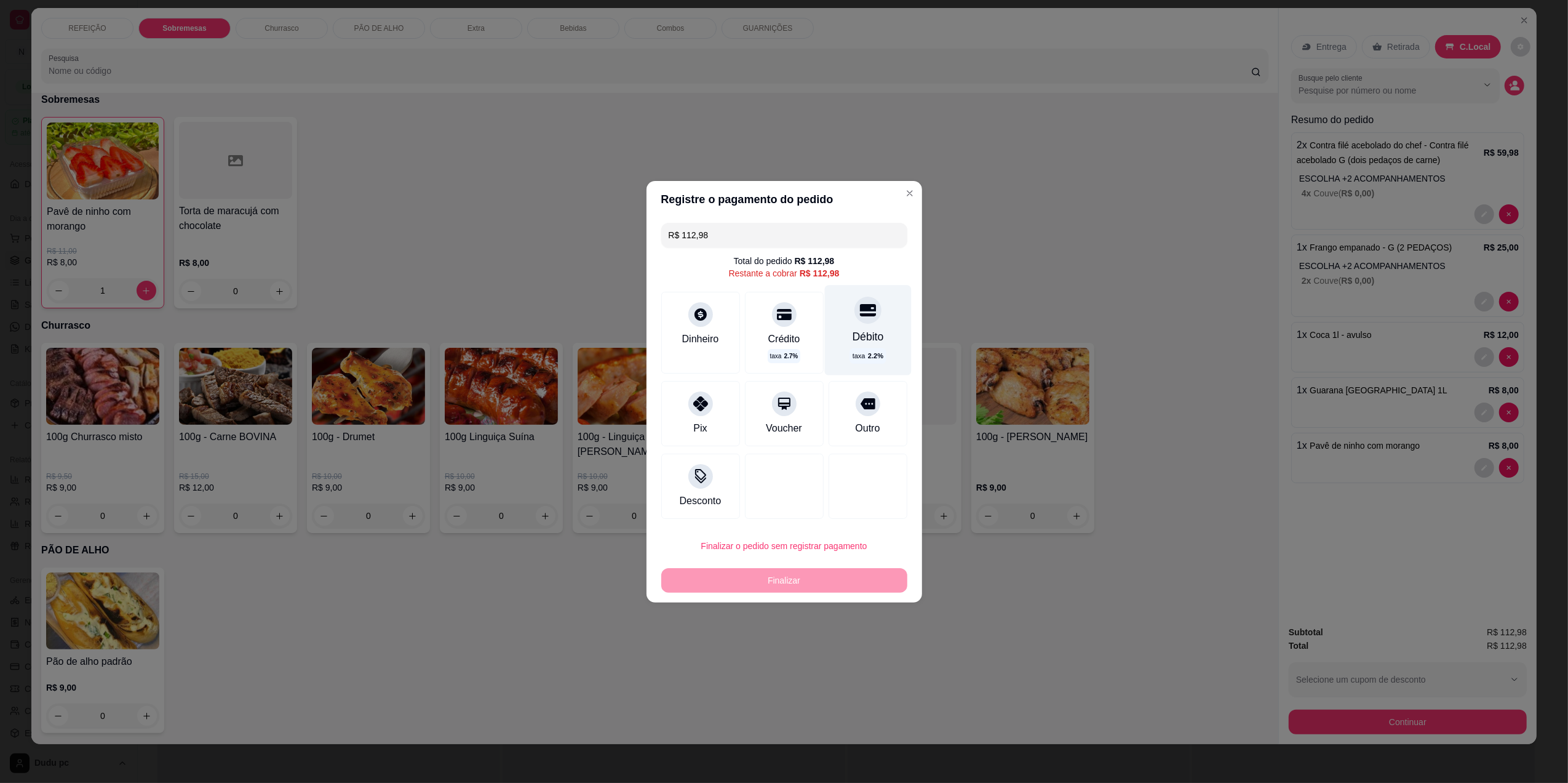
click at [860, 326] on div "Débito taxa 2.2 %" at bounding box center [868, 329] width 87 height 90
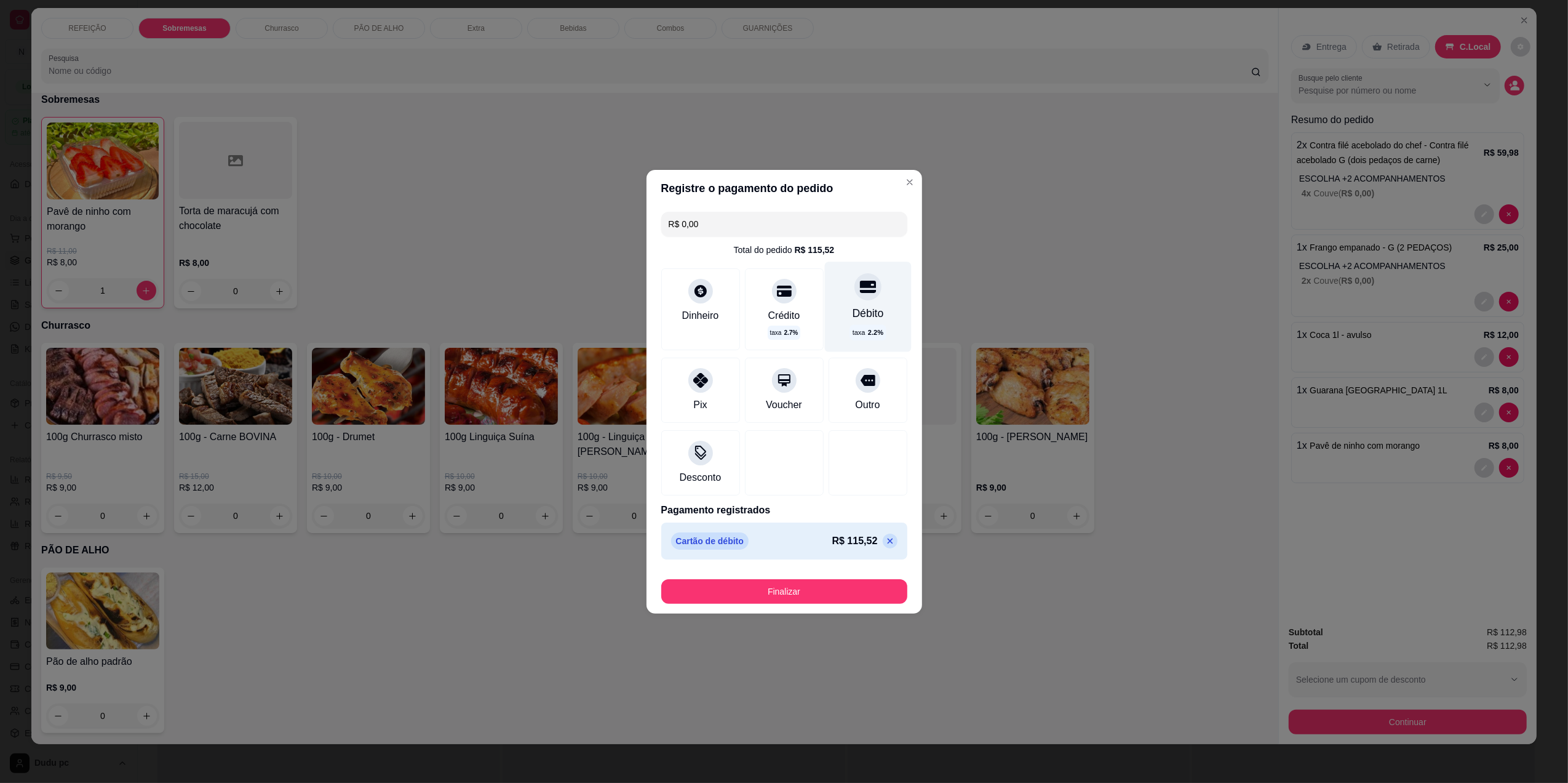
type input "R$ 0,00"
click at [760, 601] on button "Finalizar" at bounding box center [784, 591] width 246 height 24
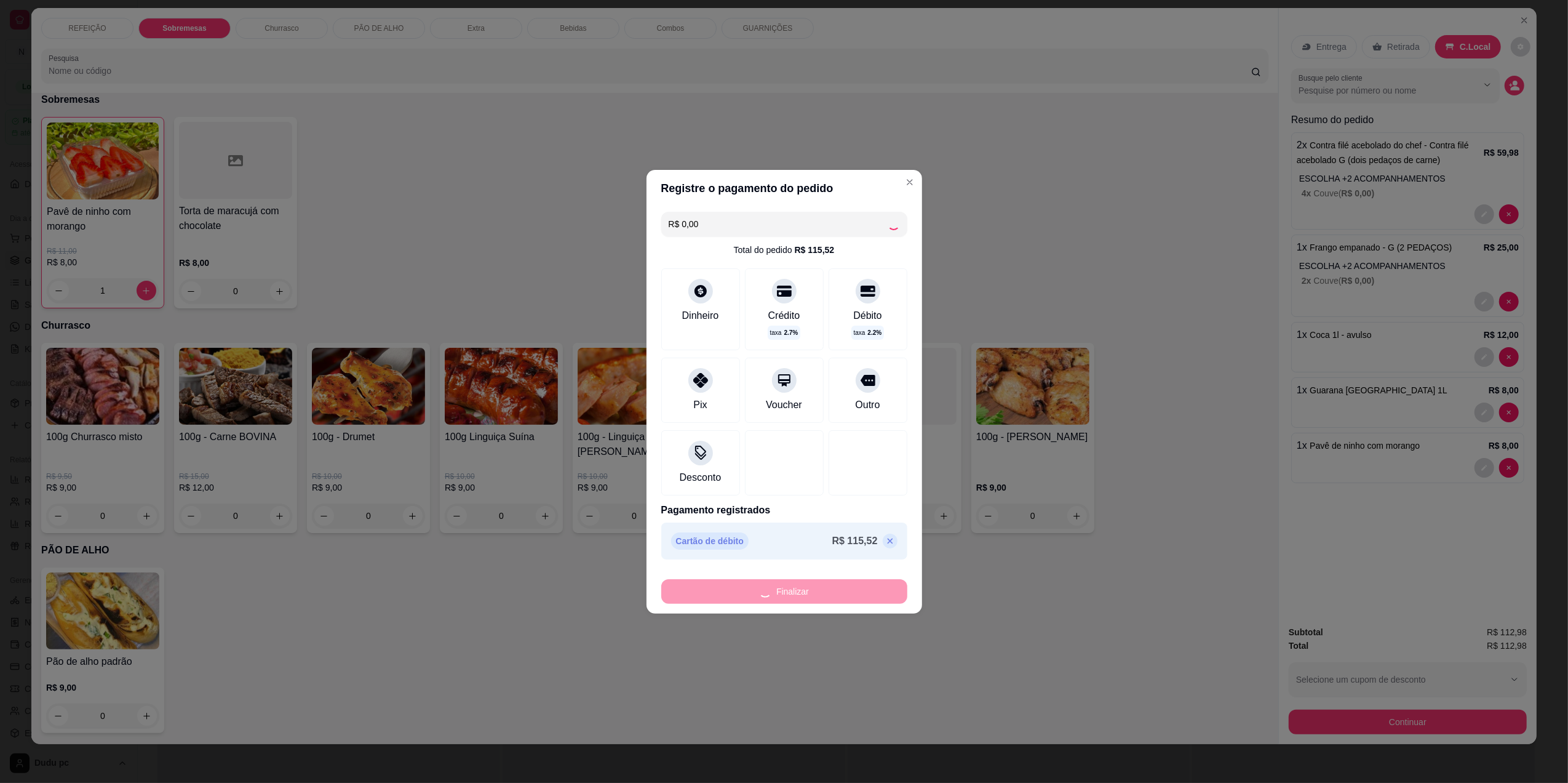
type input "0"
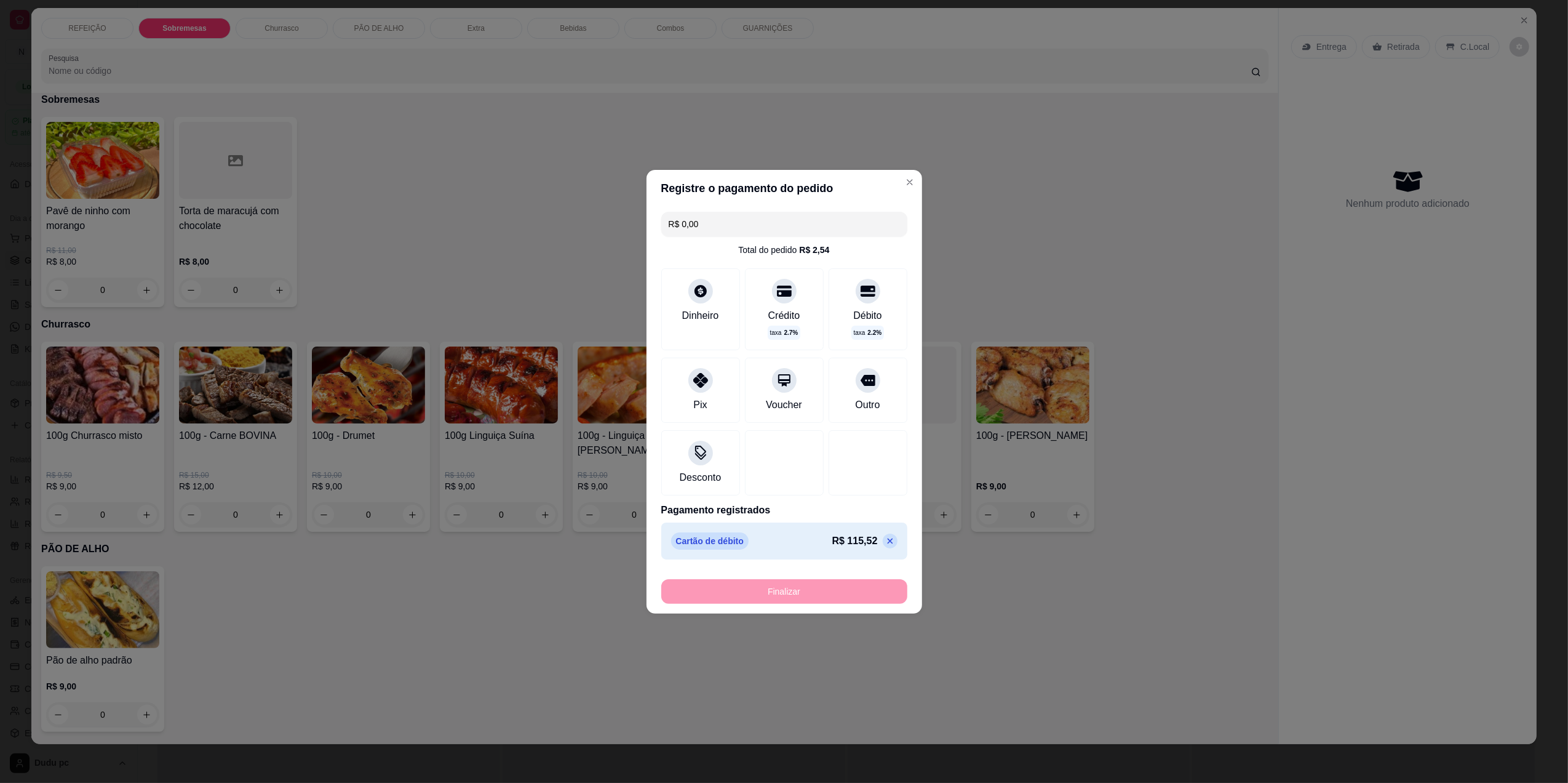
type input "-R$ 112,98"
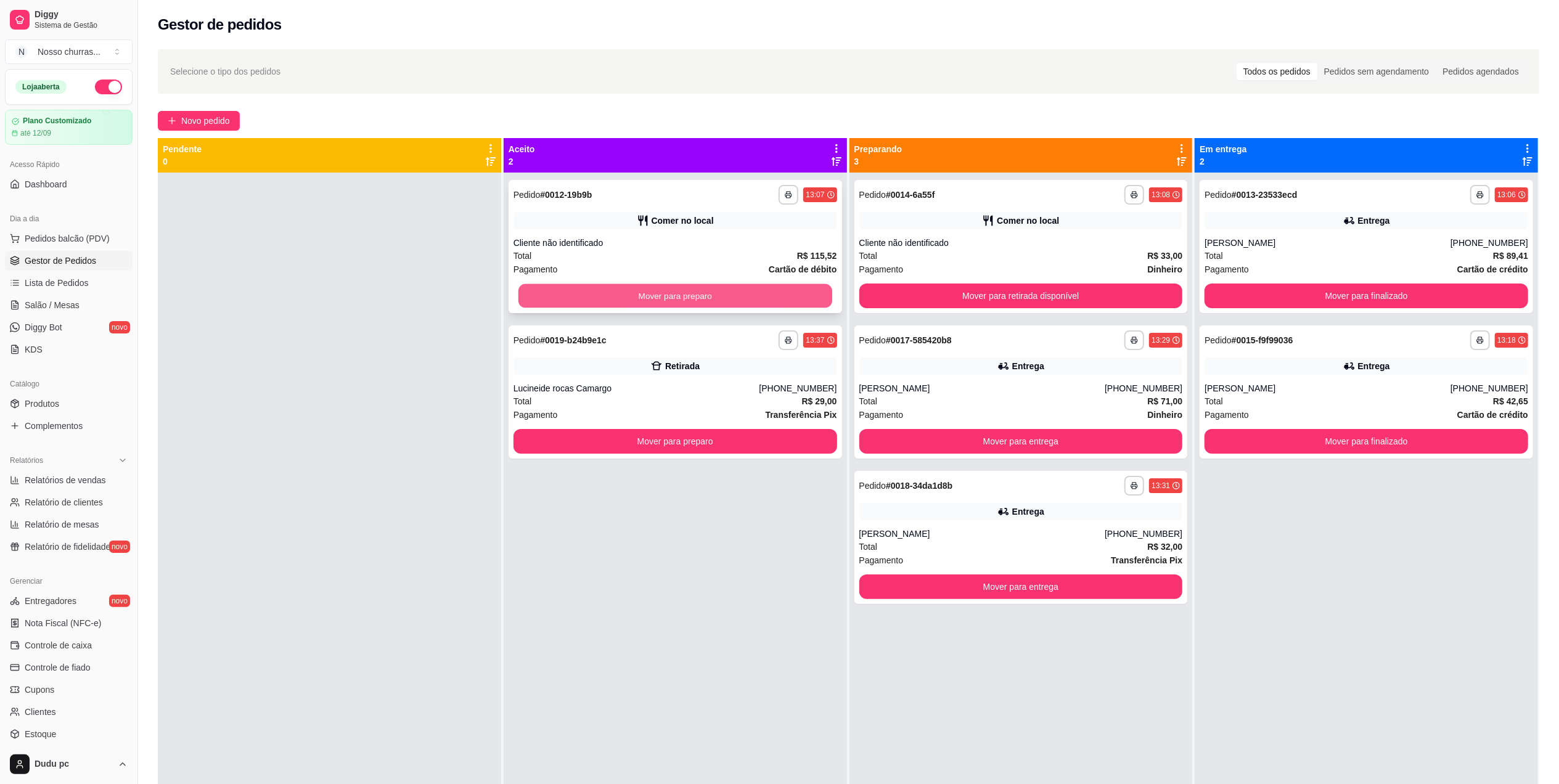
click at [679, 292] on button "Mover para preparo" at bounding box center [676, 295] width 314 height 24
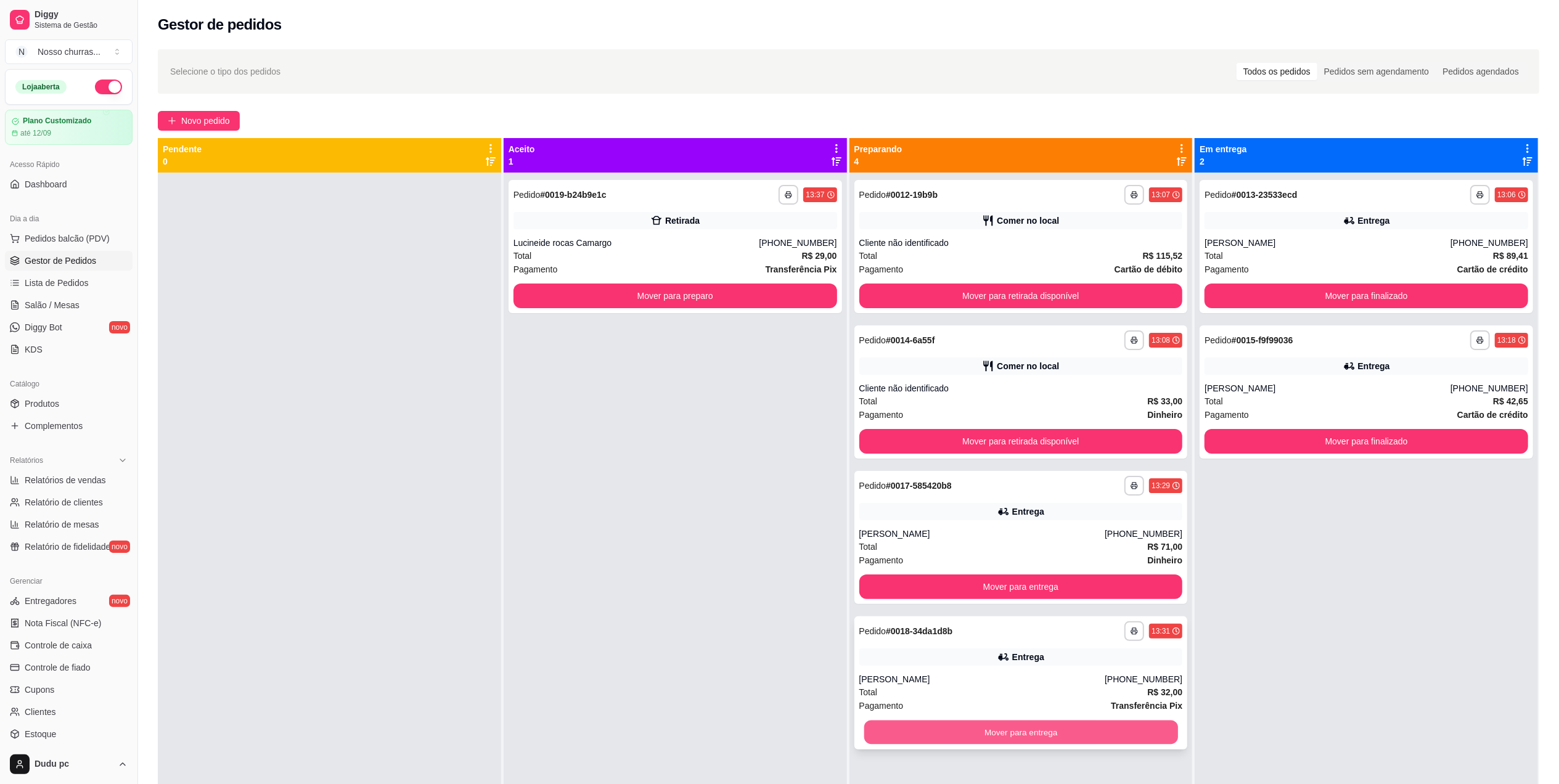
click at [1043, 729] on button "Mover para entrega" at bounding box center [1020, 732] width 314 height 24
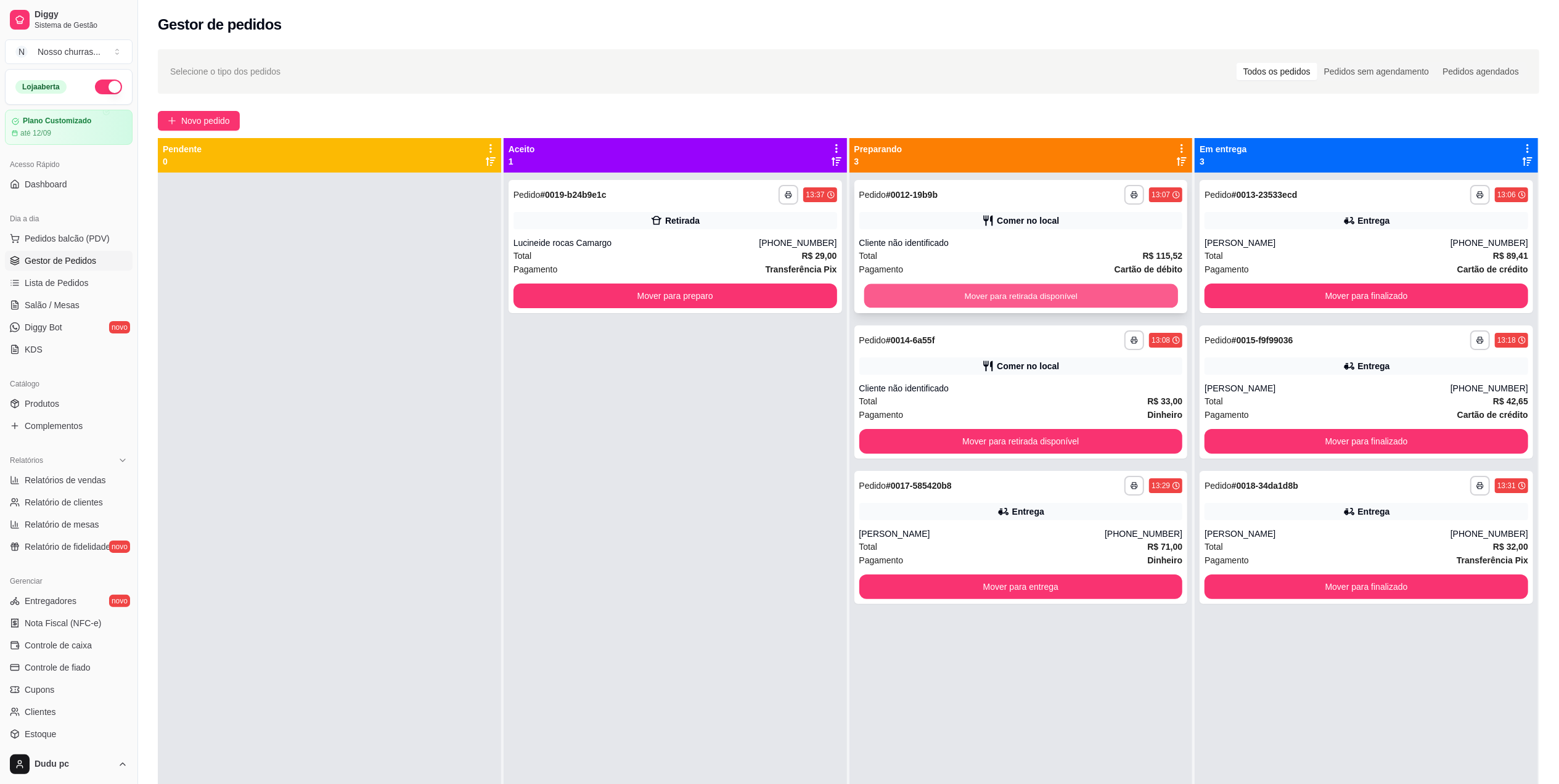
click at [1005, 297] on button "Mover para retirada disponível" at bounding box center [1020, 295] width 314 height 24
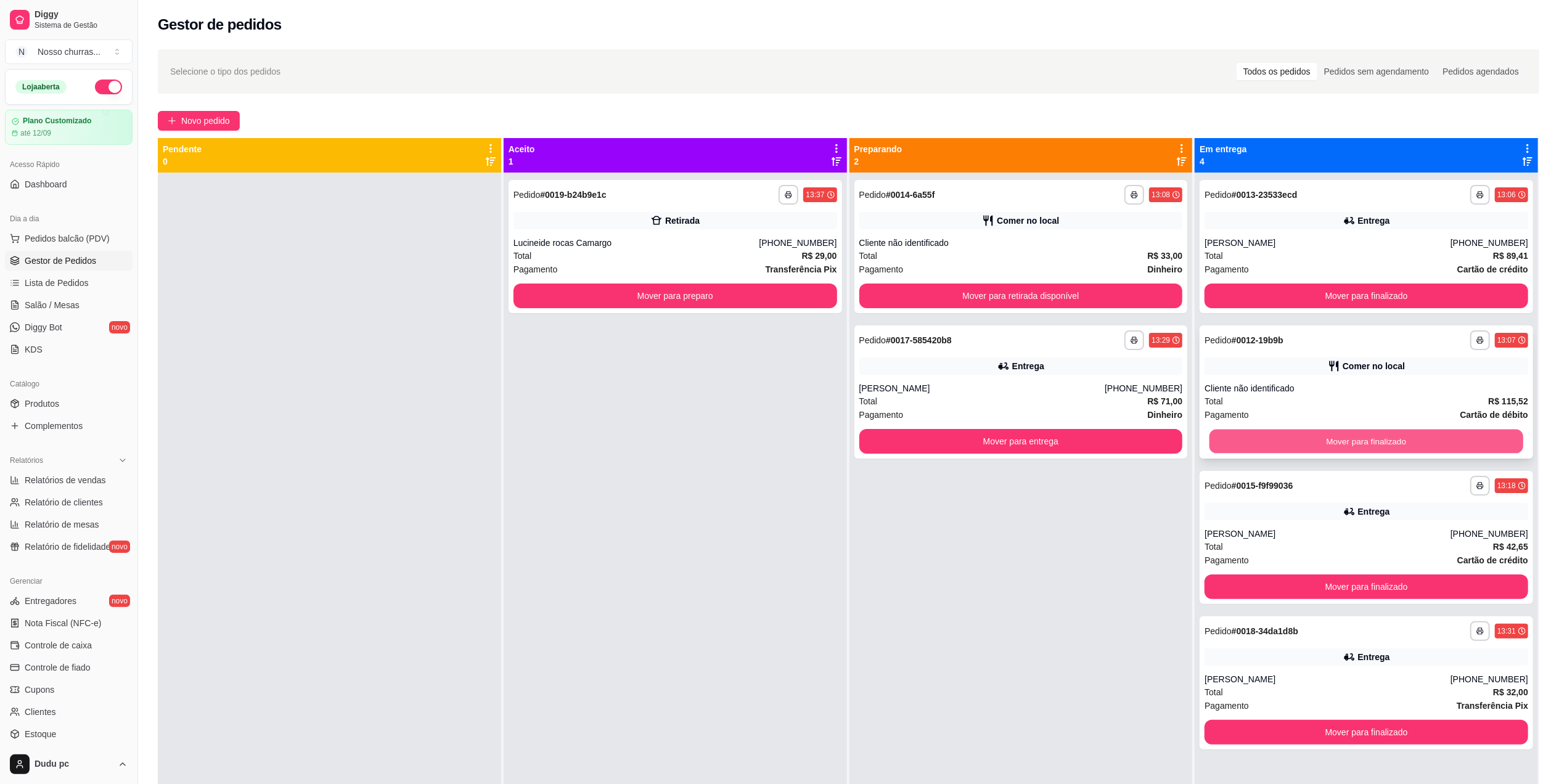
click at [1307, 431] on button "Mover para finalizado" at bounding box center [1367, 441] width 314 height 24
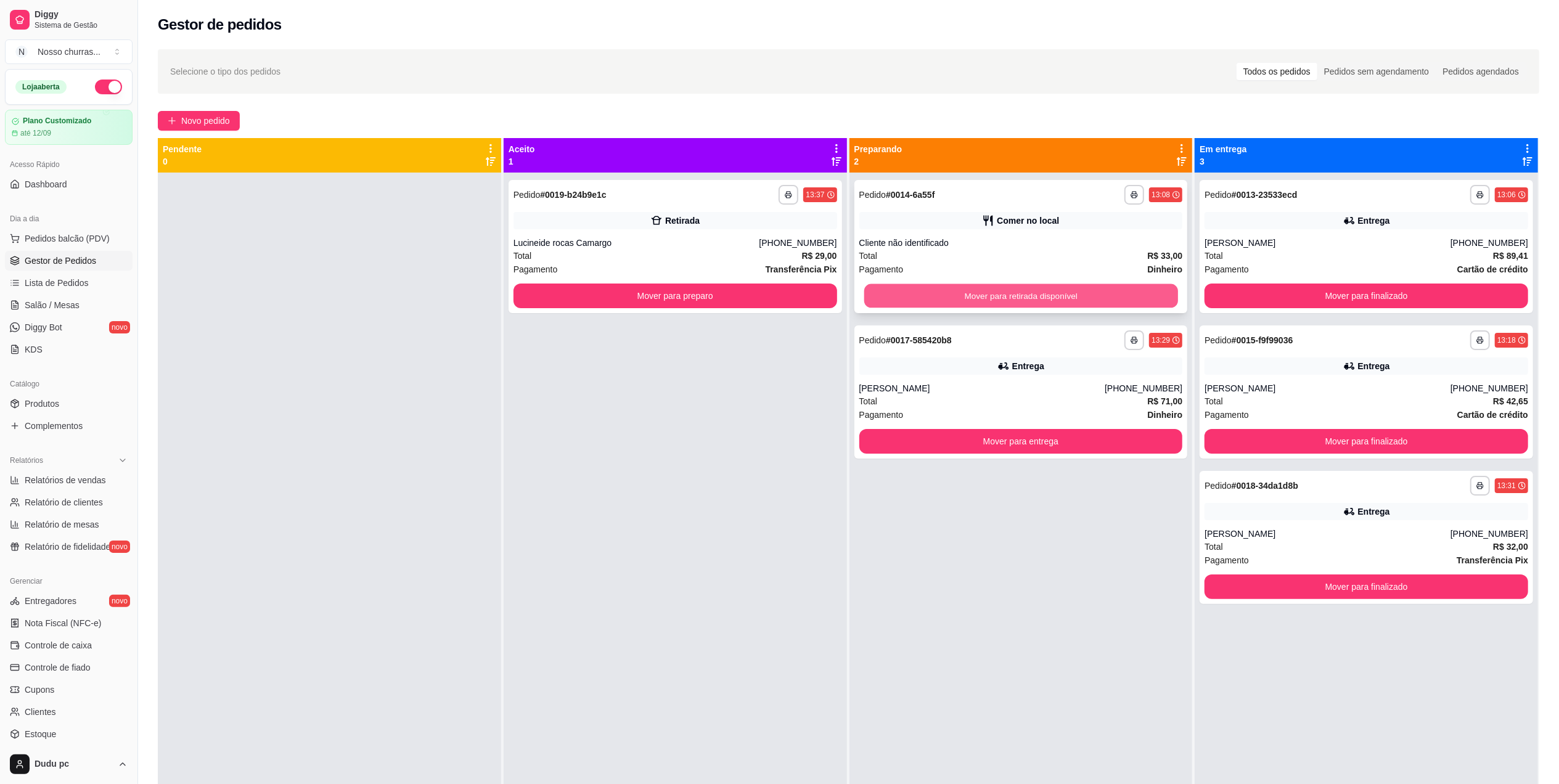
click at [999, 297] on button "Mover para retirada disponível" at bounding box center [1020, 295] width 314 height 24
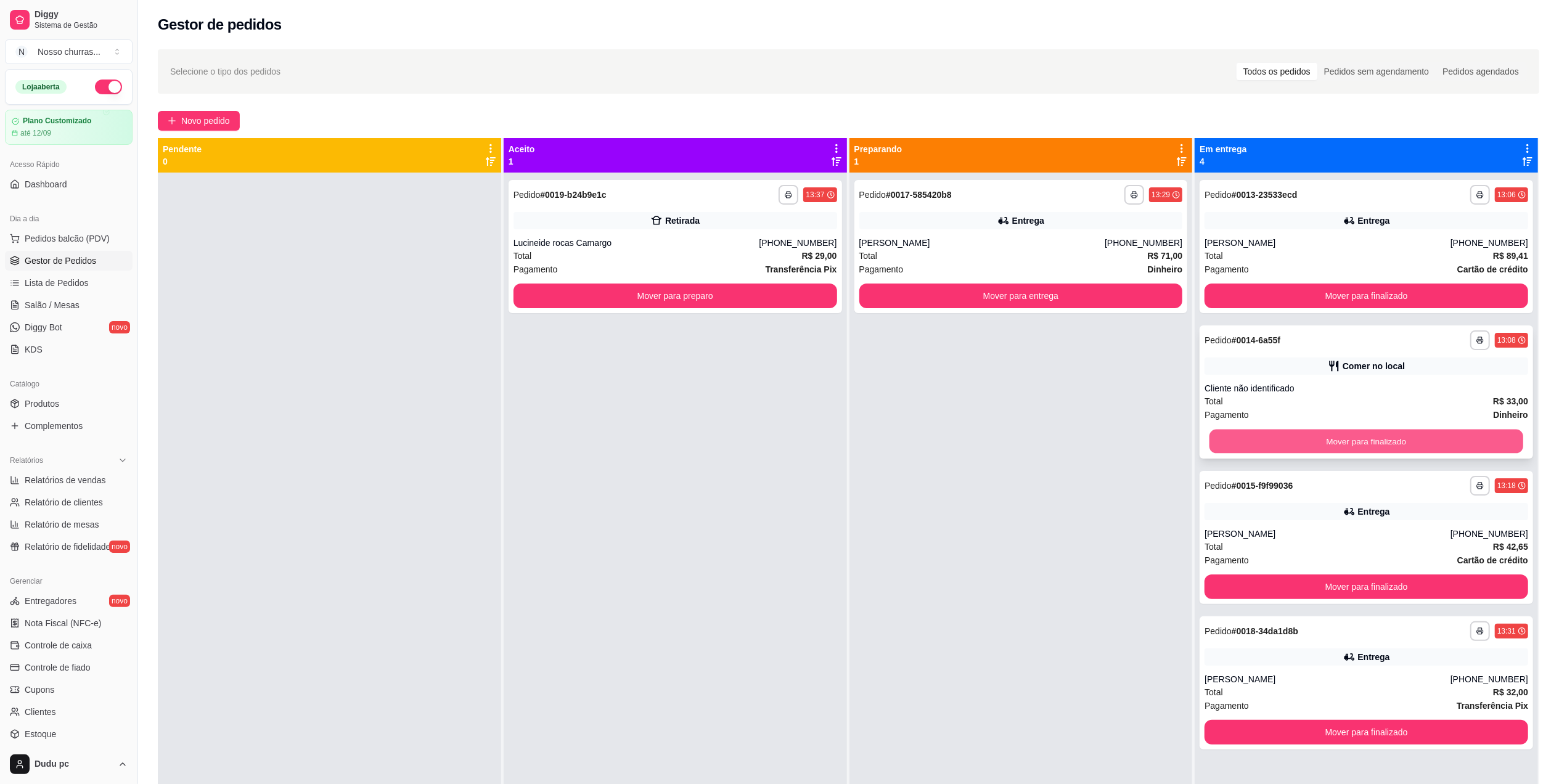
click at [1283, 440] on button "Mover para finalizado" at bounding box center [1367, 441] width 314 height 24
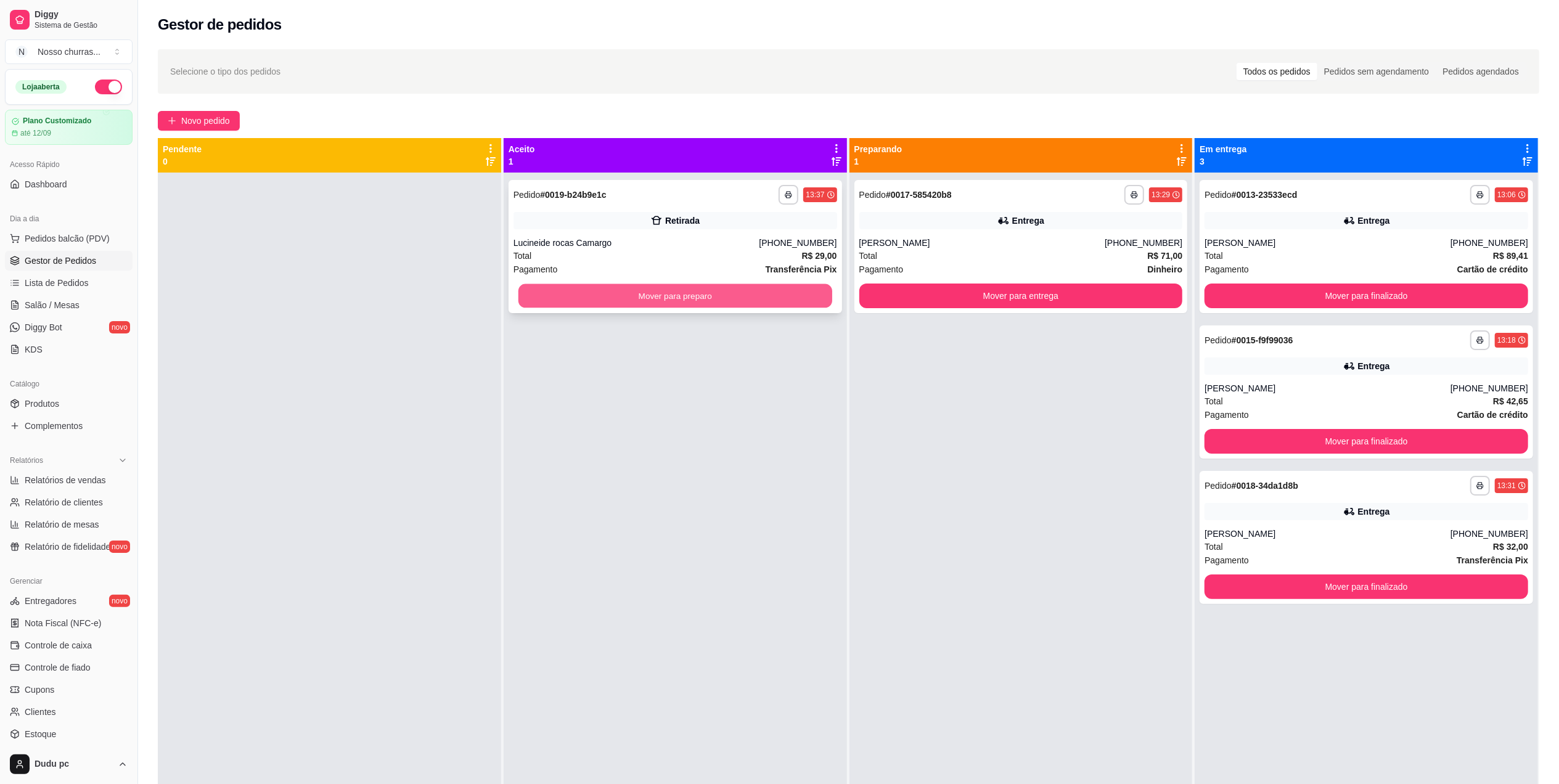
click at [802, 294] on button "Mover para preparo" at bounding box center [676, 295] width 314 height 24
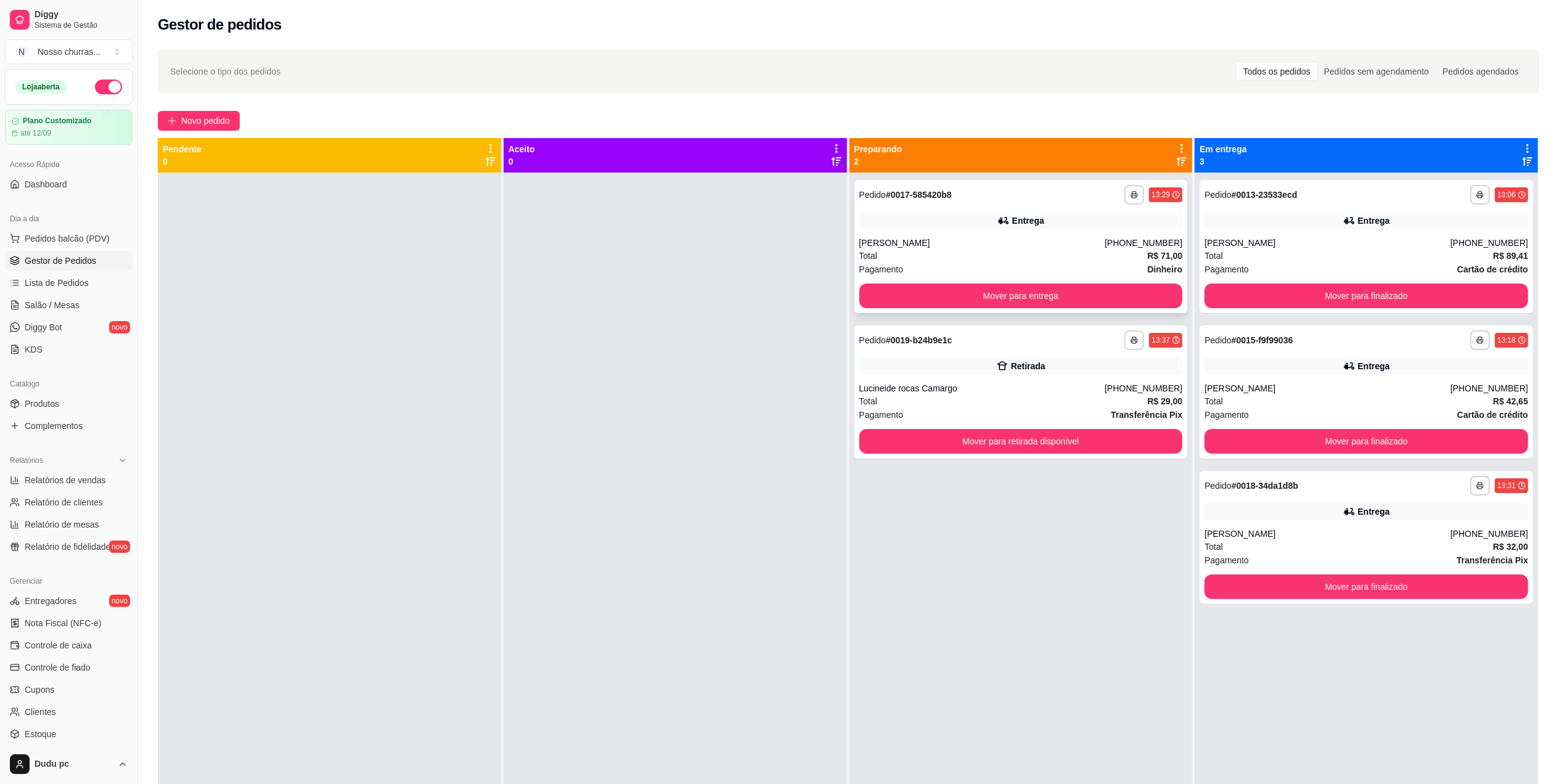
click at [1078, 242] on div "[PERSON_NAME]" at bounding box center [982, 243] width 246 height 13
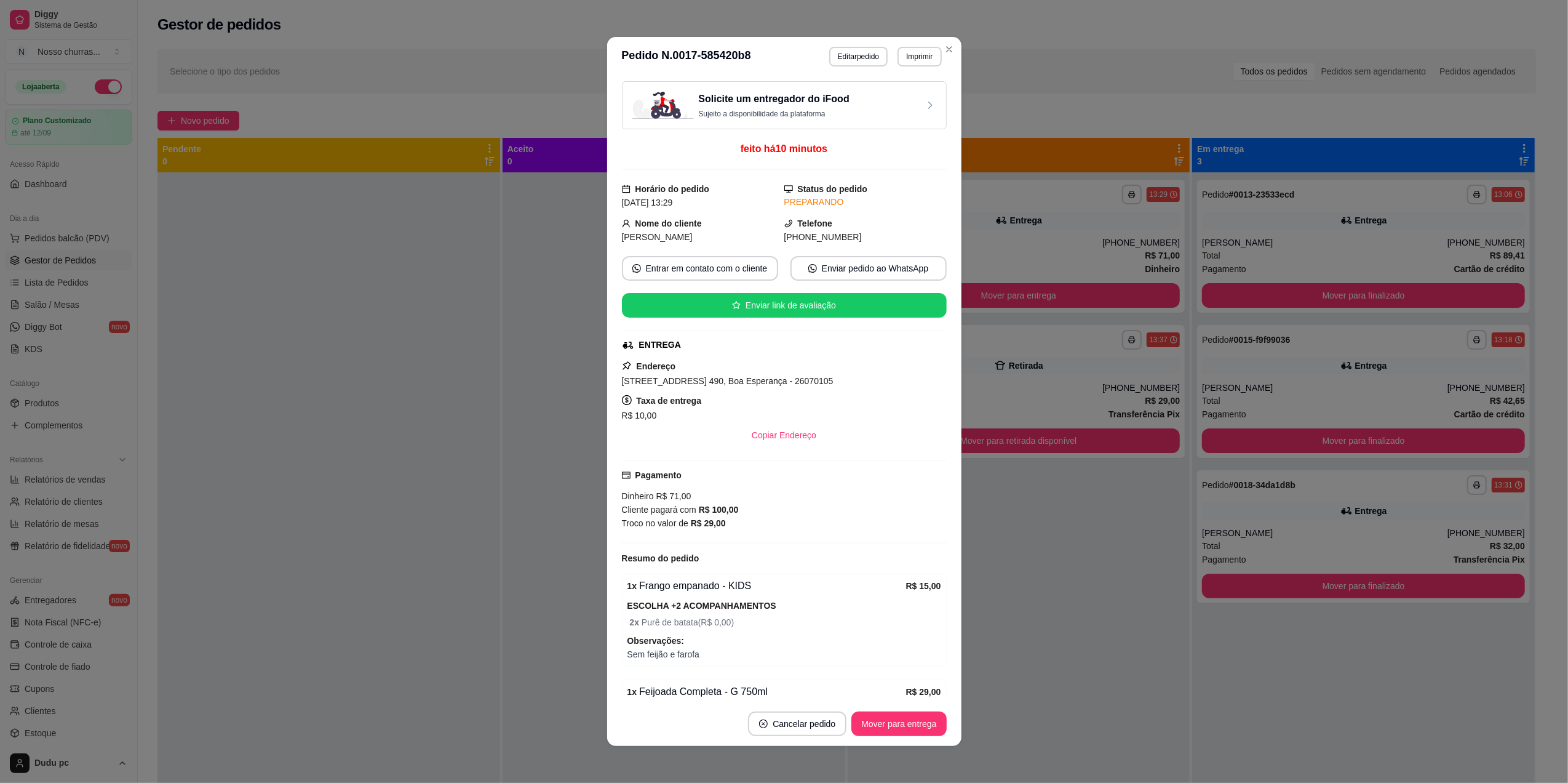
click at [864, 43] on header "**********" at bounding box center [784, 57] width 355 height 40
click at [838, 57] on button "Editar pedido" at bounding box center [858, 56] width 57 height 19
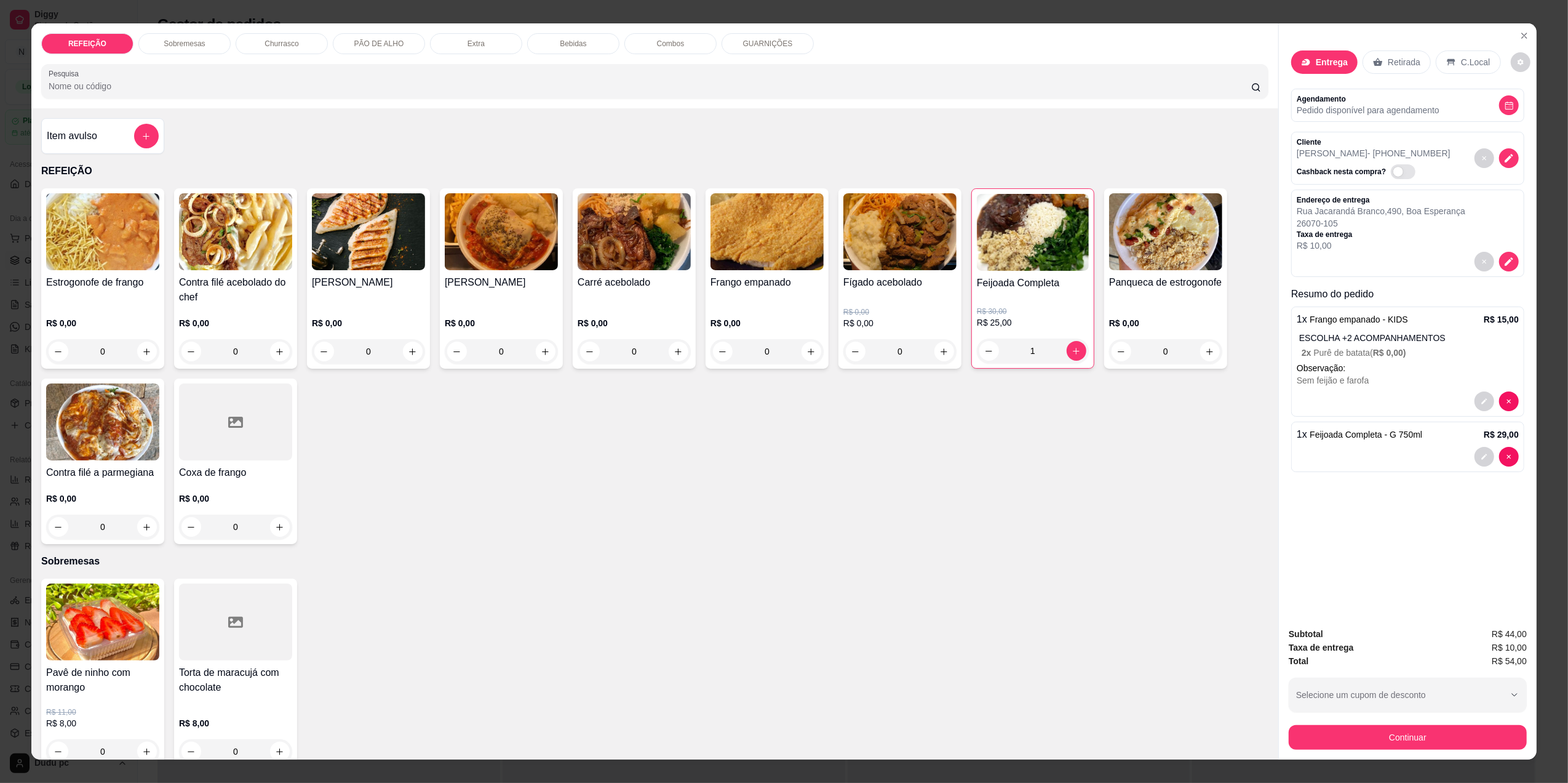
click at [1044, 316] on p "R$ 30,00" at bounding box center [1033, 311] width 112 height 10
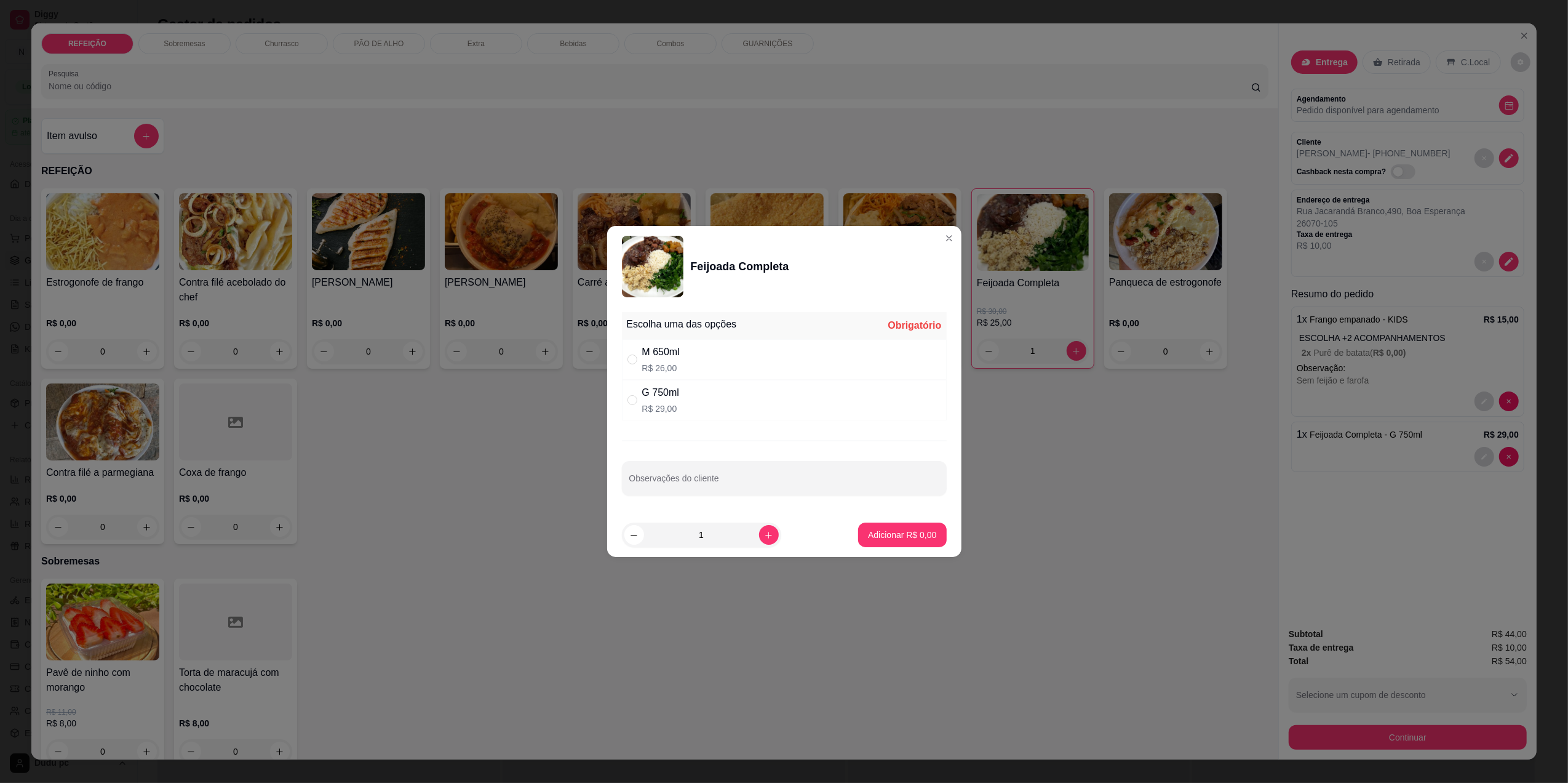
click at [735, 357] on div "M 650ml R$ 26,00" at bounding box center [784, 359] width 325 height 41
radio input "true"
click at [887, 533] on p "Adicionar R$ 26,00" at bounding box center [899, 534] width 71 height 12
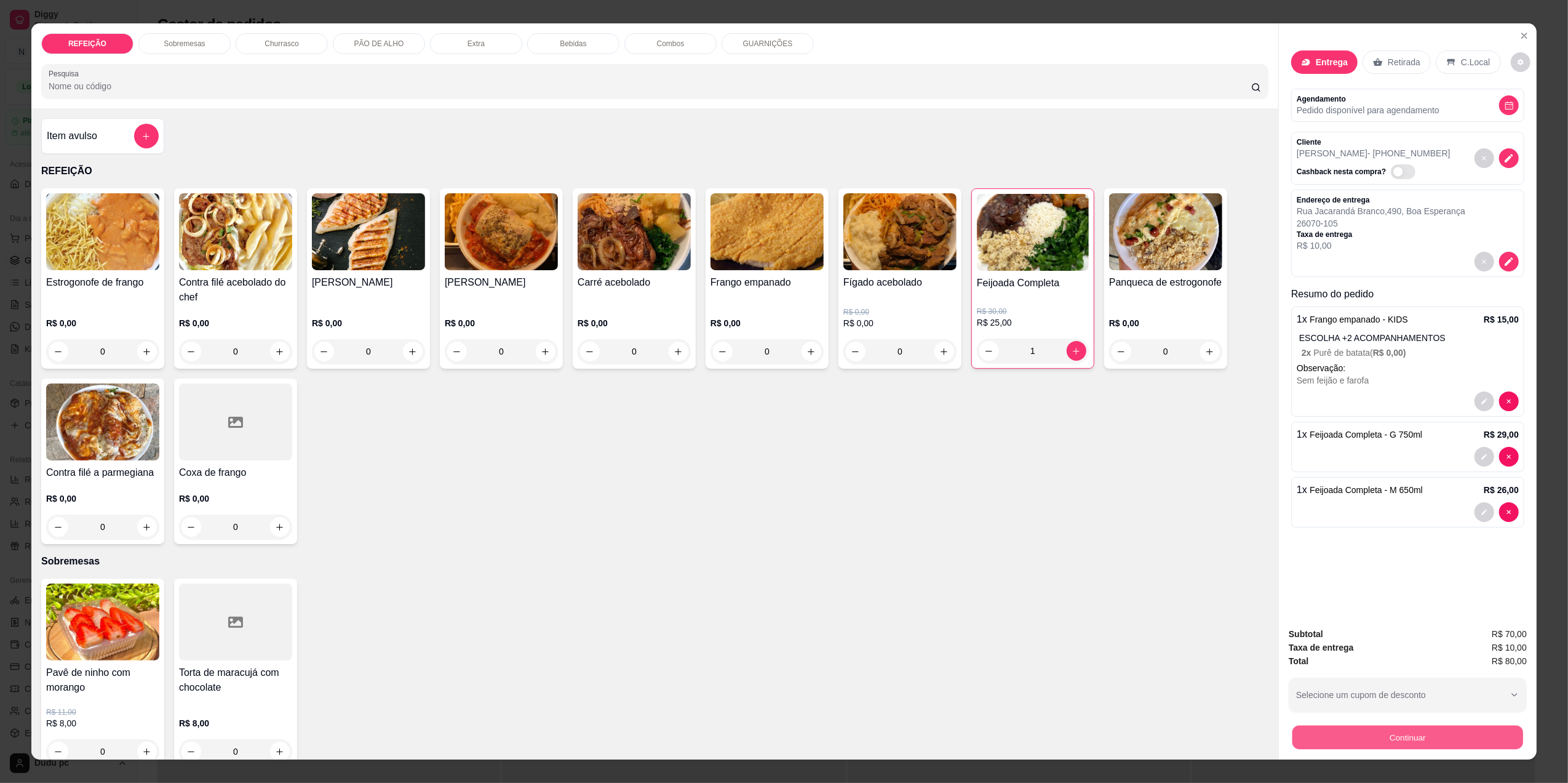
click at [1313, 733] on button "Continuar" at bounding box center [1407, 737] width 231 height 24
click at [143, 137] on icon "add-separate-item" at bounding box center [146, 136] width 6 height 6
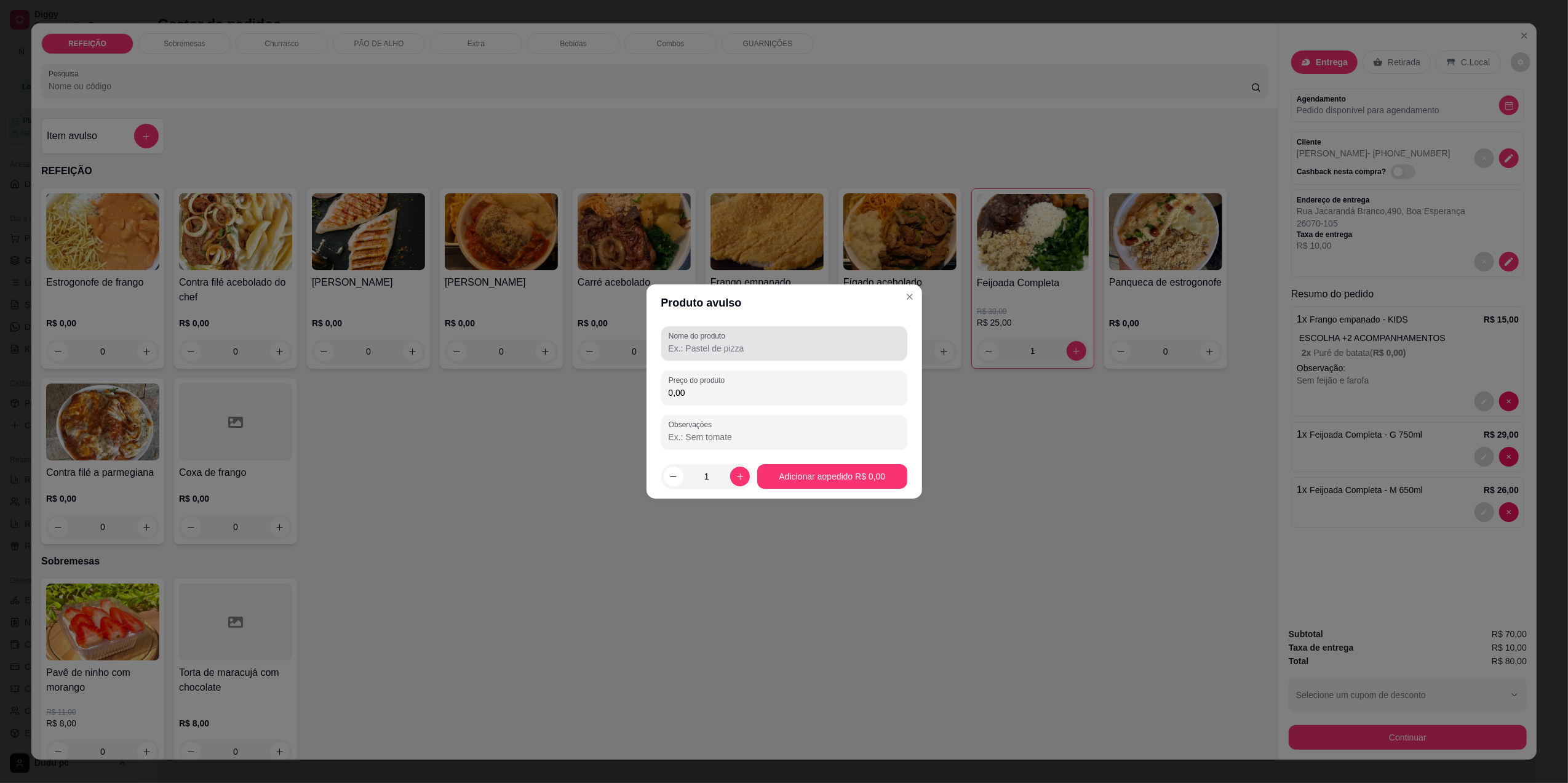
click at [775, 333] on div at bounding box center [784, 343] width 232 height 24
type input "batata frita na feijoada m"
click at [752, 389] on input "0,00" at bounding box center [784, 393] width 232 height 13
type input "2,00"
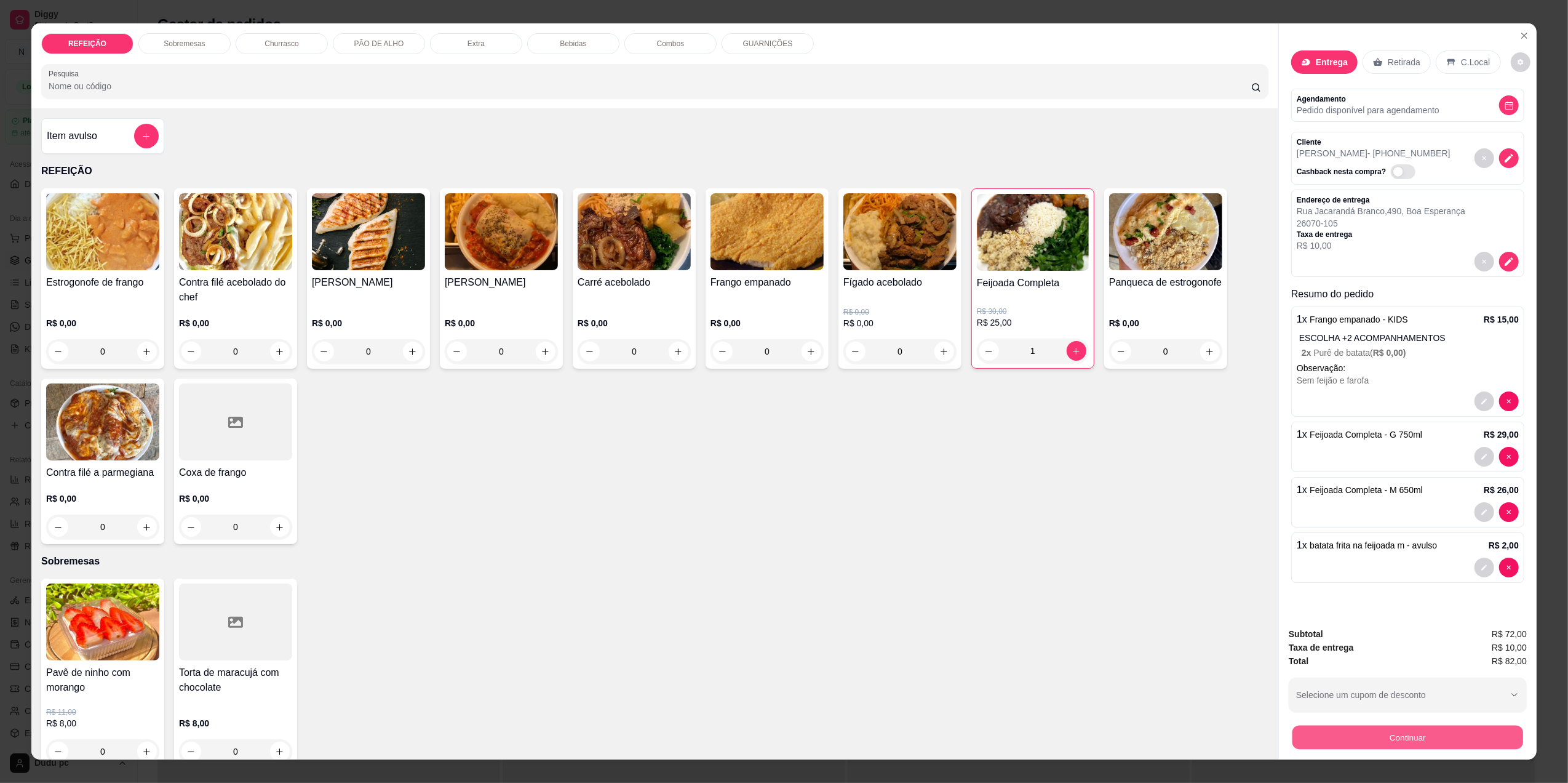
click at [1349, 744] on button "Continuar" at bounding box center [1407, 737] width 231 height 24
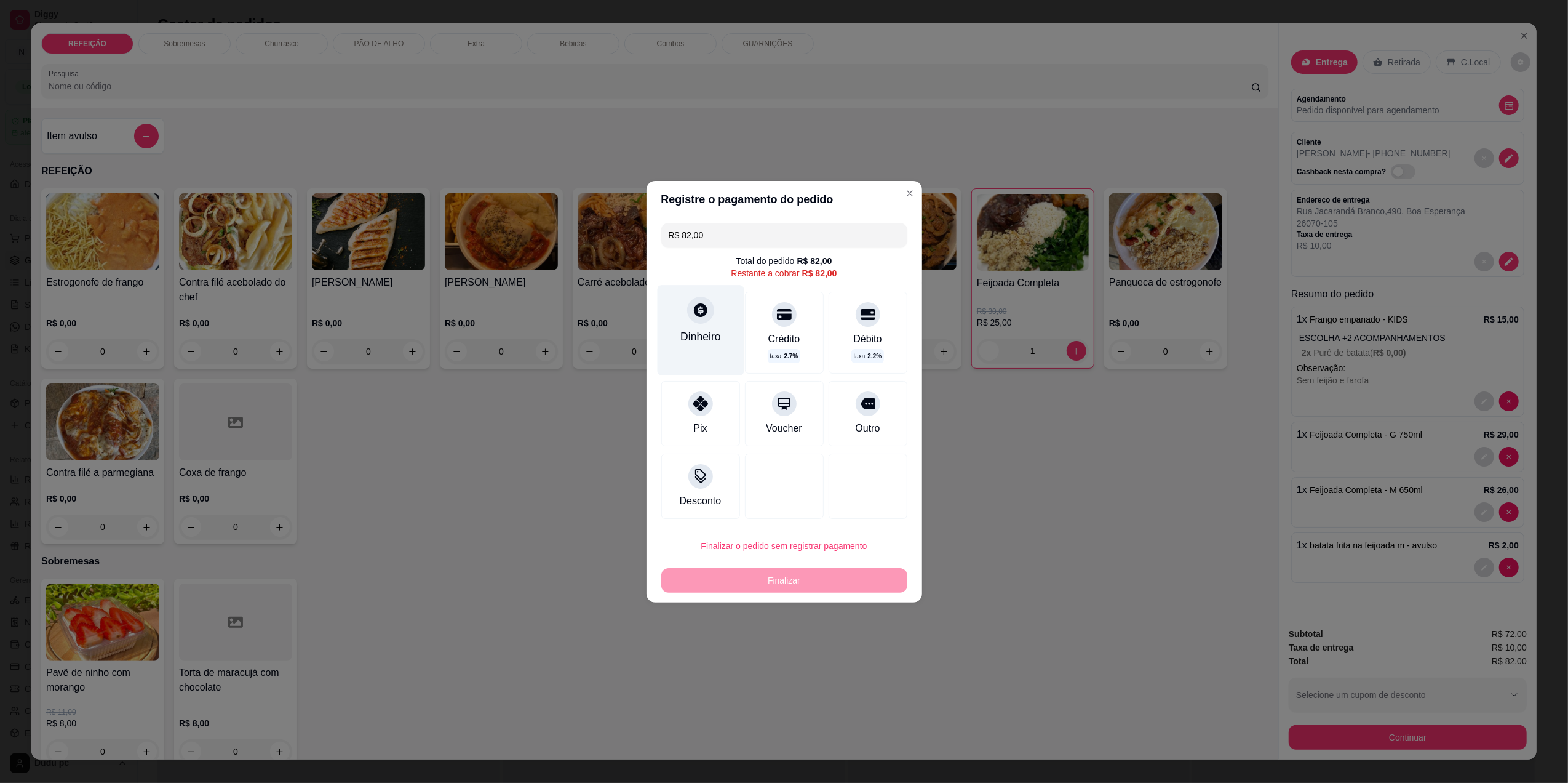
click at [680, 332] on div "Dinheiro" at bounding box center [700, 337] width 41 height 16
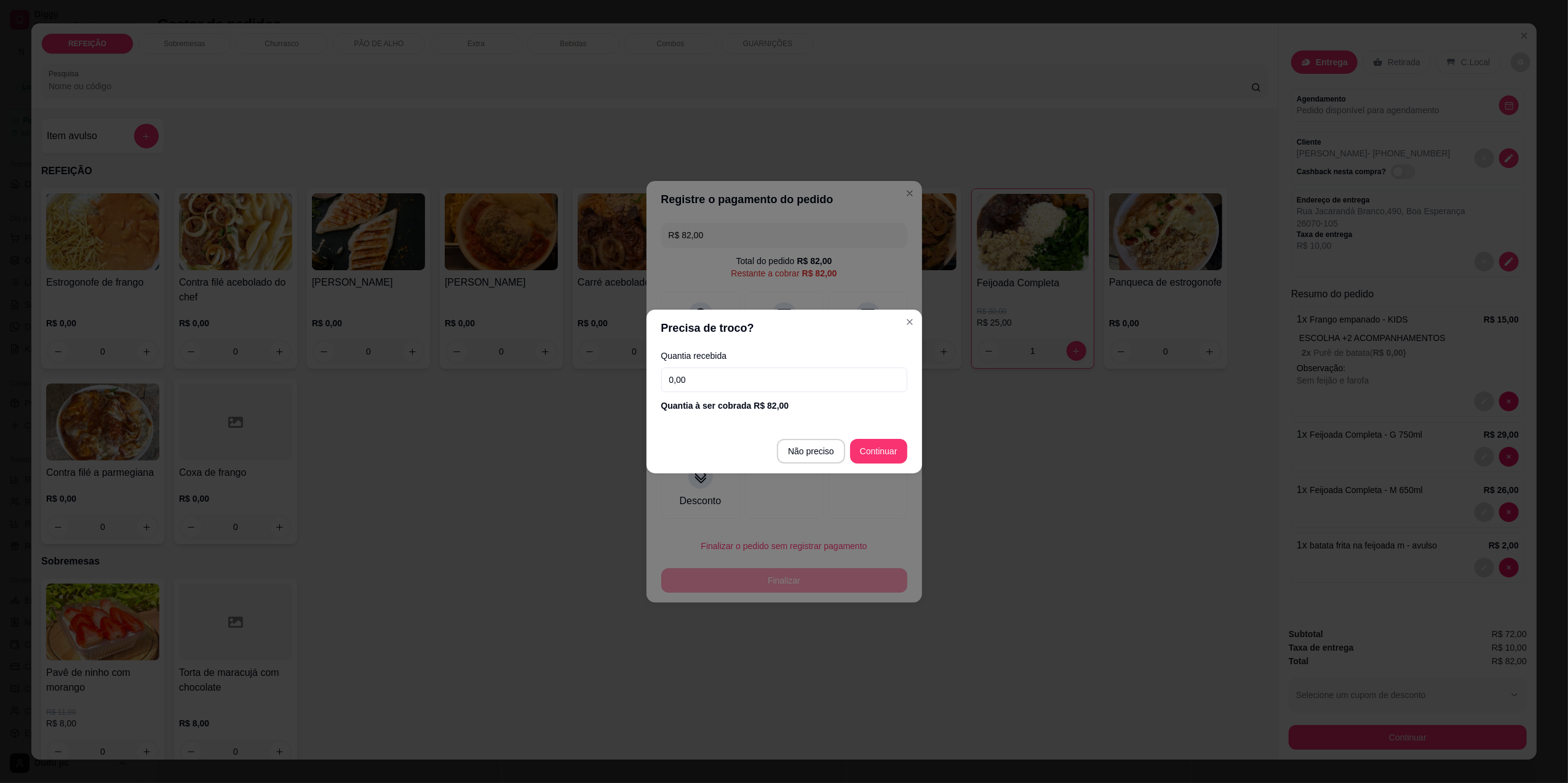
click at [721, 379] on input "0,00" at bounding box center [784, 379] width 246 height 24
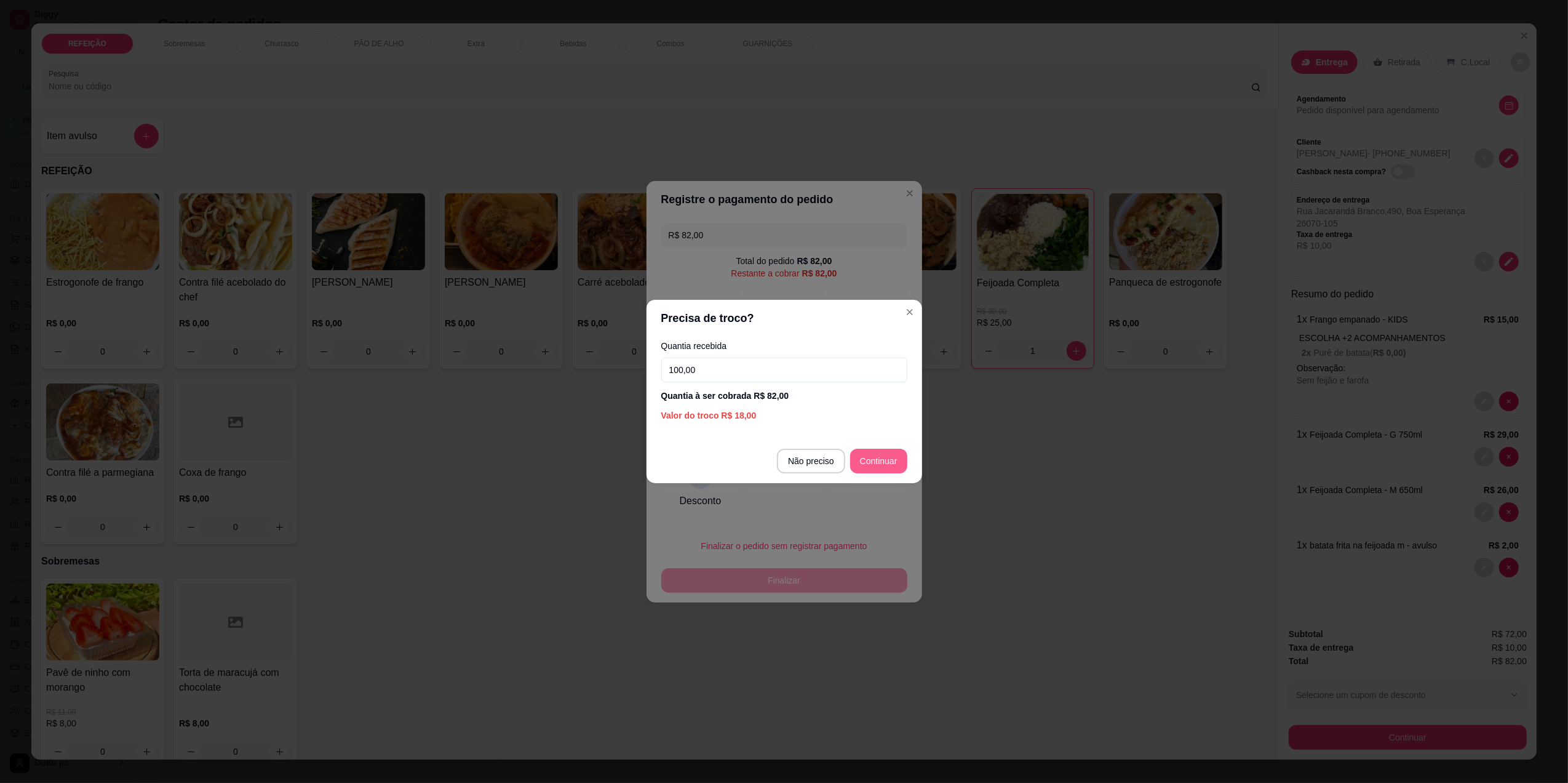
type input "100,00"
type input "R$ 0,00"
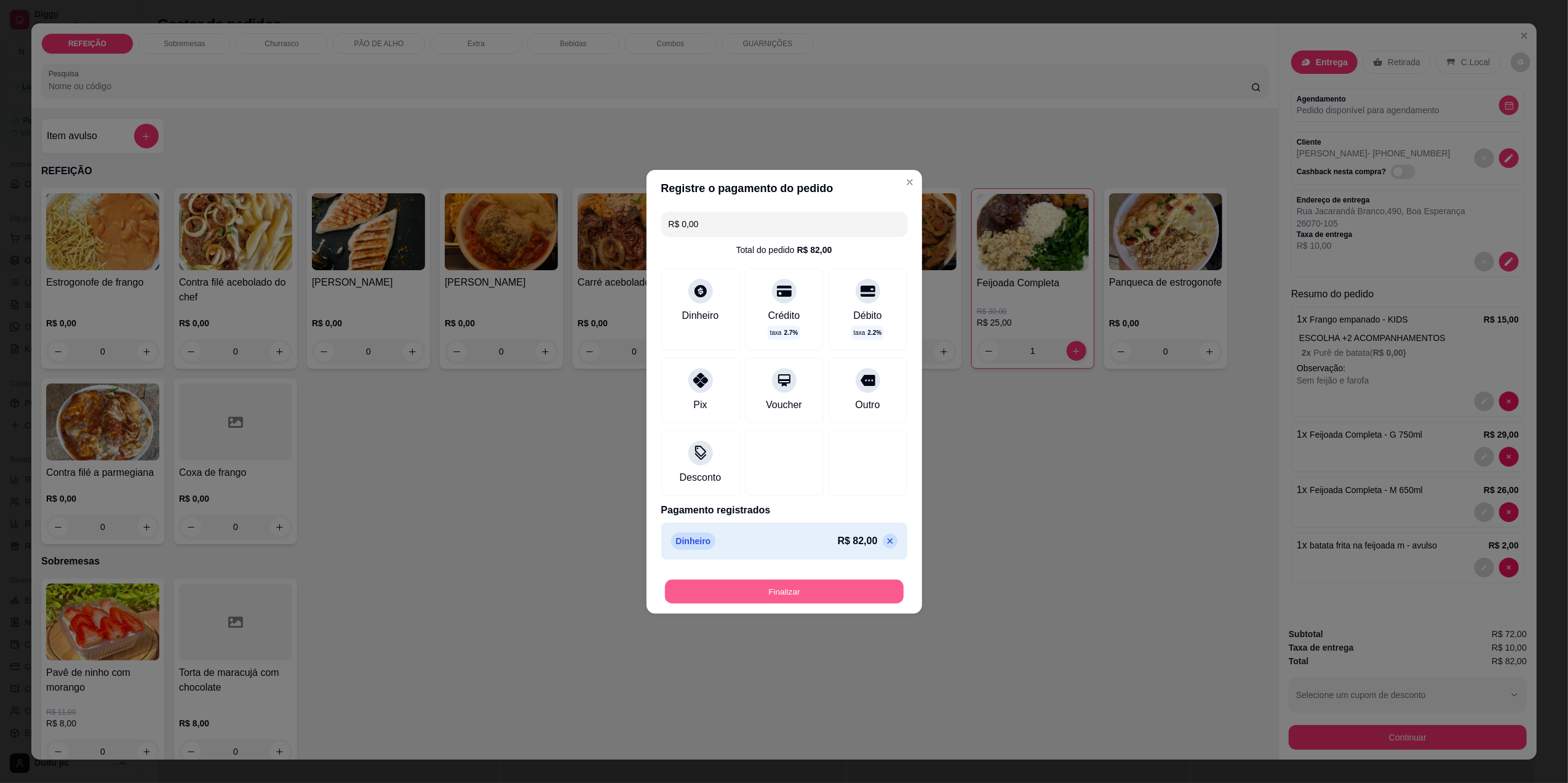
click at [805, 598] on button "Finalizar" at bounding box center [784, 591] width 239 height 24
type input "0"
type input "-R$ 82,00"
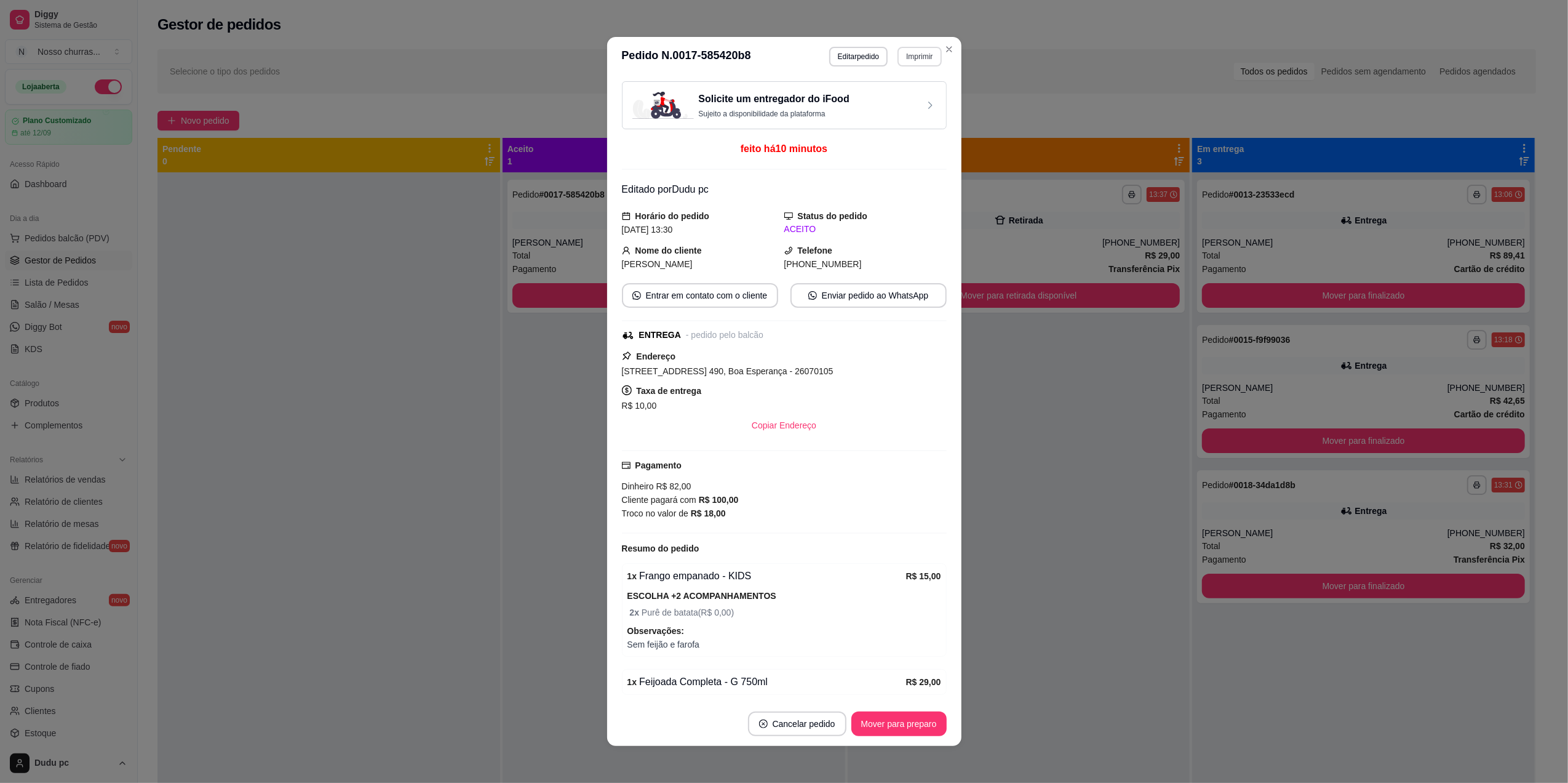
click at [918, 59] on button "Imprimir" at bounding box center [919, 57] width 43 height 20
click at [914, 102] on button "IMPRESSORA" at bounding box center [890, 99] width 86 height 19
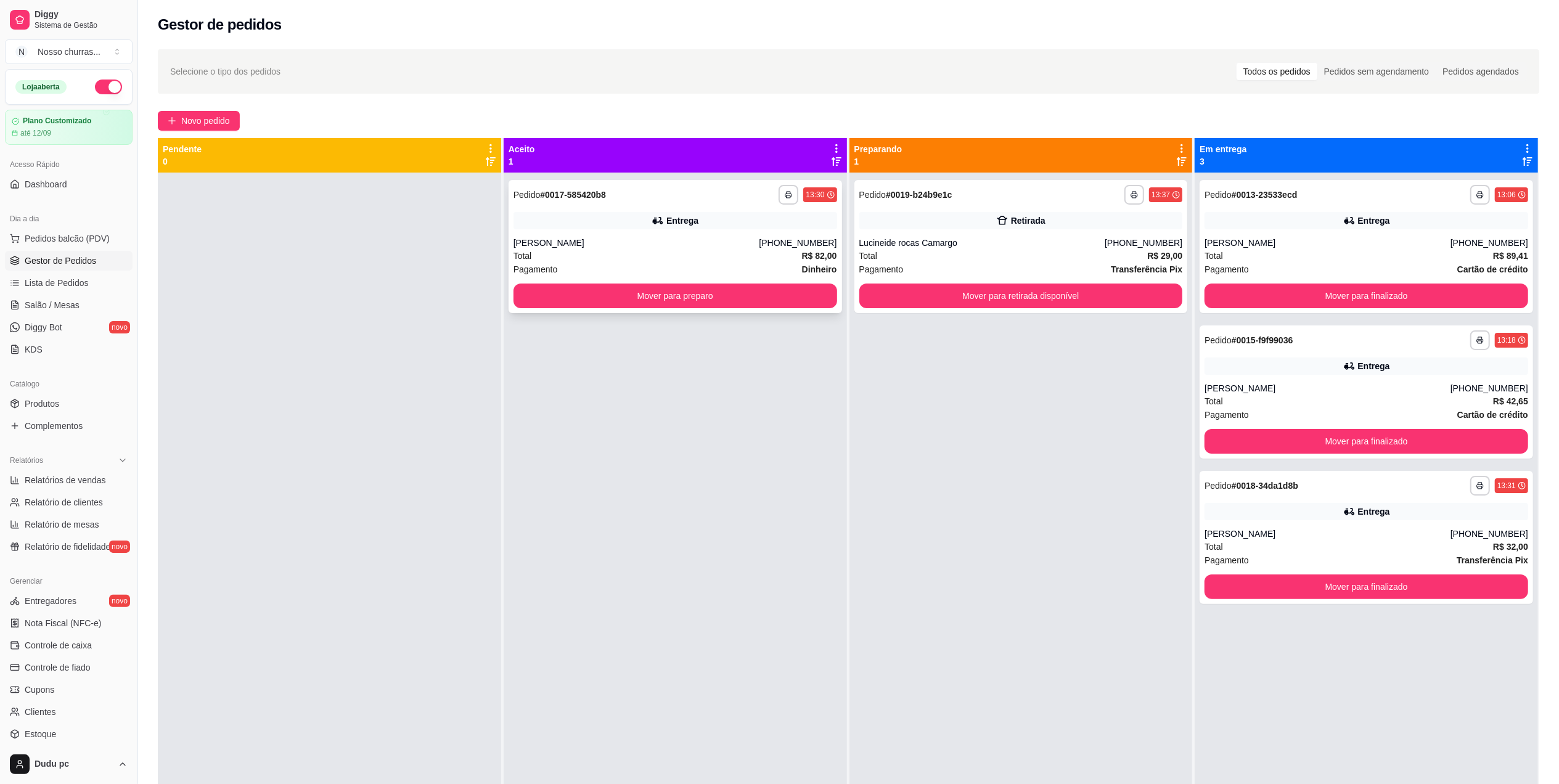
click at [727, 215] on div "Entrega" at bounding box center [675, 220] width 324 height 17
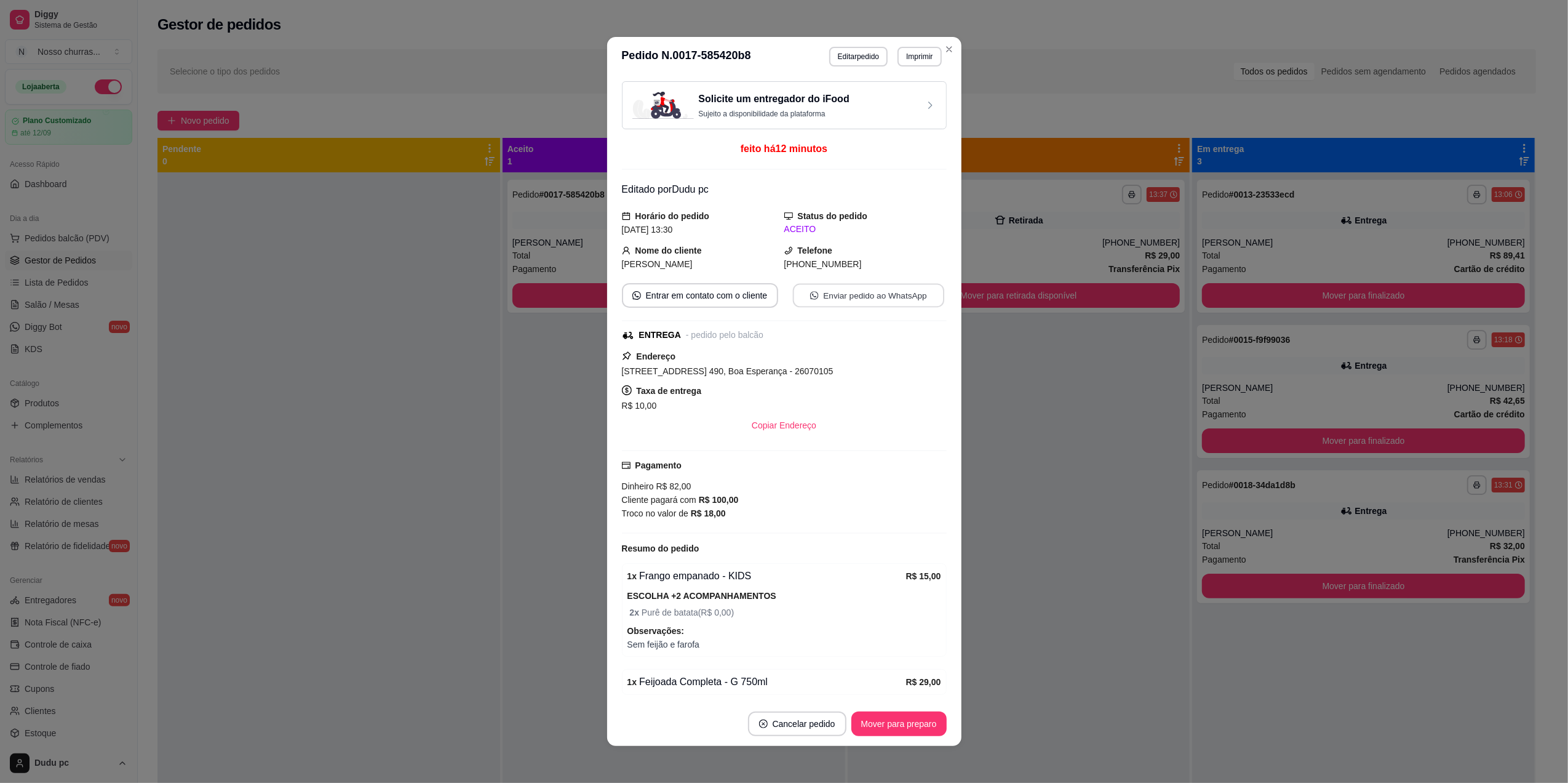
click at [837, 291] on button "Enviar pedido ao WhatsApp" at bounding box center [868, 295] width 151 height 24
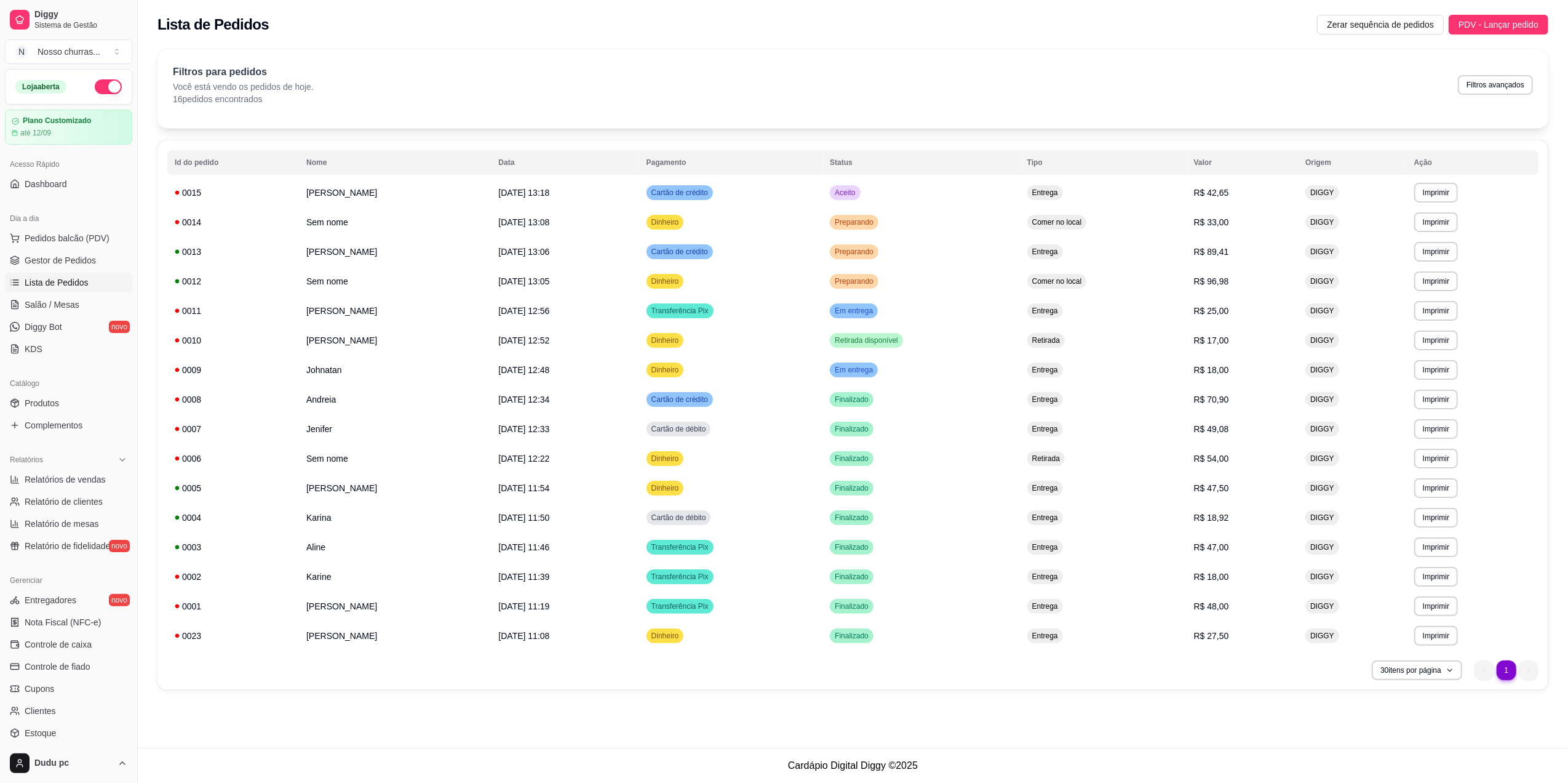
click at [70, 272] on ul "Pedidos balcão (PDV) Gestor de Pedidos Lista de Pedidos Salão / Mesas Diggy Bot…" at bounding box center [68, 293] width 128 height 130
click at [41, 257] on span "Gestor de Pedidos" at bounding box center [60, 261] width 71 height 13
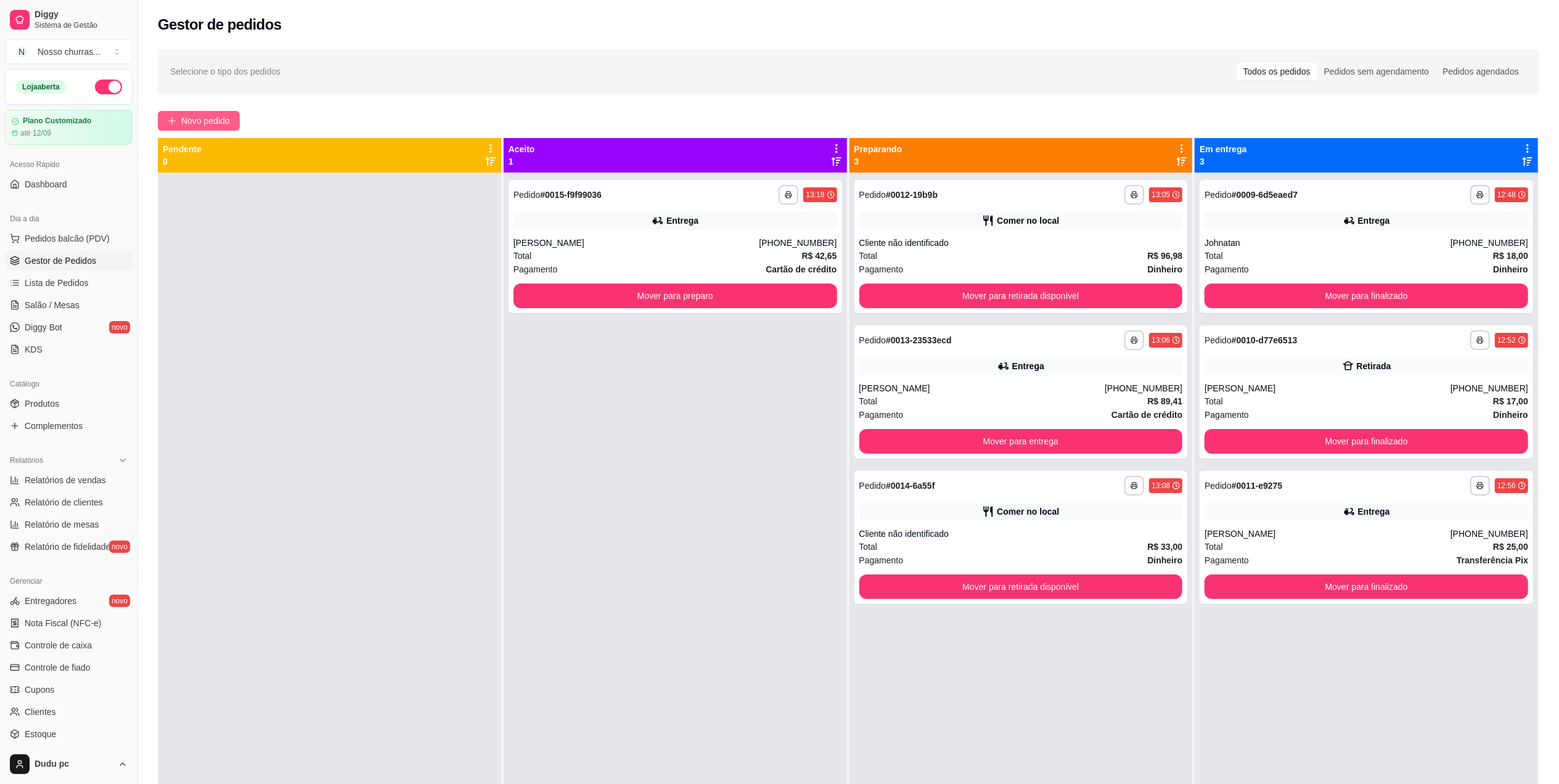
click at [213, 119] on span "Novo pedido" at bounding box center [206, 121] width 49 height 14
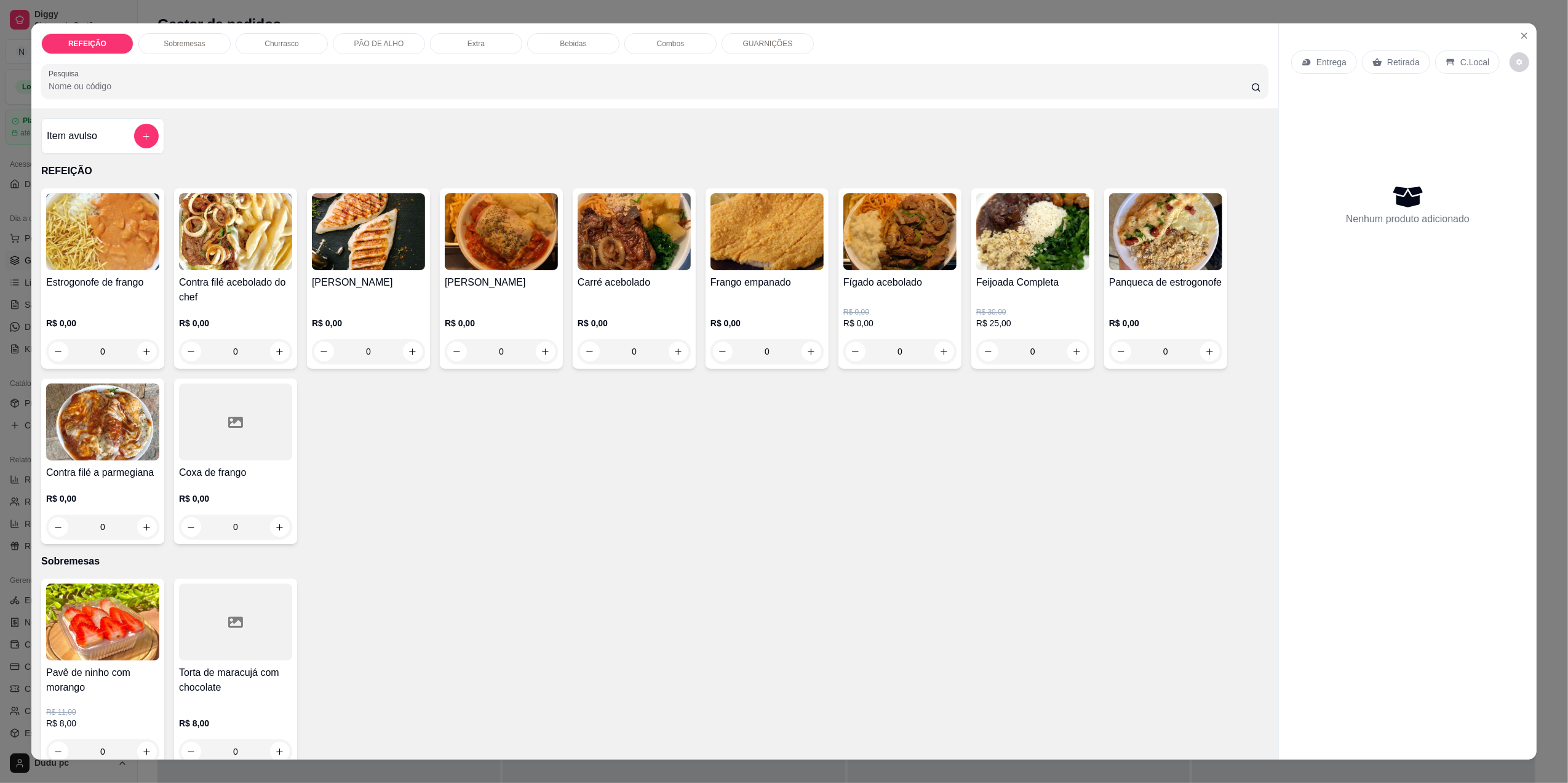
click at [287, 309] on div "Contra filé acebolado do chef R$ 0,00 0" at bounding box center [235, 278] width 123 height 180
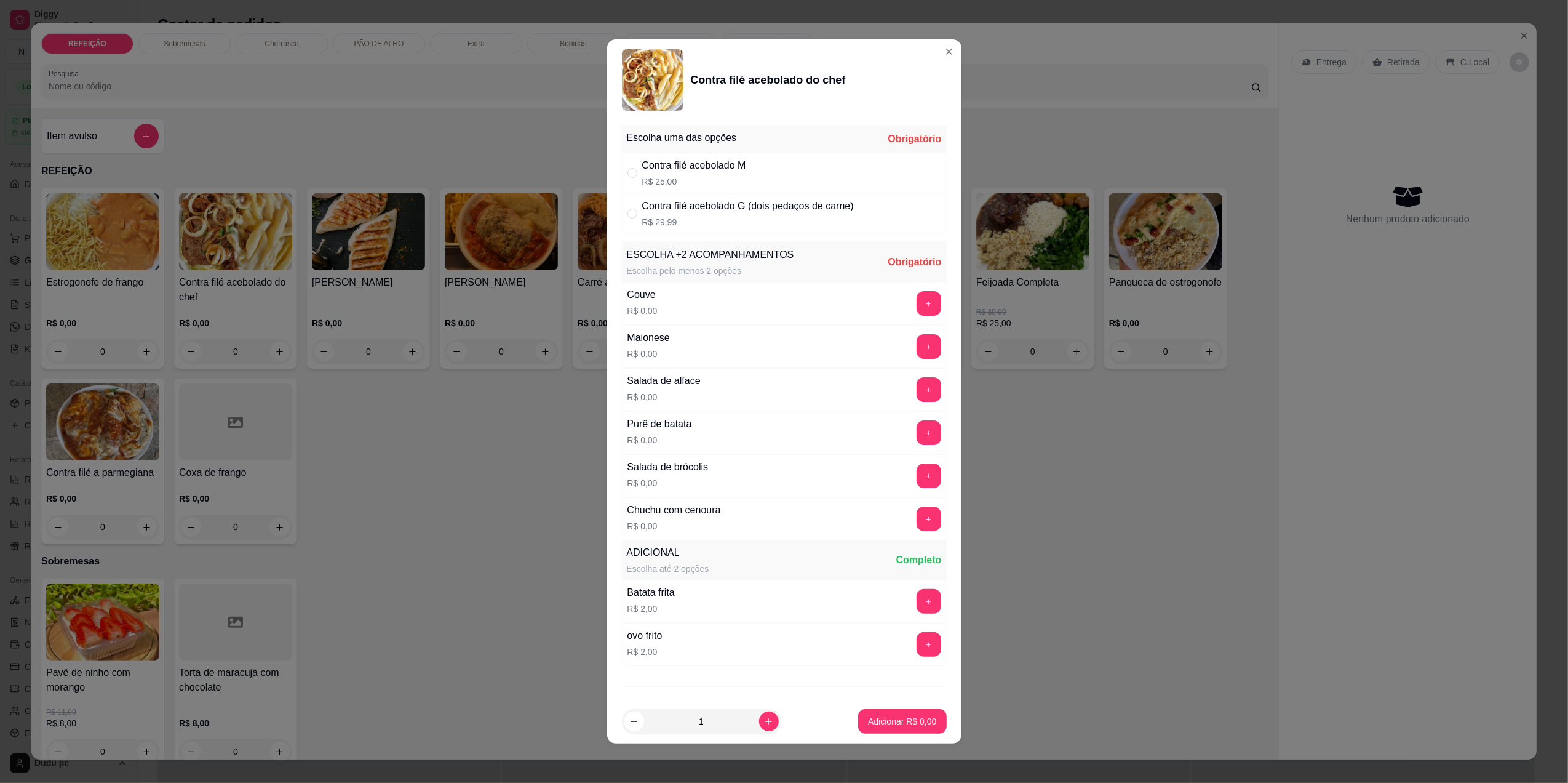
click at [764, 164] on div "Contra filé acebolado M R$ 25,00" at bounding box center [784, 173] width 325 height 41
radio input "true"
click at [917, 521] on button "+" at bounding box center [928, 518] width 24 height 24
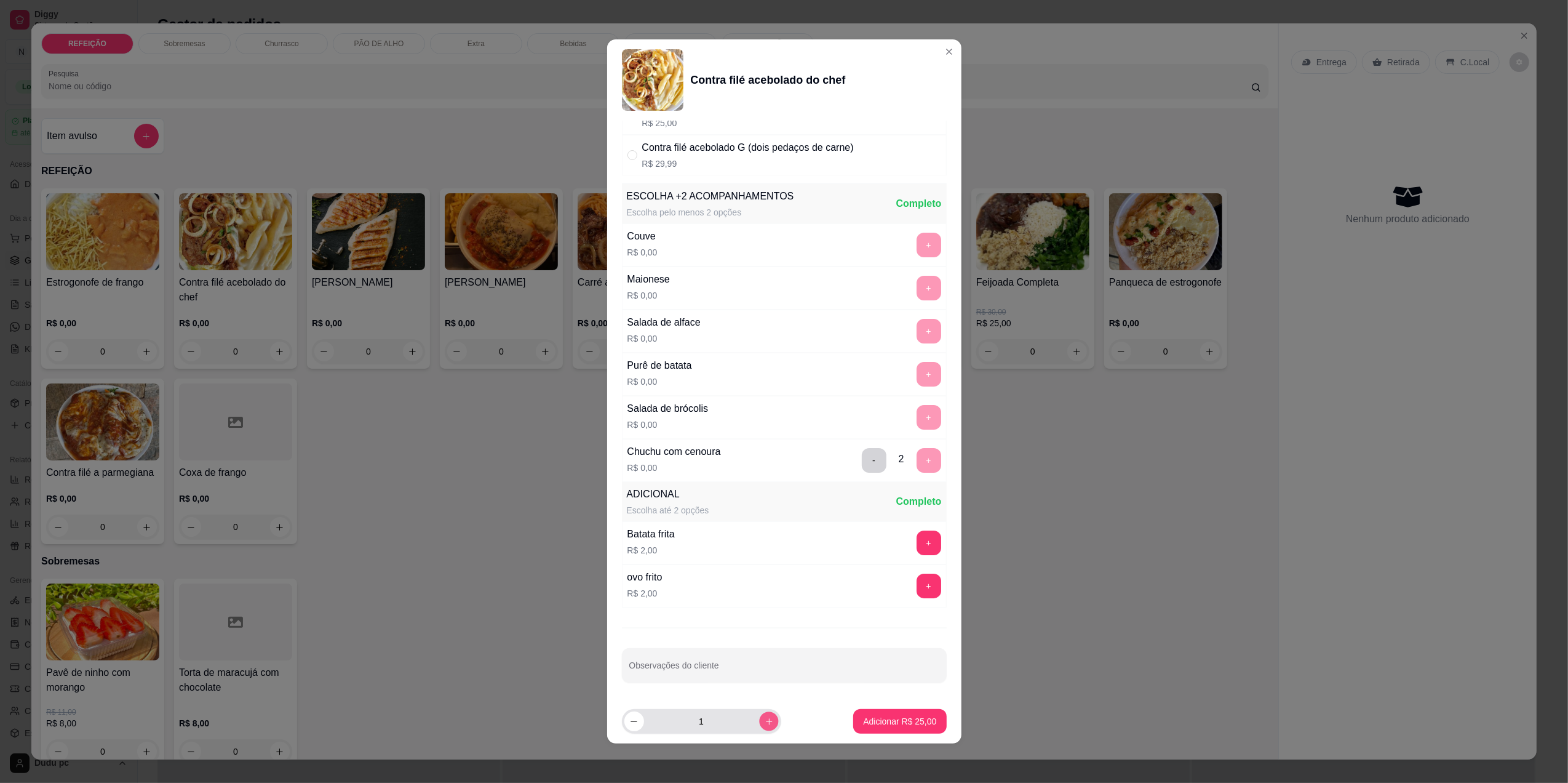
click at [763, 730] on button "increase-product-quantity" at bounding box center [768, 721] width 19 height 19
type input "2"
click at [875, 719] on p "Adicionar R$ 50,00" at bounding box center [899, 721] width 71 height 12
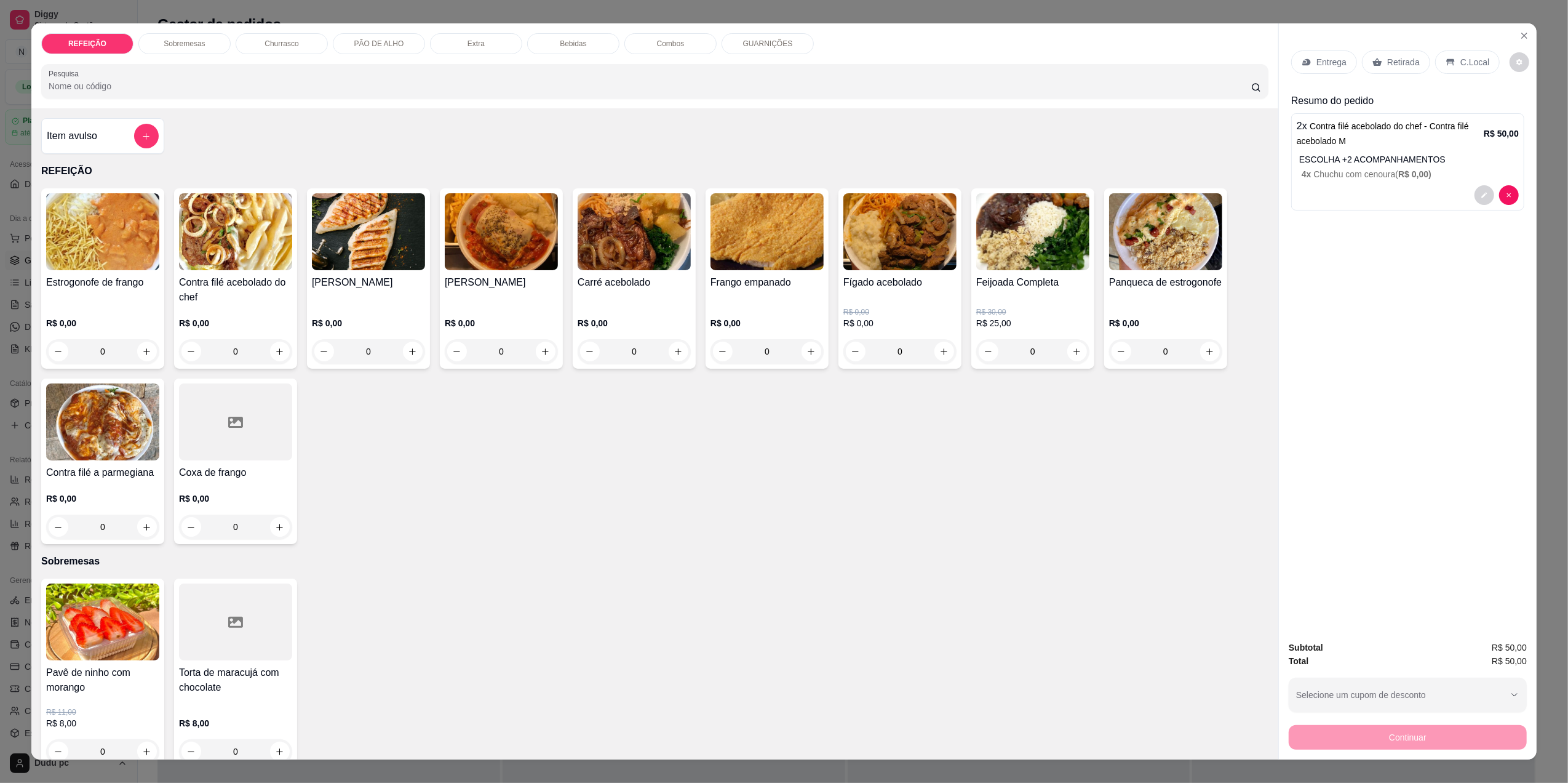
click at [731, 286] on h4 "Frango empanado" at bounding box center [766, 282] width 113 height 14
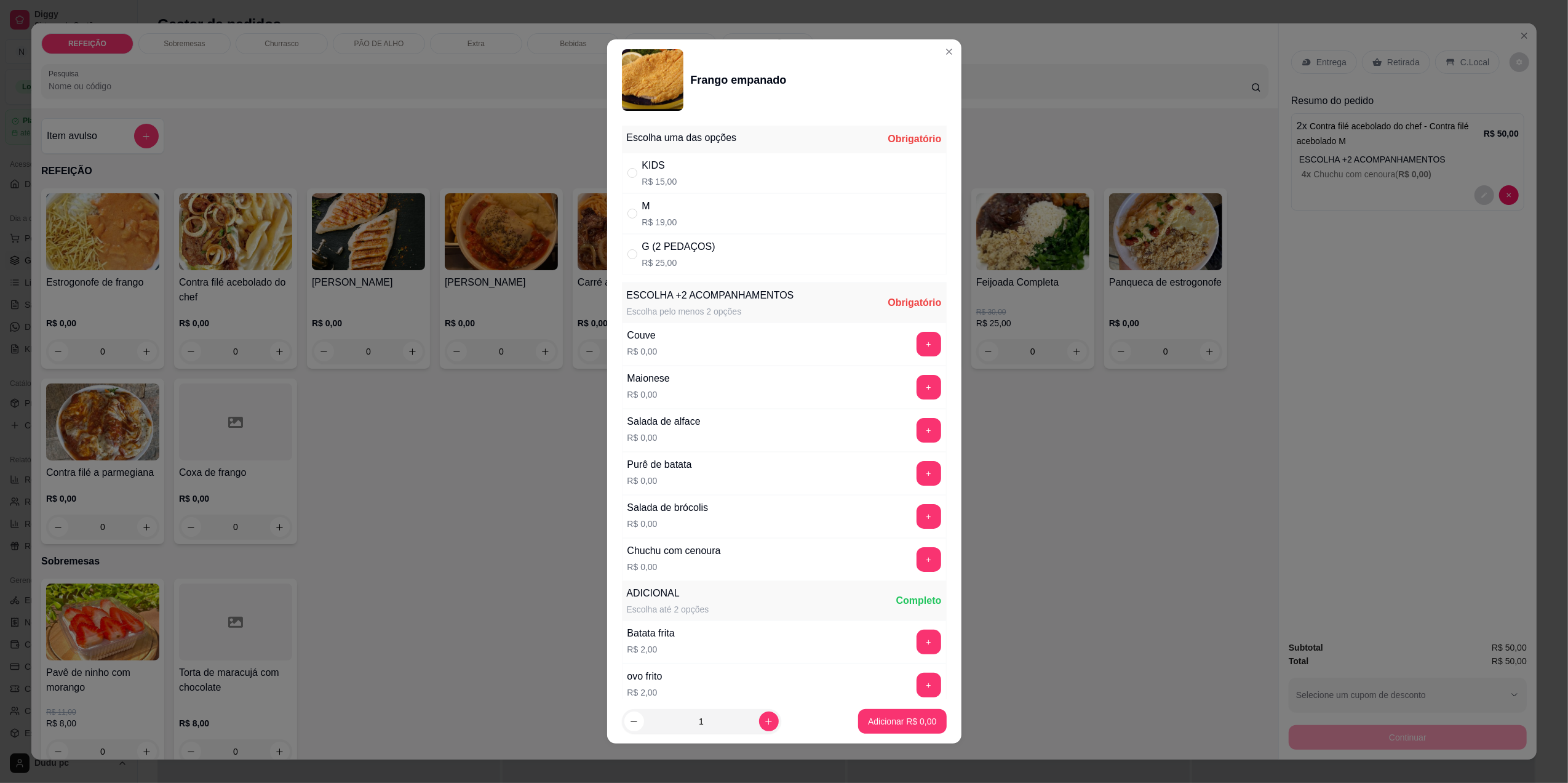
click at [677, 207] on div "M R$ 19,00" at bounding box center [784, 213] width 325 height 41
radio input "true"
click at [917, 572] on button "+" at bounding box center [928, 559] width 24 height 24
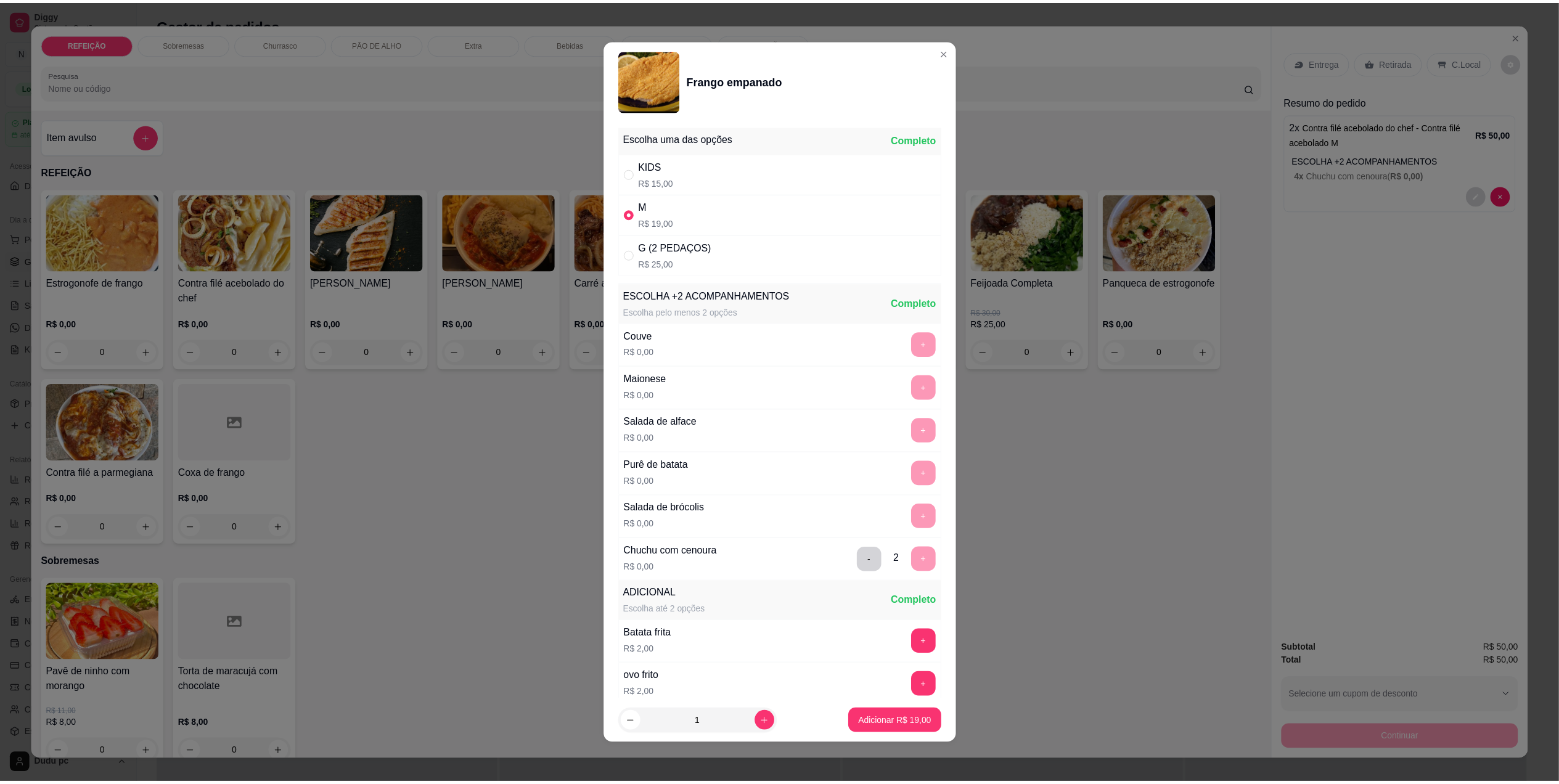
scroll to position [105, 0]
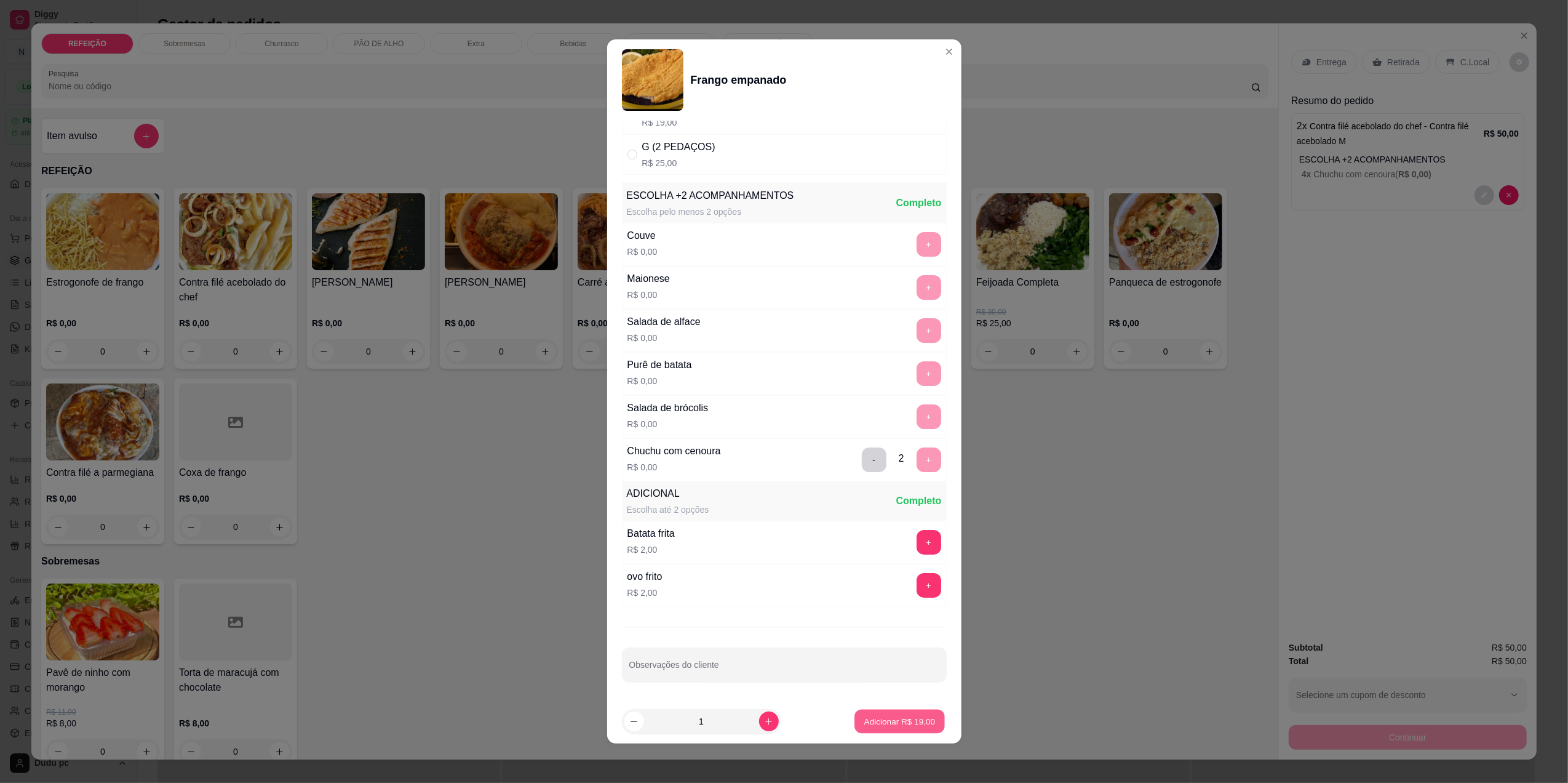
click at [908, 717] on p "Adicionar R$ 19,00" at bounding box center [899, 721] width 71 height 12
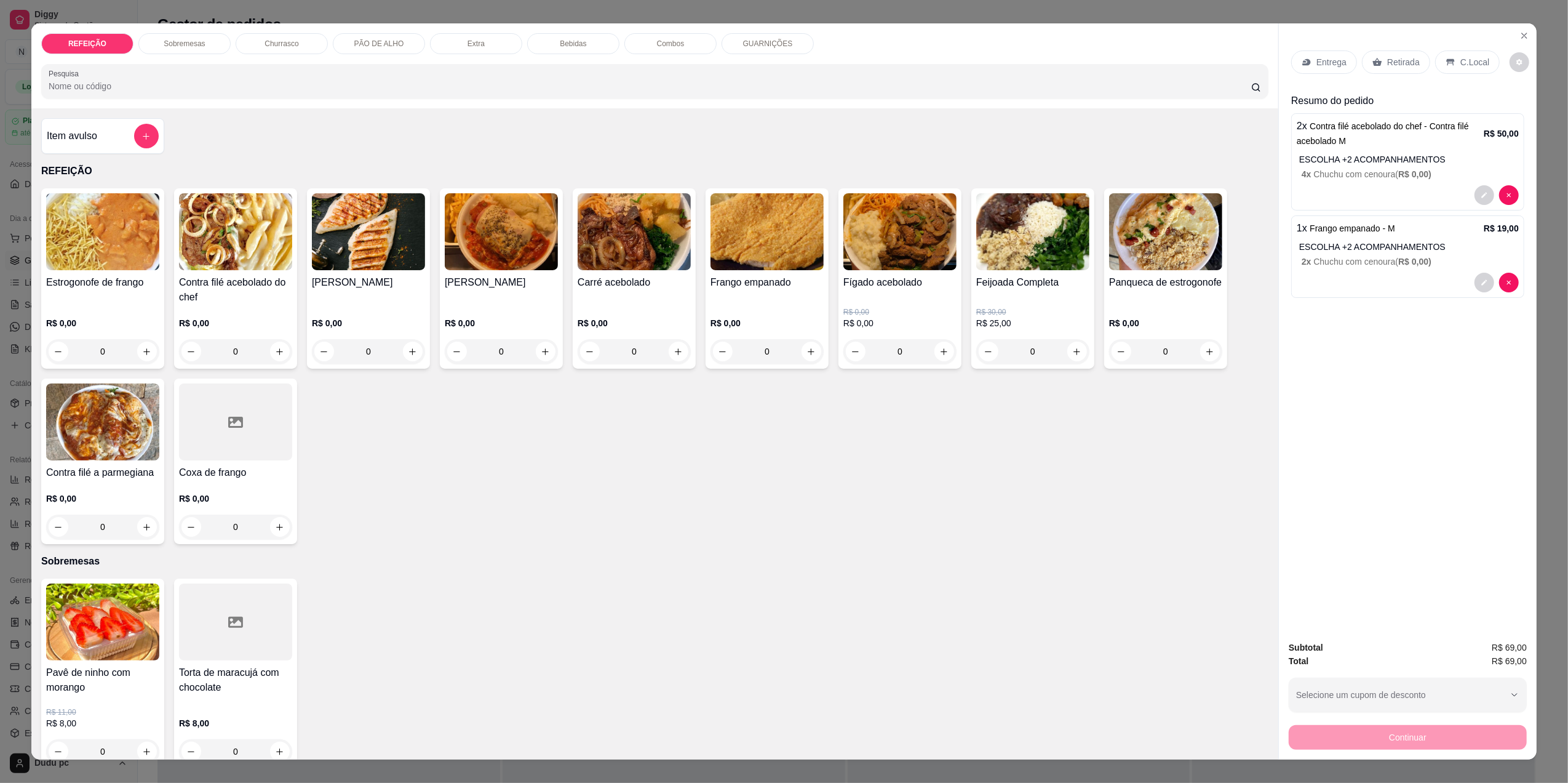
click at [1398, 62] on p "Retirada" at bounding box center [1403, 62] width 33 height 13
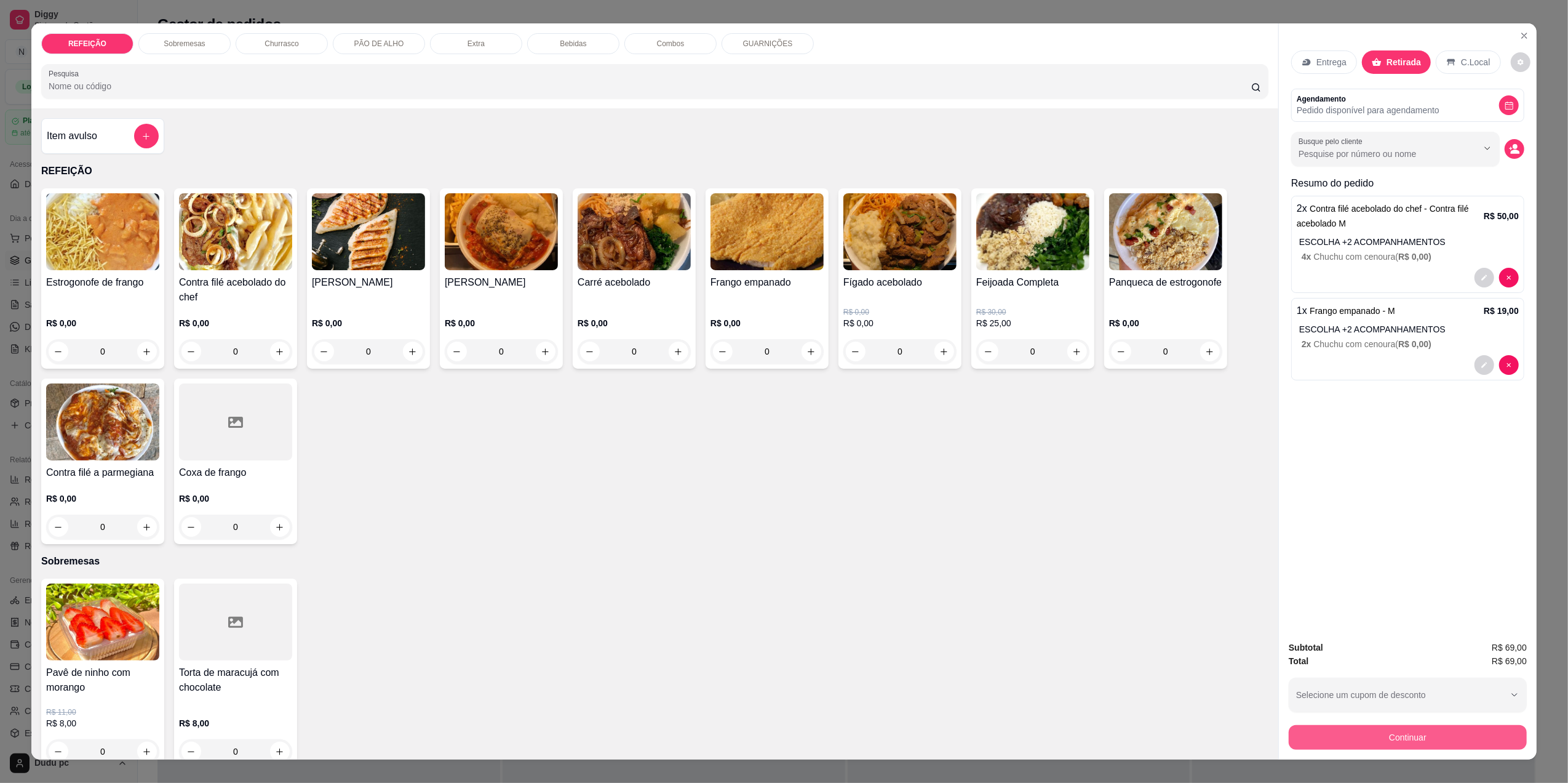
click at [1424, 739] on button "Continuar" at bounding box center [1407, 737] width 238 height 24
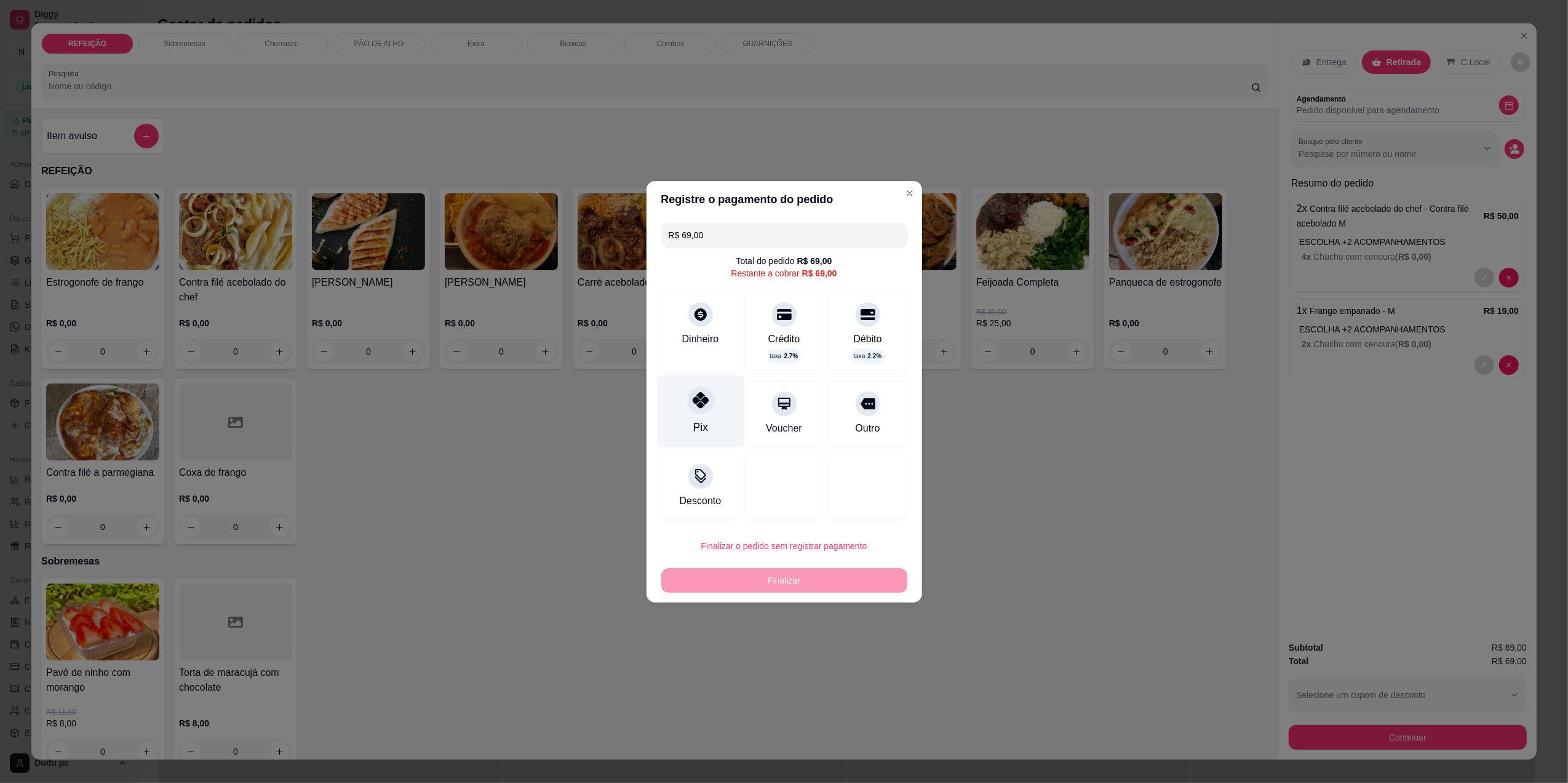
click at [689, 425] on div "Pix" at bounding box center [700, 411] width 87 height 72
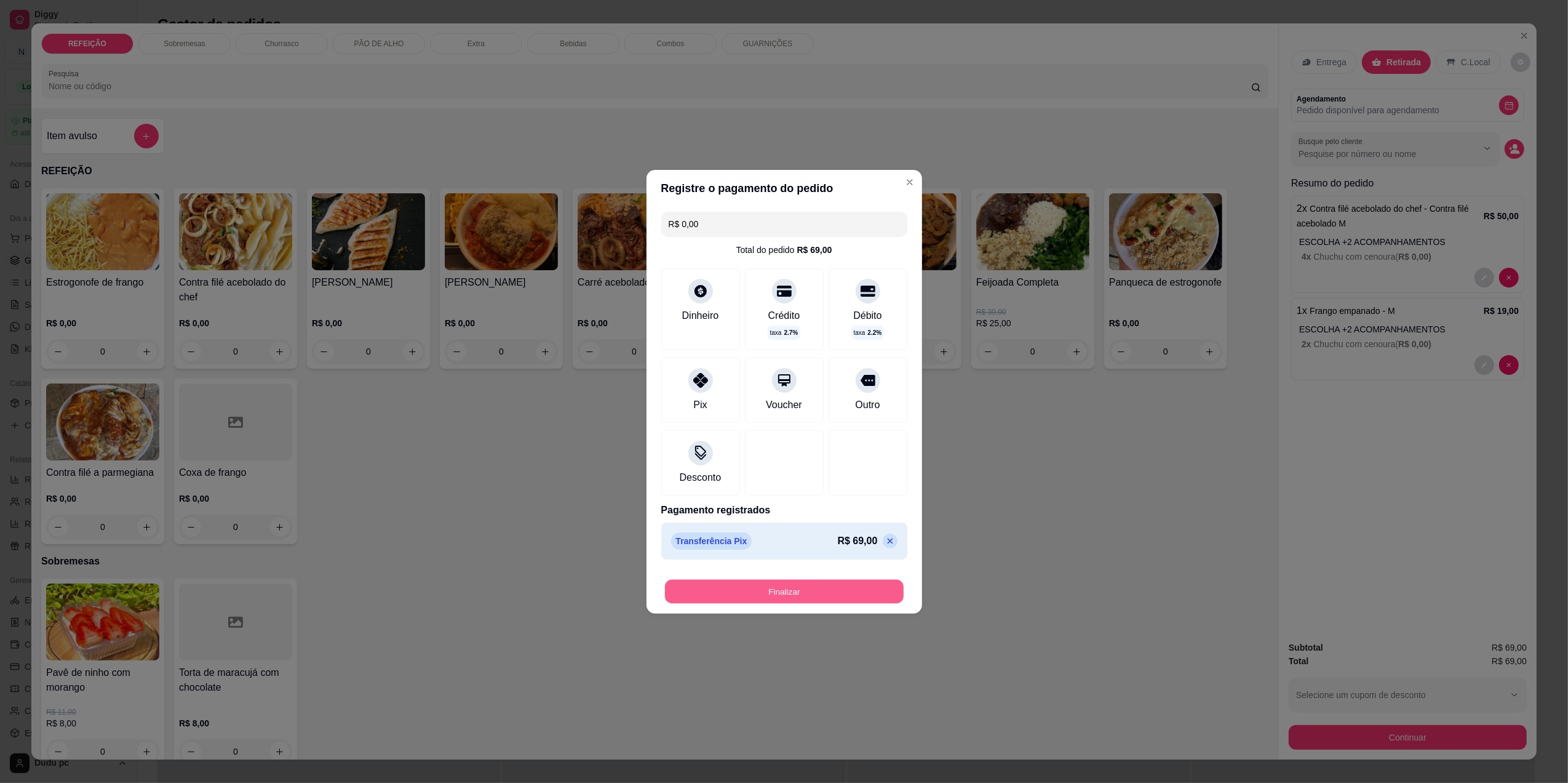
click at [748, 595] on button "Finalizar" at bounding box center [784, 591] width 239 height 24
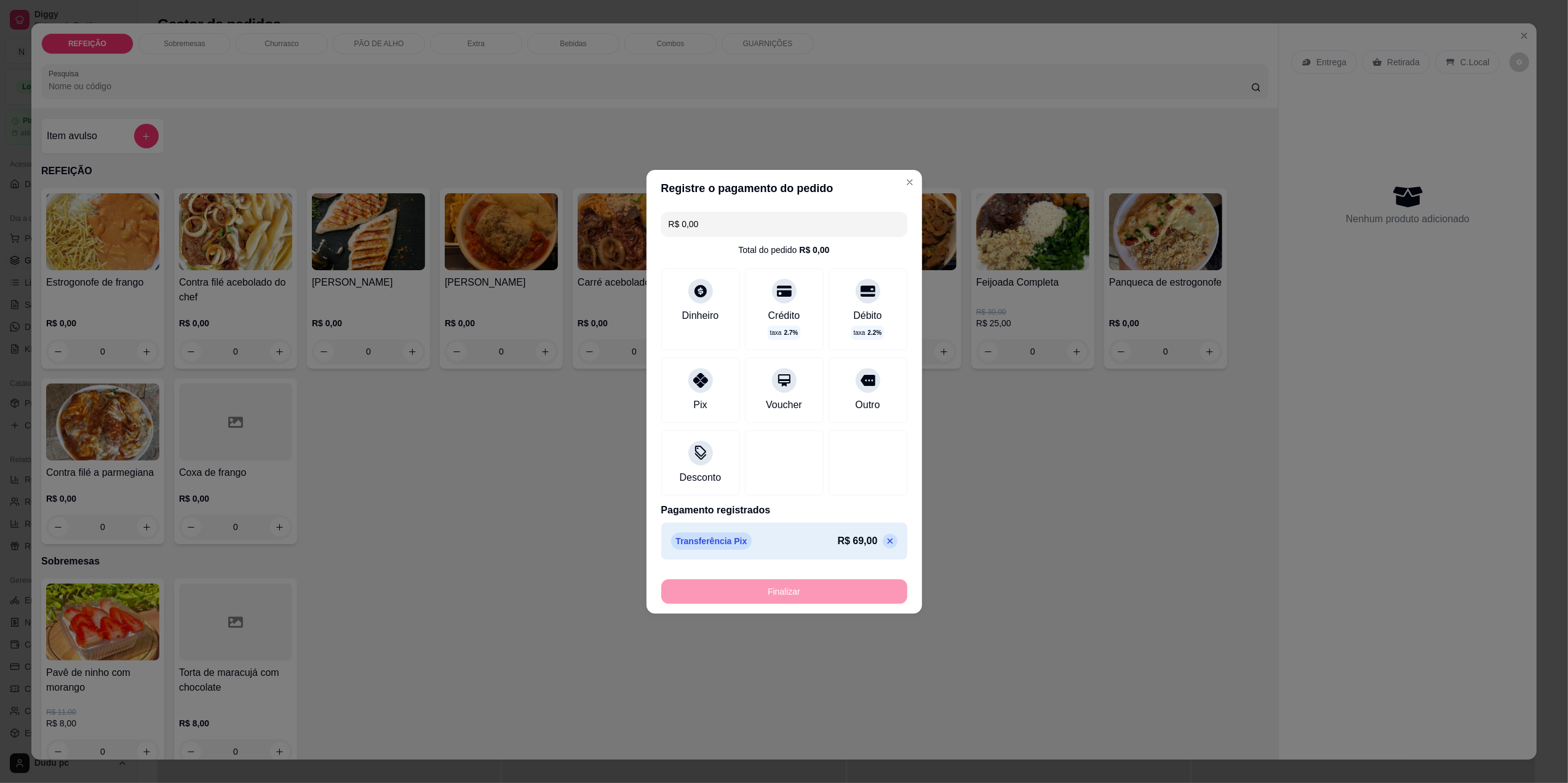
type input "-R$ 69,00"
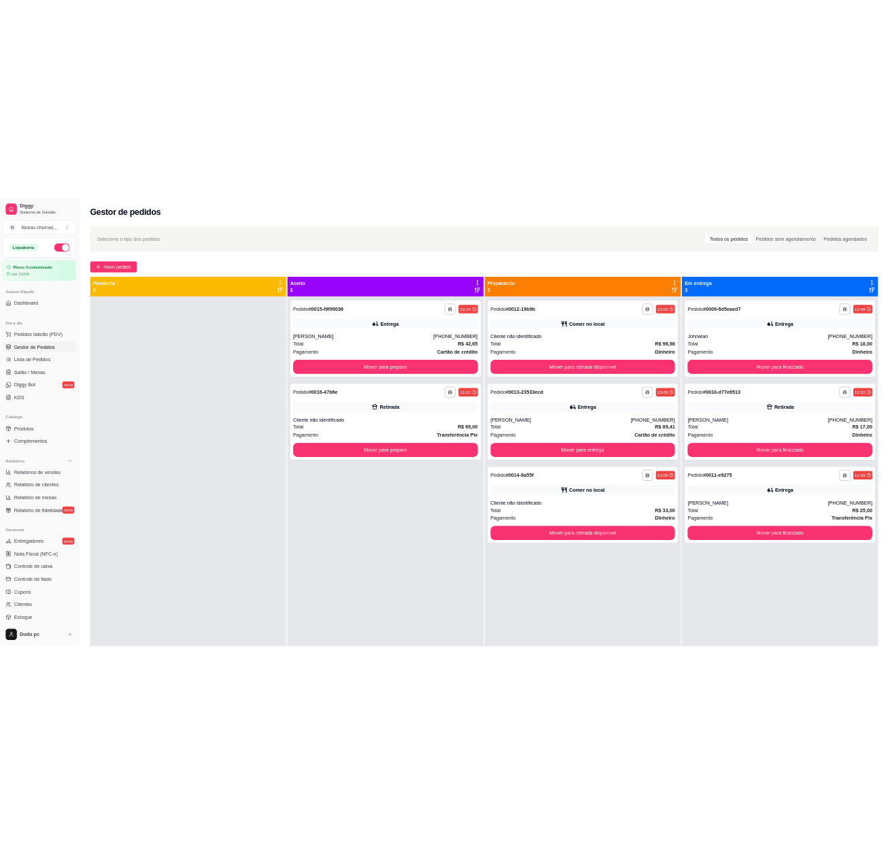
scroll to position [6, 0]
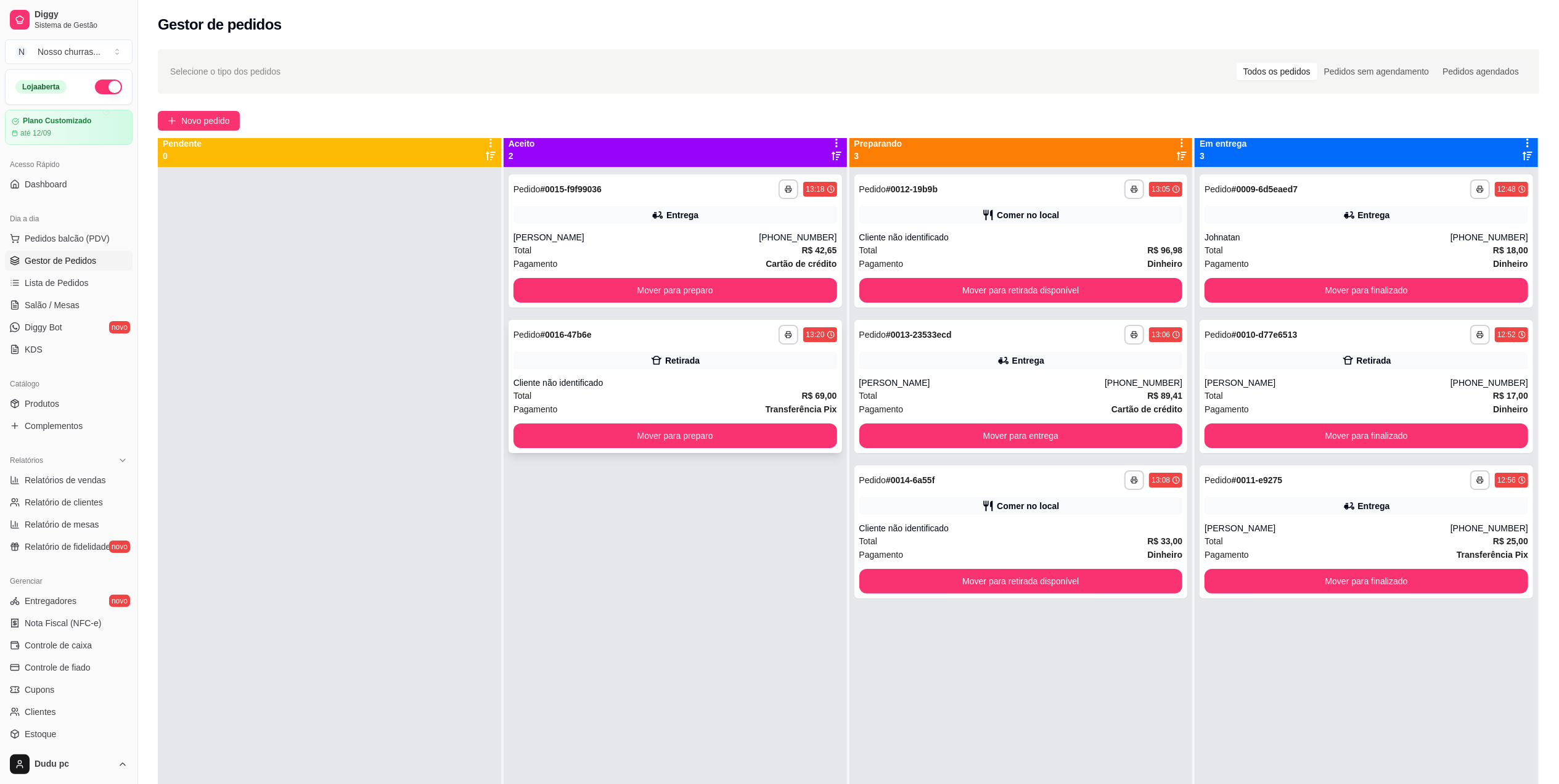
click at [775, 401] on div "Total R$ 69,00" at bounding box center [675, 395] width 324 height 14
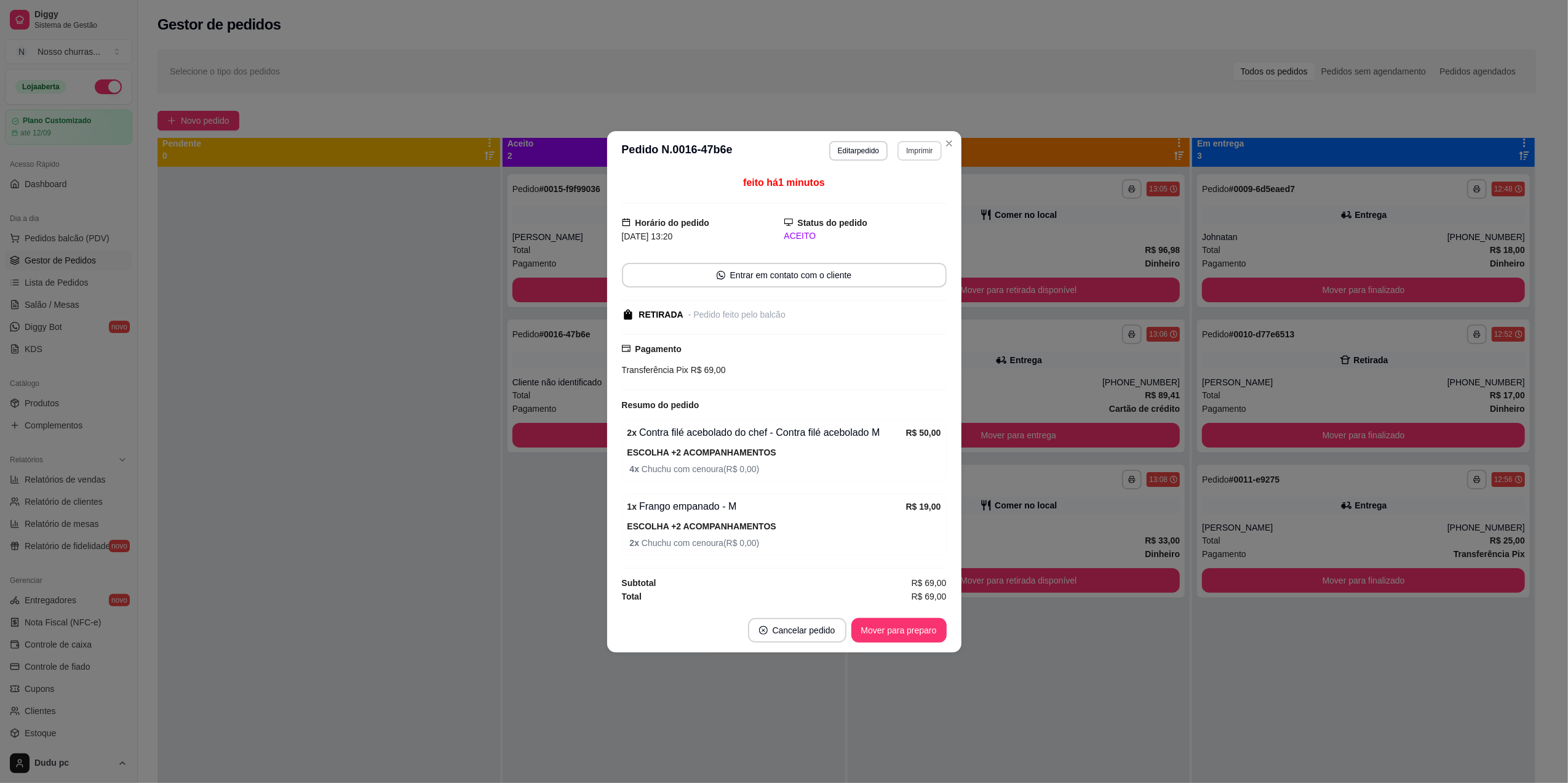
click at [911, 148] on button "Imprimir" at bounding box center [919, 151] width 43 height 20
click at [908, 191] on button "IMPRESSORA" at bounding box center [897, 190] width 86 height 19
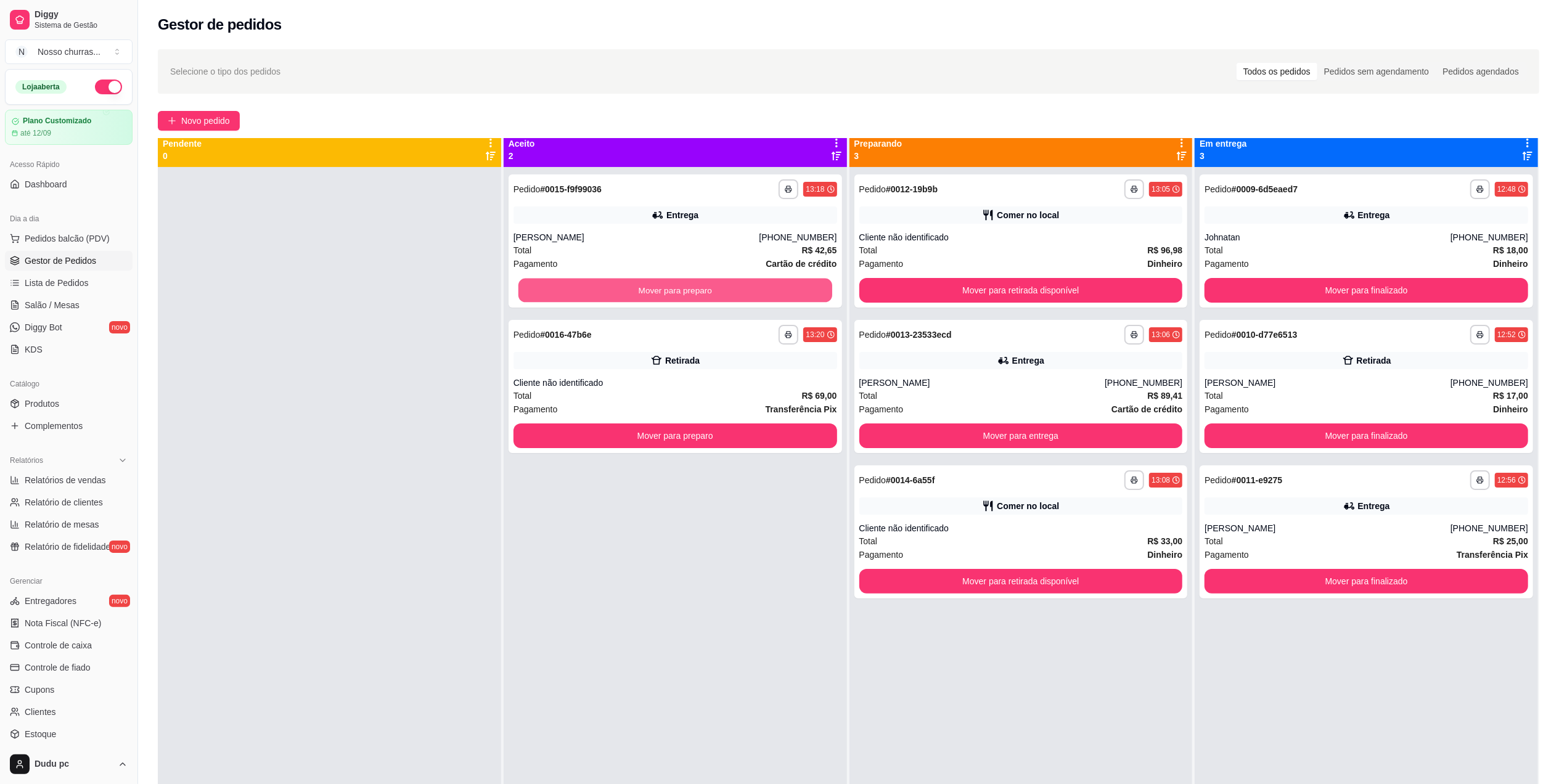
click at [589, 286] on button "Mover para preparo" at bounding box center [676, 290] width 314 height 24
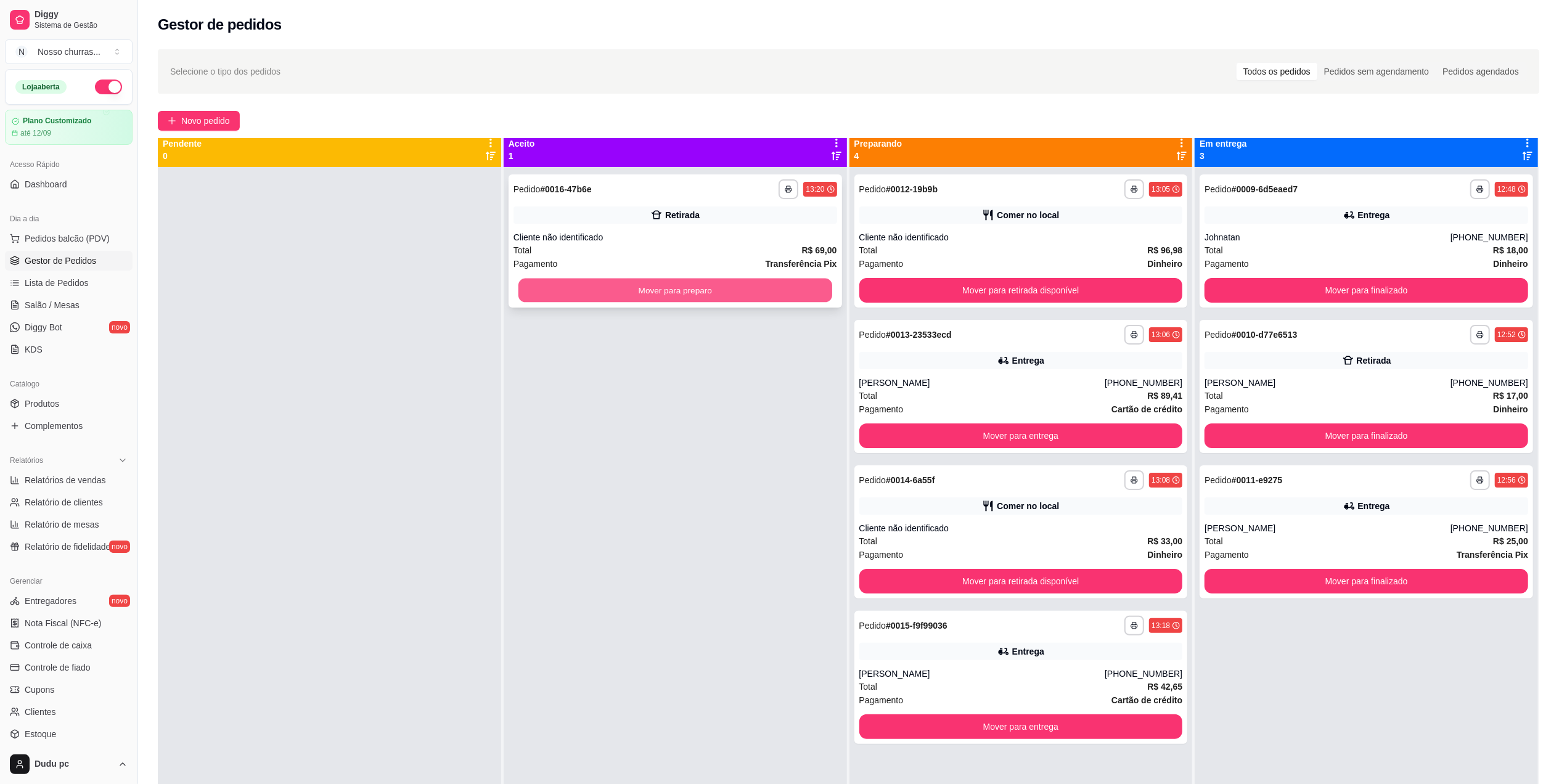
click at [590, 289] on button "Mover para preparo" at bounding box center [676, 290] width 314 height 24
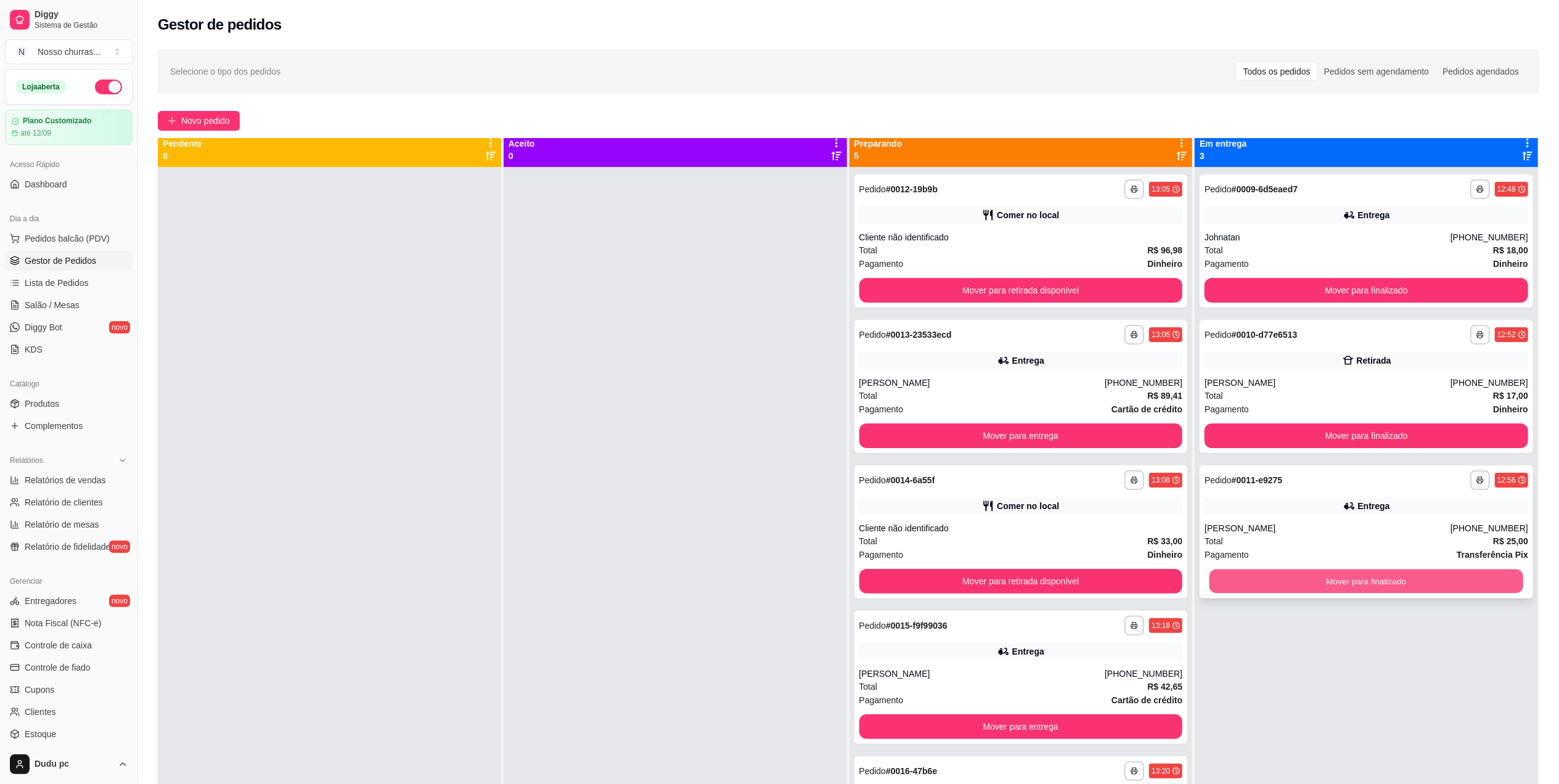
click at [1287, 577] on button "Mover para finalizado" at bounding box center [1367, 581] width 314 height 24
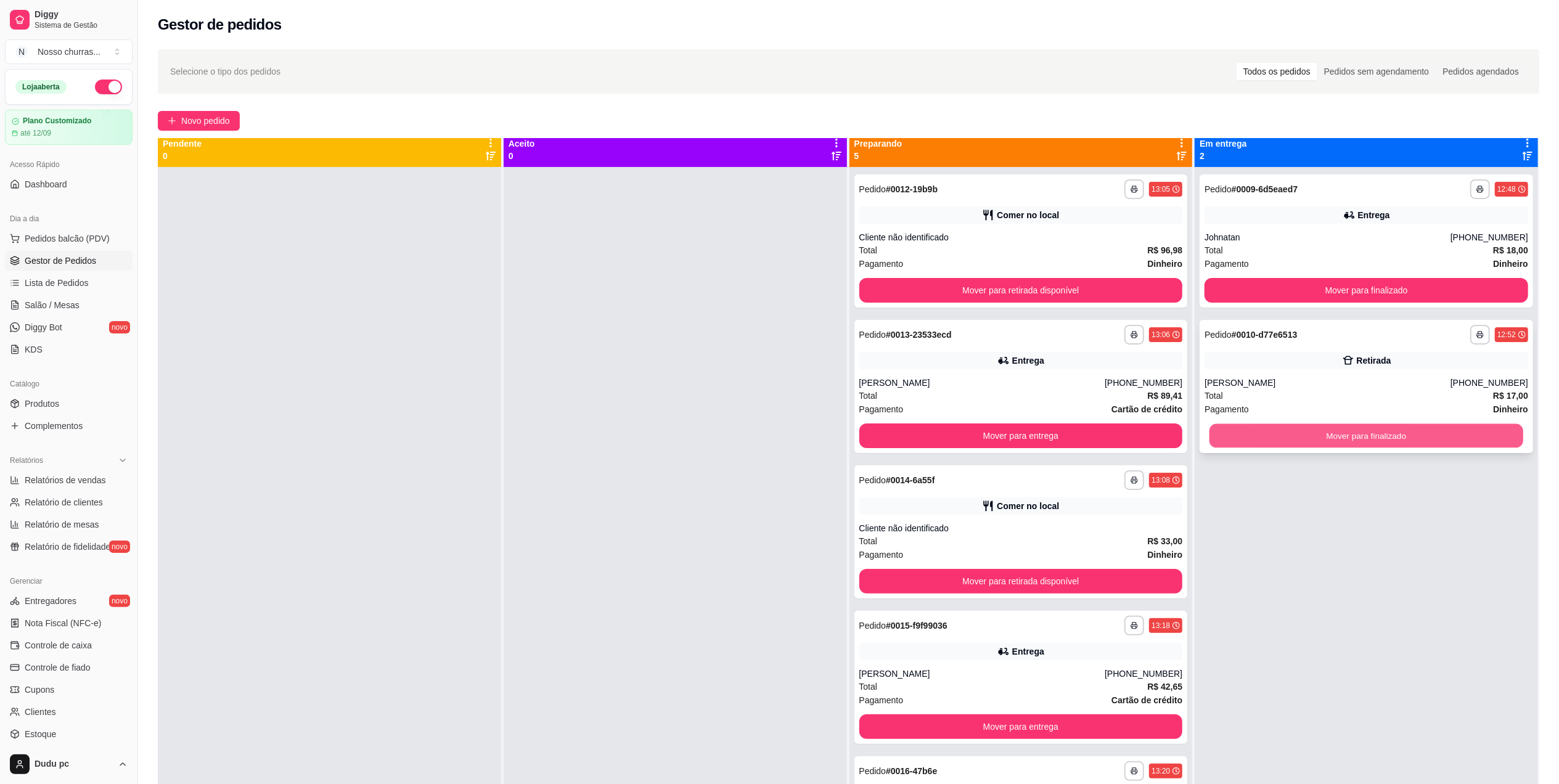
click at [1265, 425] on button "Mover para finalizado" at bounding box center [1367, 436] width 314 height 24
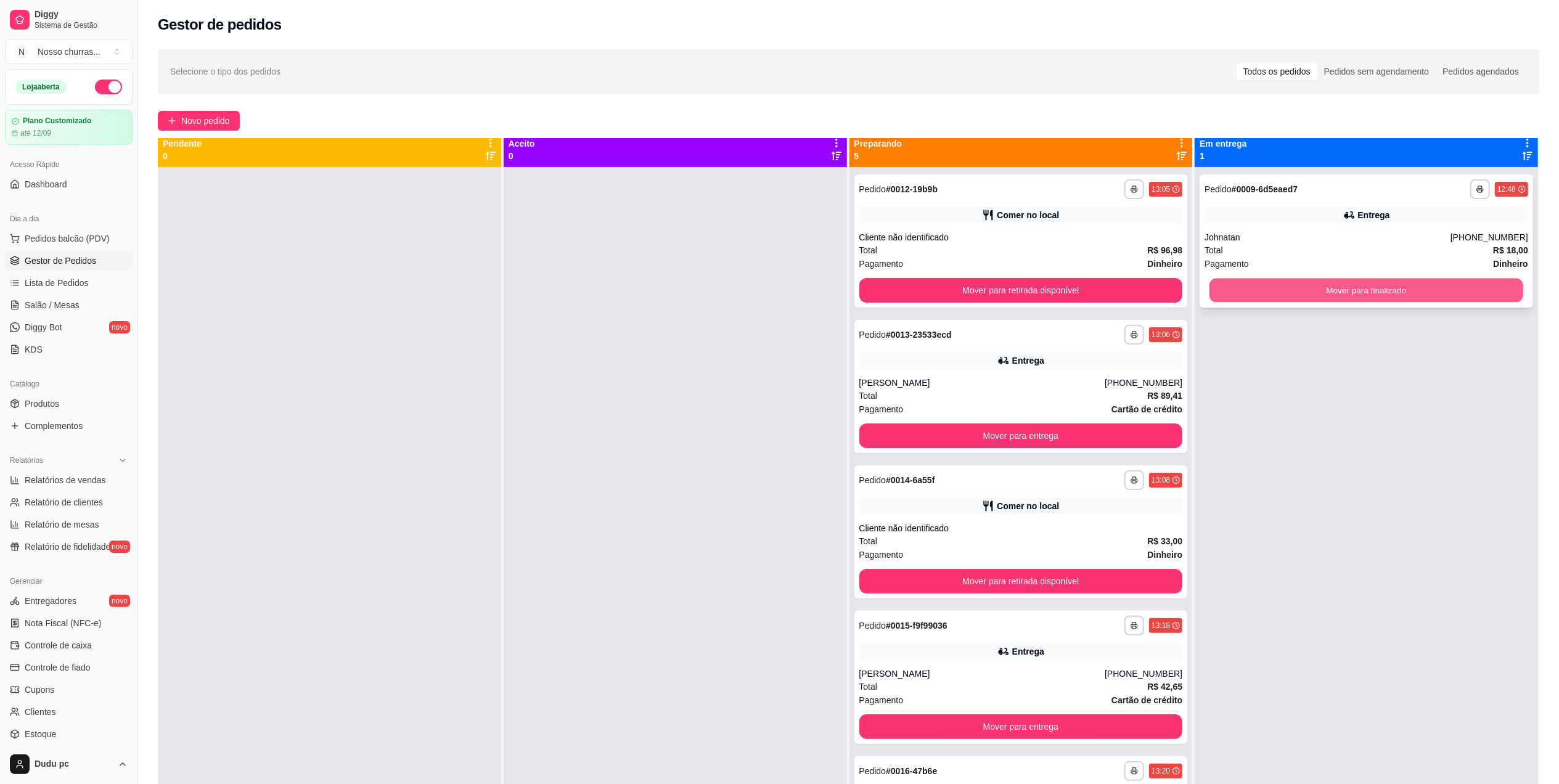
click at [1262, 294] on button "Mover para finalizado" at bounding box center [1367, 290] width 314 height 24
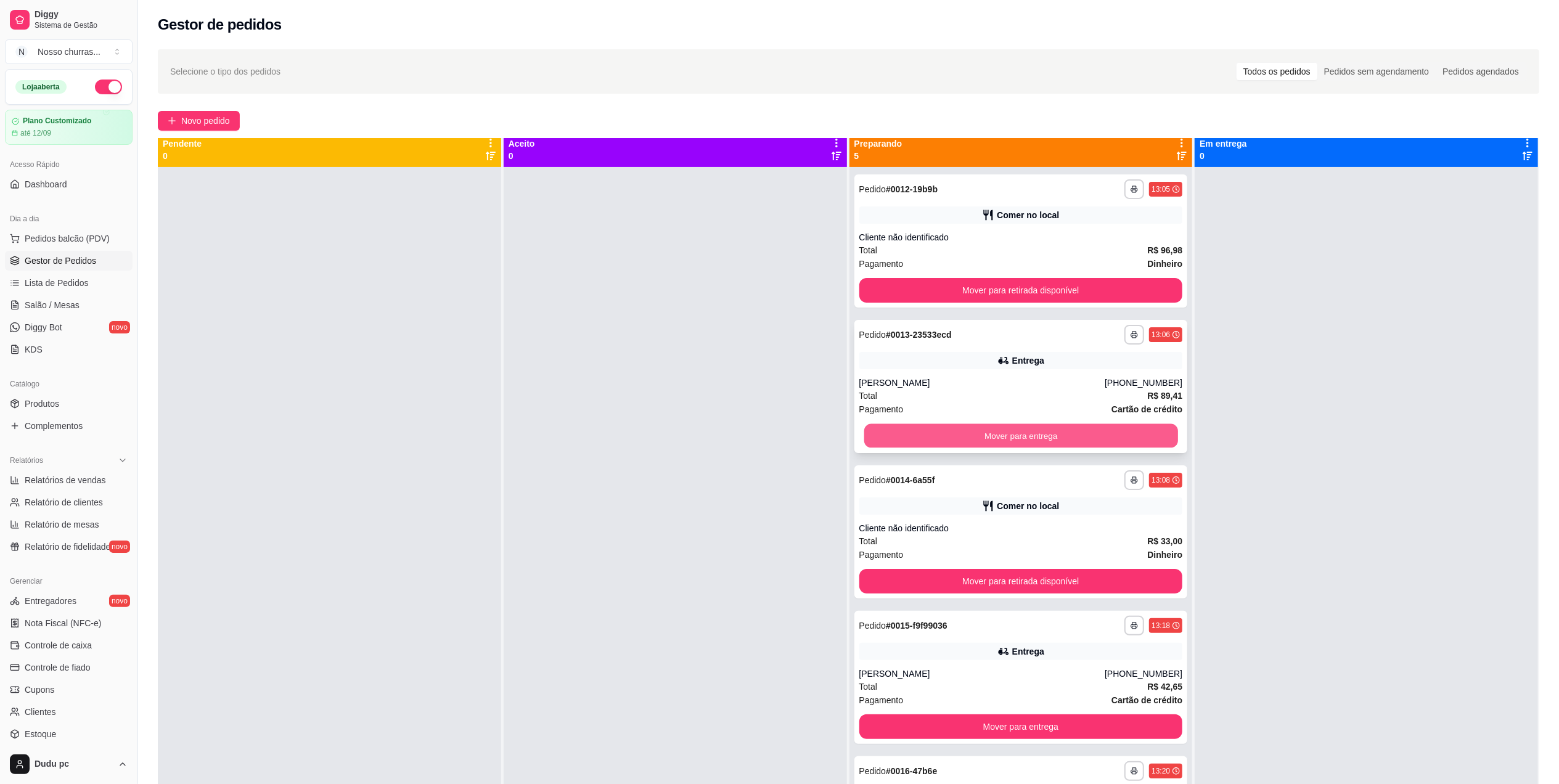
click at [1079, 434] on button "Mover para entrega" at bounding box center [1020, 436] width 314 height 24
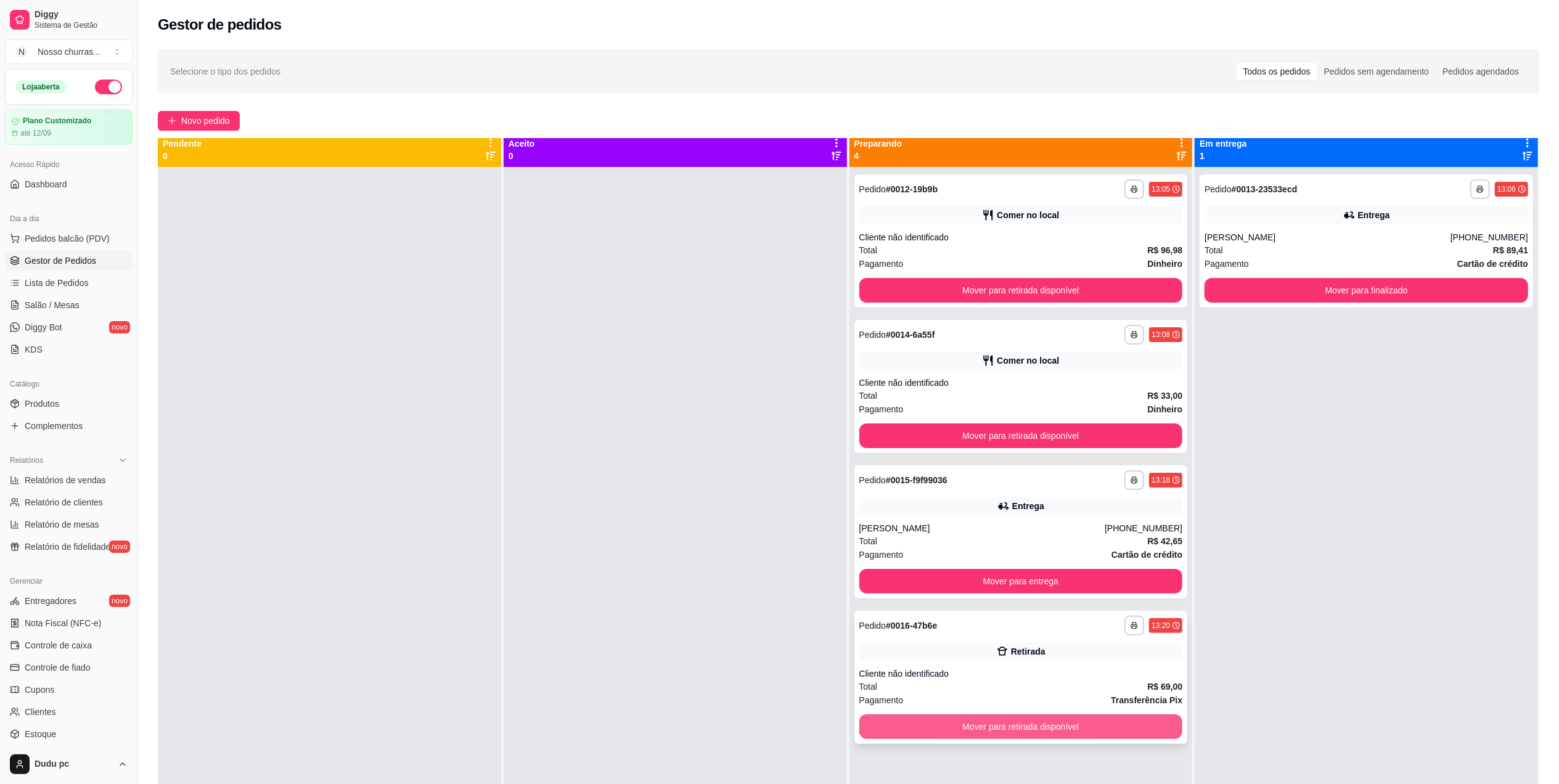
click at [952, 724] on button "Mover para retirada disponível" at bounding box center [1021, 726] width 324 height 24
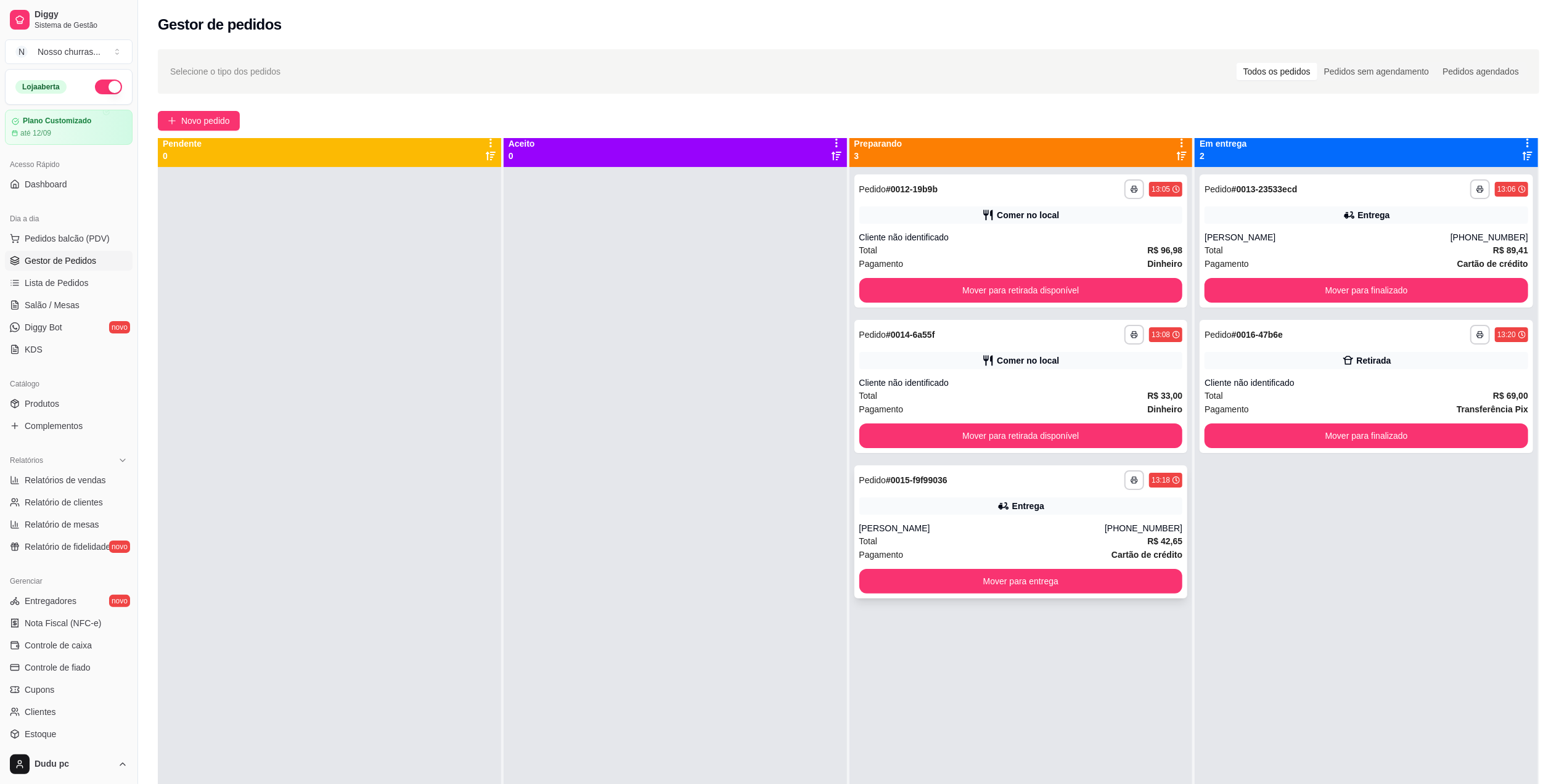
click at [952, 593] on div "**********" at bounding box center [1021, 531] width 334 height 133
click at [1141, 576] on button "Mover para entrega" at bounding box center [1020, 581] width 314 height 24
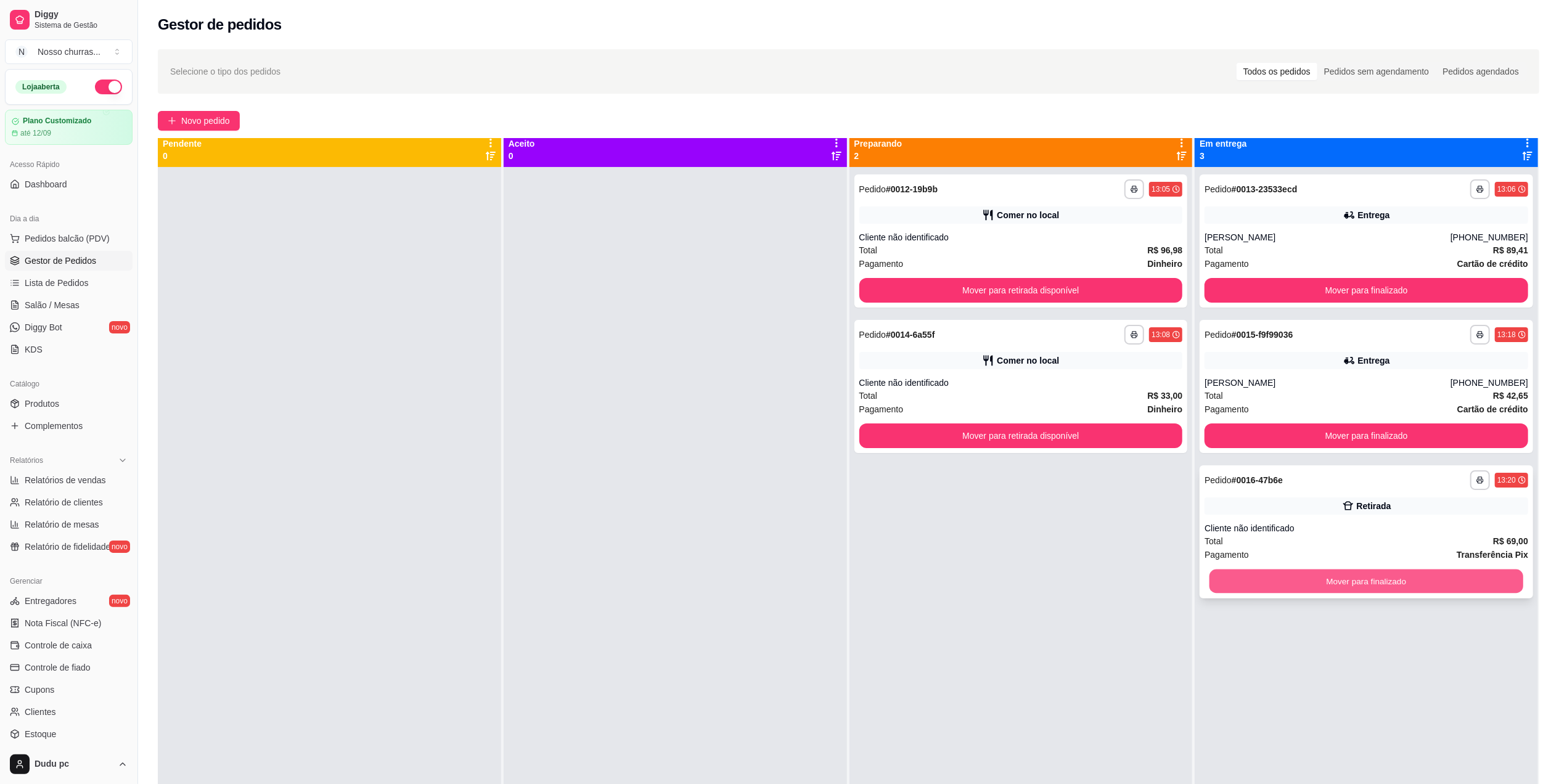
click at [1266, 590] on button "Mover para finalizado" at bounding box center [1367, 581] width 314 height 24
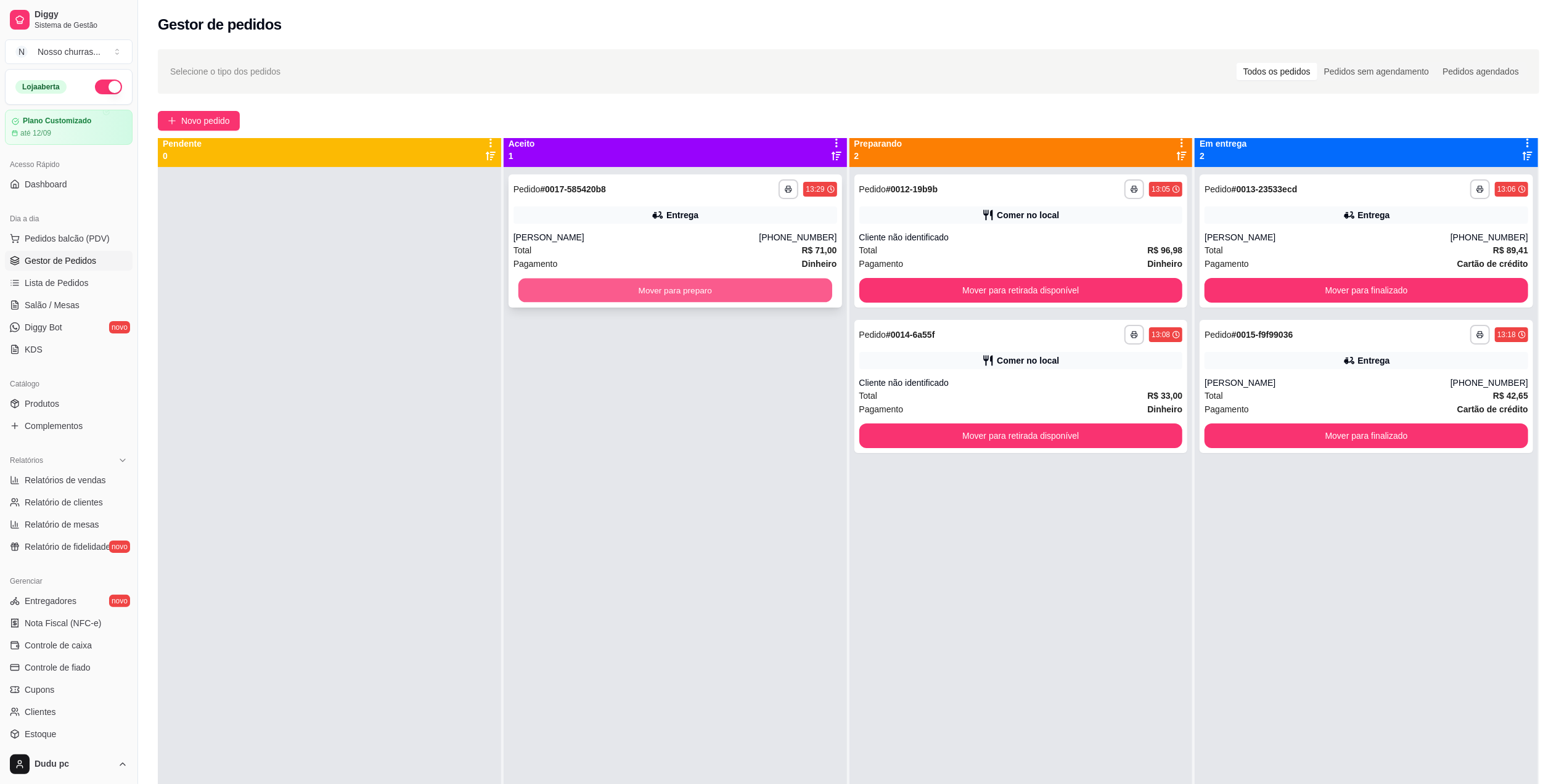
click at [775, 286] on button "Mover para preparo" at bounding box center [676, 290] width 314 height 24
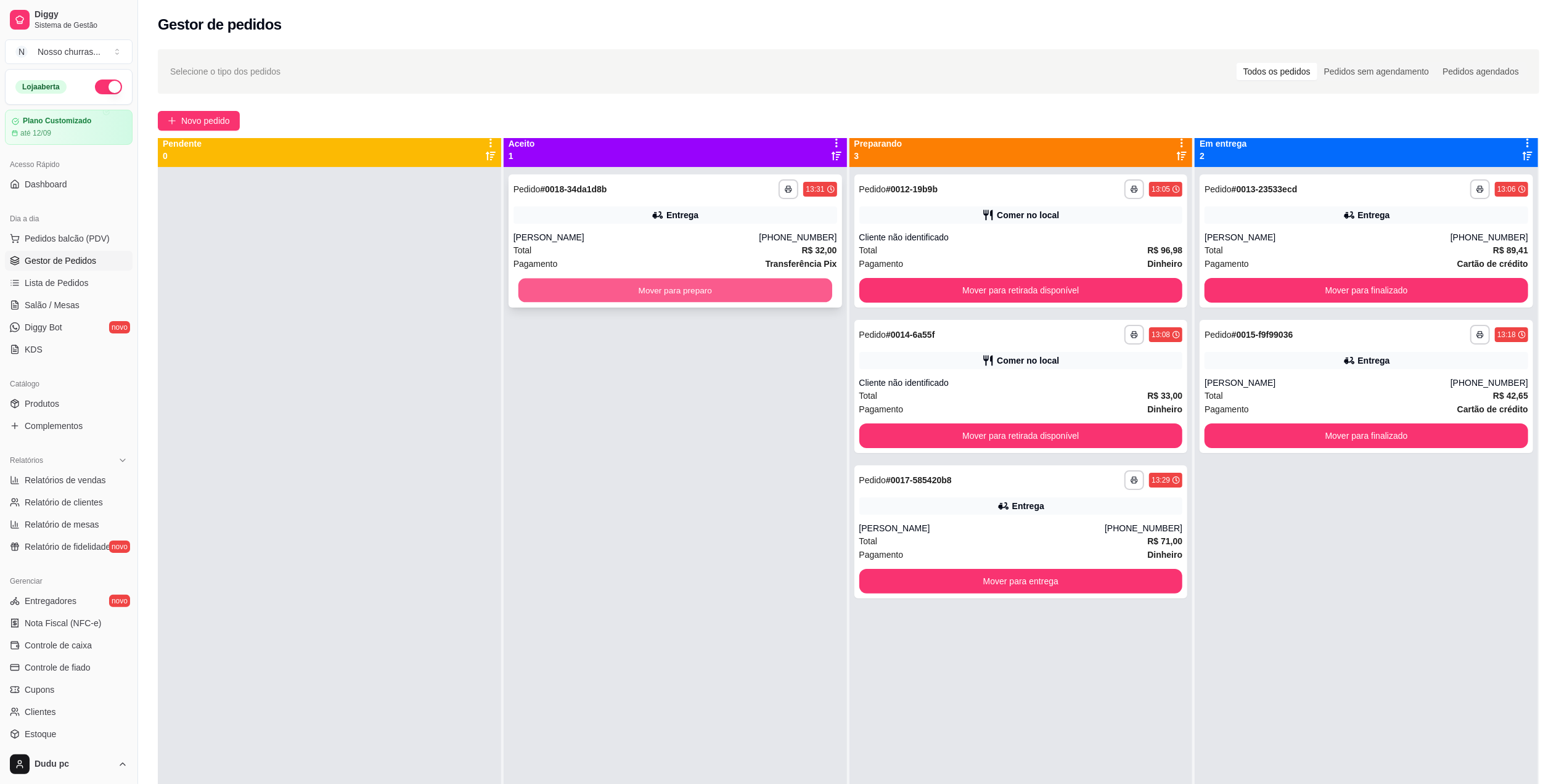
click at [777, 294] on button "Mover para preparo" at bounding box center [676, 290] width 314 height 24
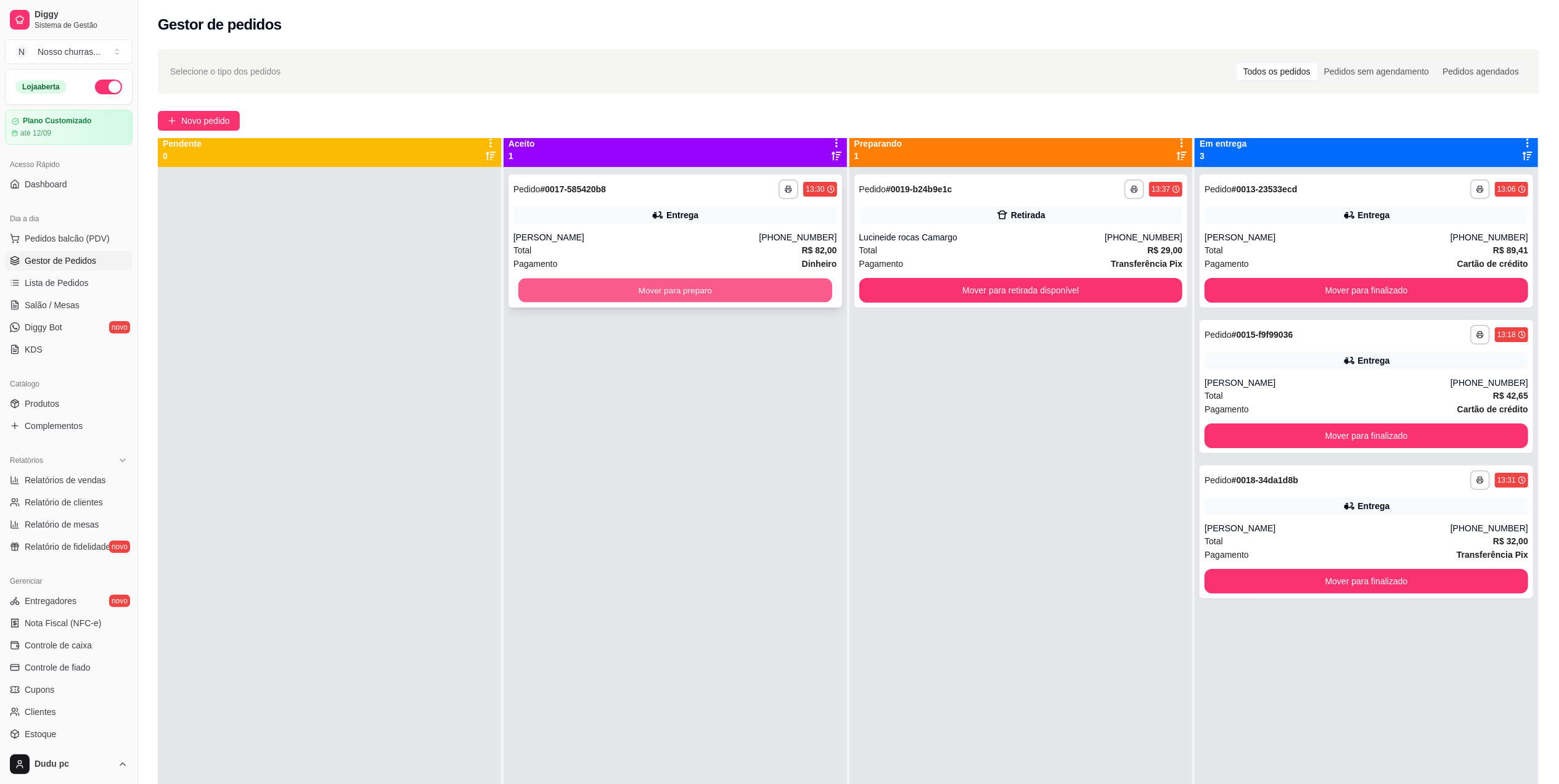
click at [745, 295] on button "Mover para preparo" at bounding box center [676, 290] width 314 height 24
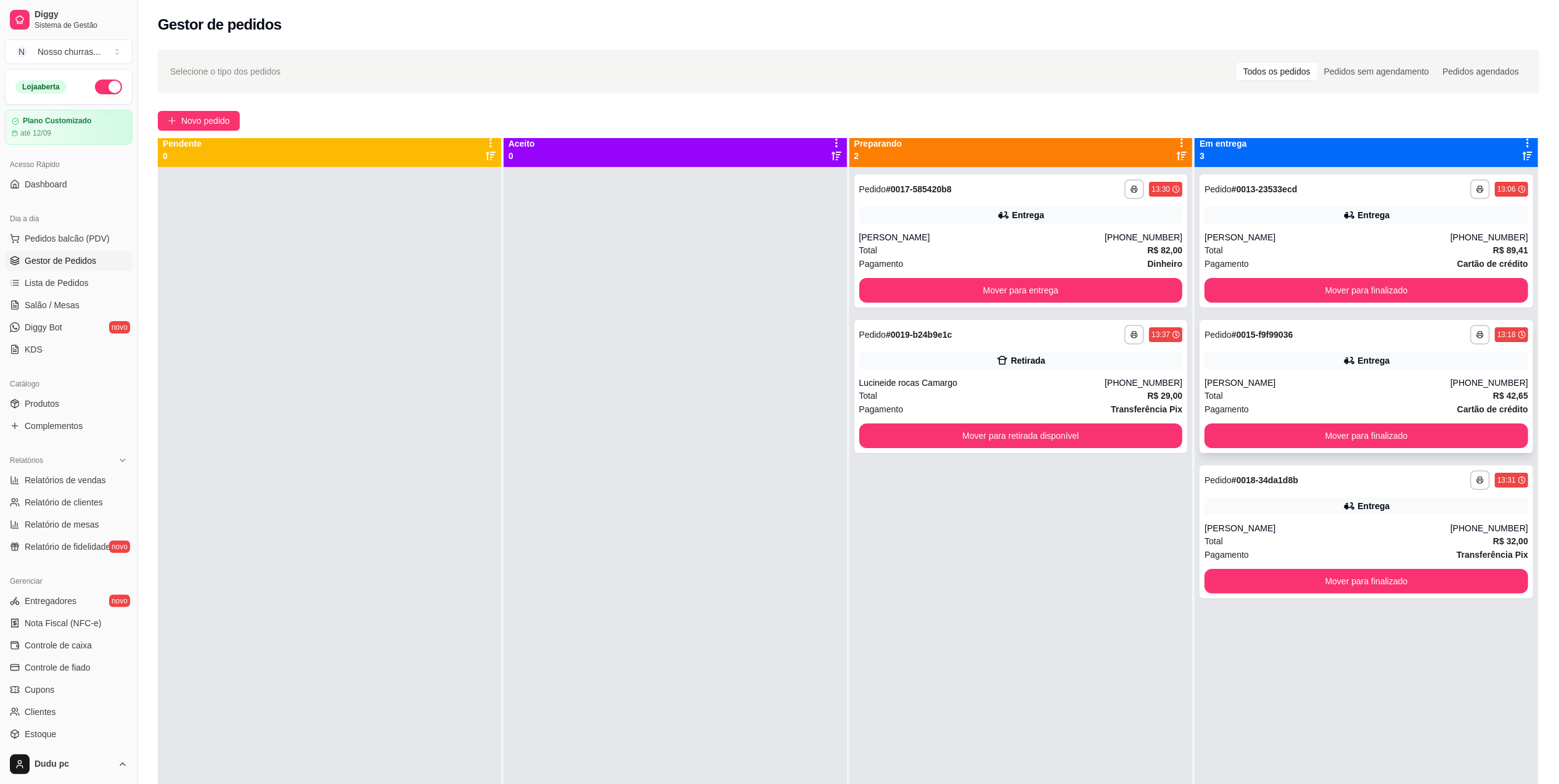
click at [1231, 420] on div "**********" at bounding box center [1367, 386] width 334 height 133
click at [1233, 438] on button "Mover para finalizado" at bounding box center [1367, 436] width 314 height 24
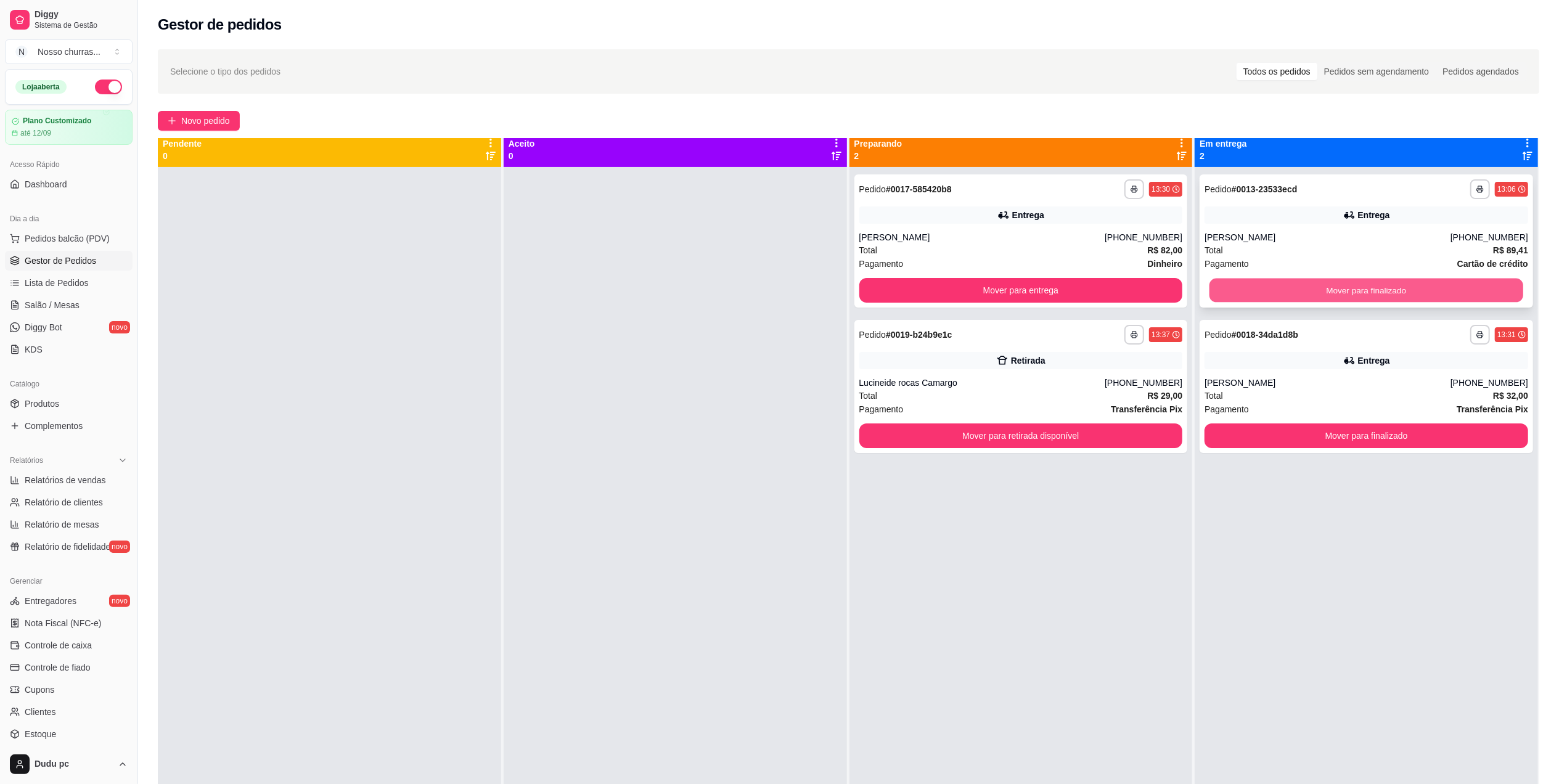
click at [1263, 285] on button "Mover para finalizado" at bounding box center [1367, 290] width 314 height 24
click at [1263, 285] on div "Mover para finalizado" at bounding box center [1366, 290] width 324 height 24
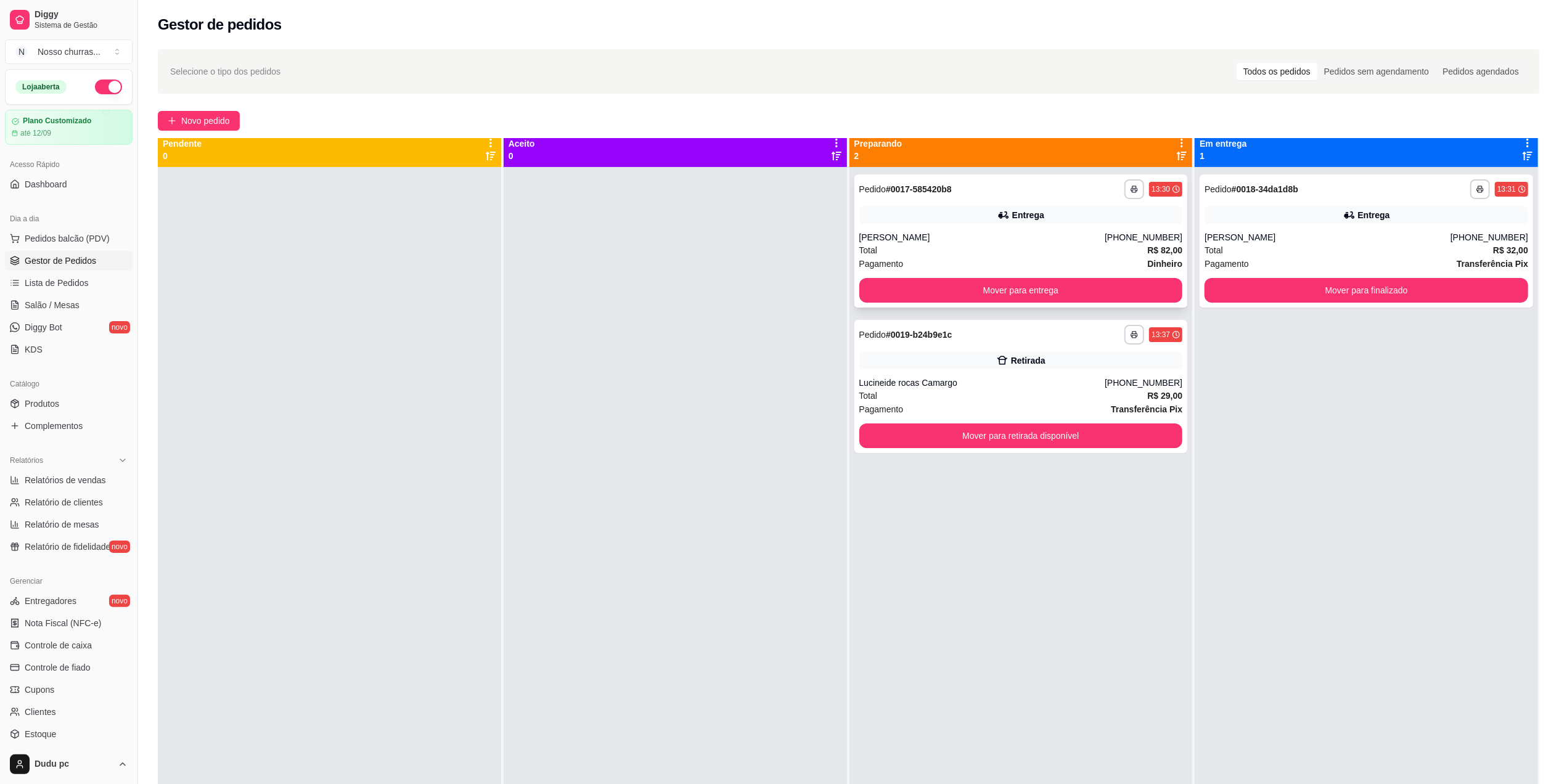
click at [1114, 226] on div "**********" at bounding box center [1021, 240] width 334 height 133
click at [1131, 285] on button "Mover para entrega" at bounding box center [1021, 290] width 324 height 24
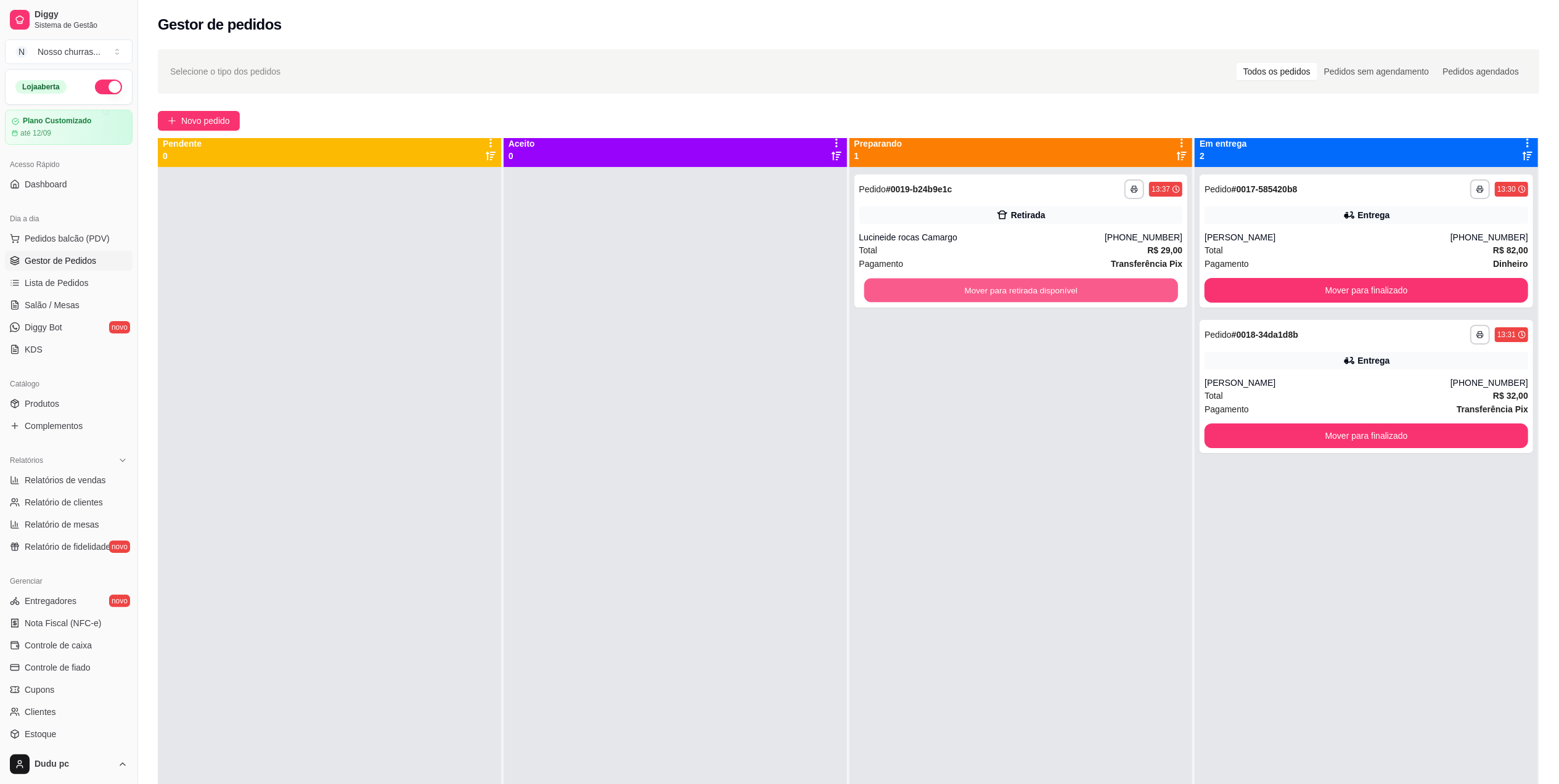
click at [1131, 285] on button "Mover para retirada disponível" at bounding box center [1020, 290] width 314 height 24
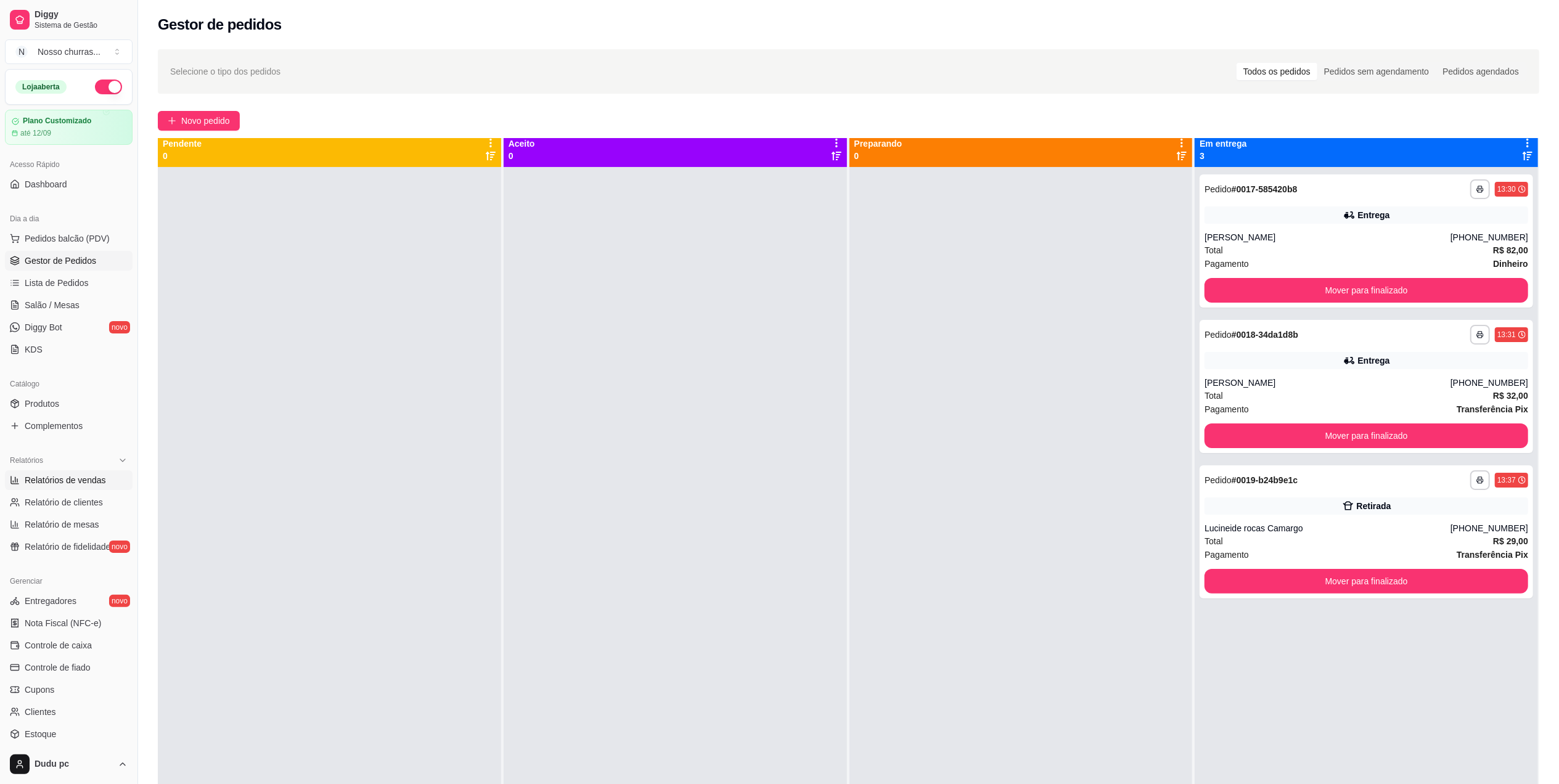
click at [59, 483] on span "Relatórios de vendas" at bounding box center [65, 480] width 82 height 13
select select "ALL"
select select "0"
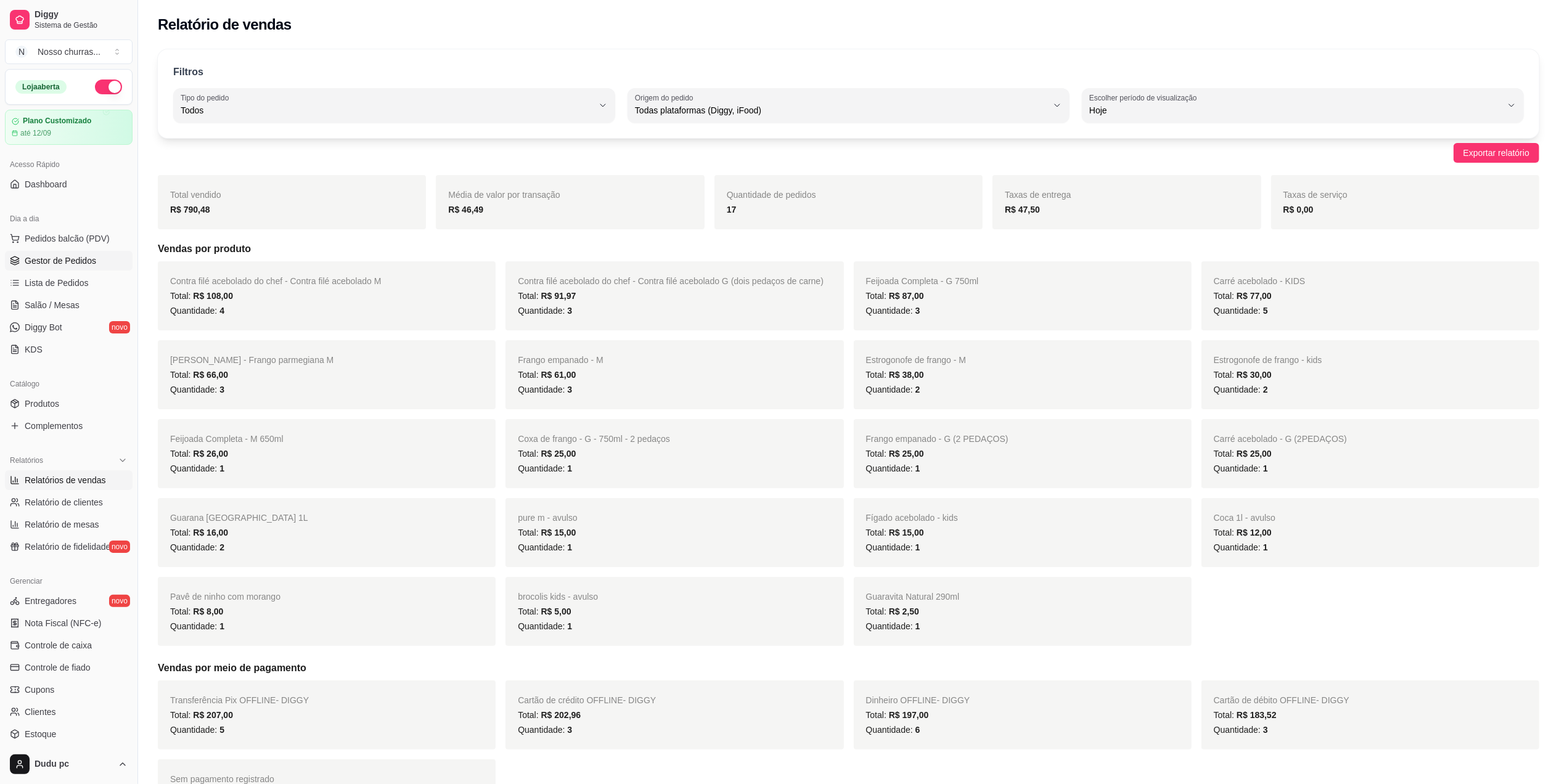
click at [58, 259] on span "Gestor de Pedidos" at bounding box center [60, 261] width 72 height 13
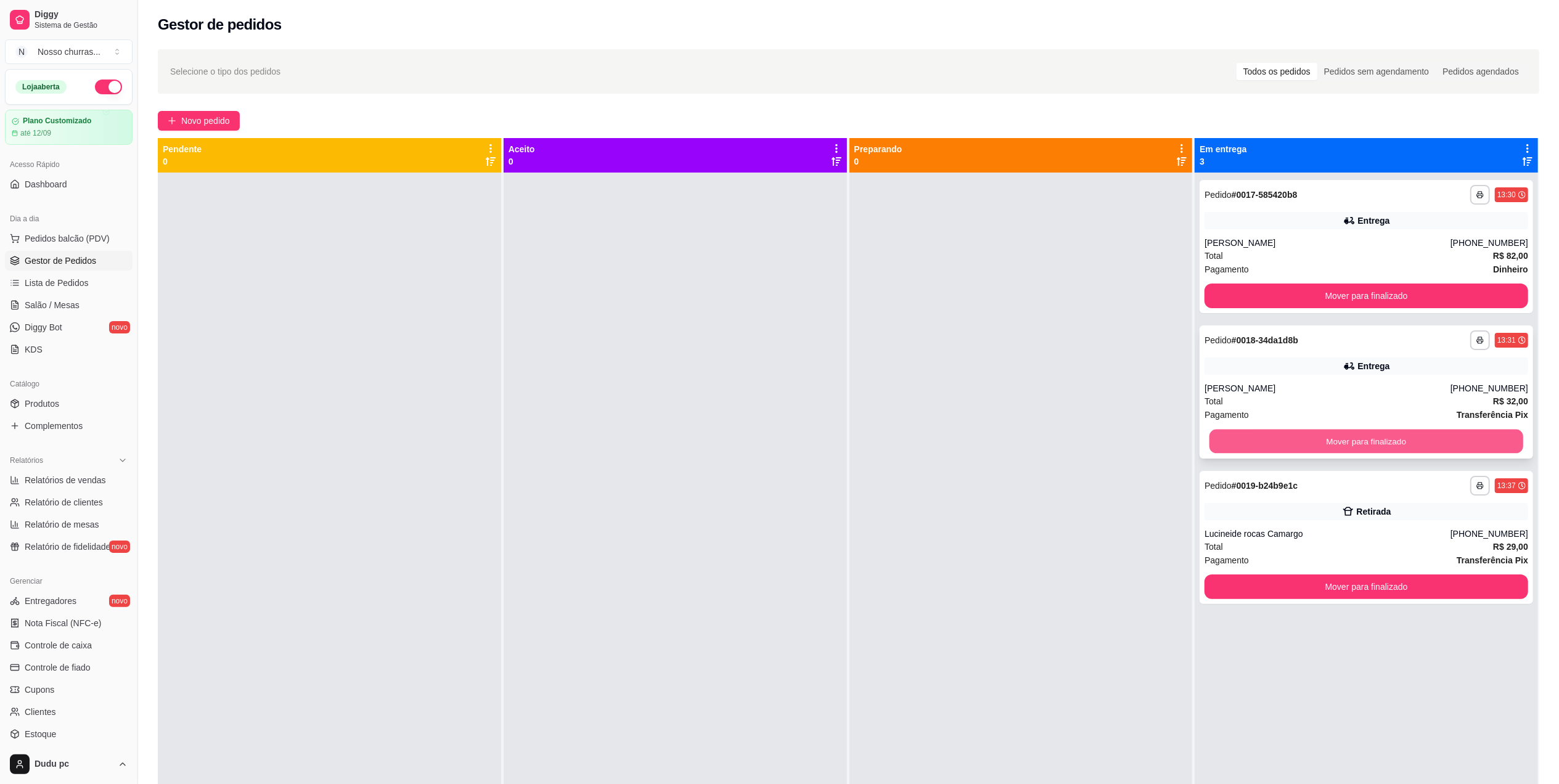
click at [1296, 440] on button "Mover para finalizado" at bounding box center [1367, 441] width 314 height 24
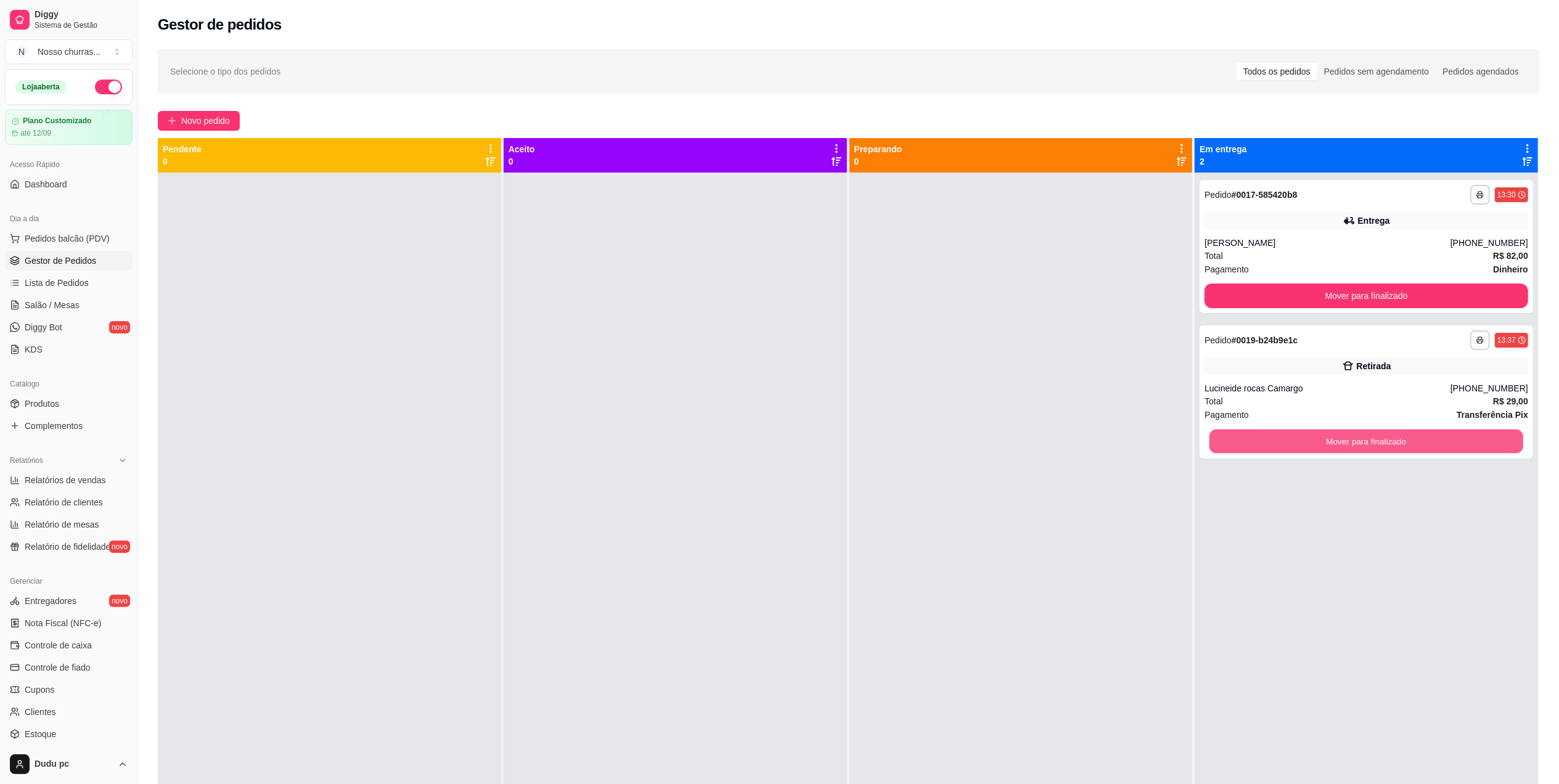
click at [1296, 440] on button "Mover para finalizado" at bounding box center [1367, 441] width 314 height 24
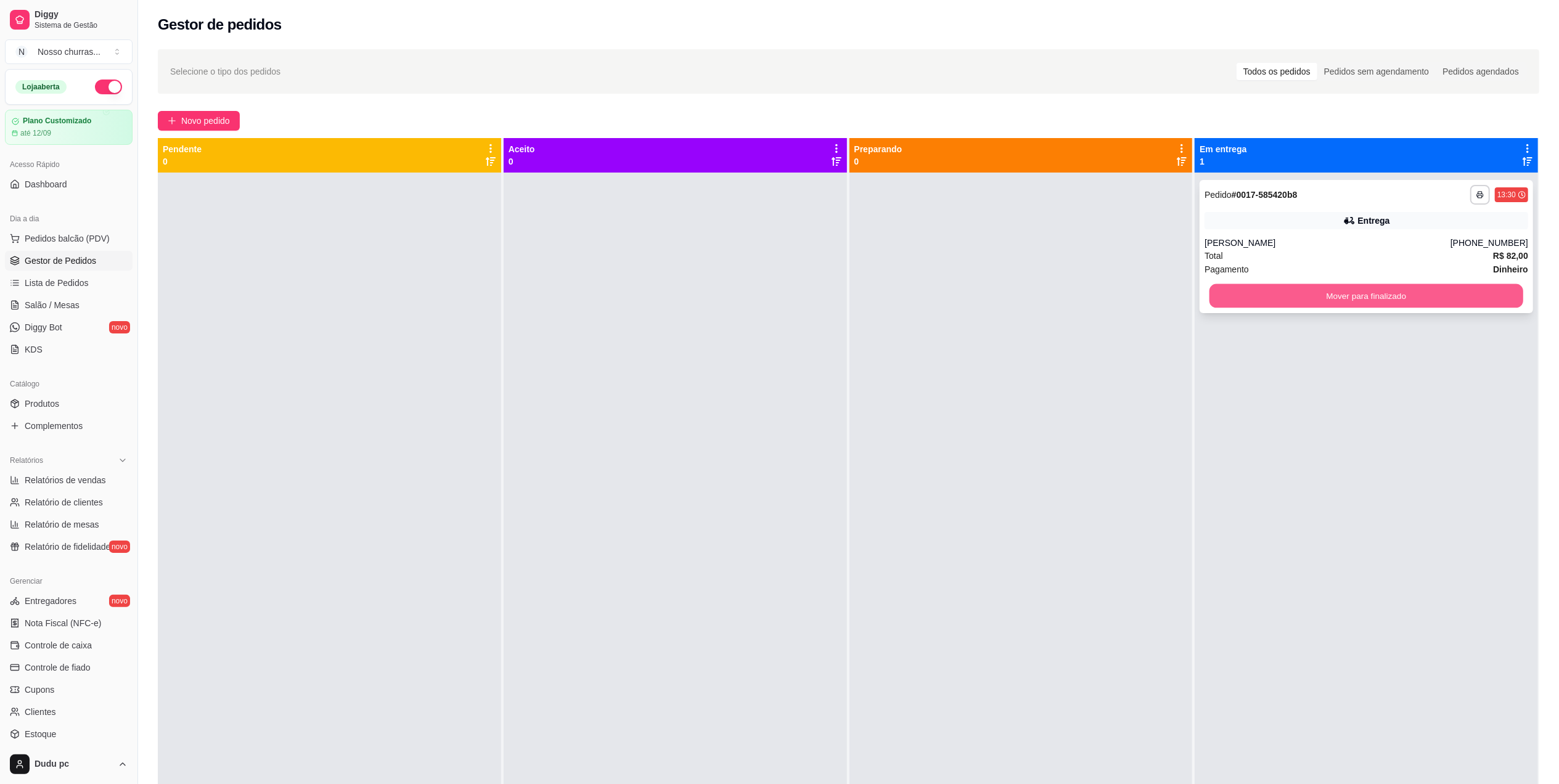
click at [1298, 299] on button "Mover para finalizado" at bounding box center [1367, 295] width 314 height 24
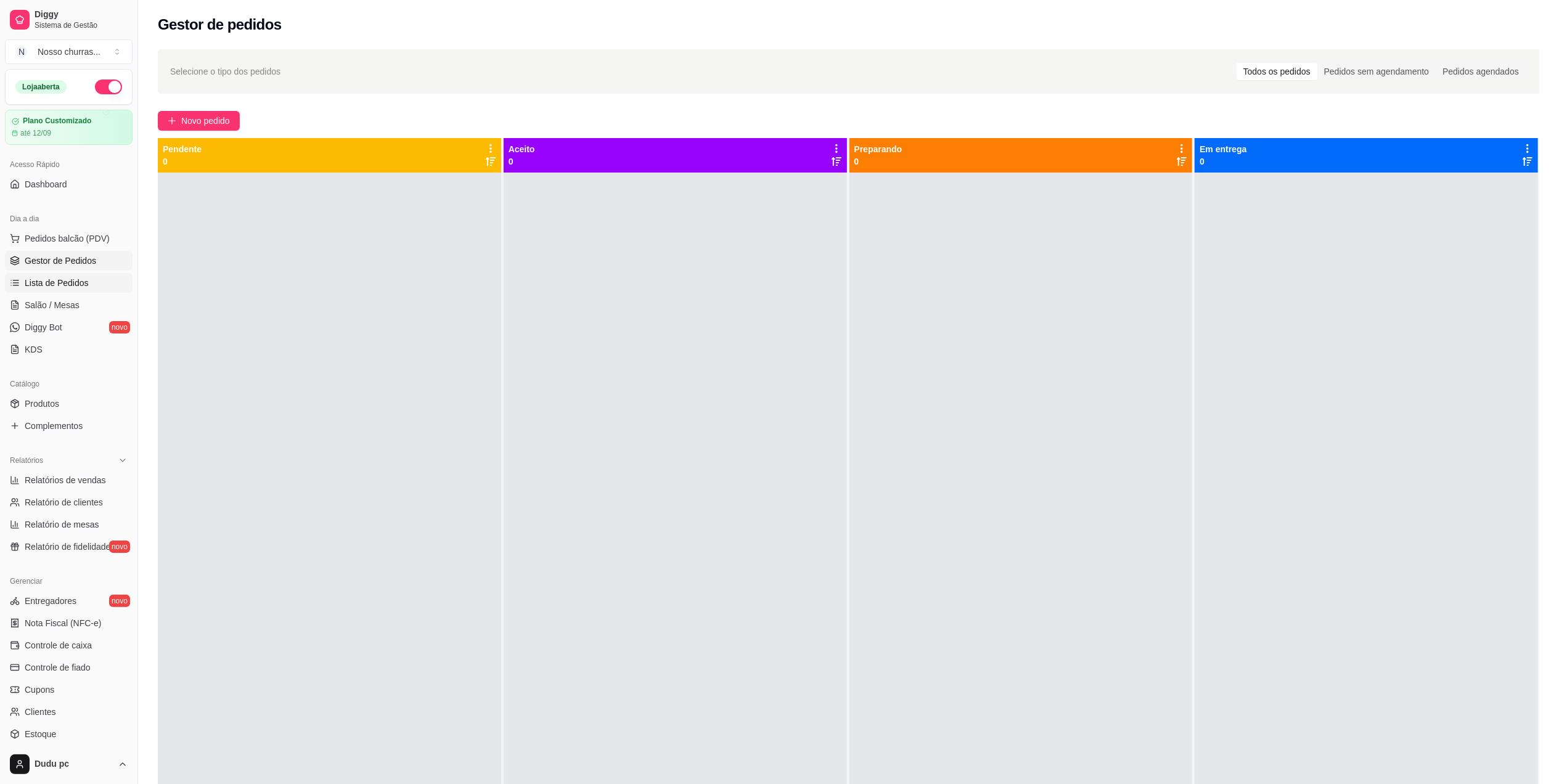
click at [65, 276] on link "Lista de Pedidos" at bounding box center [68, 283] width 128 height 20
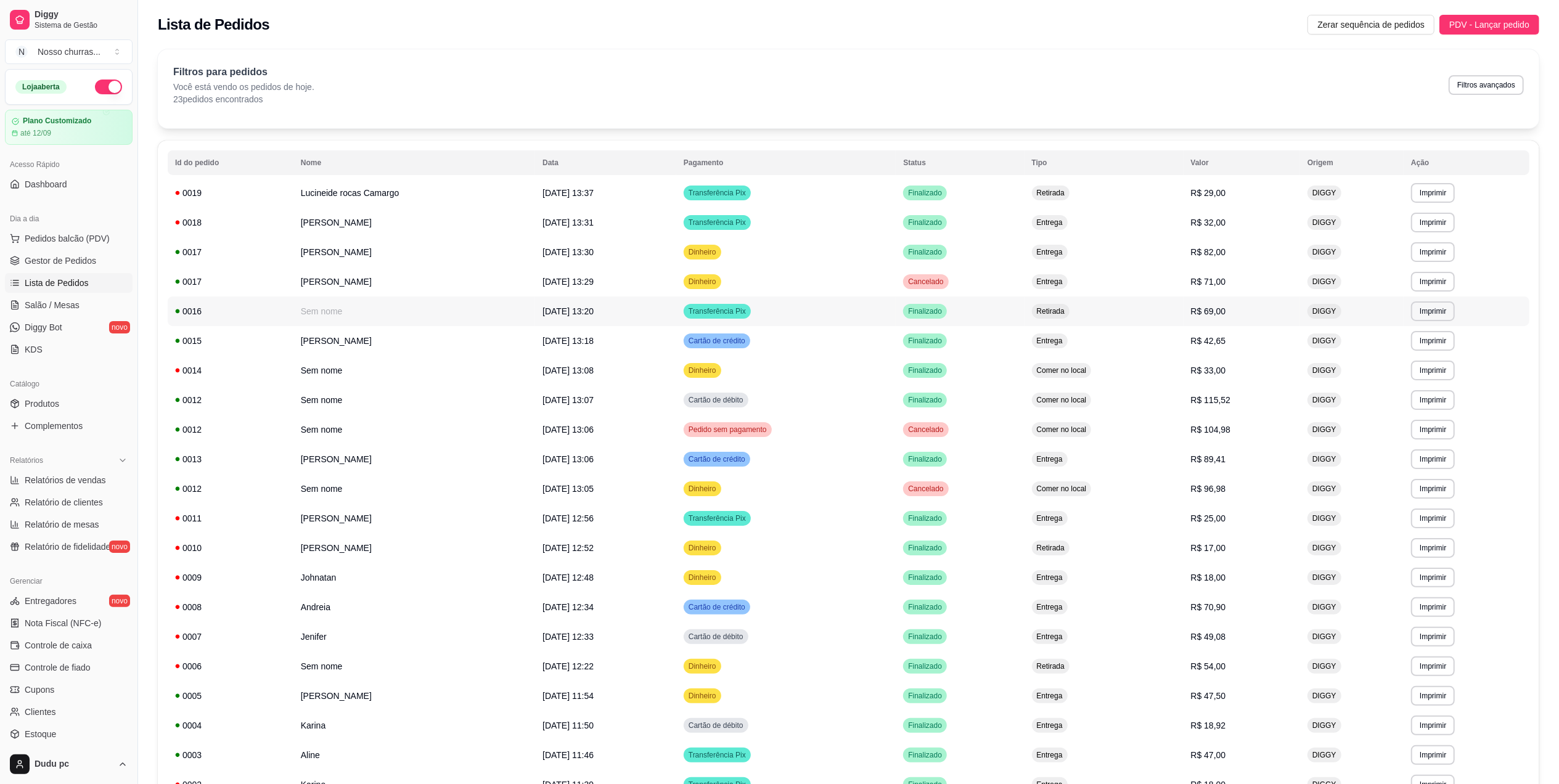
click at [210, 315] on div "0016" at bounding box center [230, 312] width 111 height 13
click at [51, 260] on span "Gestor de Pedidos" at bounding box center [60, 261] width 72 height 13
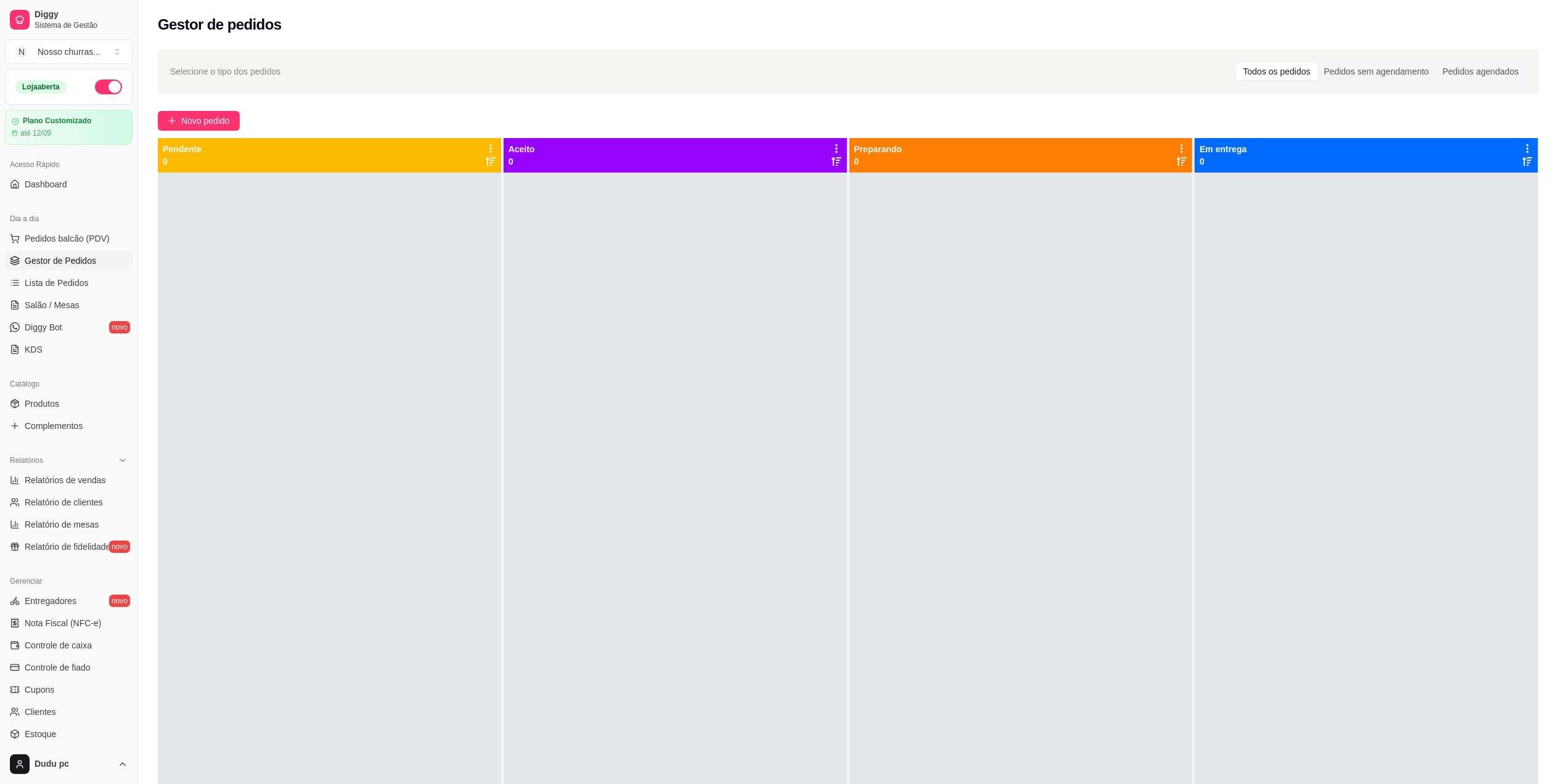
click at [213, 234] on div at bounding box center [329, 564] width 344 height 784
click at [65, 484] on span "Relatórios de vendas" at bounding box center [65, 480] width 82 height 13
select select "ALL"
select select "0"
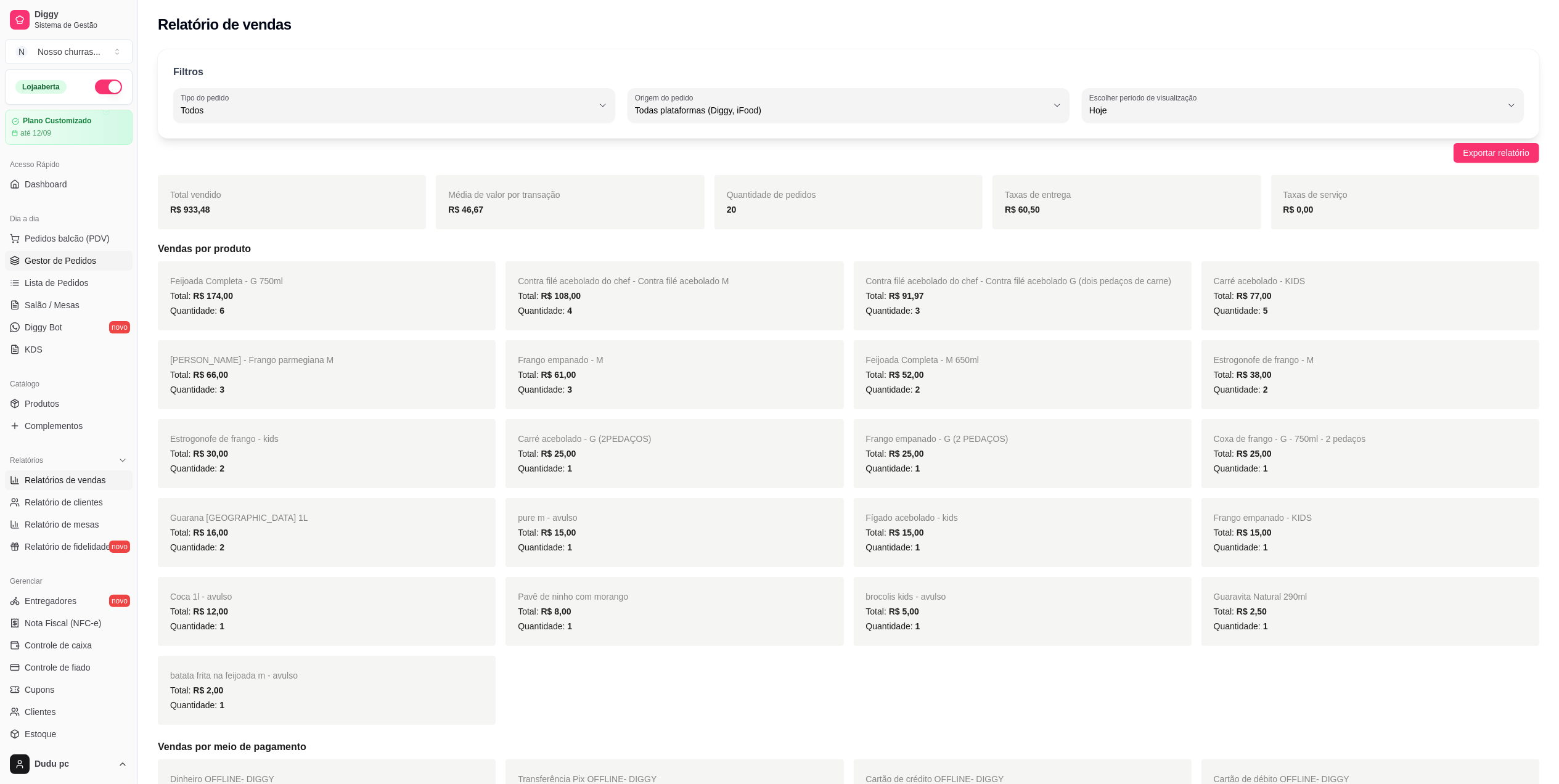
click at [62, 262] on span "Gestor de Pedidos" at bounding box center [60, 261] width 72 height 13
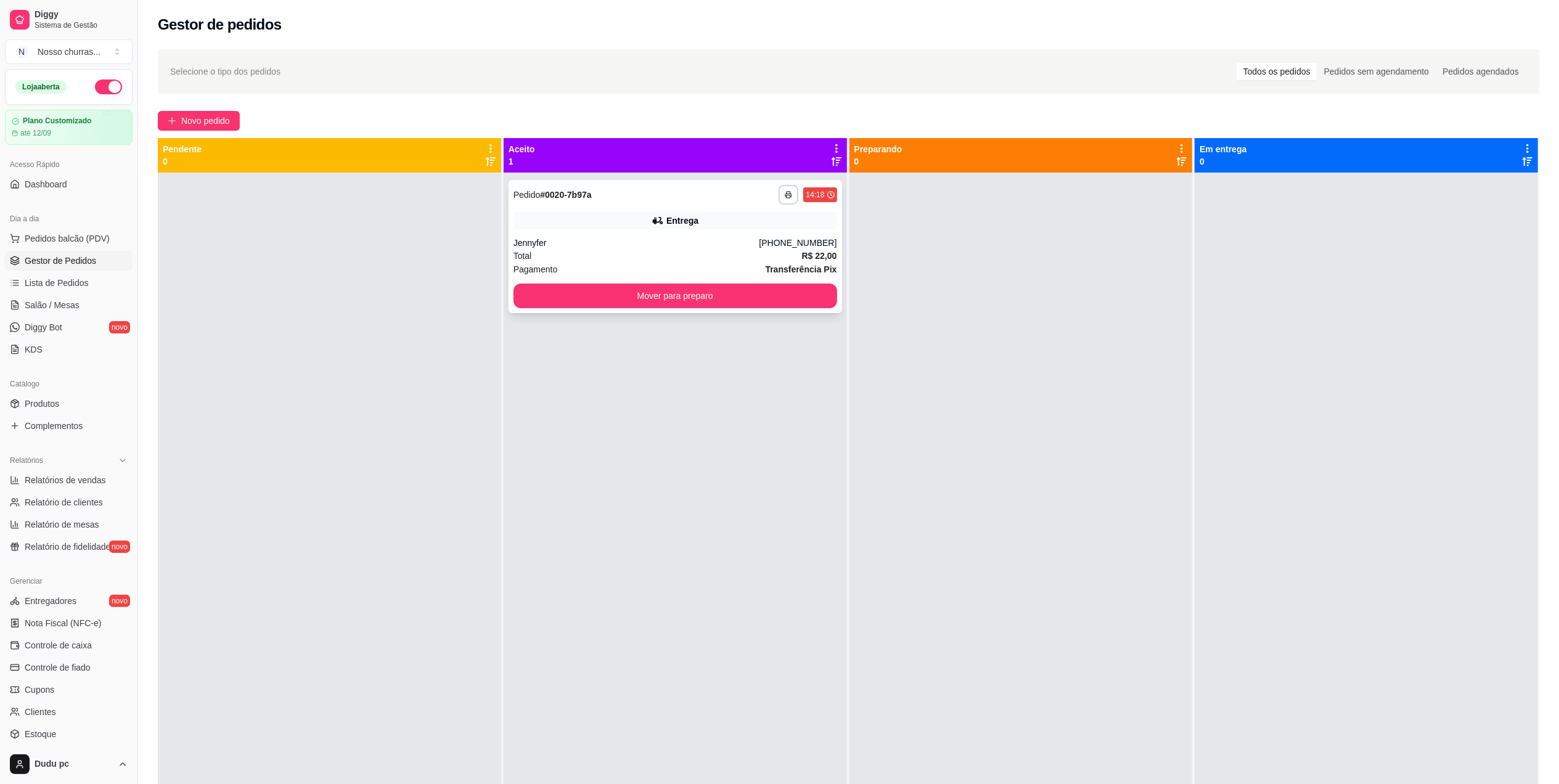
click at [563, 241] on div "Jennyfer" at bounding box center [636, 243] width 246 height 13
click at [785, 198] on icon "button" at bounding box center [789, 195] width 7 height 7
click at [772, 239] on button "IMPRESSORA" at bounding box center [750, 237] width 86 height 19
click at [767, 296] on button "Mover para preparo" at bounding box center [676, 295] width 314 height 24
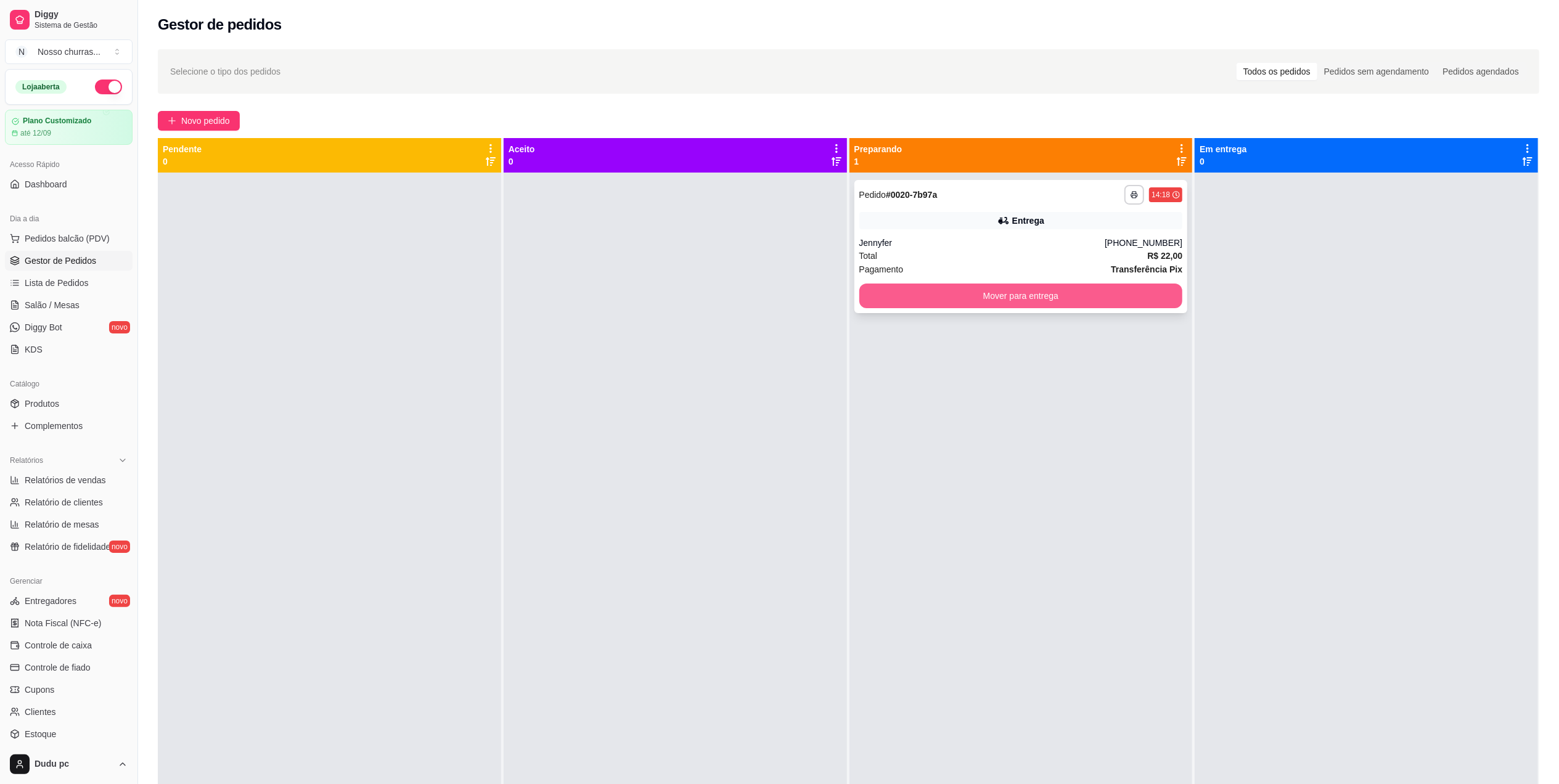
click at [937, 297] on button "Mover para entrega" at bounding box center [1021, 295] width 324 height 24
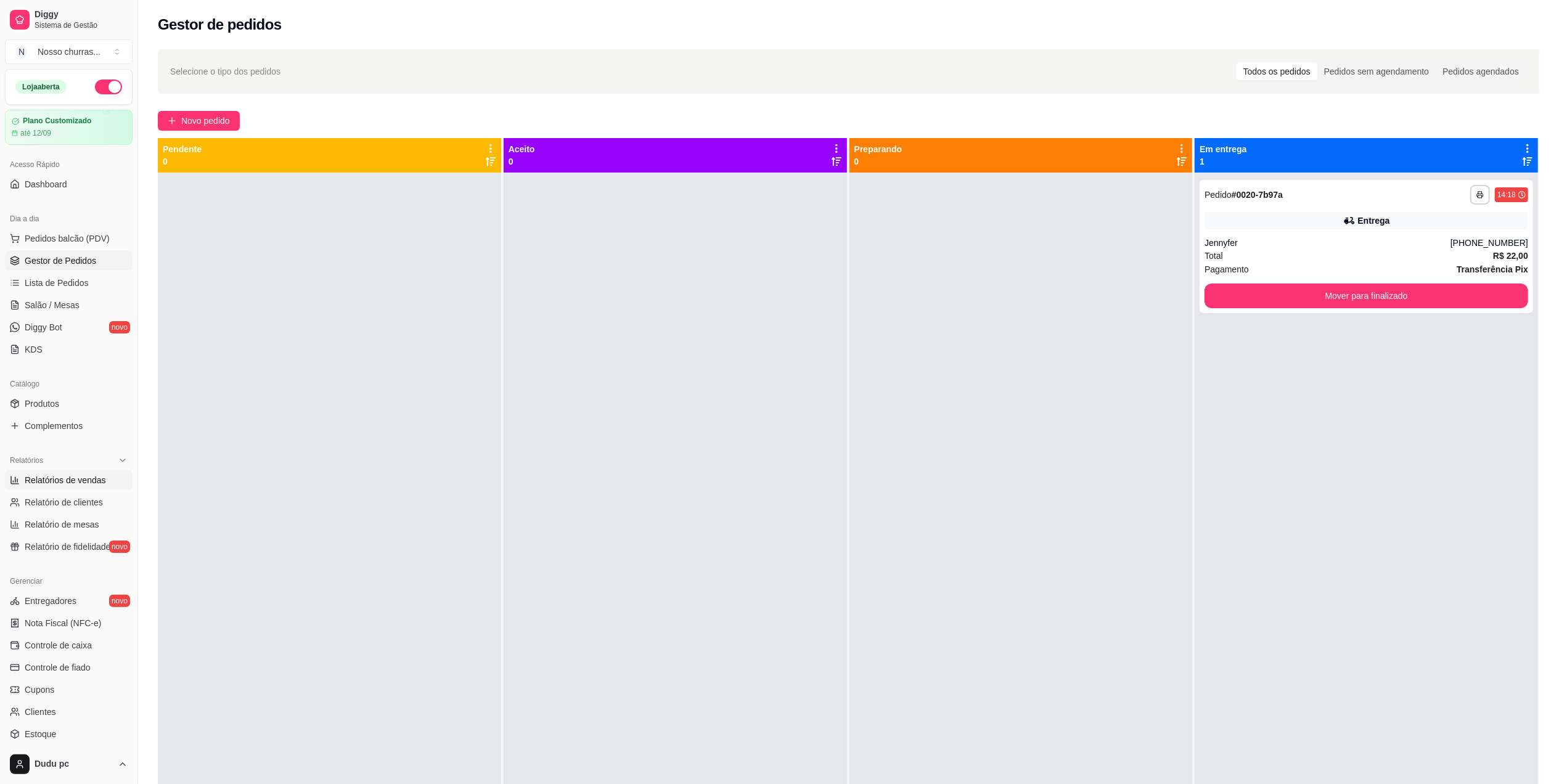
click at [97, 480] on span "Relatórios de vendas" at bounding box center [65, 480] width 82 height 13
select select "ALL"
select select "0"
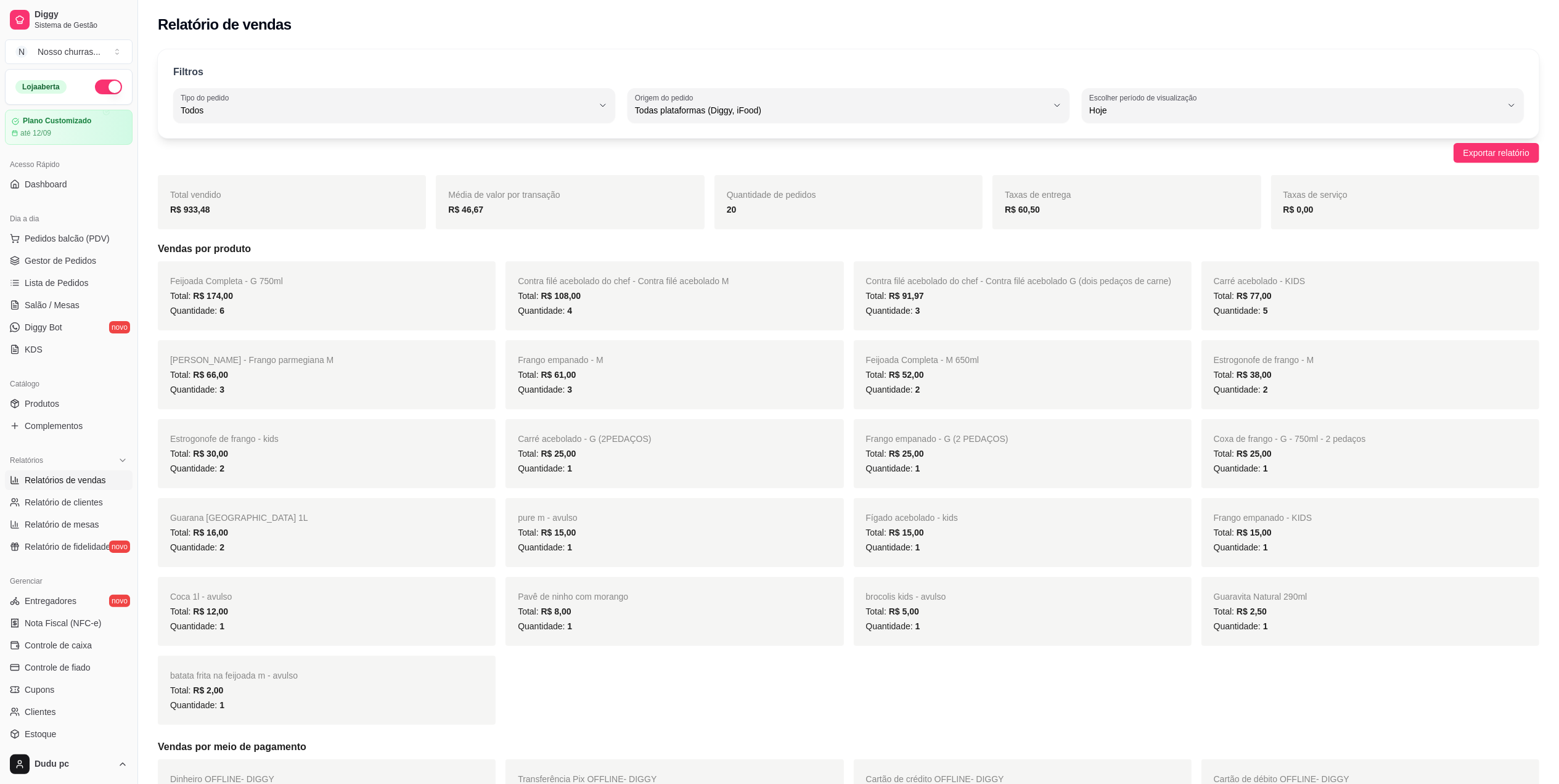
click at [97, 480] on span "Relatórios de vendas" at bounding box center [65, 480] width 82 height 13
click at [73, 255] on span "Gestor de Pedidos" at bounding box center [60, 261] width 72 height 13
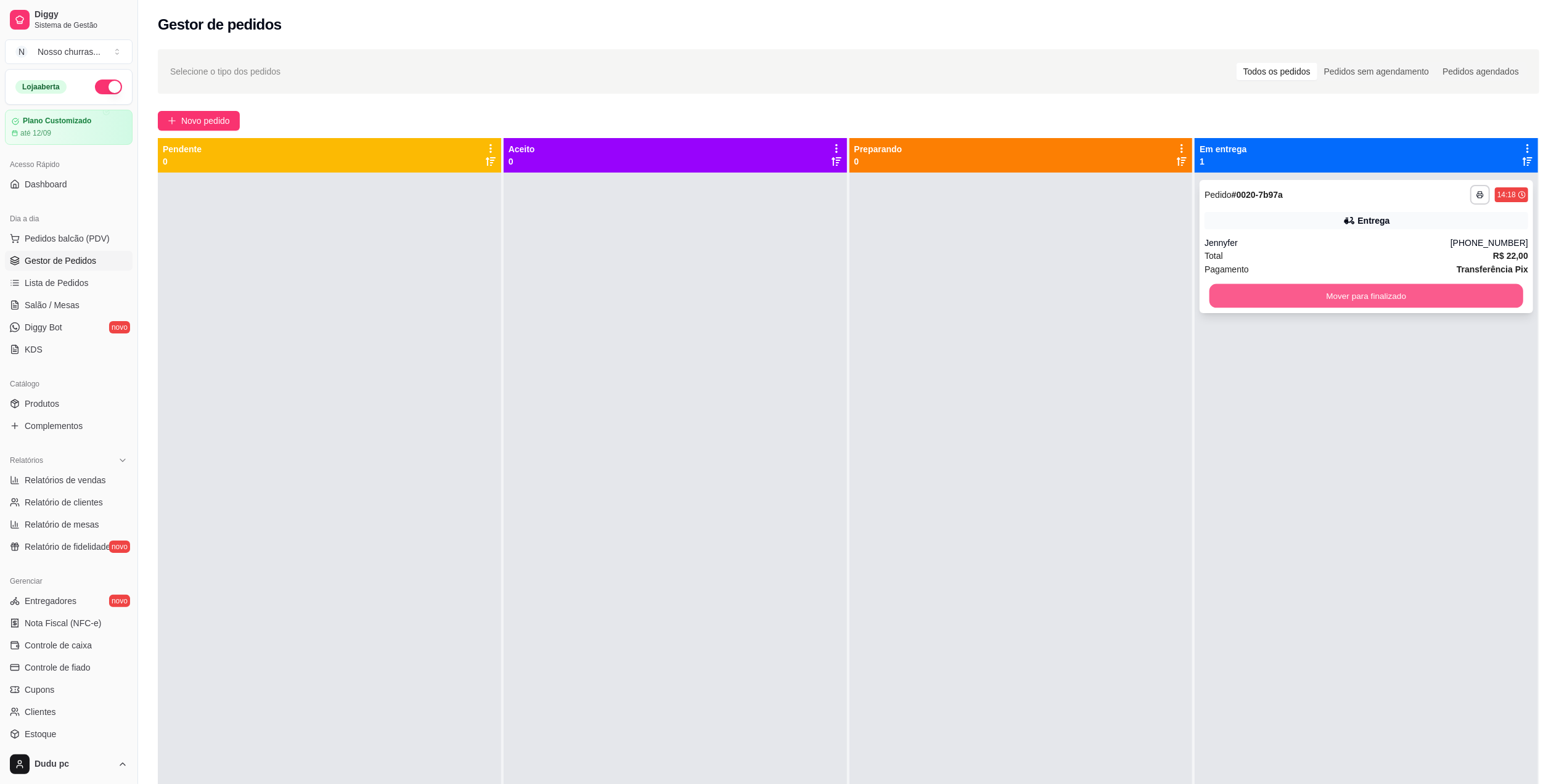
click at [1297, 294] on button "Mover para finalizado" at bounding box center [1367, 295] width 314 height 24
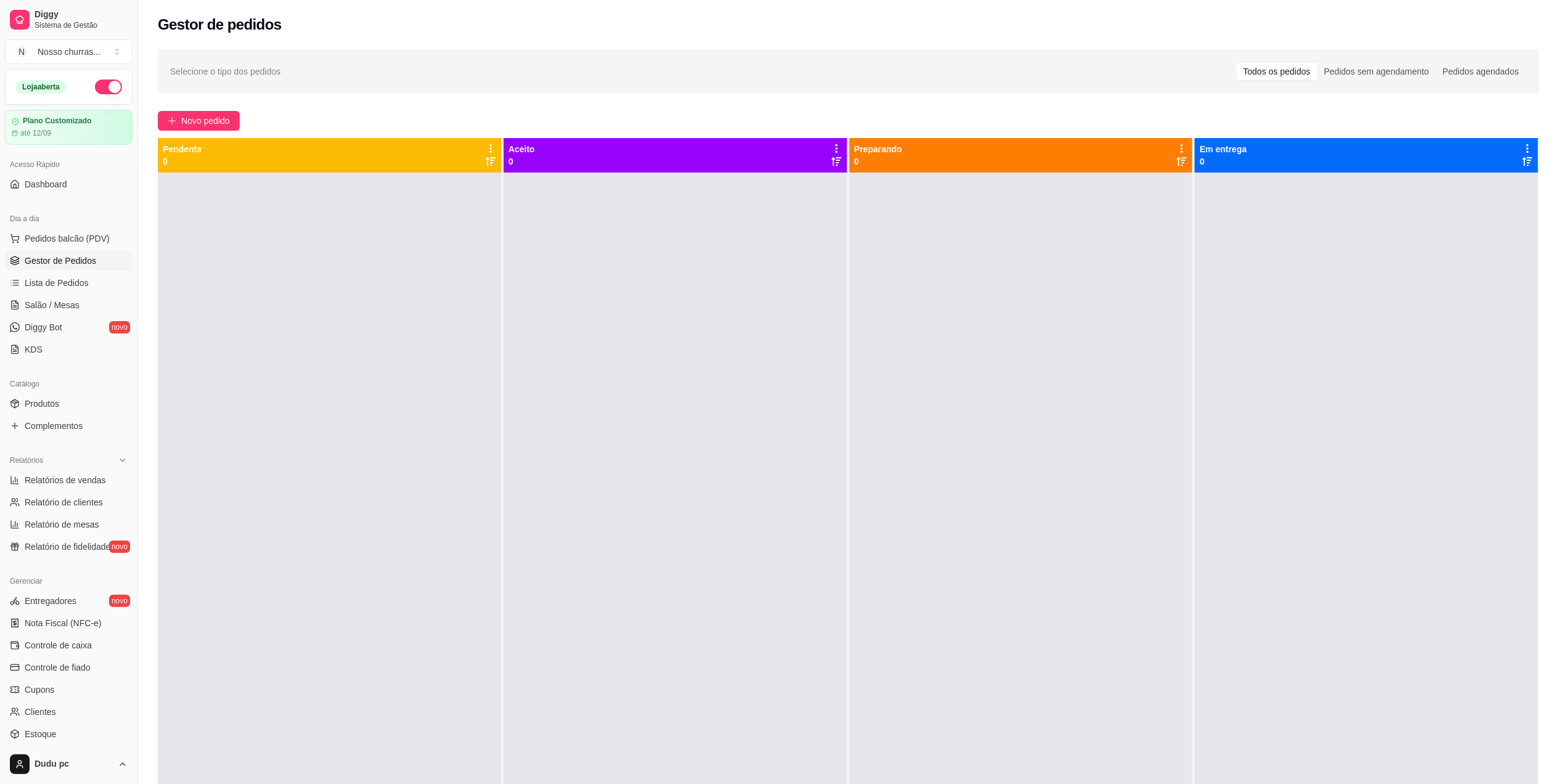
click at [54, 259] on span "Gestor de Pedidos" at bounding box center [60, 261] width 72 height 13
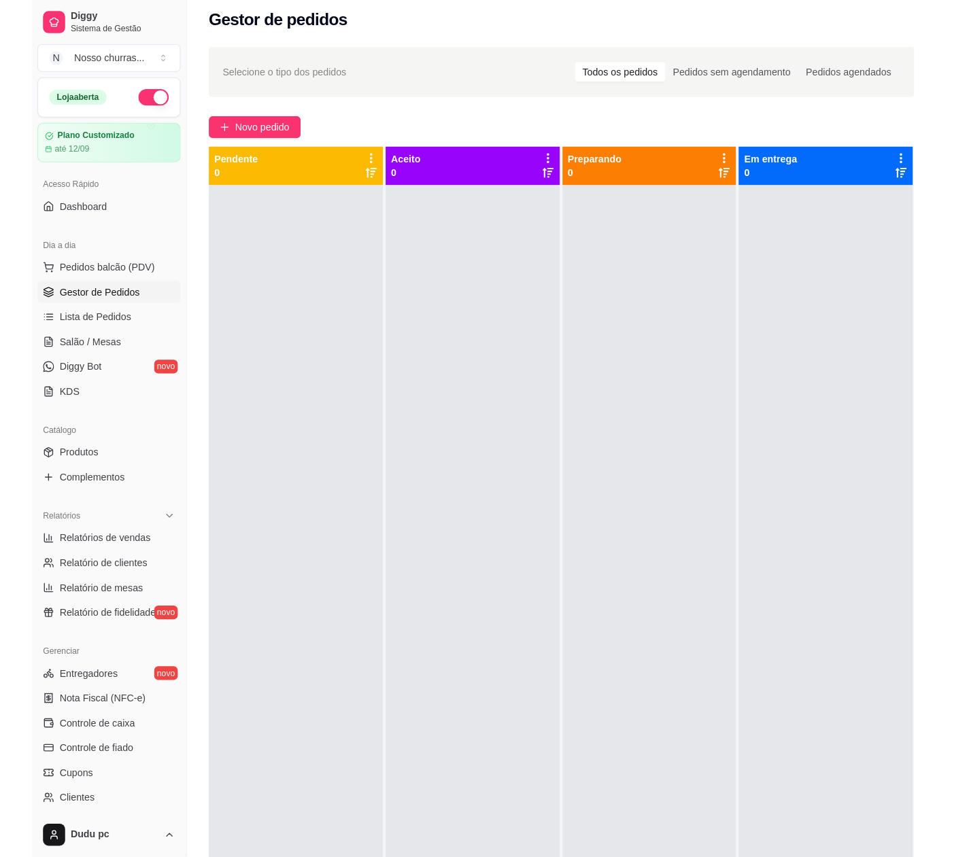
scroll to position [6, 0]
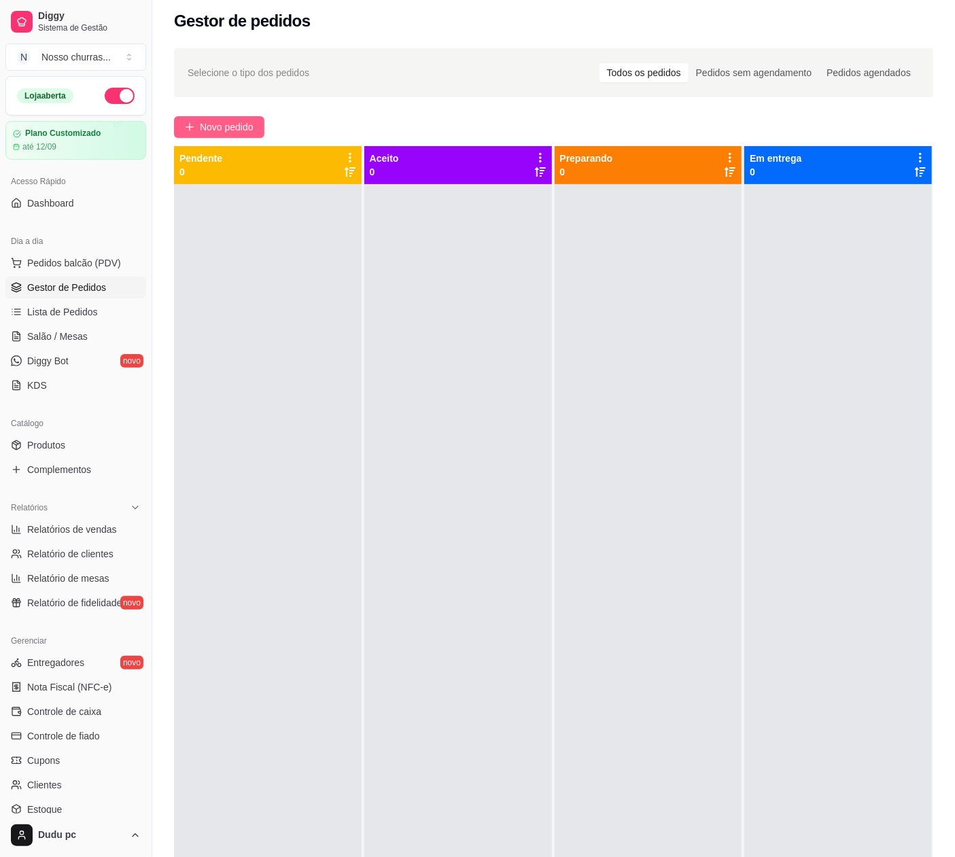
click at [204, 122] on span "Novo pedido" at bounding box center [227, 127] width 54 height 15
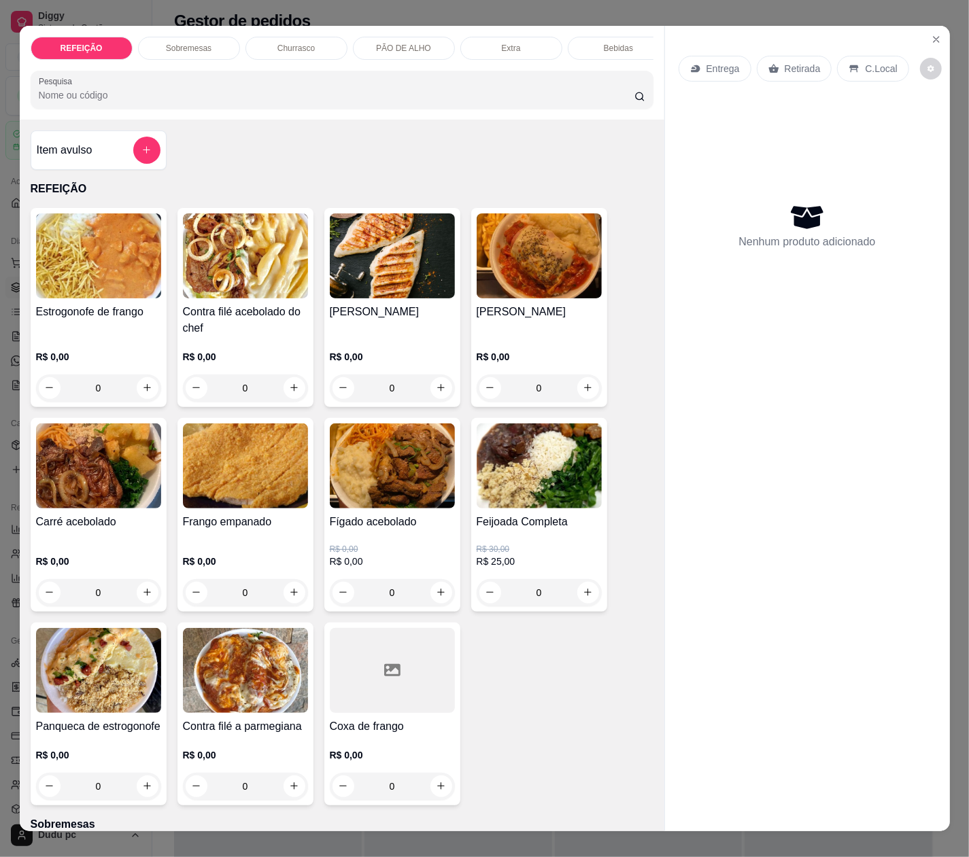
click at [142, 599] on div "0" at bounding box center [98, 592] width 125 height 27
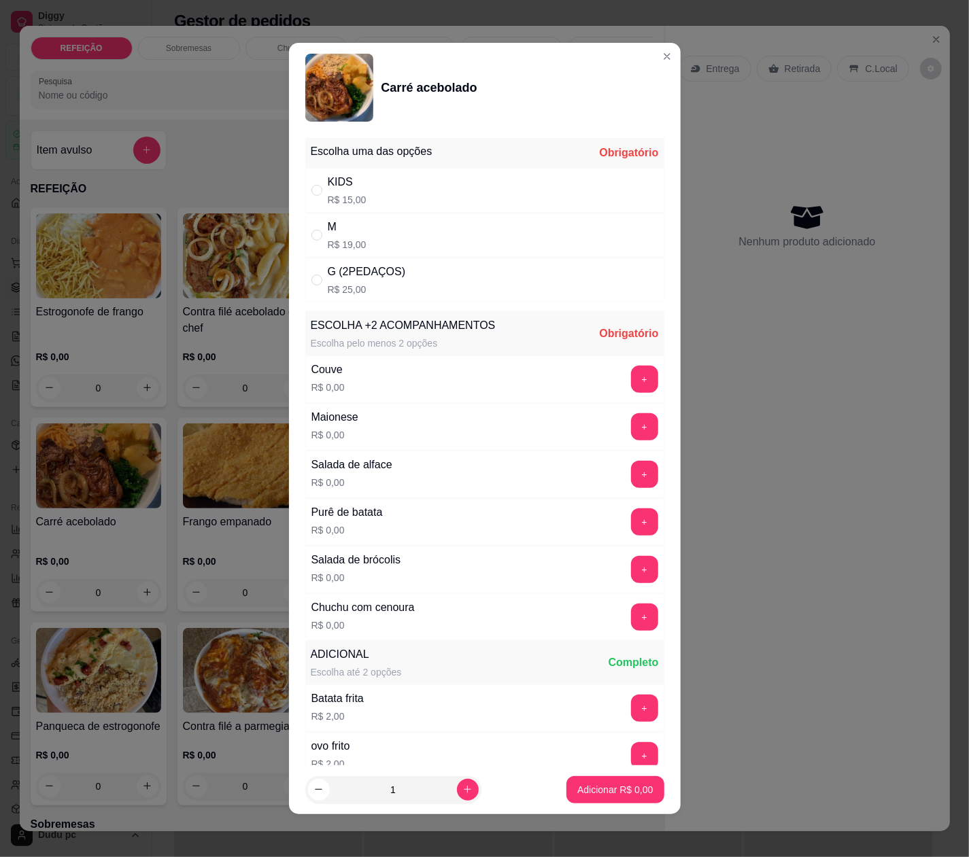
click at [442, 298] on div "G (2PEDAÇOS) R$ 25,00" at bounding box center [484, 280] width 359 height 45
radio input "true"
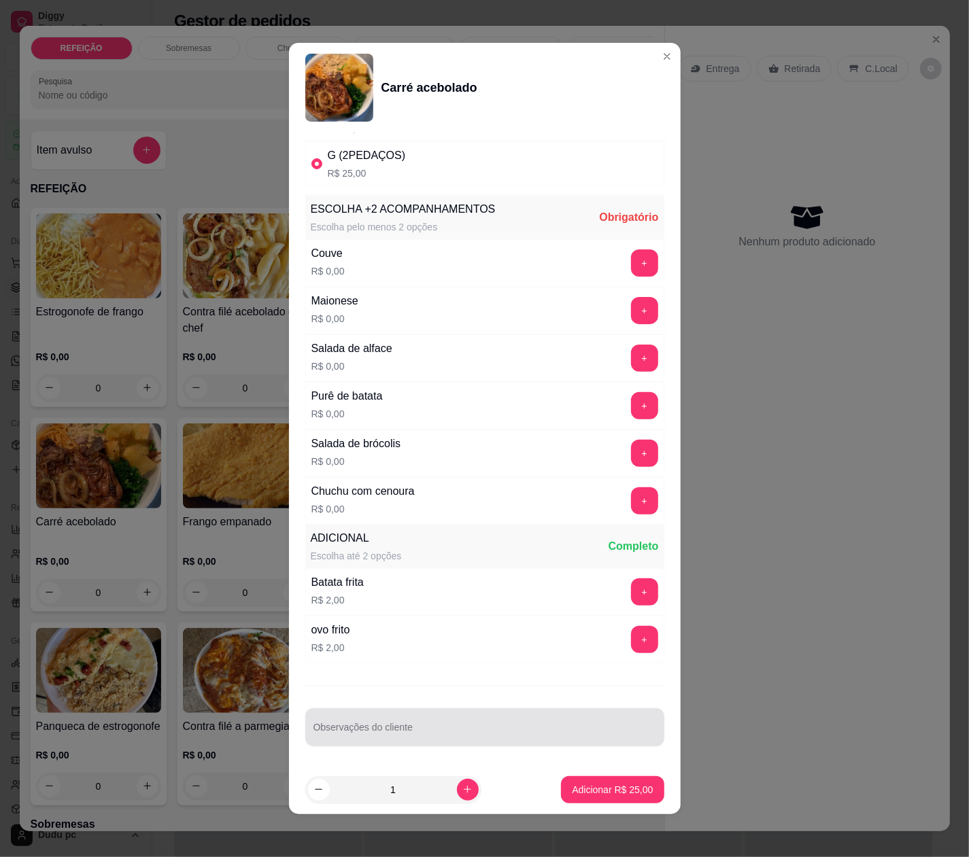
click at [539, 729] on input "Observações do cliente" at bounding box center [484, 733] width 343 height 14
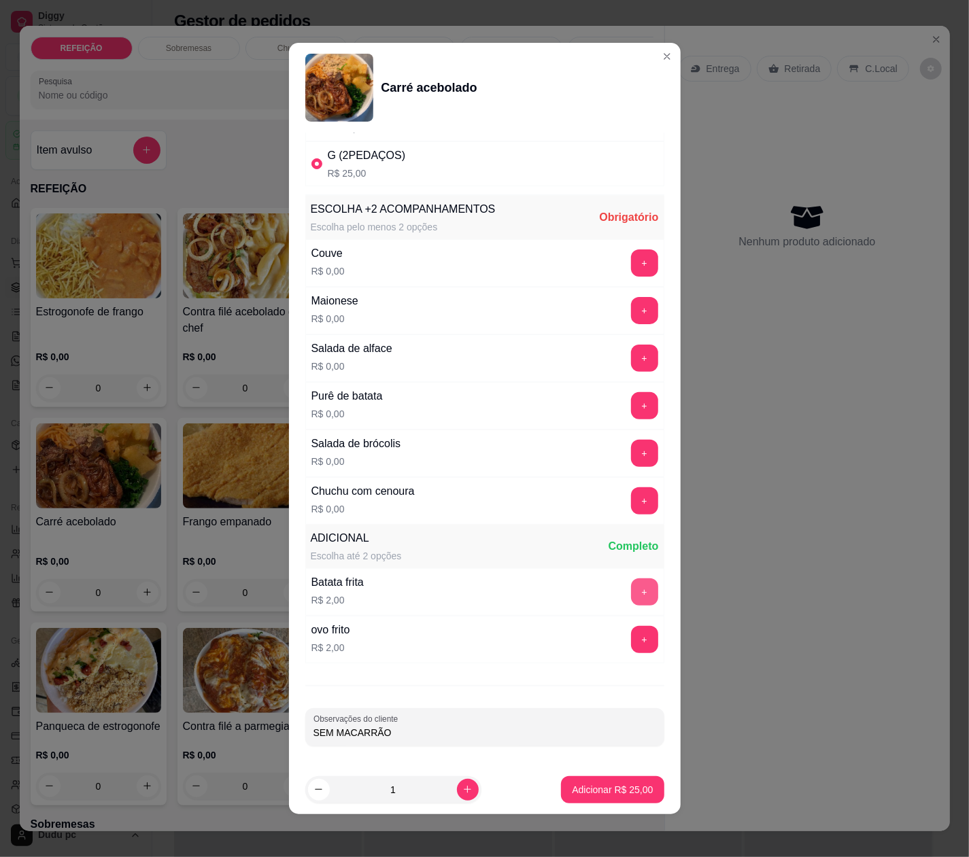
type input "SEM MACARRÃO"
click at [631, 583] on button "+" at bounding box center [644, 592] width 27 height 27
click at [631, 504] on button "+" at bounding box center [644, 501] width 27 height 27
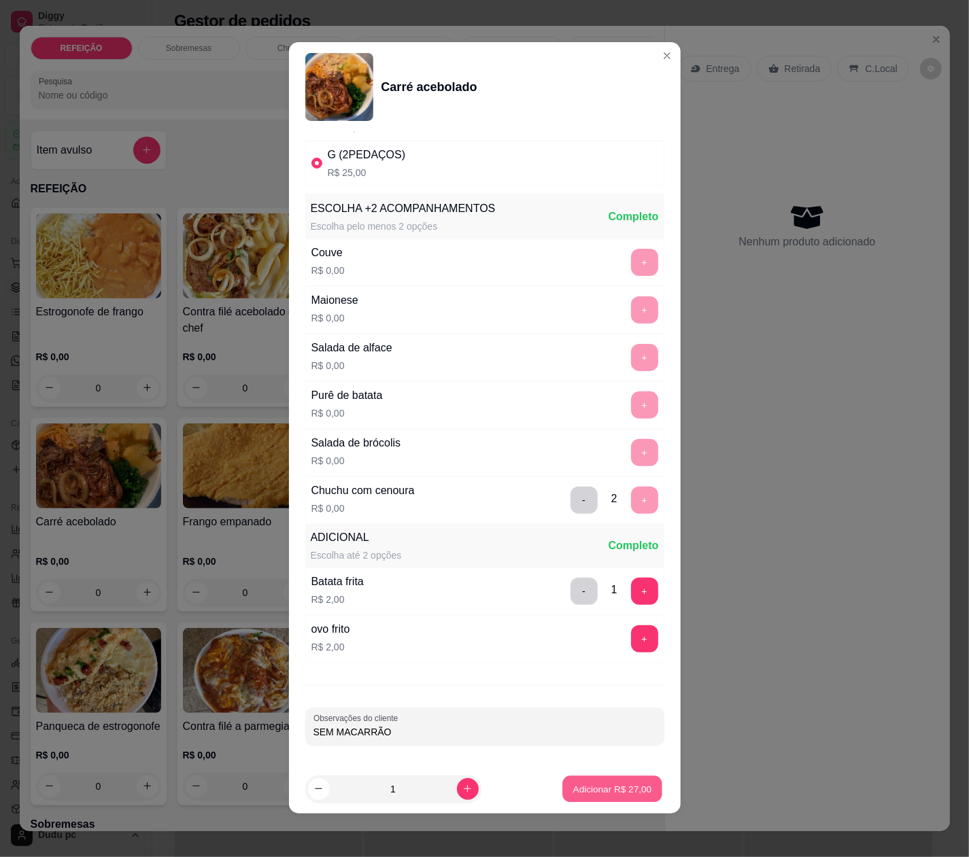
click at [621, 784] on p "Adicionar R$ 27,00" at bounding box center [612, 788] width 79 height 13
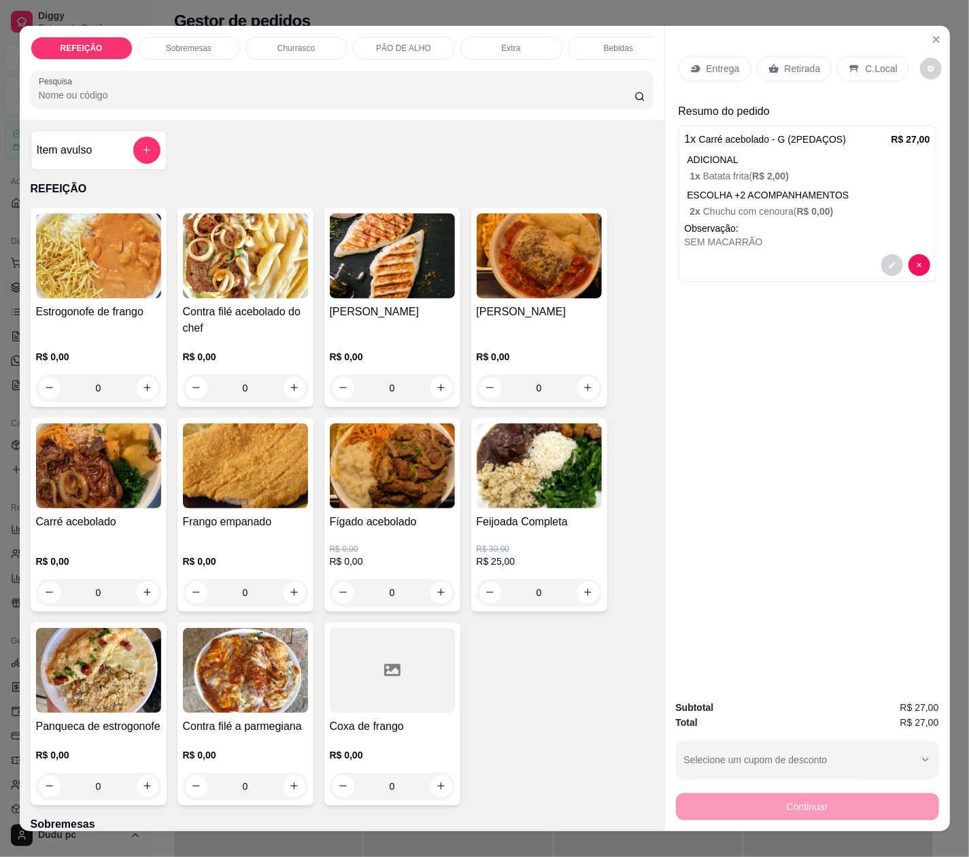
click at [697, 77] on div "Entrega Retirada C.Local" at bounding box center [807, 69] width 258 height 48
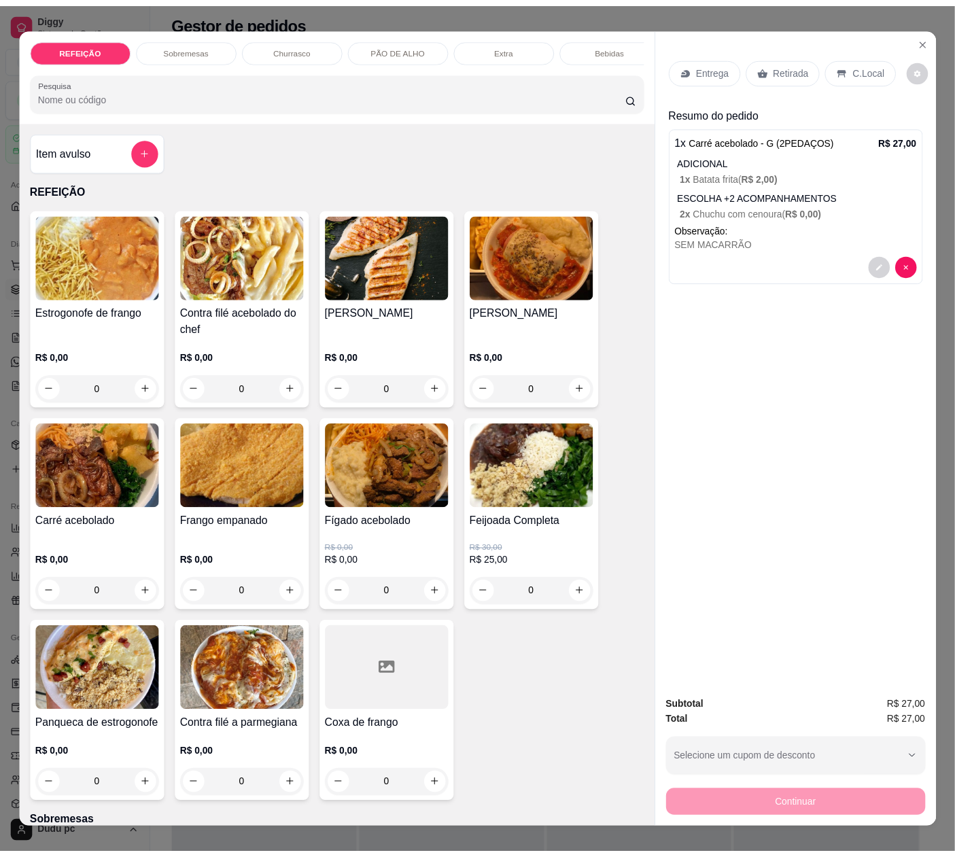
scroll to position [22, 3]
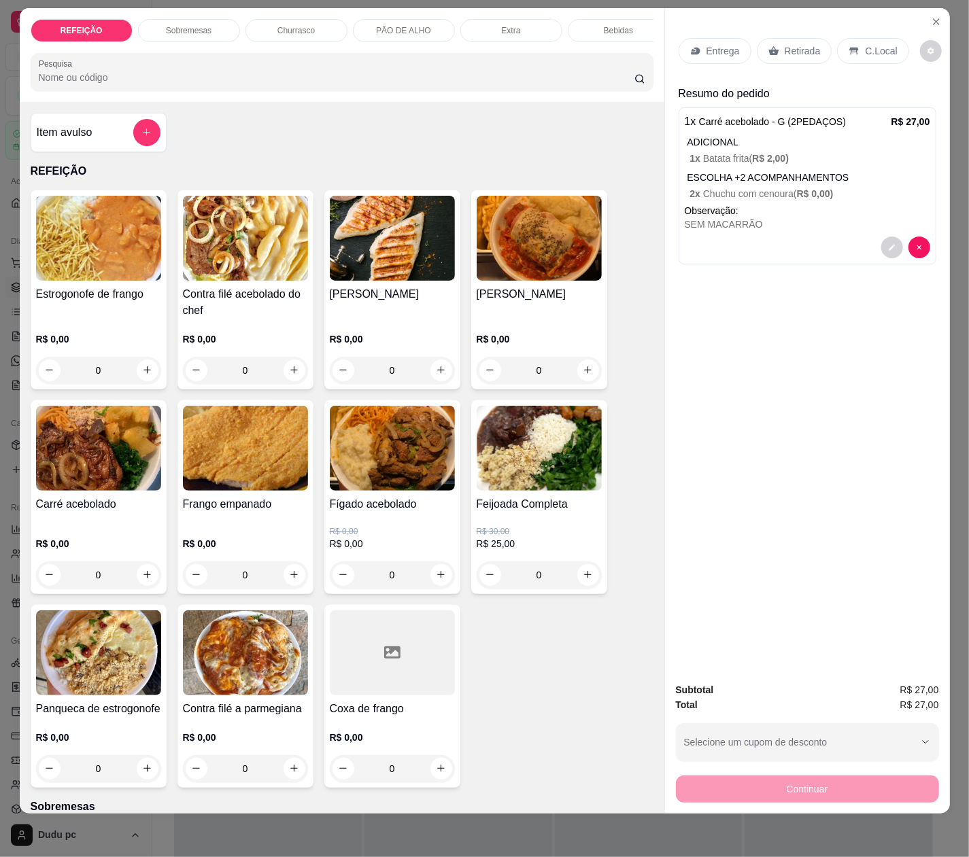
click at [706, 44] on p "Entrega" at bounding box center [722, 51] width 33 height 14
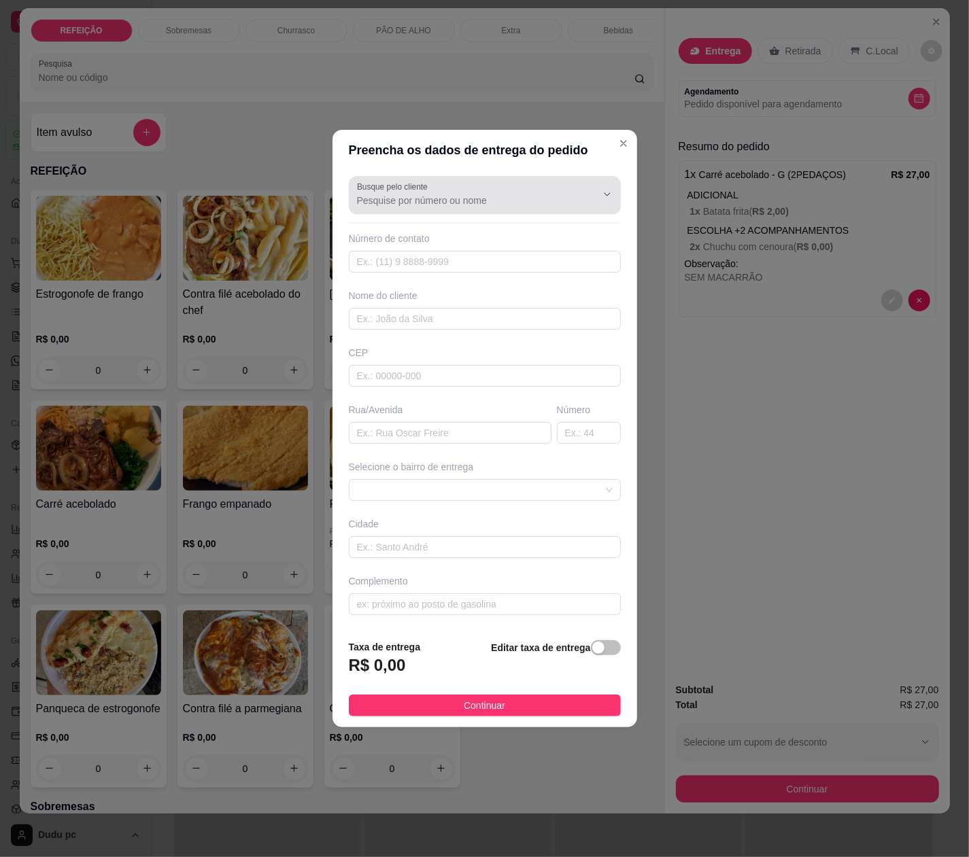
click at [521, 211] on div "Busque pelo cliente" at bounding box center [485, 195] width 272 height 38
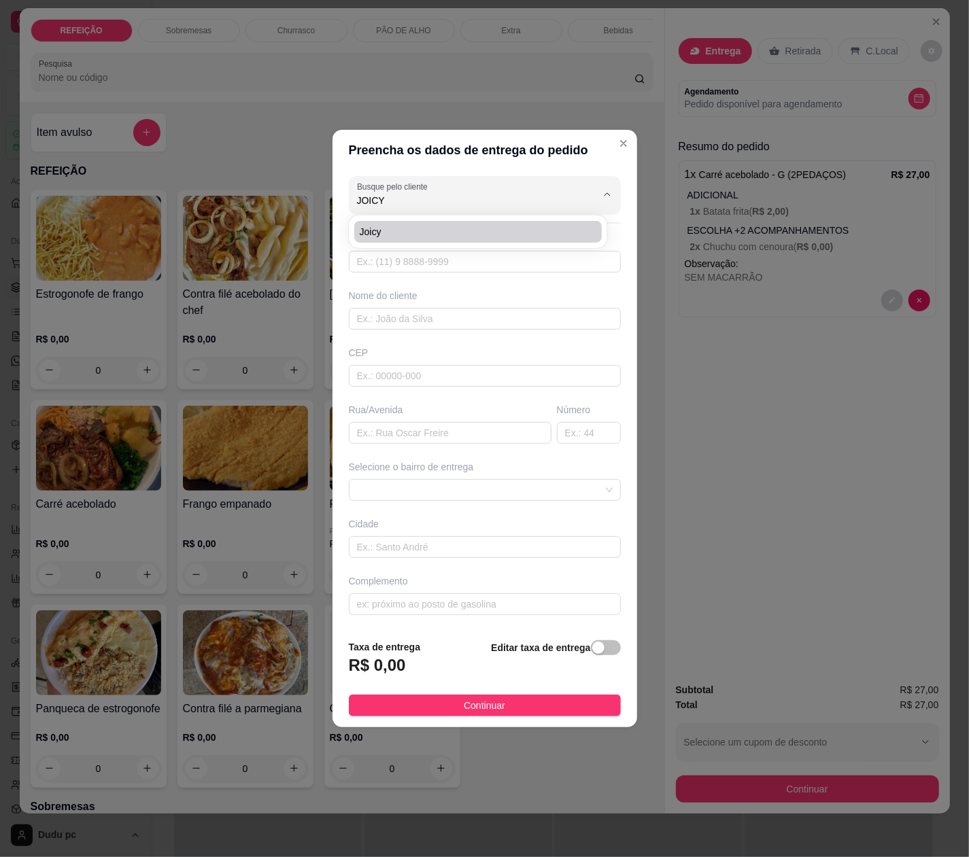
click at [517, 225] on span "joicy" at bounding box center [471, 232] width 223 height 14
type input "joicy"
type input "21982192912"
type input "joicy"
type input "rua mauro"
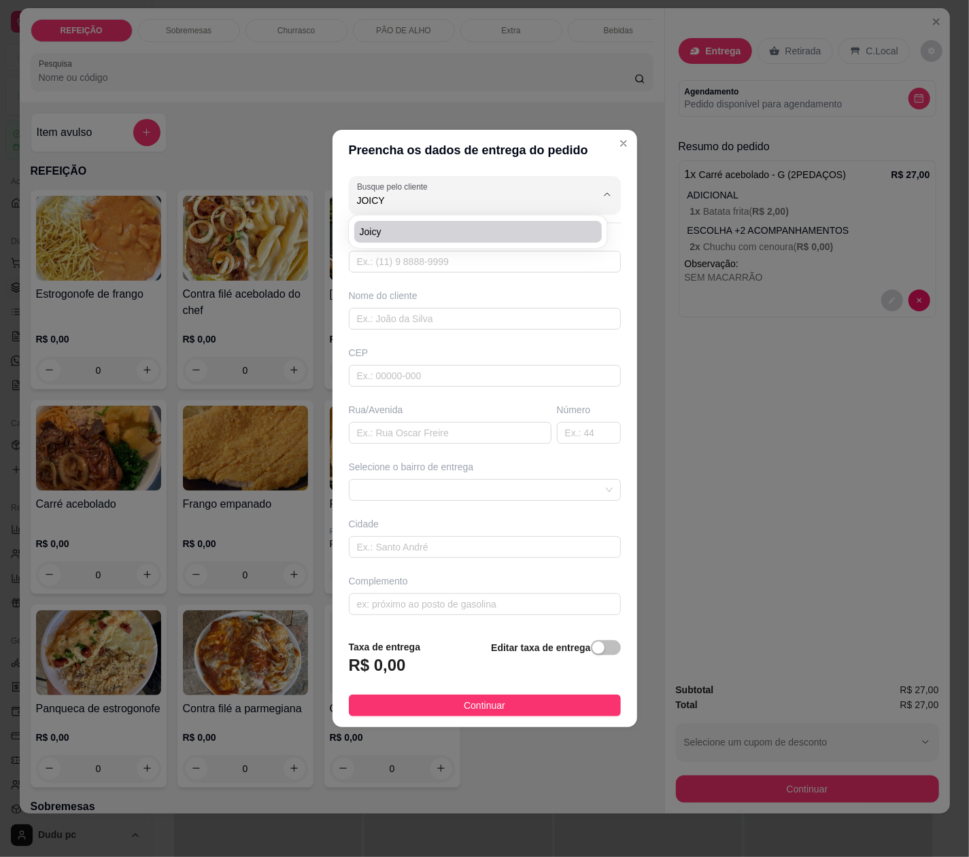
type input "138"
type input "[GEOGRAPHIC_DATA]"
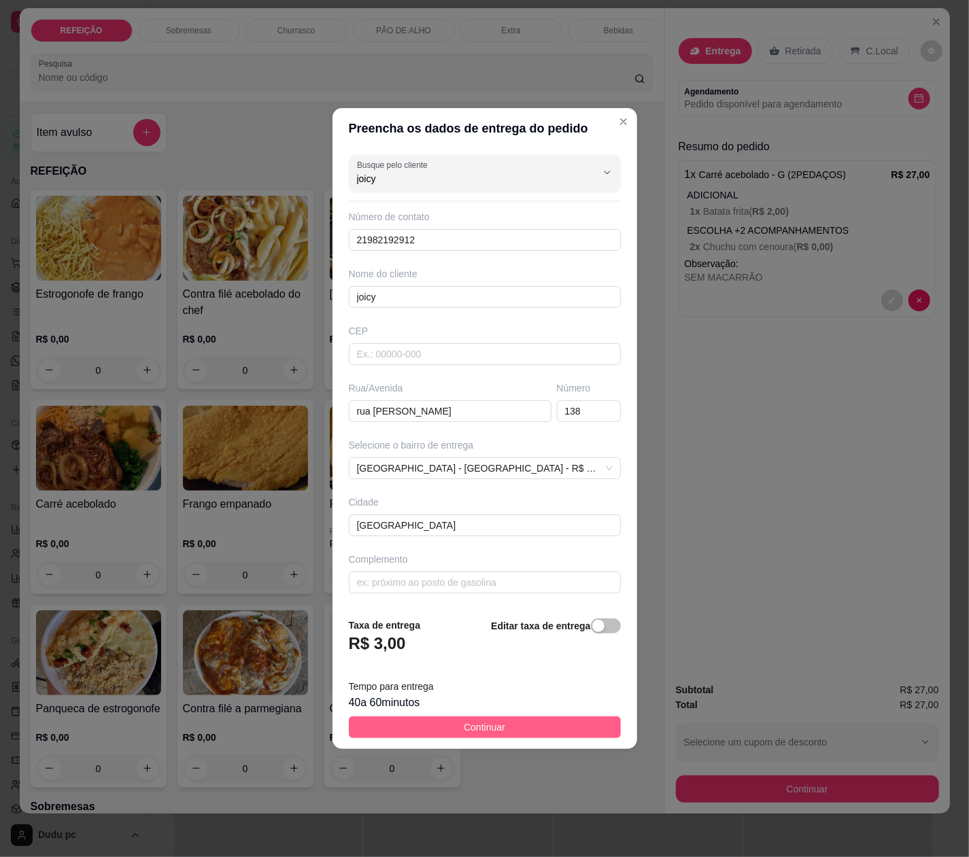
type input "joicy"
click at [540, 726] on button "Continuar" at bounding box center [485, 728] width 272 height 22
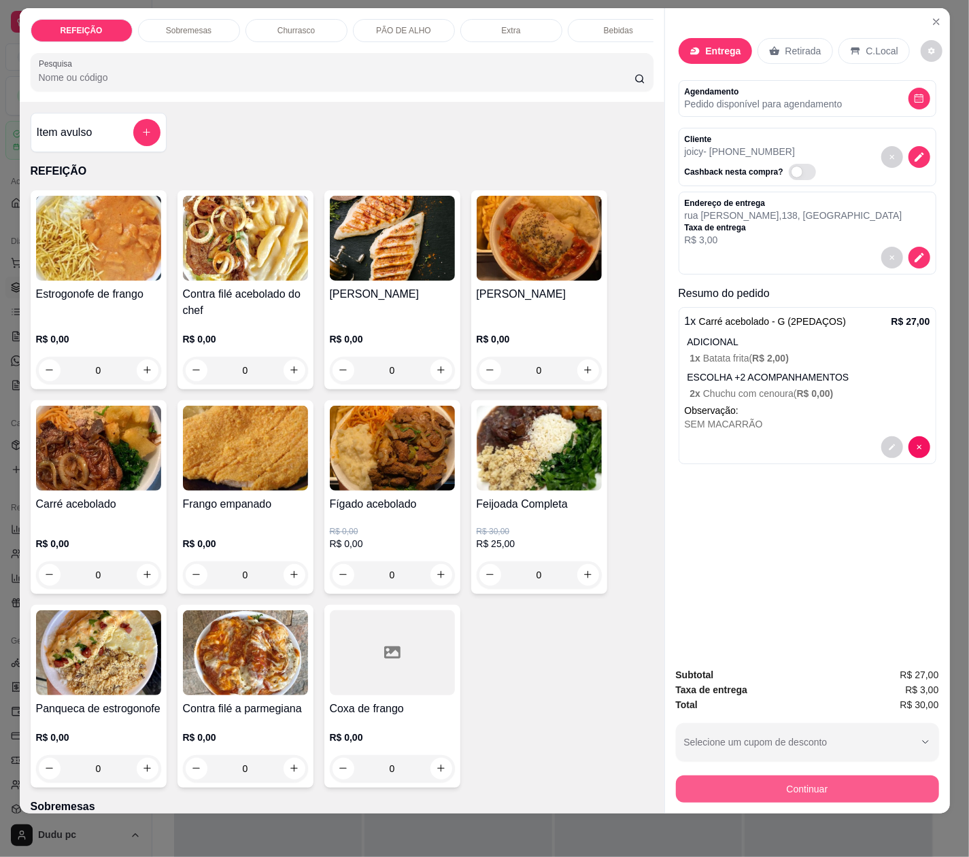
click at [723, 776] on button "Continuar" at bounding box center [807, 789] width 263 height 27
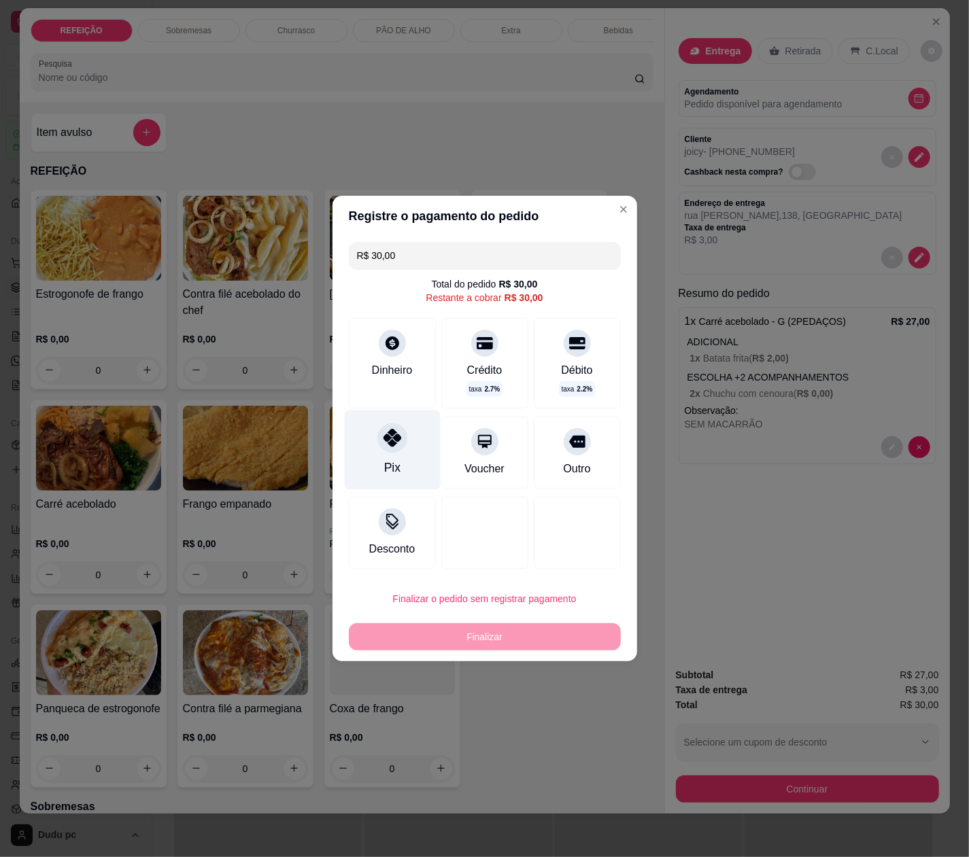
click at [417, 477] on div "Pix" at bounding box center [392, 451] width 96 height 80
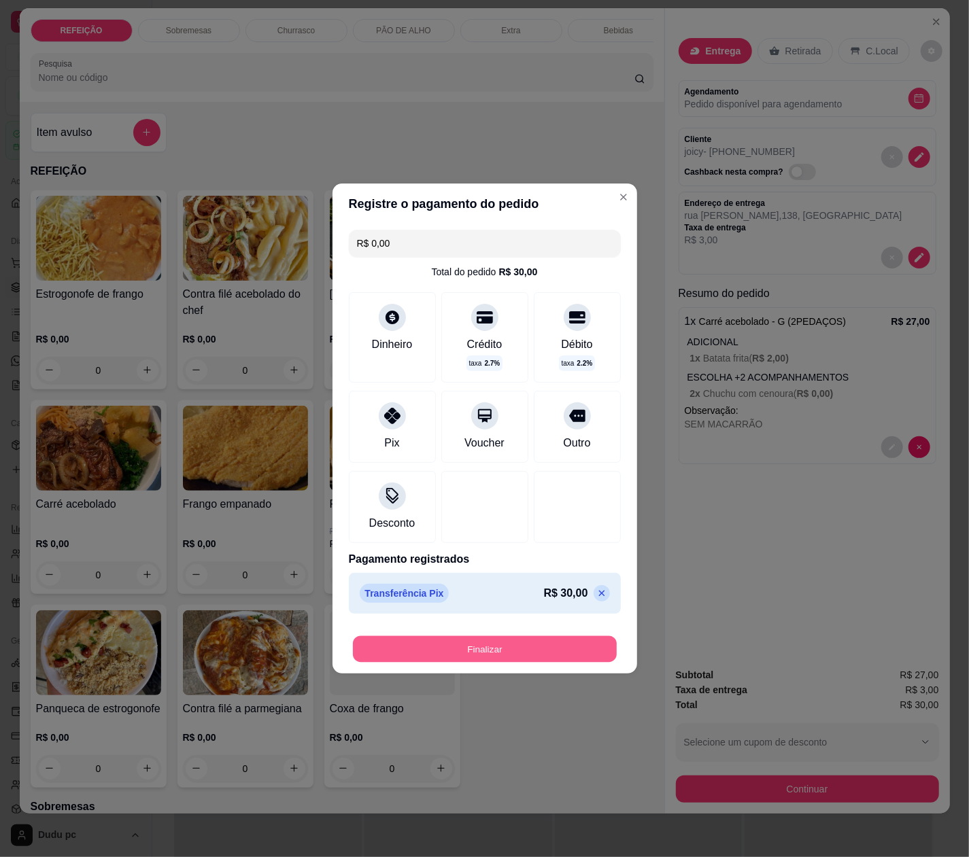
click at [495, 651] on button "Finalizar" at bounding box center [485, 649] width 264 height 27
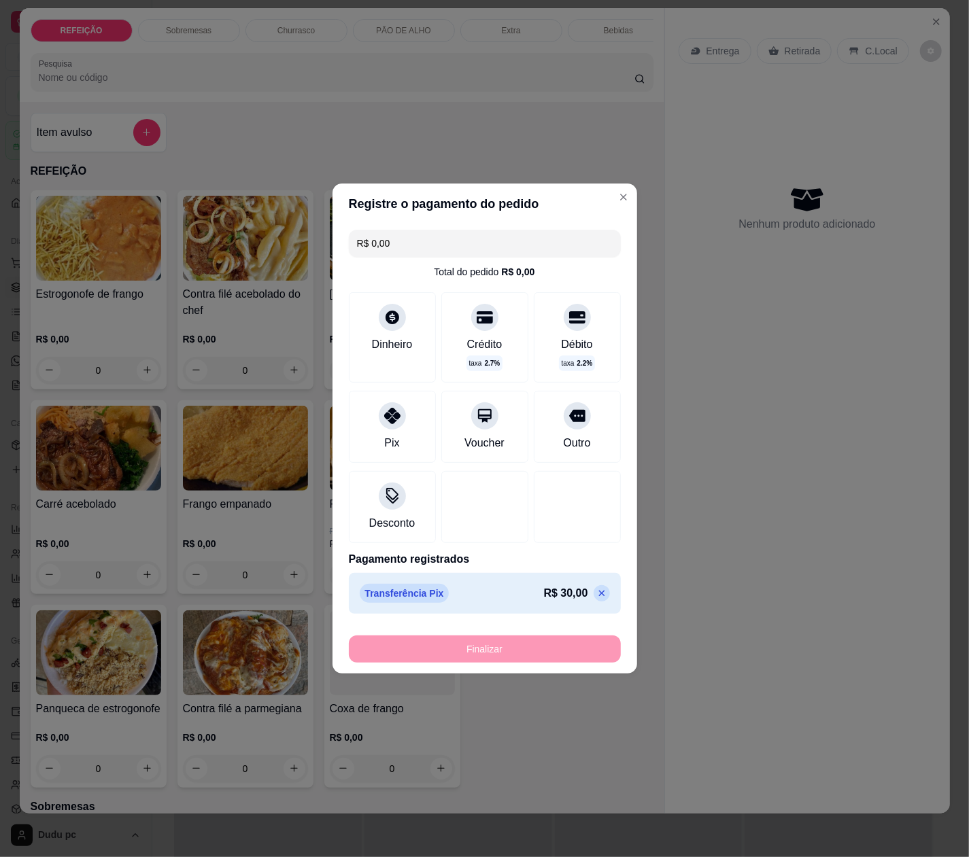
type input "-R$ 30,00"
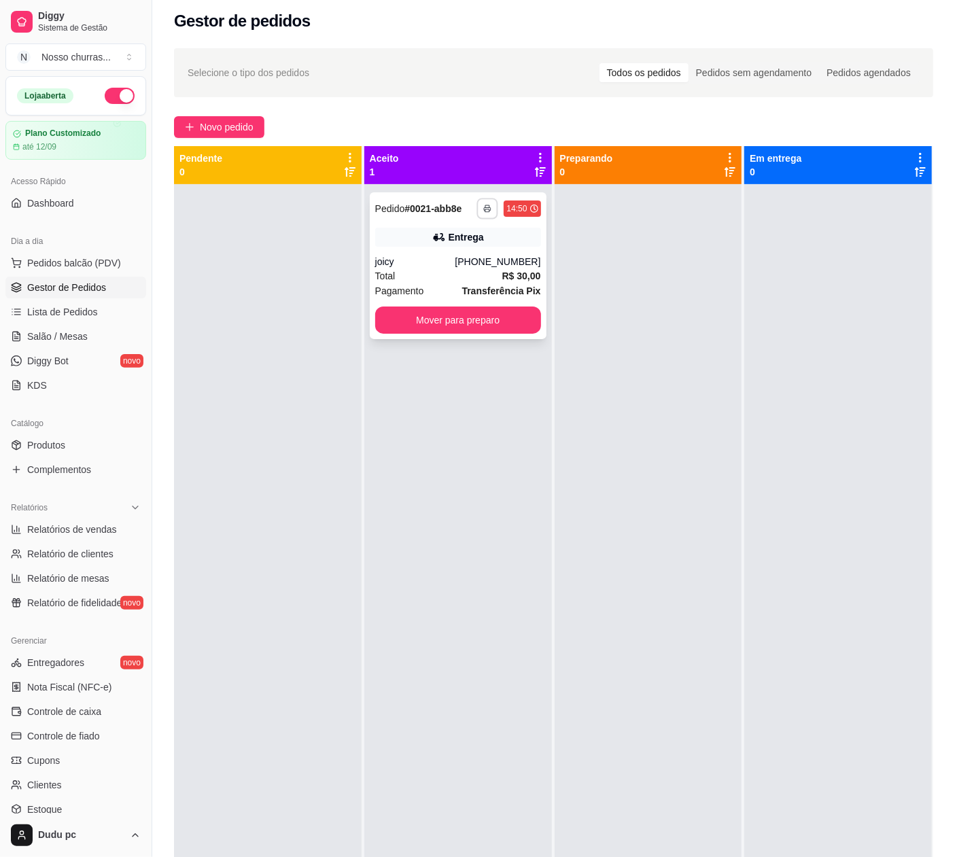
click at [484, 211] on icon "button" at bounding box center [488, 209] width 8 height 8
click at [508, 279] on strong "R$ 30,00" at bounding box center [521, 276] width 39 height 11
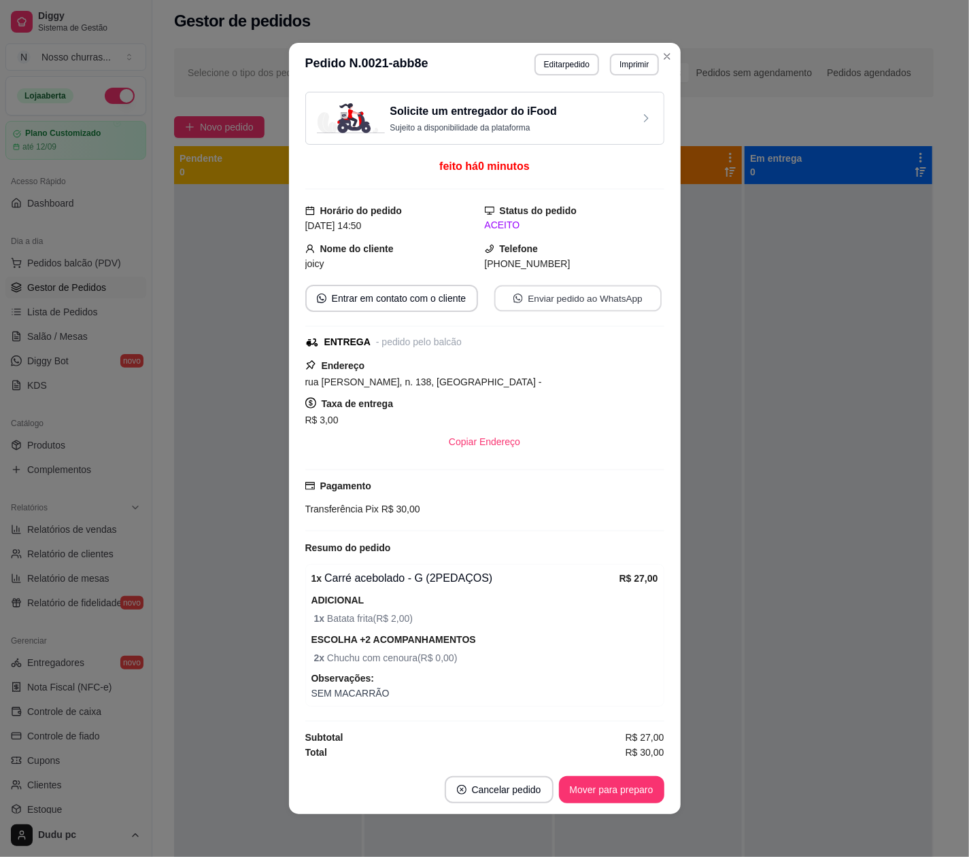
click at [567, 296] on button "Enviar pedido ao WhatsApp" at bounding box center [577, 299] width 167 height 27
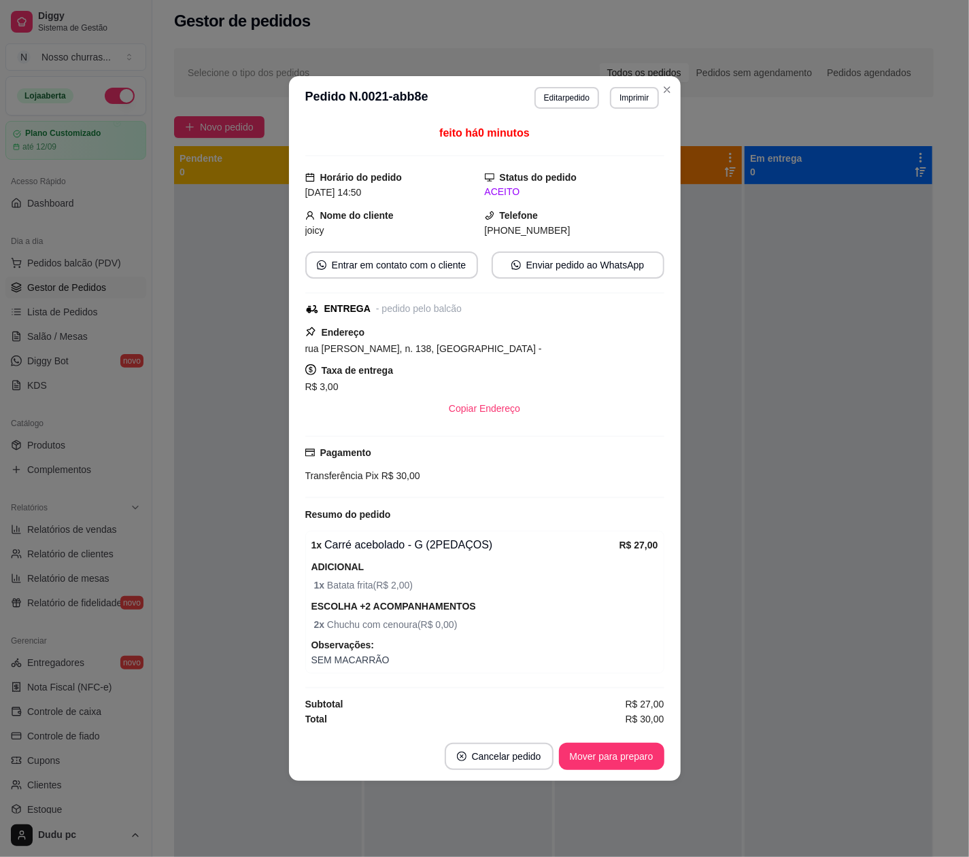
click at [610, 375] on div "Taxa de entrega R$ 3,00" at bounding box center [484, 378] width 359 height 33
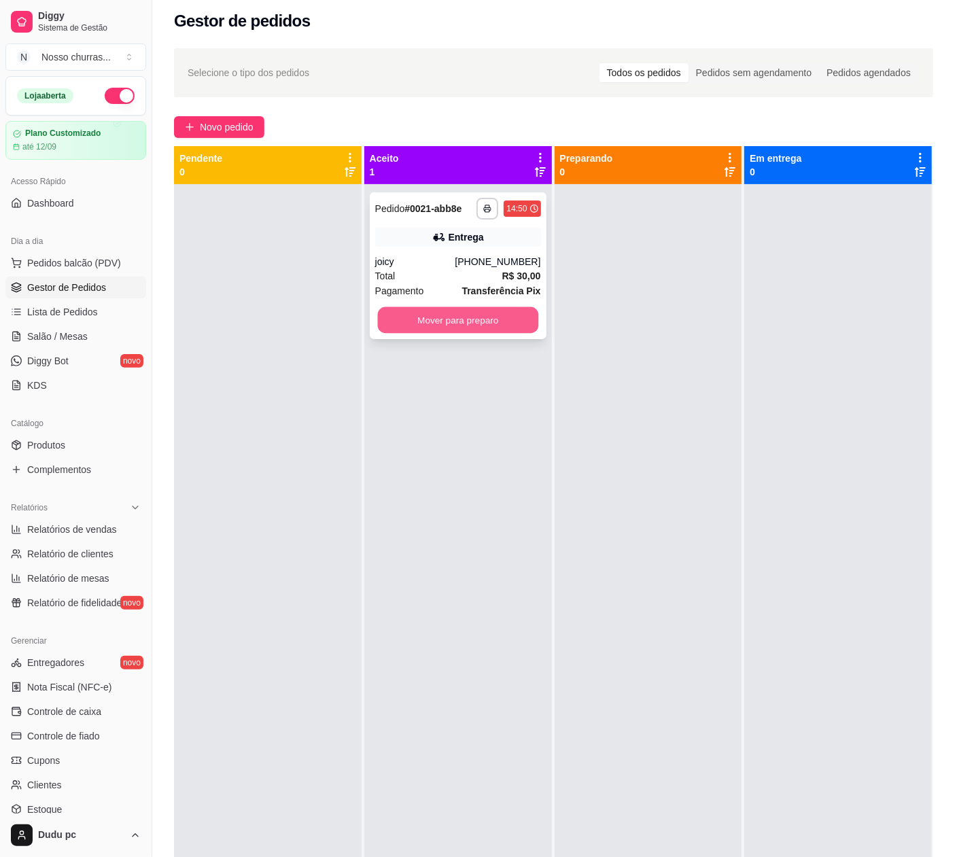
click at [513, 325] on button "Mover para preparo" at bounding box center [457, 320] width 160 height 27
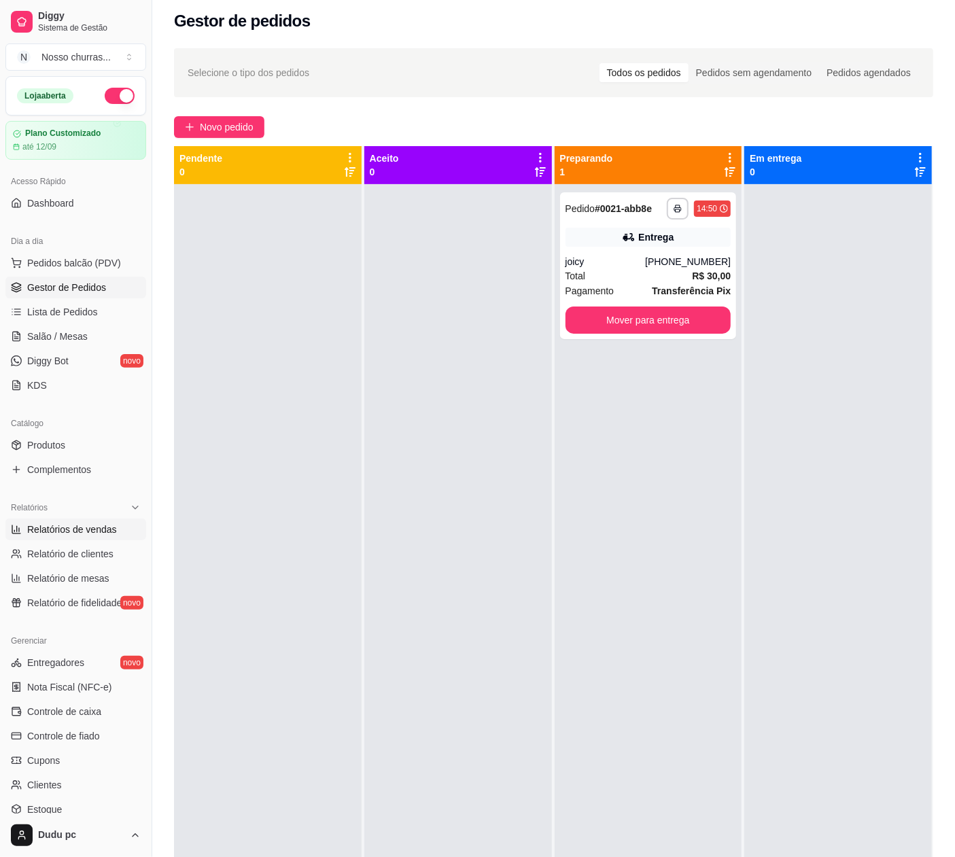
click at [30, 523] on span "Relatórios de vendas" at bounding box center [72, 530] width 90 height 14
select select "ALL"
select select "0"
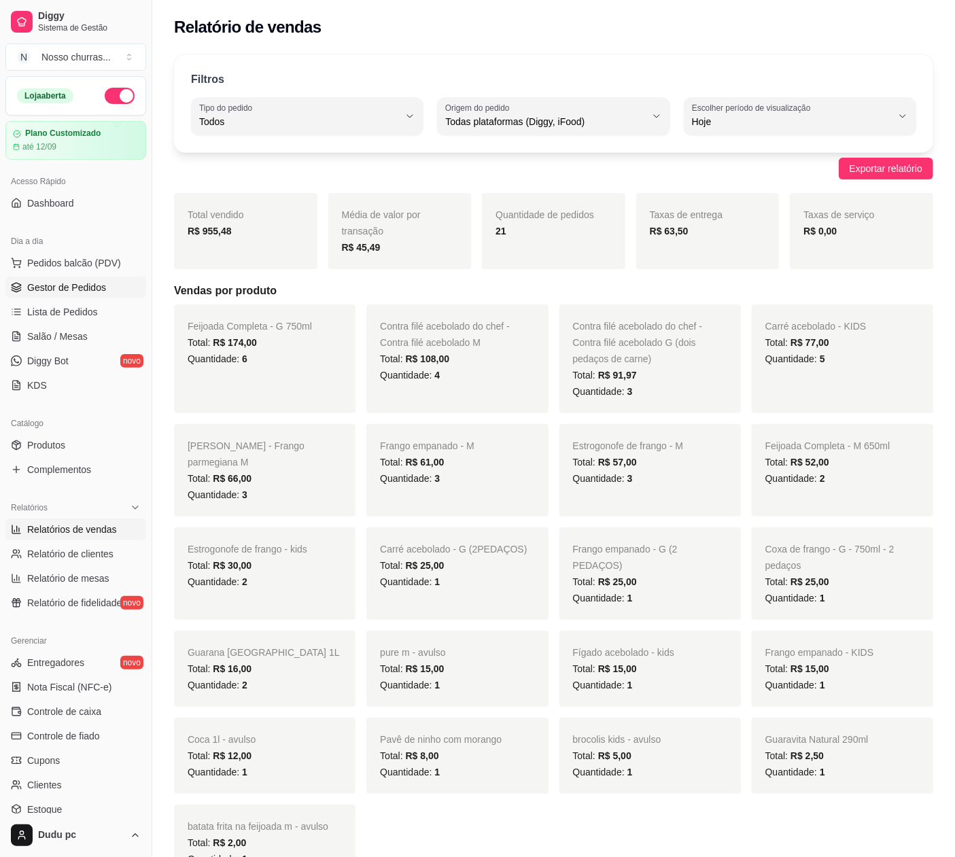
click at [97, 292] on span "Gestor de Pedidos" at bounding box center [66, 288] width 79 height 14
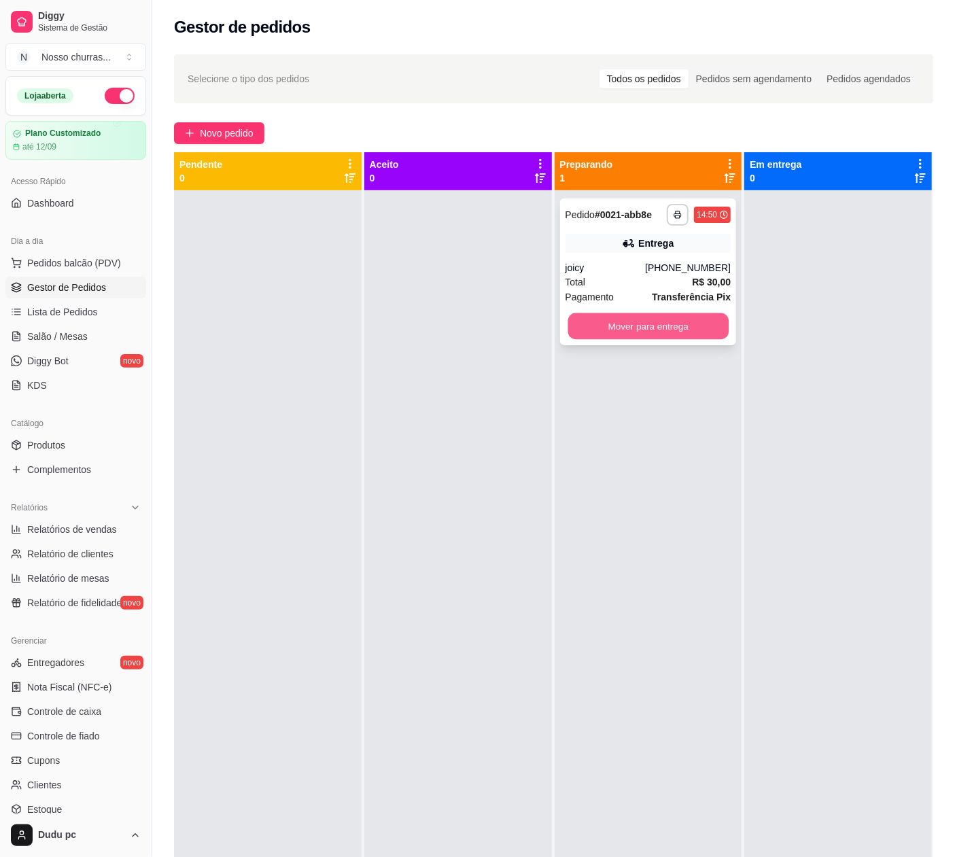
click at [602, 324] on button "Mover para entrega" at bounding box center [648, 326] width 160 height 27
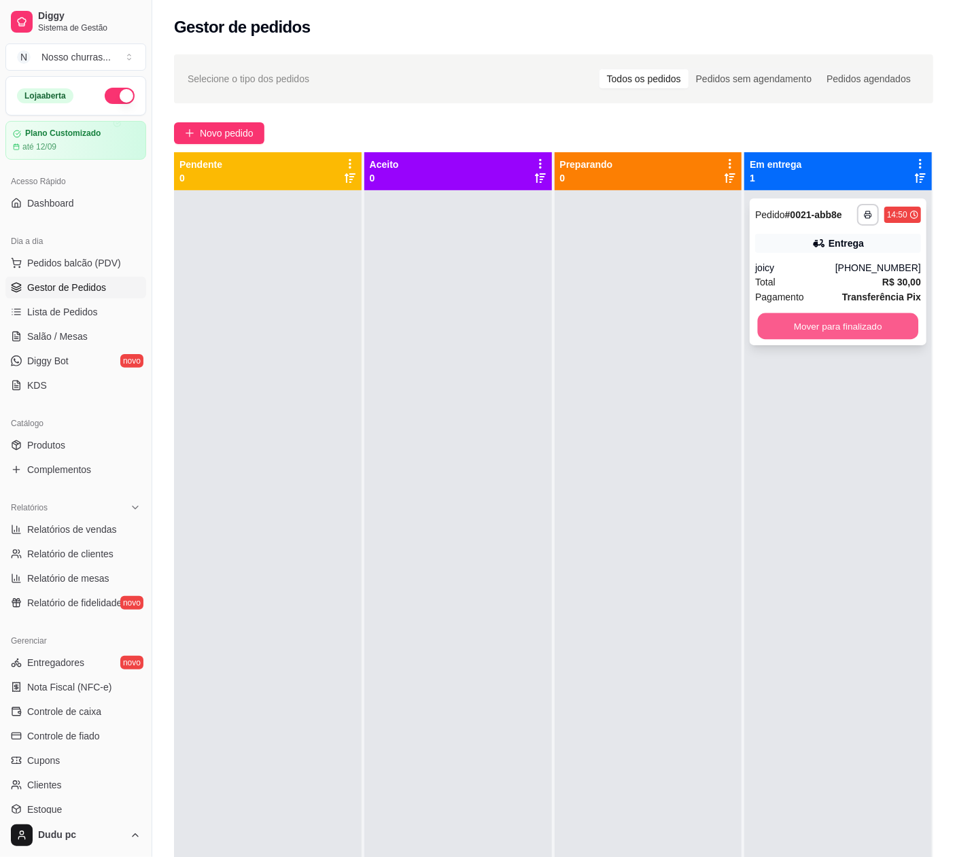
click at [825, 330] on button "Mover para finalizado" at bounding box center [838, 326] width 160 height 27
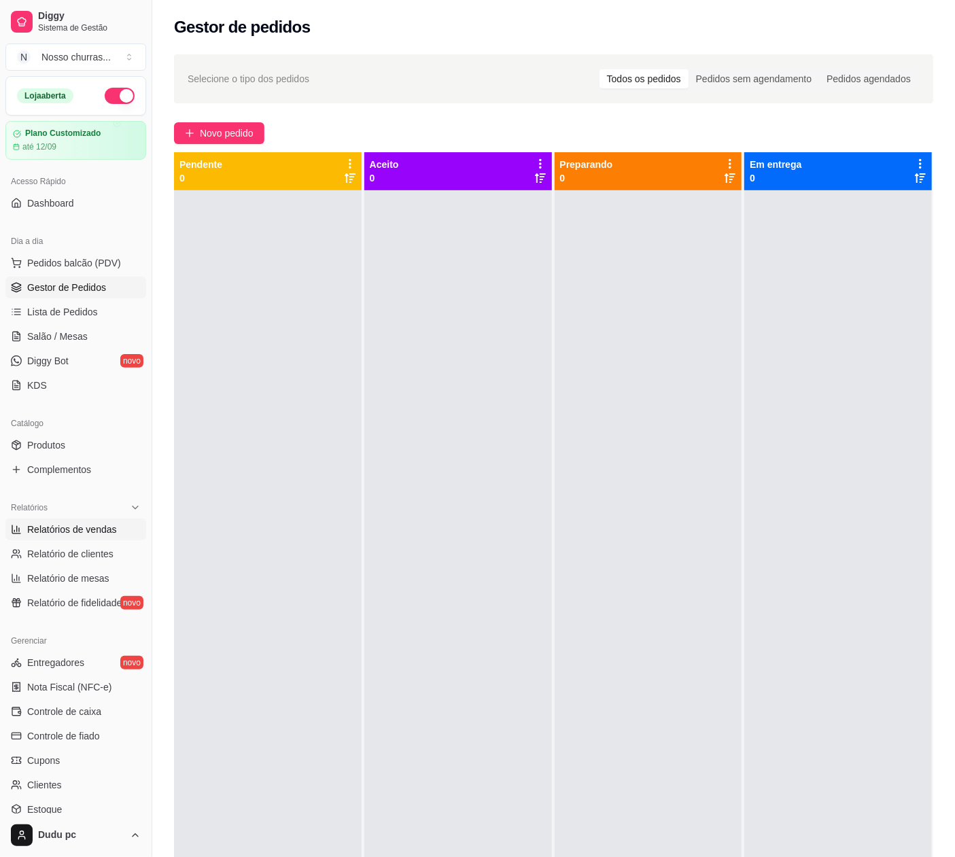
click at [42, 528] on span "Relatórios de vendas" at bounding box center [72, 530] width 90 height 14
select select "ALL"
select select "0"
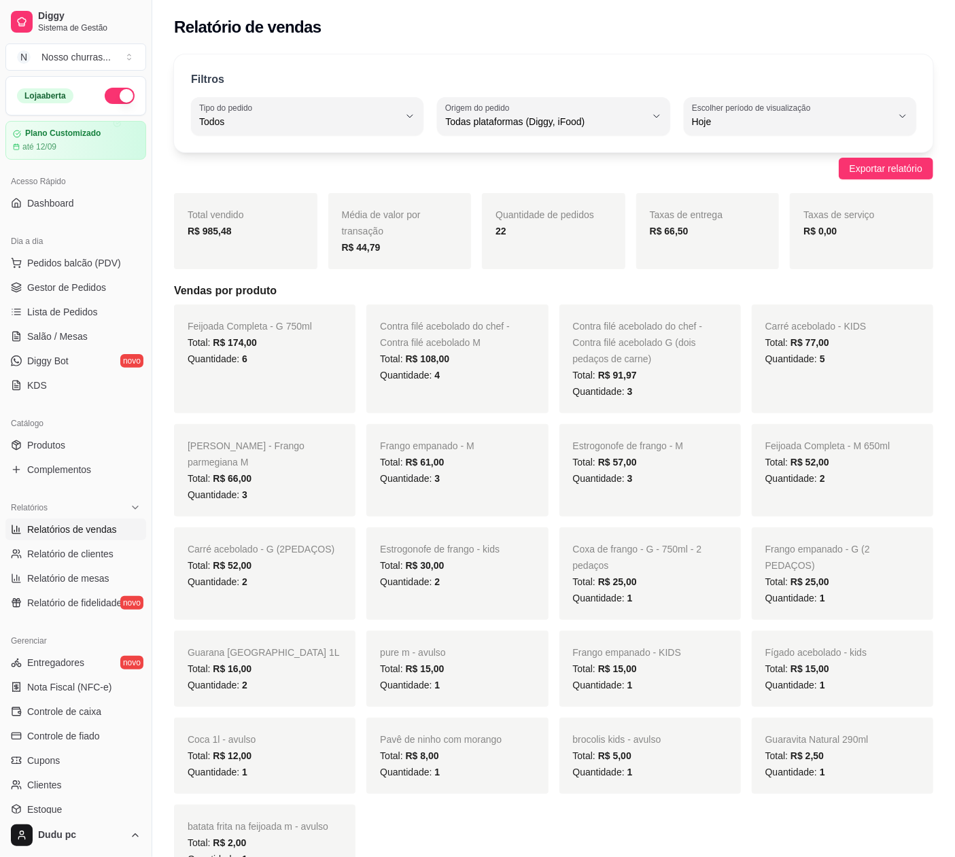
click at [109, 97] on button "button" at bounding box center [120, 96] width 30 height 16
